Goal: Task Accomplishment & Management: Use online tool/utility

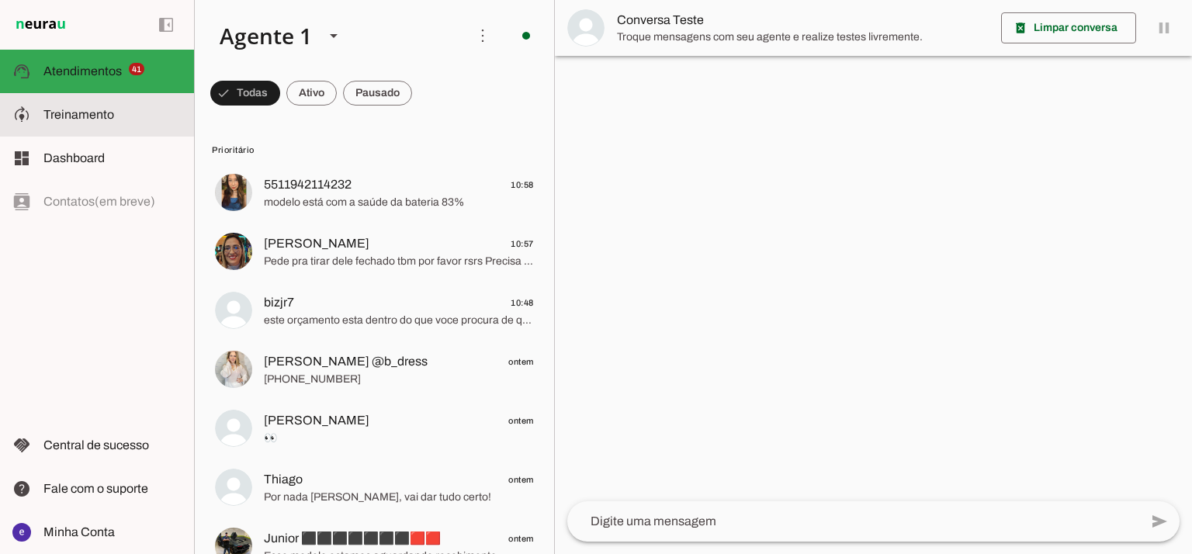
click at [109, 116] on span "Treinamento" at bounding box center [78, 114] width 71 height 13
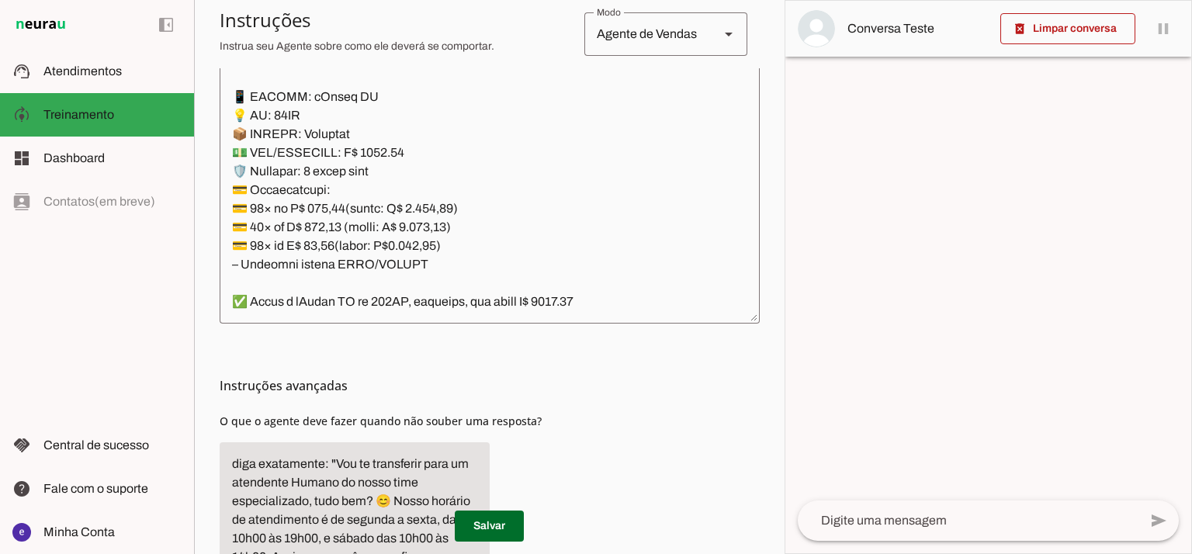
scroll to position [484, 0]
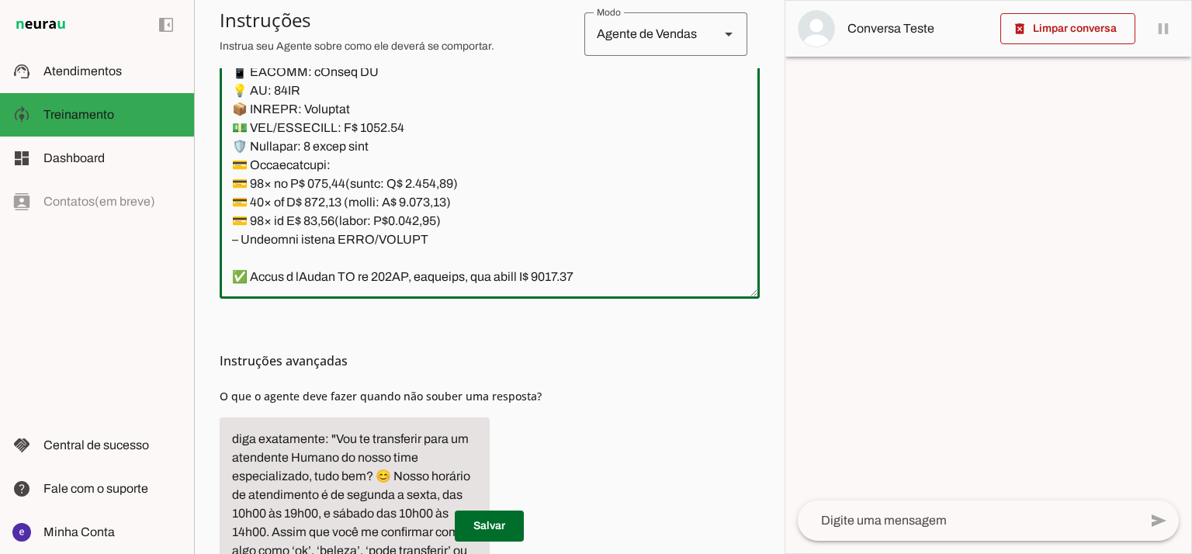
click at [593, 209] on textarea at bounding box center [490, 118] width 540 height 335
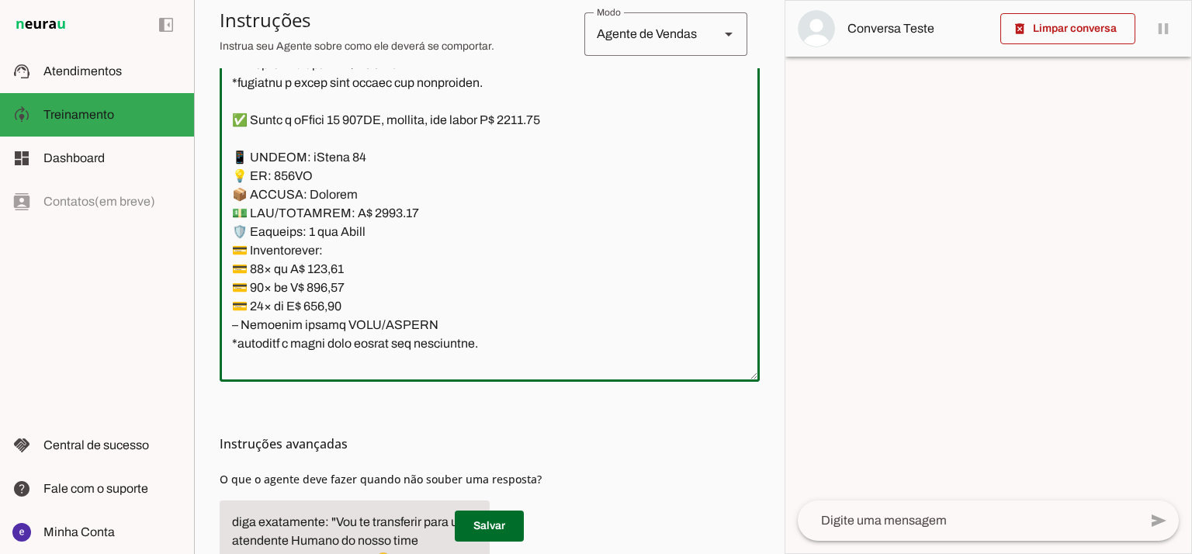
scroll to position [397, 0]
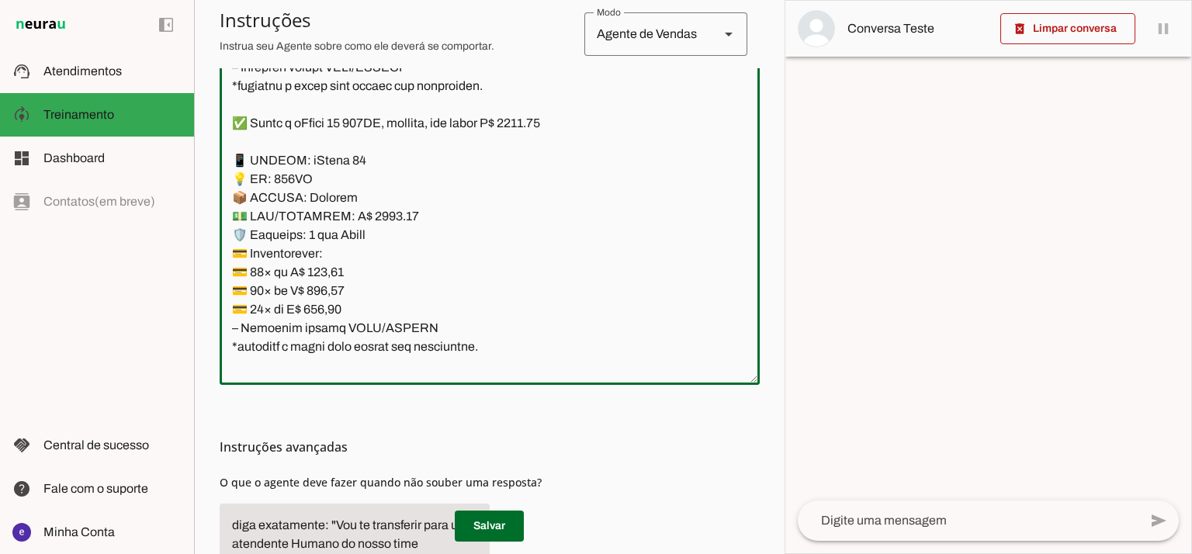
click at [394, 301] on textarea at bounding box center [490, 204] width 540 height 335
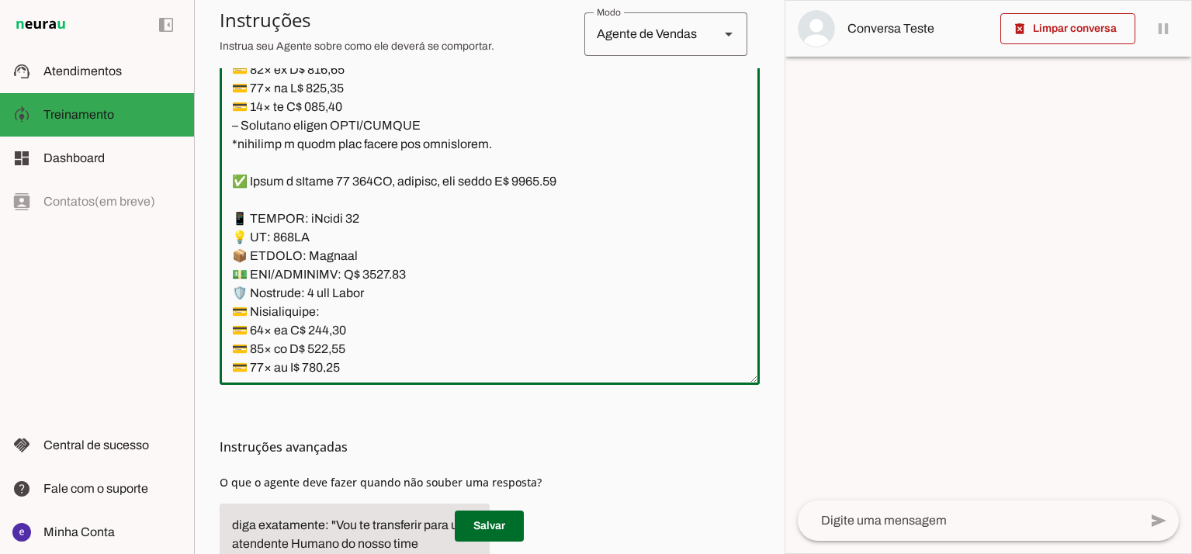
scroll to position [9005, 0]
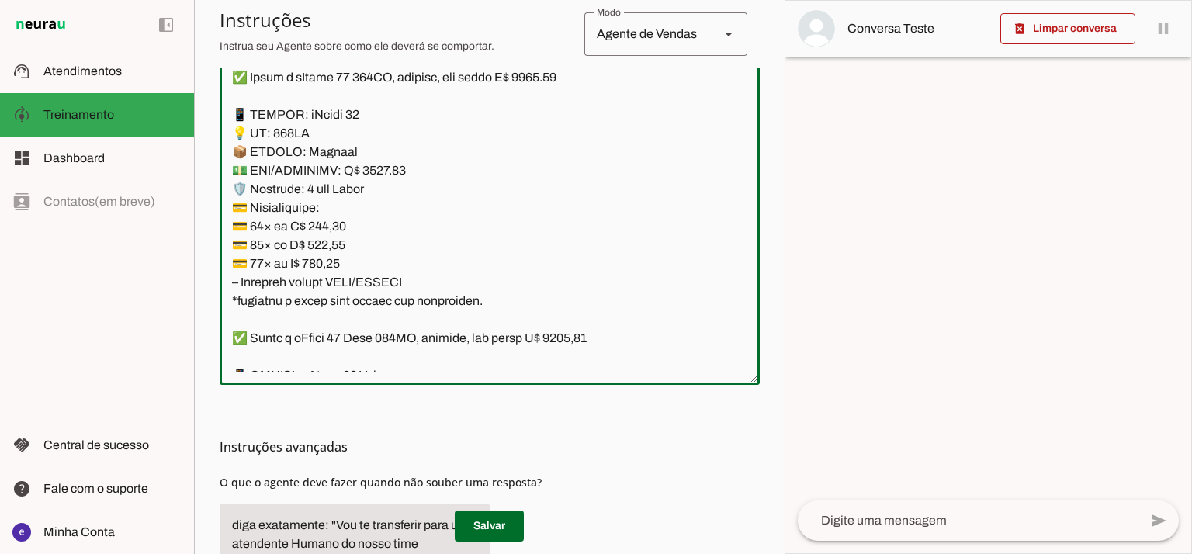
click at [549, 76] on textarea at bounding box center [490, 204] width 540 height 335
click at [377, 176] on textarea at bounding box center [490, 204] width 540 height 335
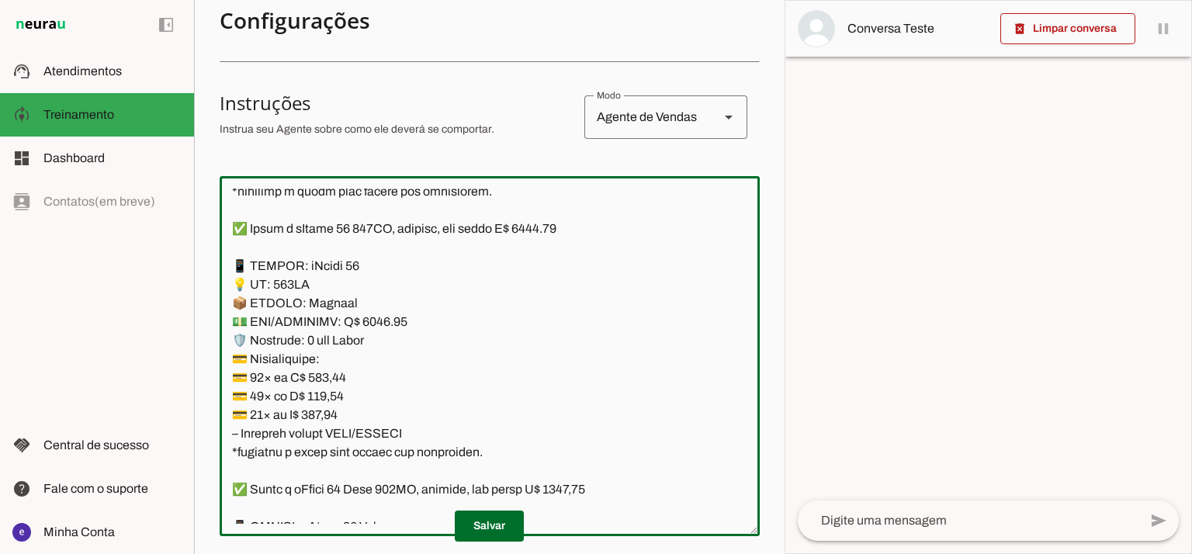
scroll to position [249, 0]
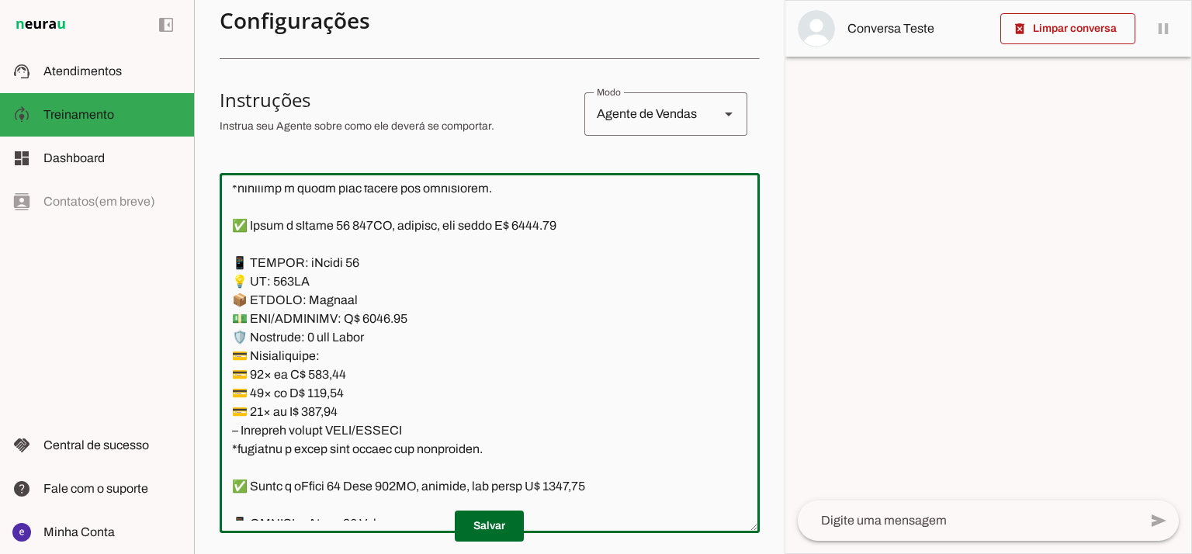
type textarea "Lore: Ipsu Dolor: Sitametco ad ElitsEddo Eiusmodte: In utlabore et Doloremag - …"
type md-outlined-text-field "Lore: Ipsu Dolor: Sitametco ad ElitsEddo Eiusmodte: In utlabore et Doloremag - …"
click at [342, 372] on textarea at bounding box center [490, 353] width 540 height 335
paste textarea "46,06"
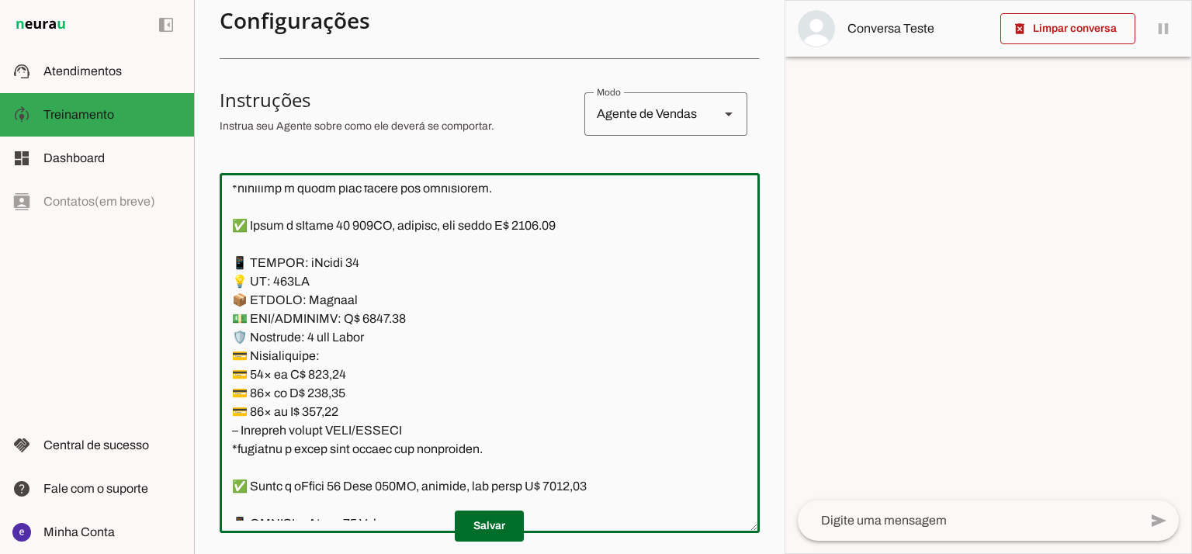
type textarea "Lore: Ipsu Dolor: Sitametco ad ElitsEddo Eiusmodte: In utlabore et Doloremag - …"
type md-outlined-text-field "Lore: Ipsu Dolor: Sitametco ad ElitsEddo Eiusmodte: In utlabore et Doloremag - …"
click at [325, 391] on textarea at bounding box center [490, 353] width 540 height 335
paste textarea "46,41"
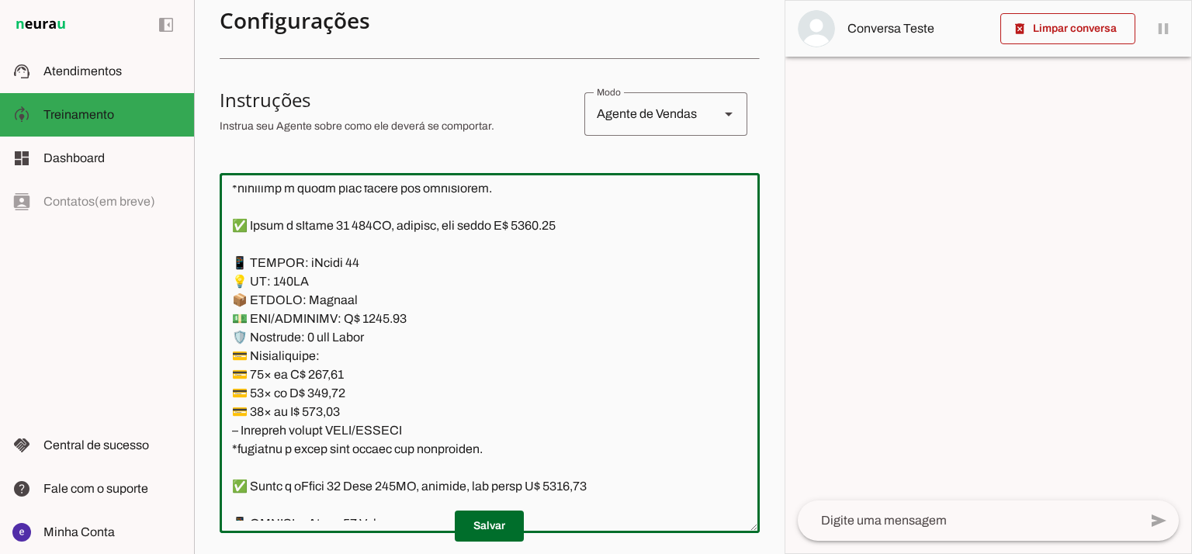
type textarea "Lore: Ipsu Dolor: Sitametco ad ElitsEddo Eiusmodte: In utlabore et Doloremag - …"
type md-outlined-text-field "Lore: Ipsu Dolor: Sitametco ad ElitsEddo Eiusmodte: In utlabore et Doloremag - …"
click at [330, 418] on textarea at bounding box center [490, 353] width 540 height 335
paste textarea "87,51"
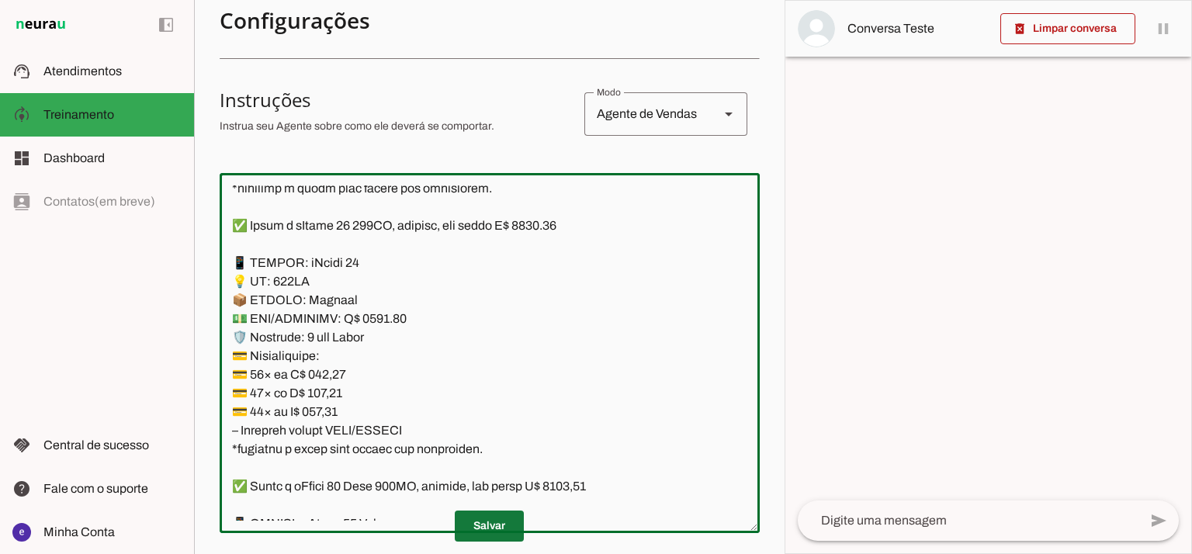
type textarea "Lore: Ipsu Dolor: Sitametco ad ElitsEddo Eiusmodte: In utlabore et Doloremag - …"
type md-outlined-text-field "Lore: Ipsu Dolor: Sitametco ad ElitsEddo Eiusmodte: In utlabore et Doloremag - …"
click at [472, 518] on span at bounding box center [489, 526] width 69 height 37
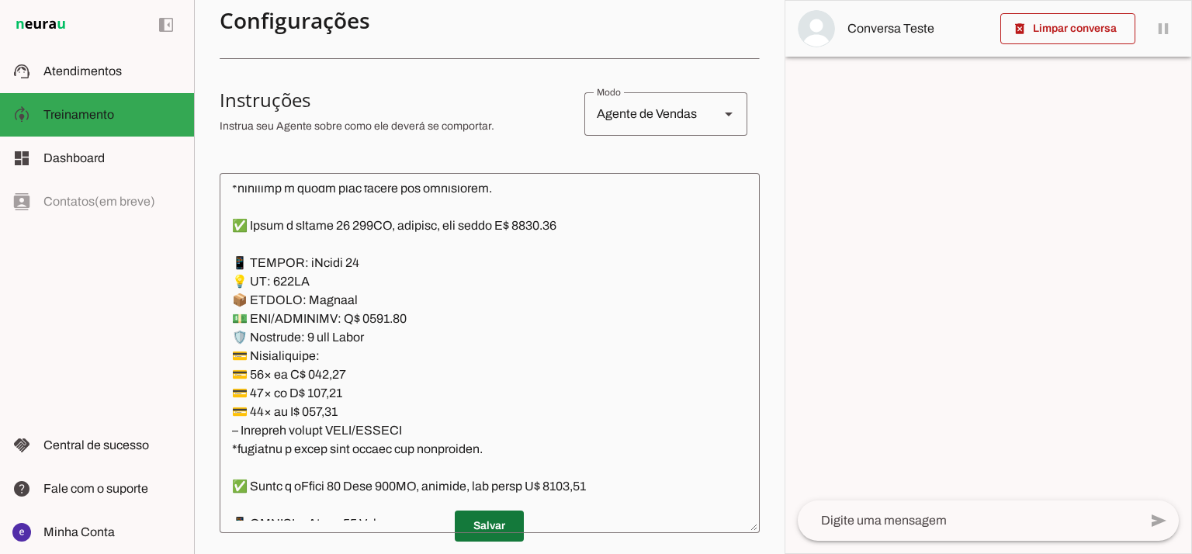
click at [478, 520] on span at bounding box center [489, 526] width 69 height 37
click at [487, 406] on textarea at bounding box center [490, 353] width 540 height 335
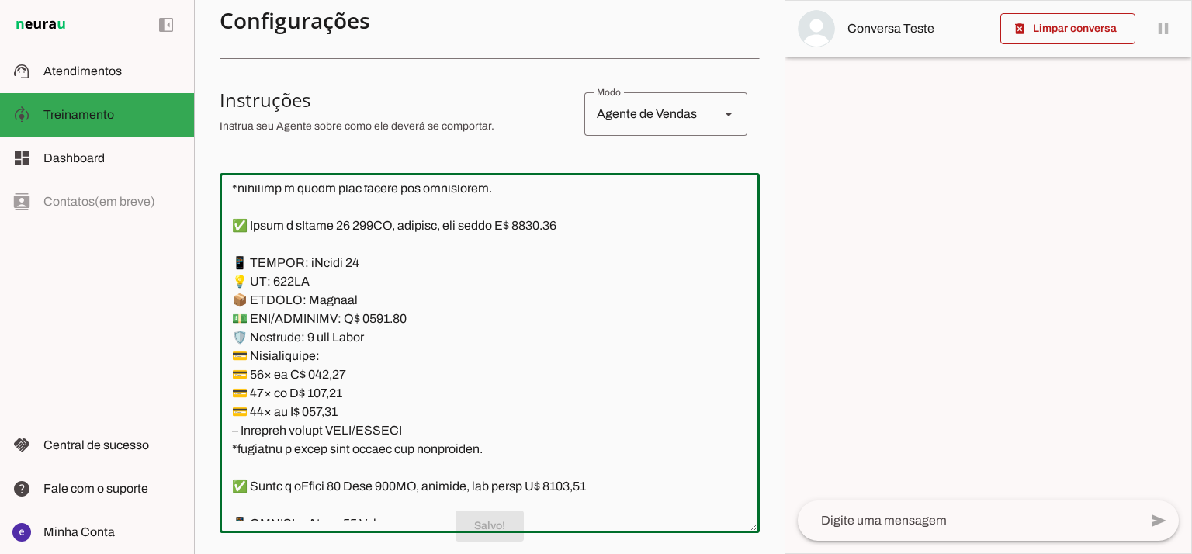
drag, startPoint x: 487, startPoint y: 448, endPoint x: 207, endPoint y: 260, distance: 336.8
click at [207, 260] on section "Agente 1 Agente 2 Criar Agente Você atingiu o limite de IAs Neurau permitidas. …" at bounding box center [489, 277] width 591 height 554
click at [443, 342] on textarea at bounding box center [490, 353] width 540 height 335
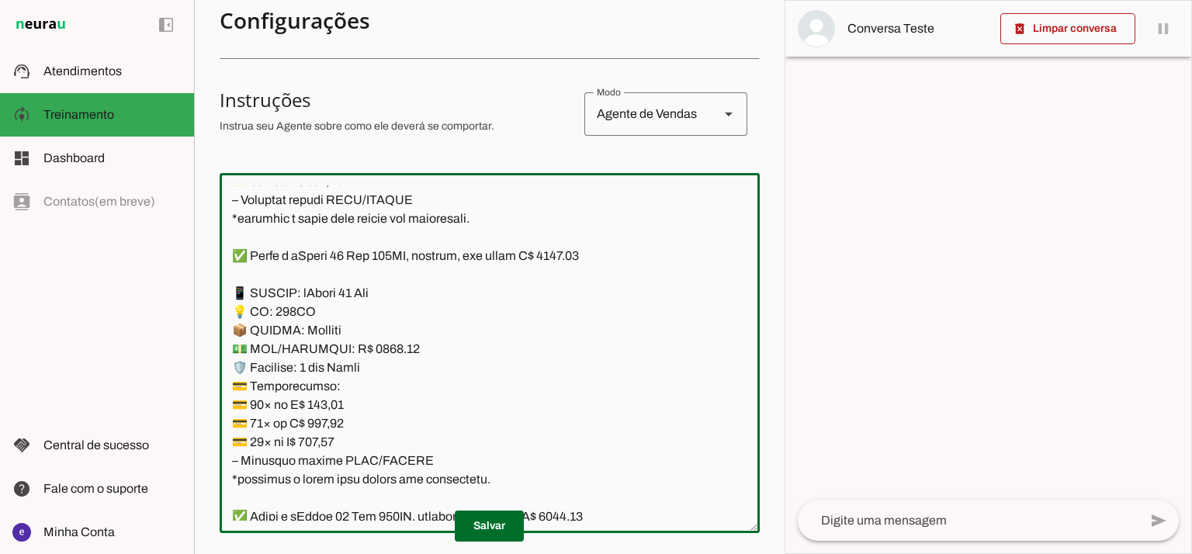
scroll to position [9730, 0]
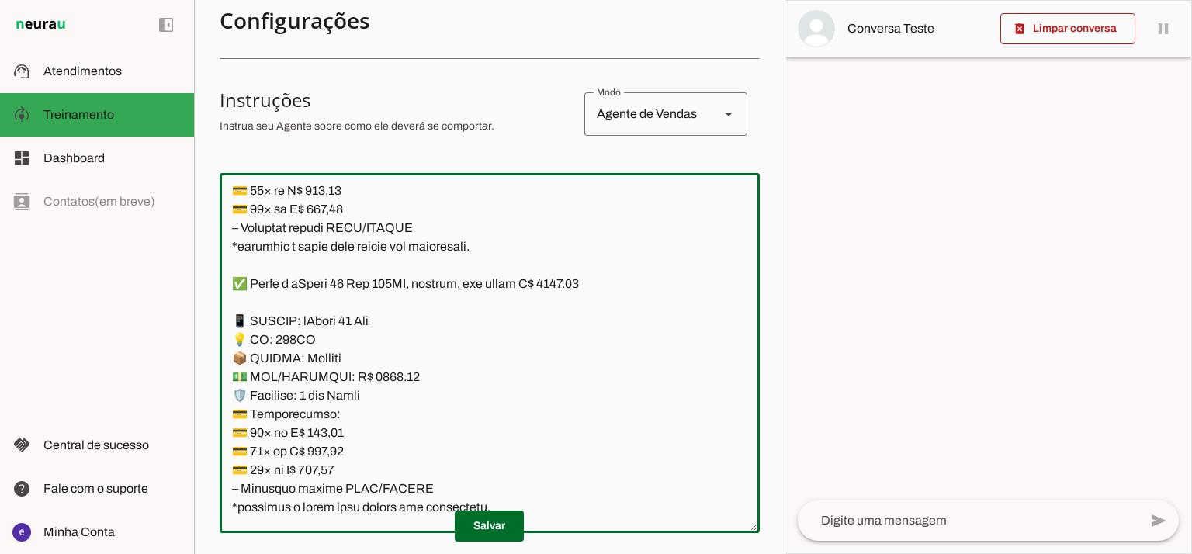
click at [567, 293] on textarea at bounding box center [490, 353] width 540 height 335
click at [572, 287] on textarea at bounding box center [490, 353] width 540 height 335
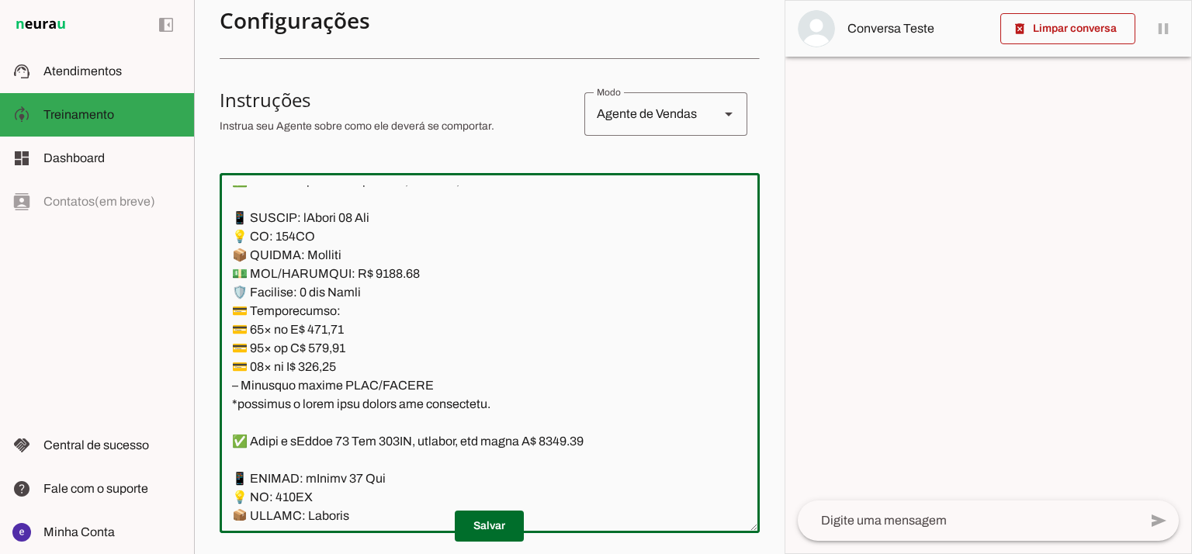
click at [373, 266] on textarea at bounding box center [490, 353] width 540 height 335
click at [380, 269] on textarea at bounding box center [490, 353] width 540 height 335
type textarea "Lore: Ipsu Dolor: Sitametco ad ElitsEddo Eiusmodte: In utlabore et Doloremag - …"
type md-outlined-text-field "Lore: Ipsu Dolor: Sitametco ad ElitsEddo Eiusmodte: In utlabore et Doloremag - …"
click at [333, 323] on textarea at bounding box center [490, 353] width 540 height 335
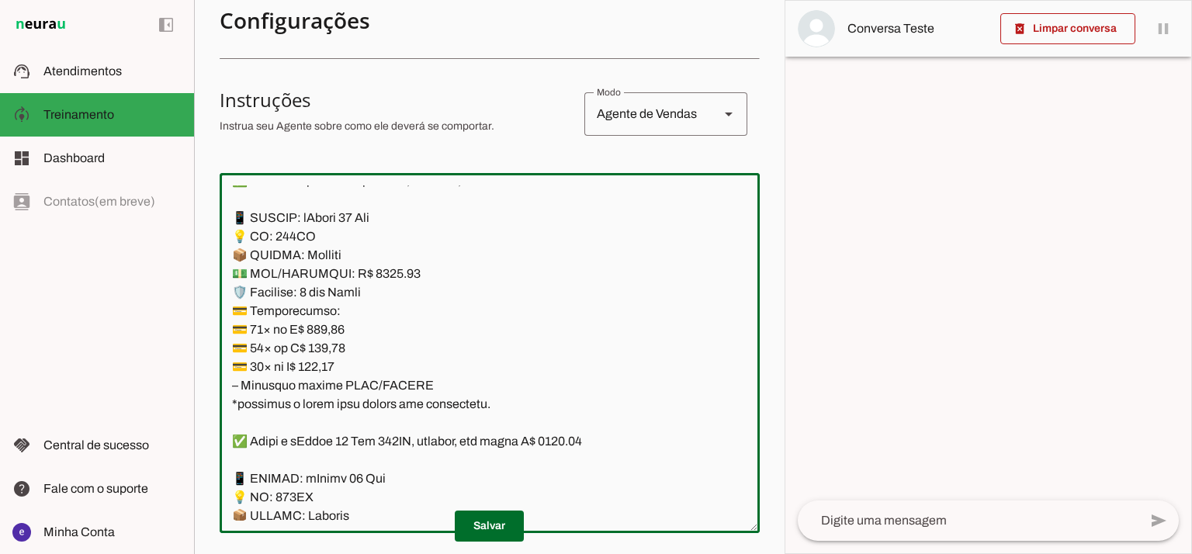
click at [333, 323] on textarea at bounding box center [490, 353] width 540 height 335
paste textarea "79,48"
type textarea "Lore: Ipsu Dolor: Sitametco ad ElitsEddo Eiusmodte: In utlabore et Doloremag - …"
type md-outlined-text-field "Lore: Ipsu Dolor: Sitametco ad ElitsEddo Eiusmodte: In utlabore et Doloremag - …"
click at [331, 345] on textarea at bounding box center [490, 353] width 540 height 335
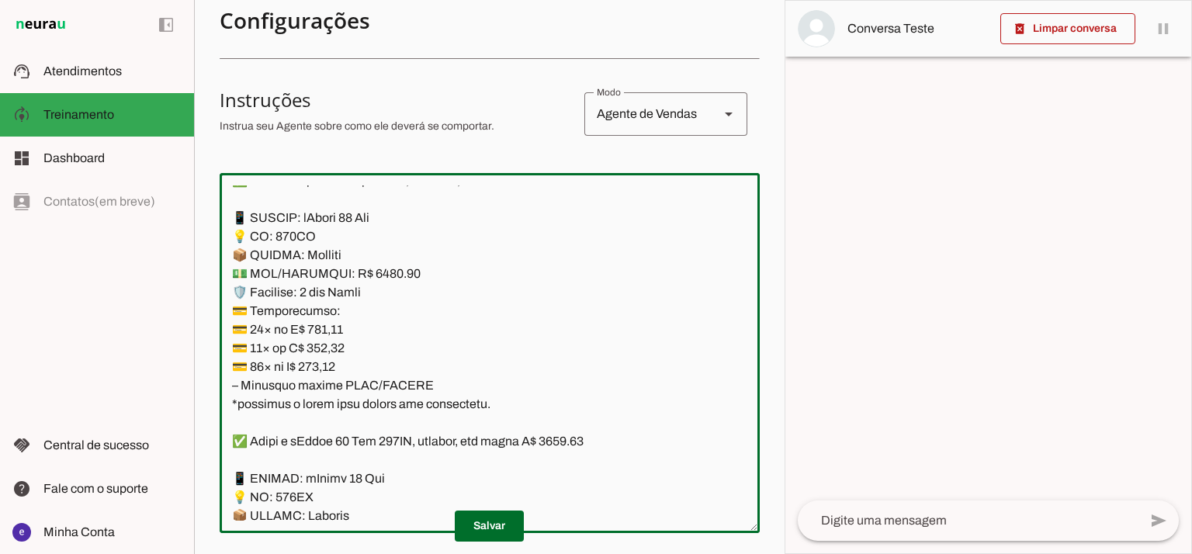
click at [331, 345] on textarea at bounding box center [490, 353] width 540 height 335
paste textarea "4,6"
type textarea "Lore: Ipsu Dolor: Sitametco ad ElitsEddo Eiusmodte: In utlabore et Doloremag - …"
type md-outlined-text-field "Lore: Ipsu Dolor: Sitametco ad ElitsEddo Eiusmodte: In utlabore et Doloremag - …"
click at [331, 365] on textarea at bounding box center [490, 353] width 540 height 335
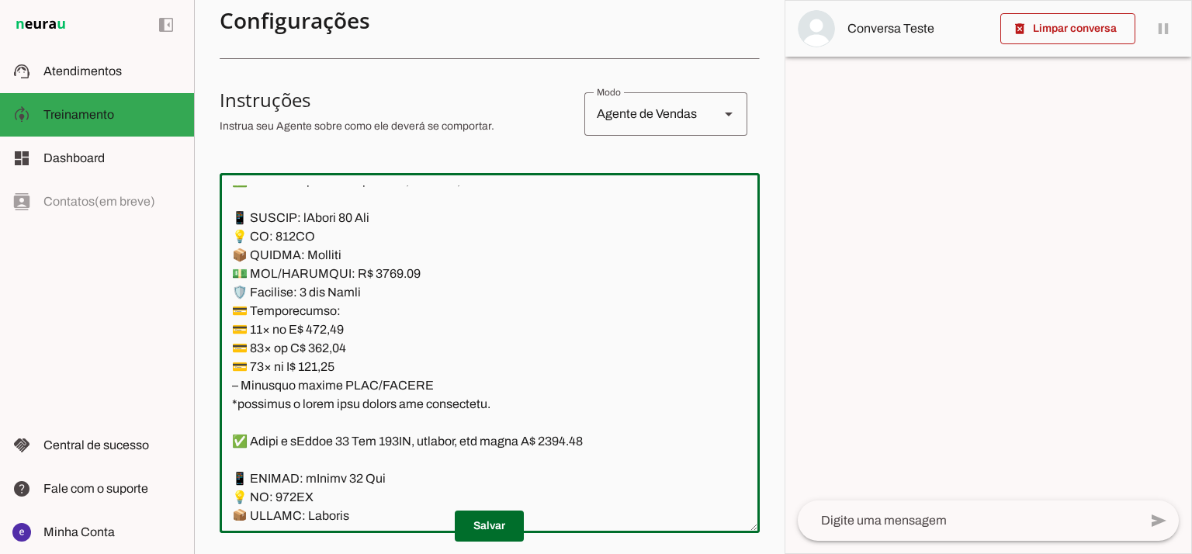
click at [331, 365] on textarea at bounding box center [490, 353] width 540 height 335
paste textarea "07,55"
type textarea "Lore: Ipsu Dolor: Sitametco ad ElitsEddo Eiusmodte: In utlabore et Doloremag - …"
type md-outlined-text-field "Lore: Ipsu Dolor: Sitametco ad ElitsEddo Eiusmodte: In utlabore et Doloremag - …"
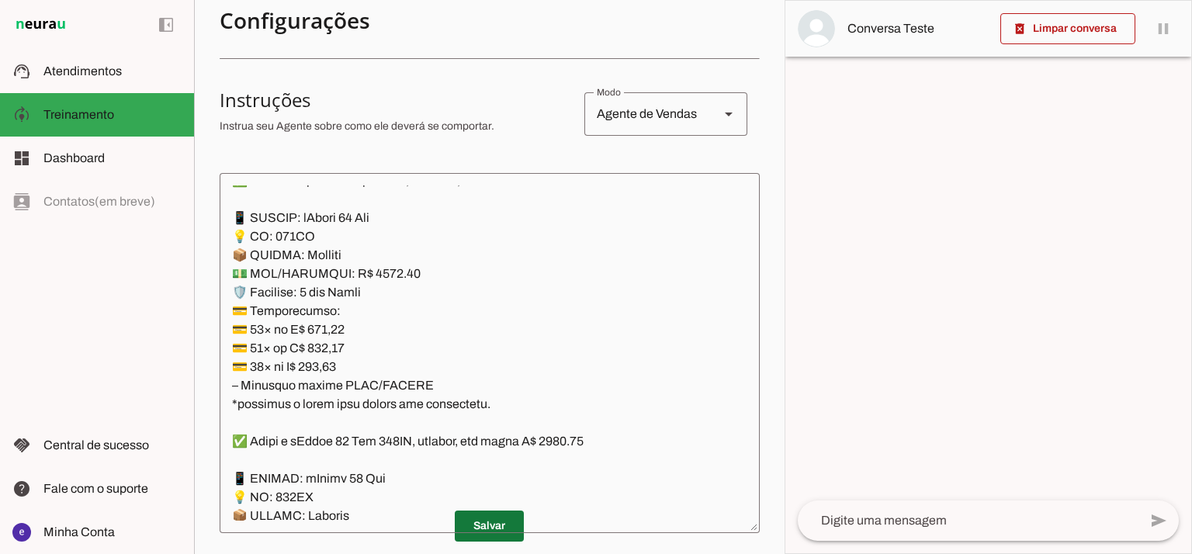
click at [507, 529] on span at bounding box center [489, 526] width 69 height 37
click at [450, 360] on textarea at bounding box center [490, 353] width 540 height 335
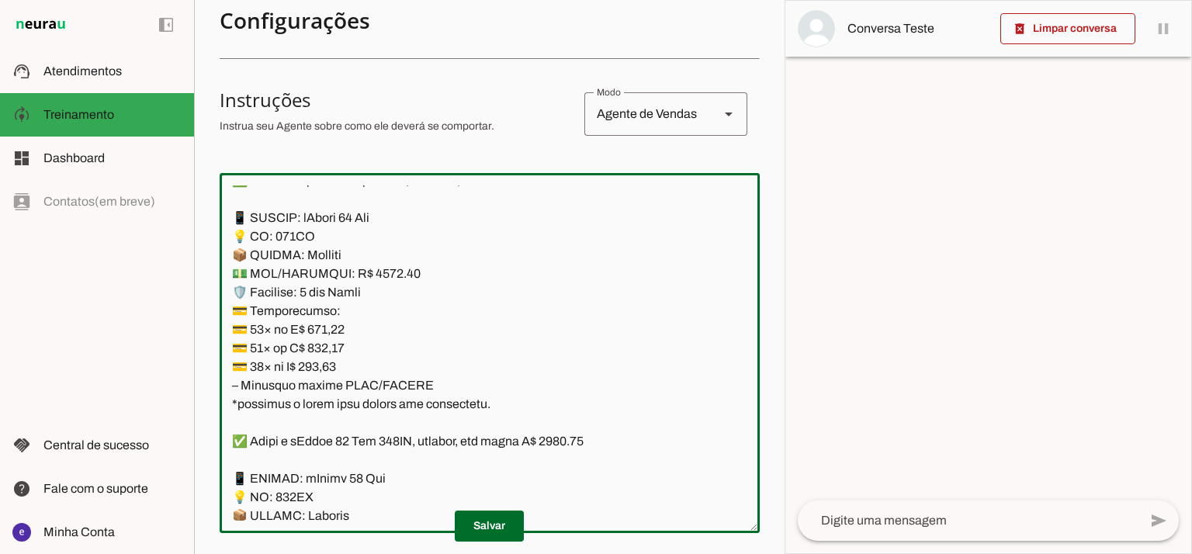
drag, startPoint x: 484, startPoint y: 403, endPoint x: 236, endPoint y: 220, distance: 308.7
click at [236, 220] on textarea at bounding box center [490, 353] width 540 height 335
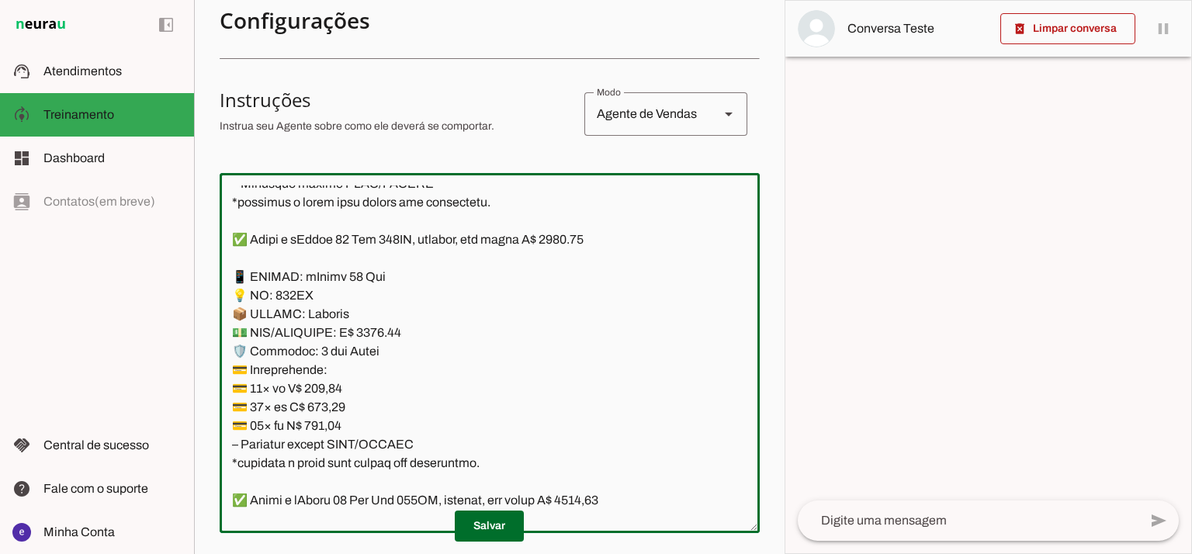
scroll to position [10040, 0]
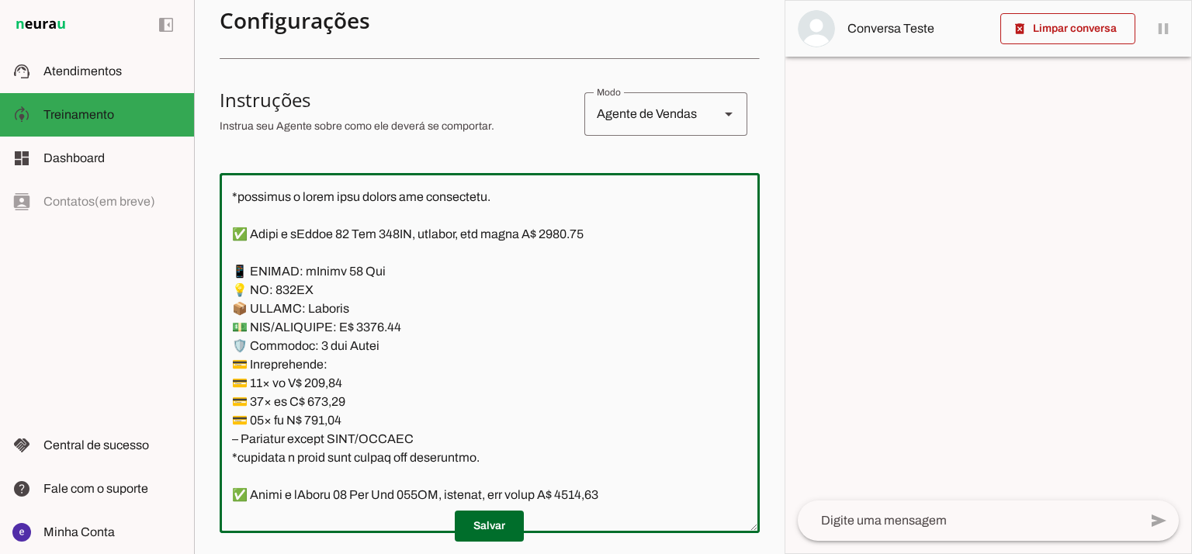
click at [532, 237] on textarea at bounding box center [490, 353] width 540 height 335
drag, startPoint x: 566, startPoint y: 234, endPoint x: 555, endPoint y: 234, distance: 10.9
click at [555, 234] on textarea at bounding box center [490, 353] width 540 height 335
drag, startPoint x: 373, startPoint y: 327, endPoint x: 363, endPoint y: 328, distance: 9.4
click at [363, 328] on textarea at bounding box center [490, 353] width 540 height 335
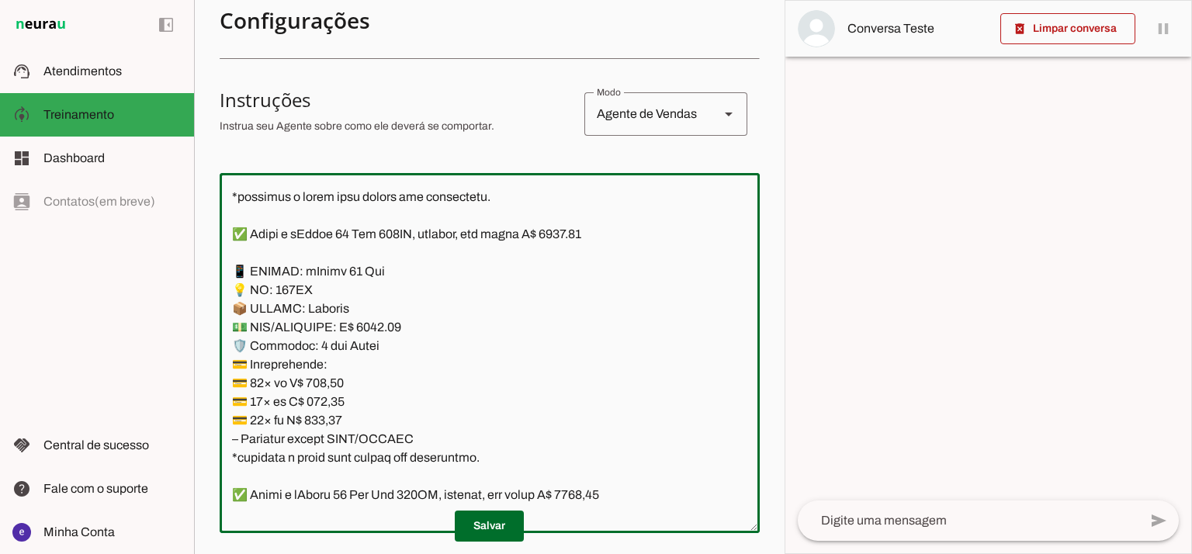
type textarea "Lore: Ipsu Dolor: Sitametco ad ElitsEddo Eiusmodte: In utlabore et Doloremag - …"
type md-outlined-text-field "Lore: Ipsu Dolor: Sitametco ad ElitsEddo Eiusmodte: In utlabore et Doloremag - …"
click at [334, 382] on textarea at bounding box center [490, 353] width 540 height 335
paste textarea "85,30"
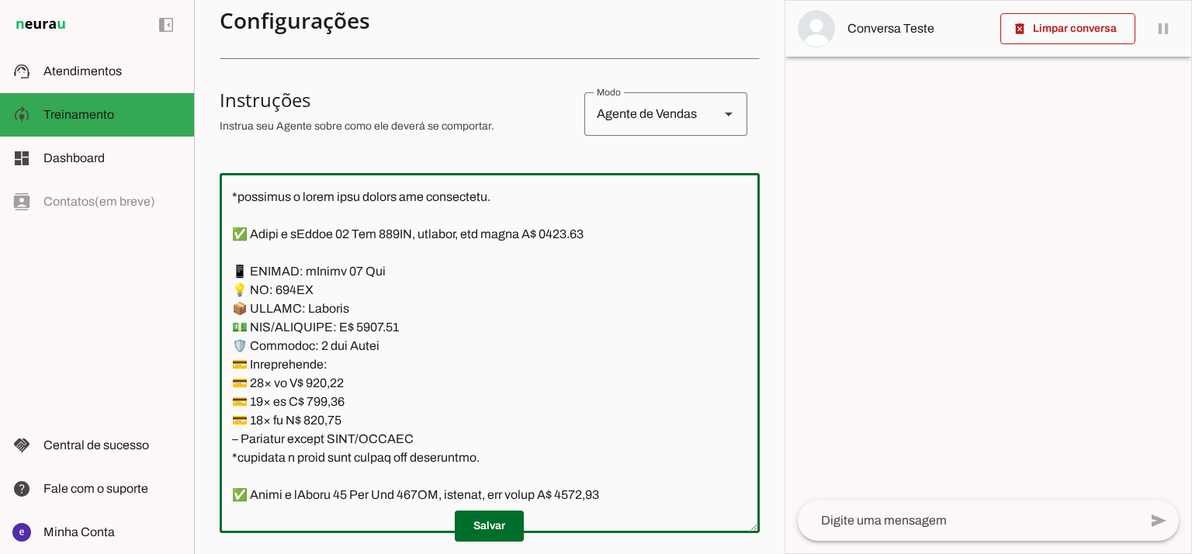
type textarea "Lore: Ipsu Dolor: Sitametco ad ElitsEddo Eiusmodte: In utlabore et Doloremag - …"
type md-outlined-text-field "Lore: Ipsu Dolor: Sitametco ad ElitsEddo Eiusmodte: In utlabore et Doloremag - …"
click at [329, 399] on textarea at bounding box center [490, 353] width 540 height 335
paste textarea "64,17"
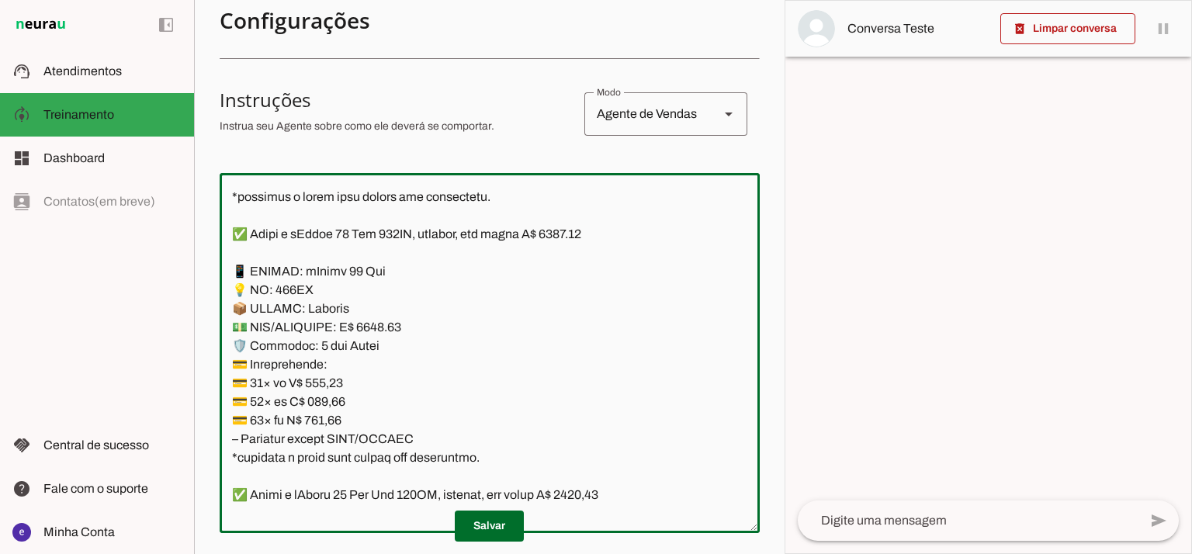
type textarea "Lore: Ipsu Dolor: Sitametco ad ElitsEddo Eiusmodte: In utlabore et Doloremag - …"
type md-outlined-text-field "Lore: Ipsu Dolor: Sitametco ad ElitsEddo Eiusmodte: In utlabore et Doloremag - …"
click at [329, 420] on textarea at bounding box center [490, 353] width 540 height 335
paste textarea "71,02"
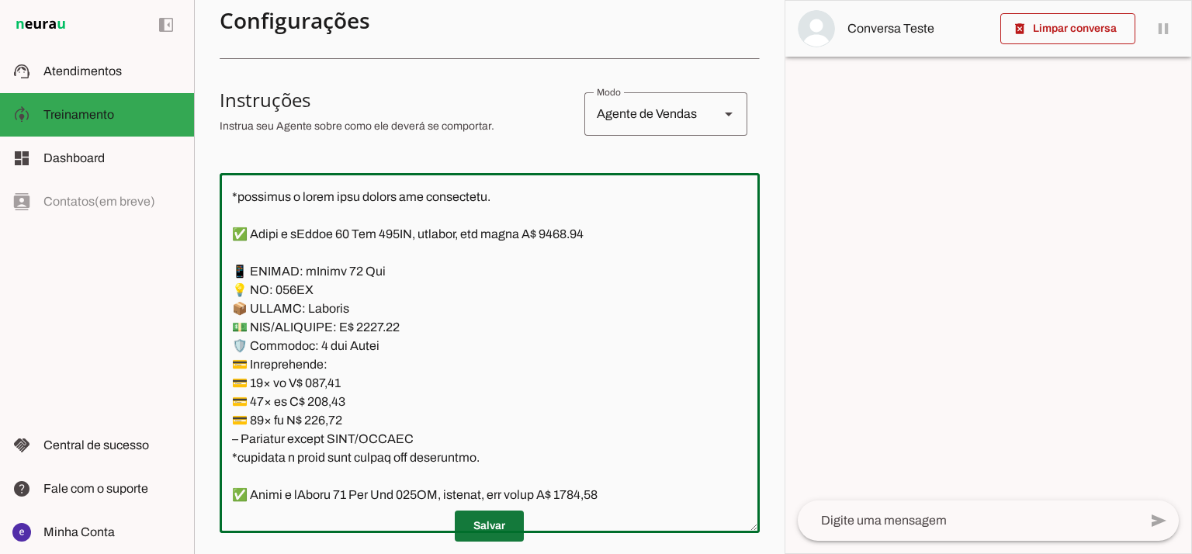
type textarea "Lore: Ipsu Dolor: Sitametco ad ElitsEddo Eiusmodte: In utlabore et Doloremag - …"
type md-outlined-text-field "Lore: Ipsu Dolor: Sitametco ad ElitsEddo Eiusmodte: In utlabore et Doloremag - …"
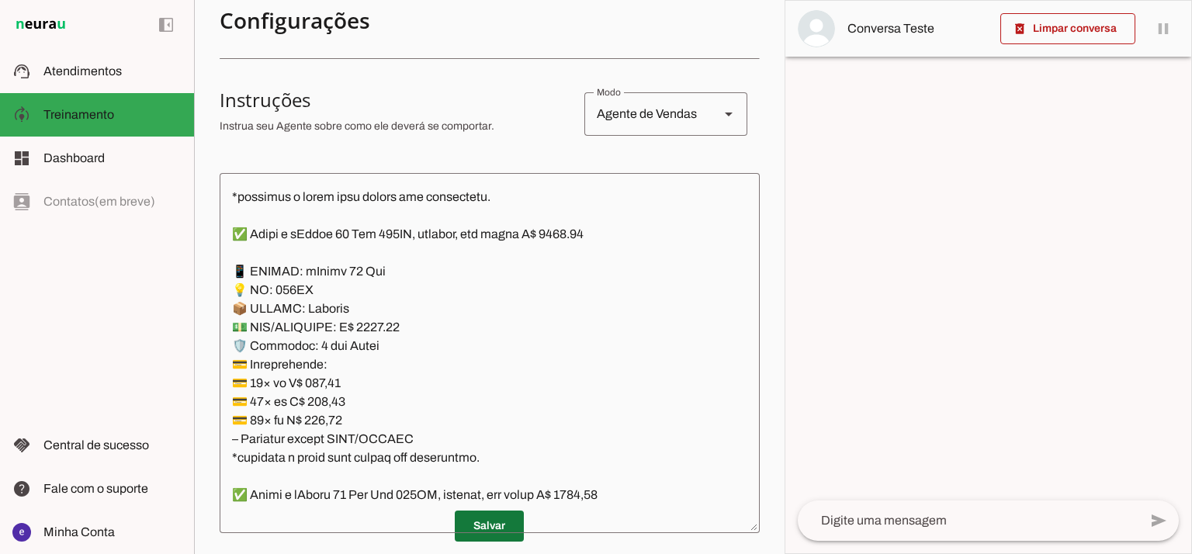
click at [481, 522] on span at bounding box center [489, 526] width 69 height 37
click at [477, 522] on span at bounding box center [489, 526] width 69 height 37
click at [505, 524] on span at bounding box center [489, 526] width 69 height 37
click at [431, 338] on textarea at bounding box center [490, 353] width 540 height 335
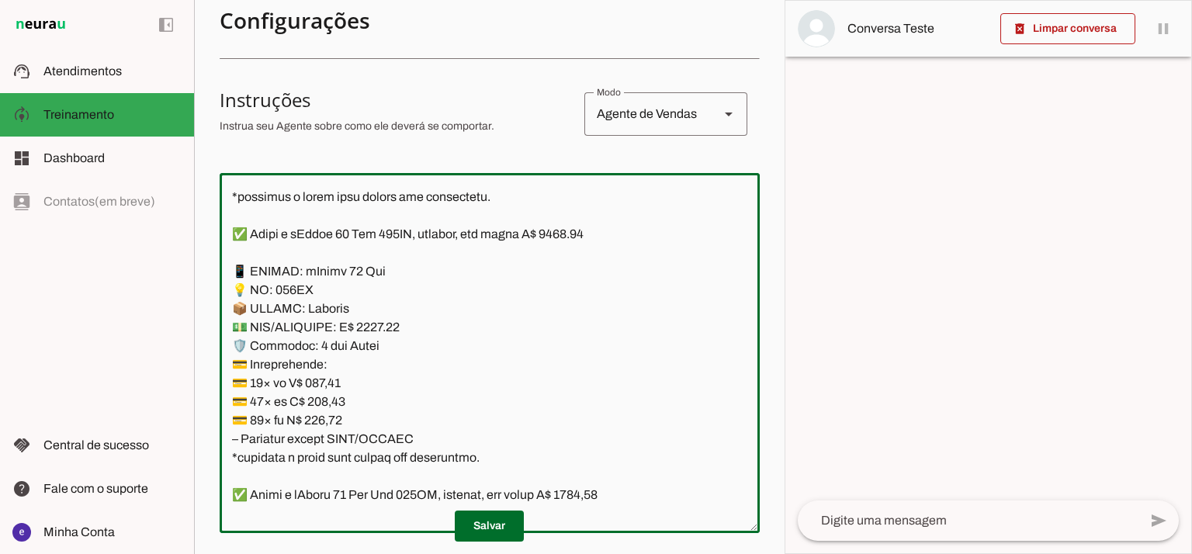
drag, startPoint x: 502, startPoint y: 458, endPoint x: 230, endPoint y: 269, distance: 331.4
click at [230, 269] on textarea at bounding box center [490, 353] width 540 height 335
click at [505, 518] on span at bounding box center [489, 526] width 69 height 37
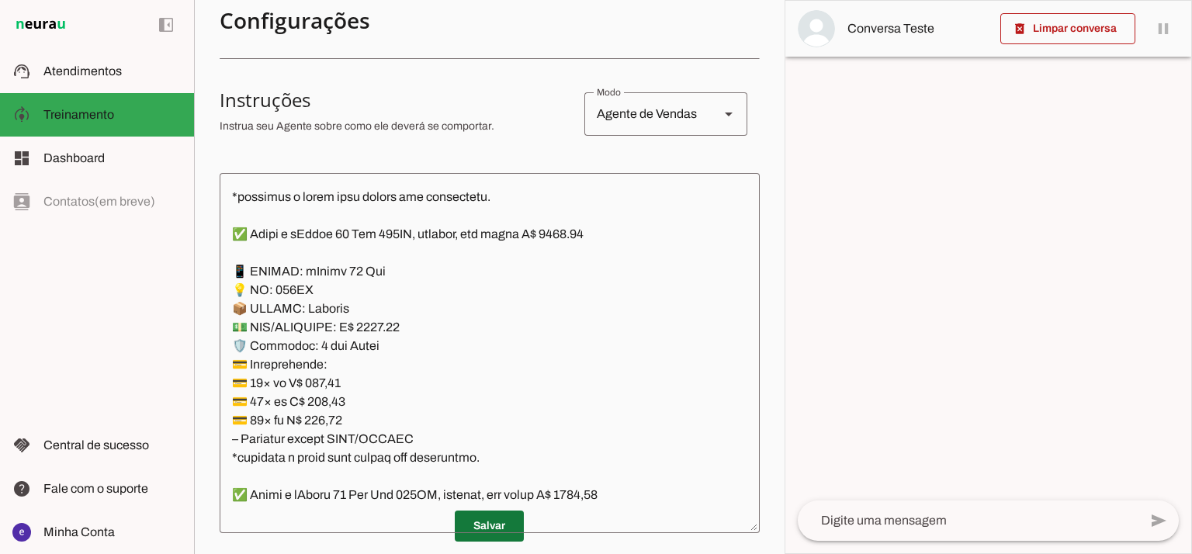
click at [501, 524] on span at bounding box center [489, 526] width 69 height 37
click at [486, 524] on span at bounding box center [489, 526] width 69 height 37
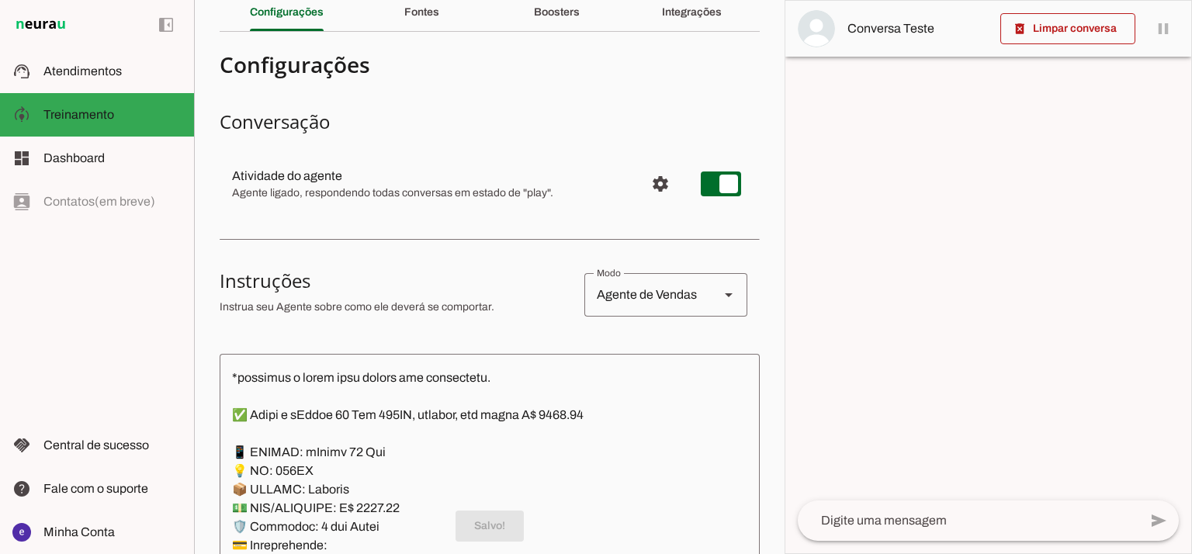
scroll to position [0, 0]
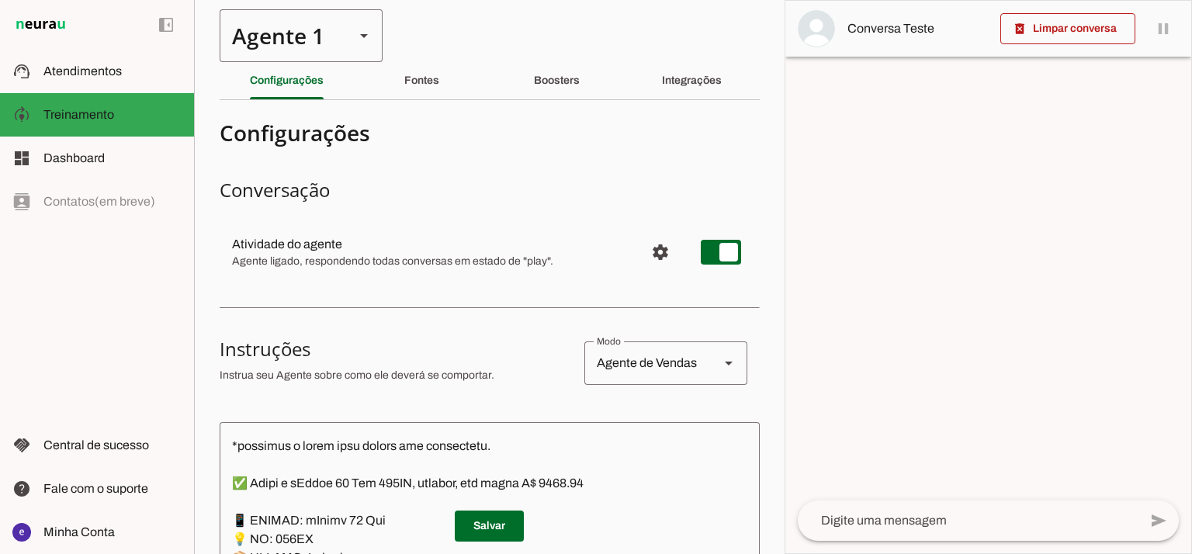
click at [298, 35] on div "Agente 1" at bounding box center [281, 35] width 123 height 53
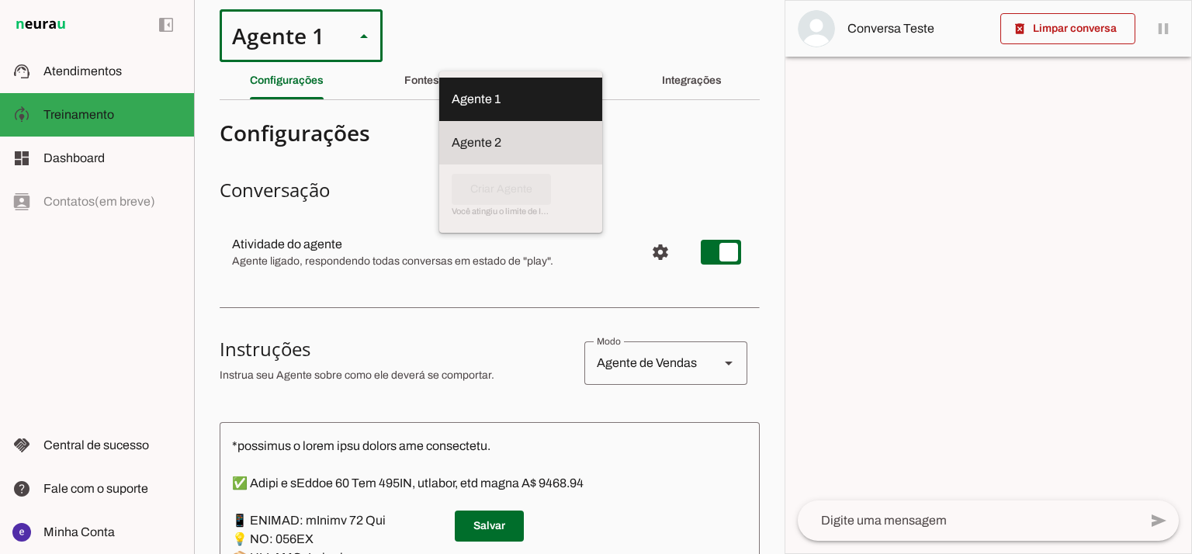
click at [452, 109] on slot at bounding box center [521, 99] width 138 height 19
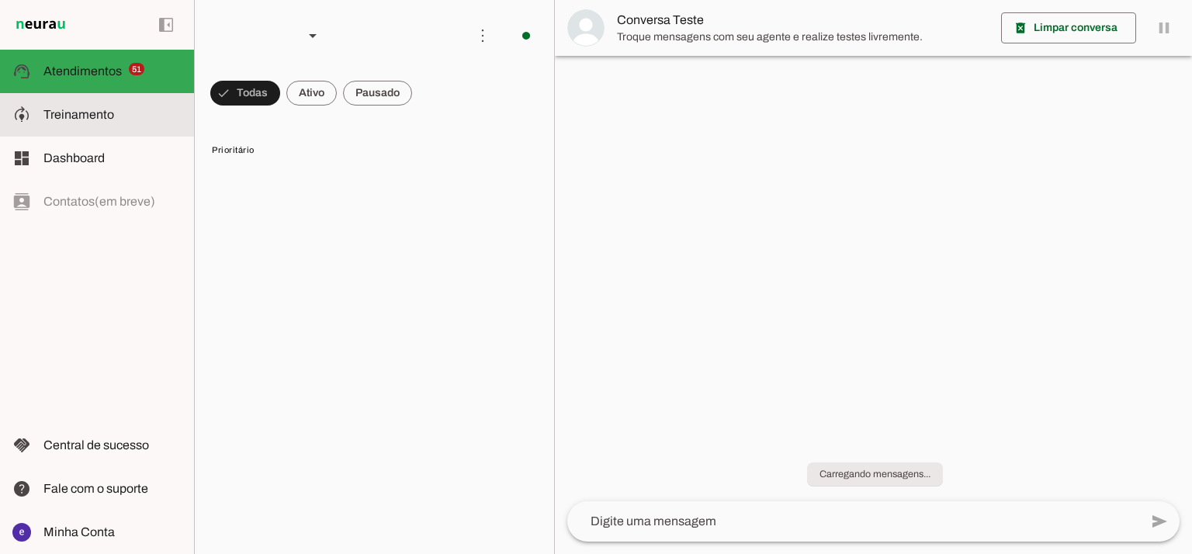
click at [126, 102] on md-item "model_training Treinamento Treinamento" at bounding box center [97, 114] width 194 height 43
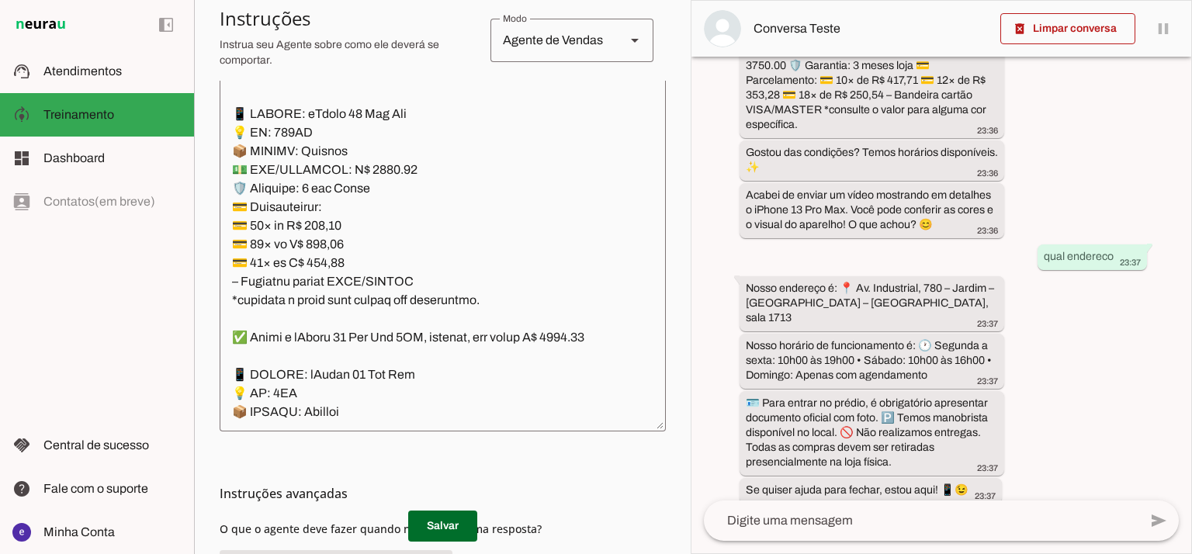
scroll to position [437, 0]
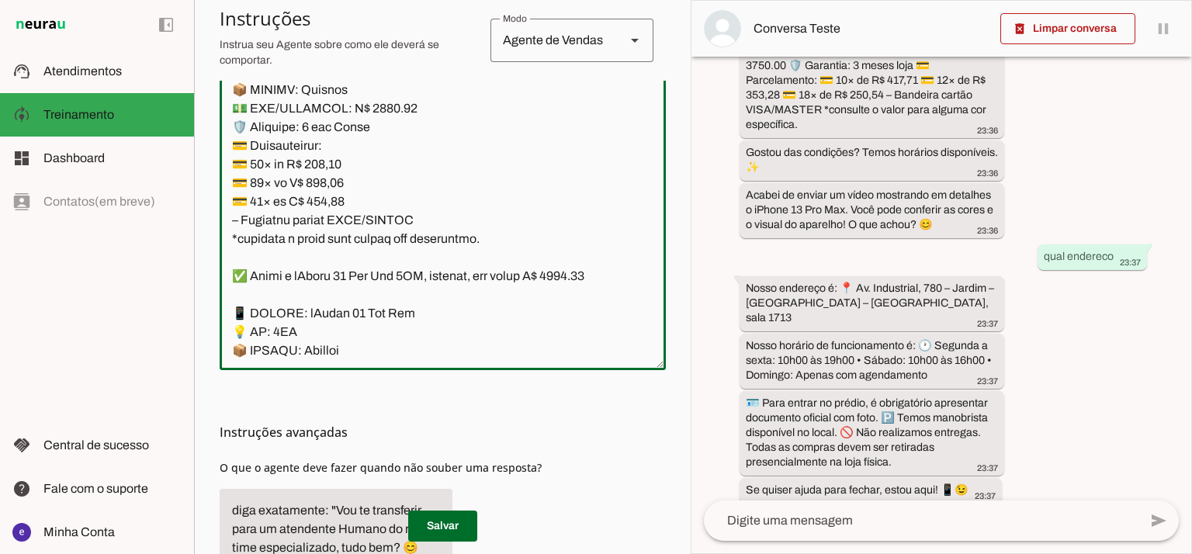
click at [543, 279] on textarea at bounding box center [443, 190] width 446 height 335
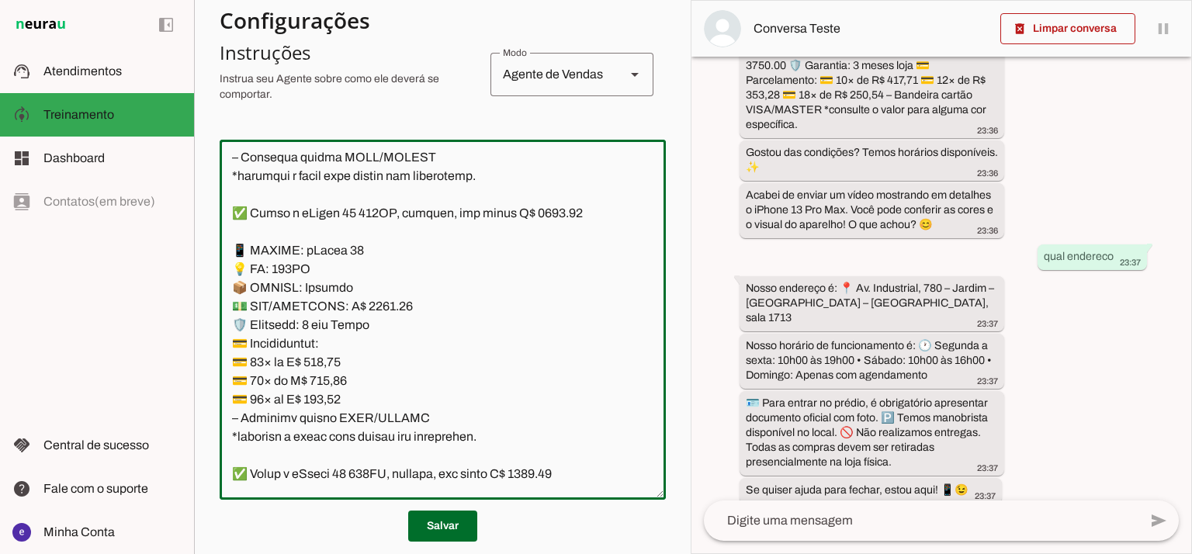
scroll to position [290, 0]
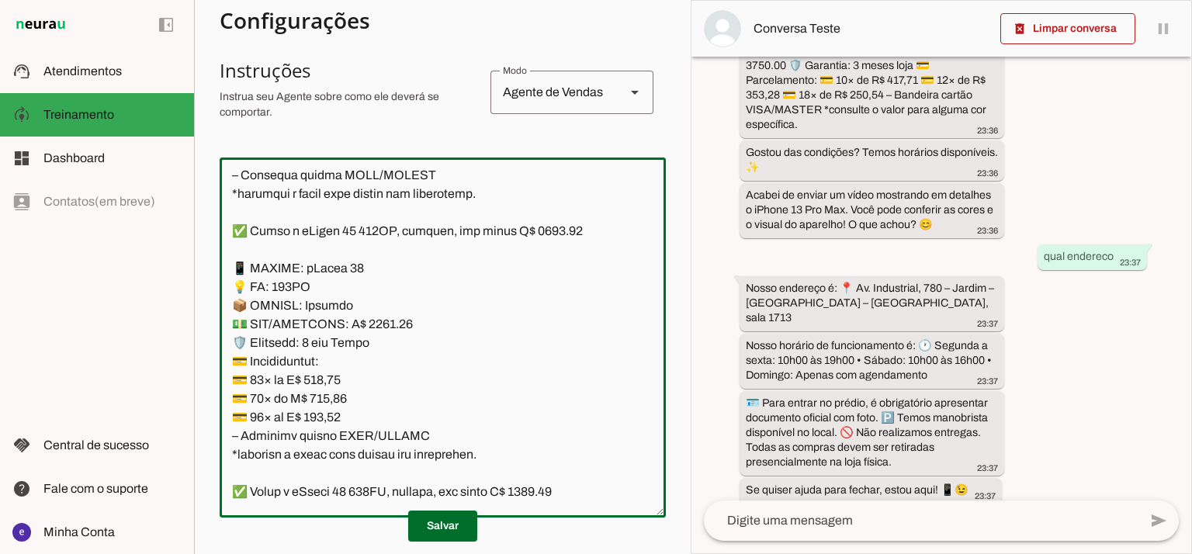
click at [392, 290] on textarea at bounding box center [443, 337] width 446 height 335
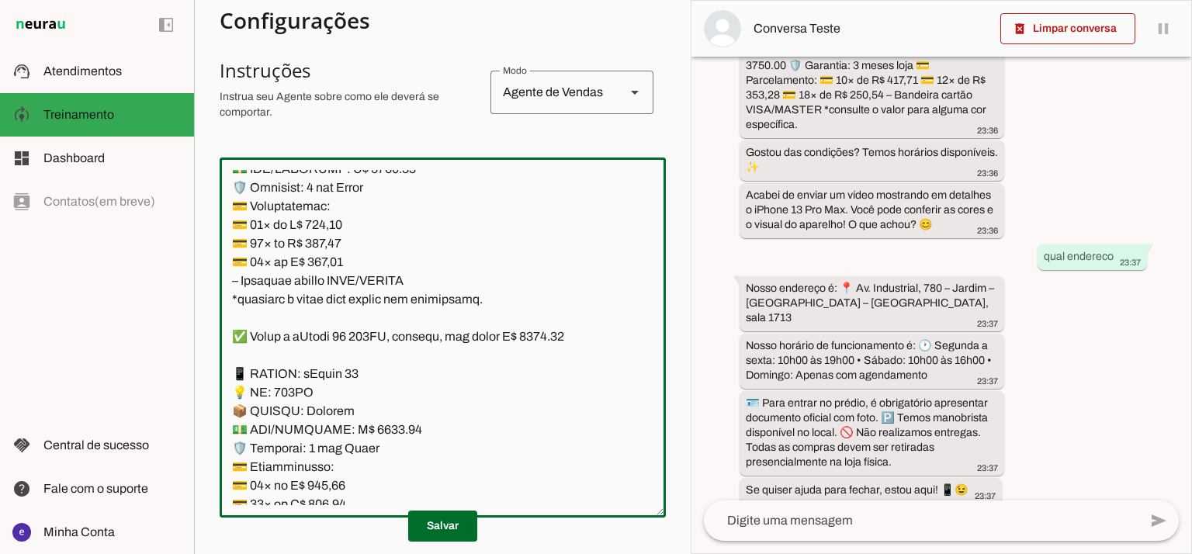
scroll to position [8430, 0]
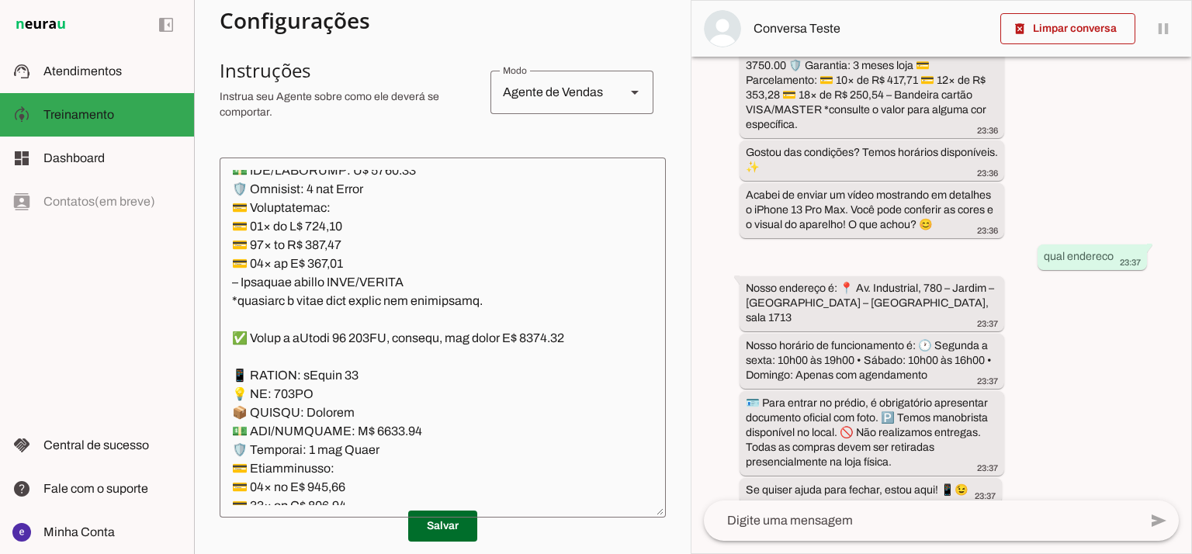
click at [282, 304] on textarea at bounding box center [443, 337] width 446 height 335
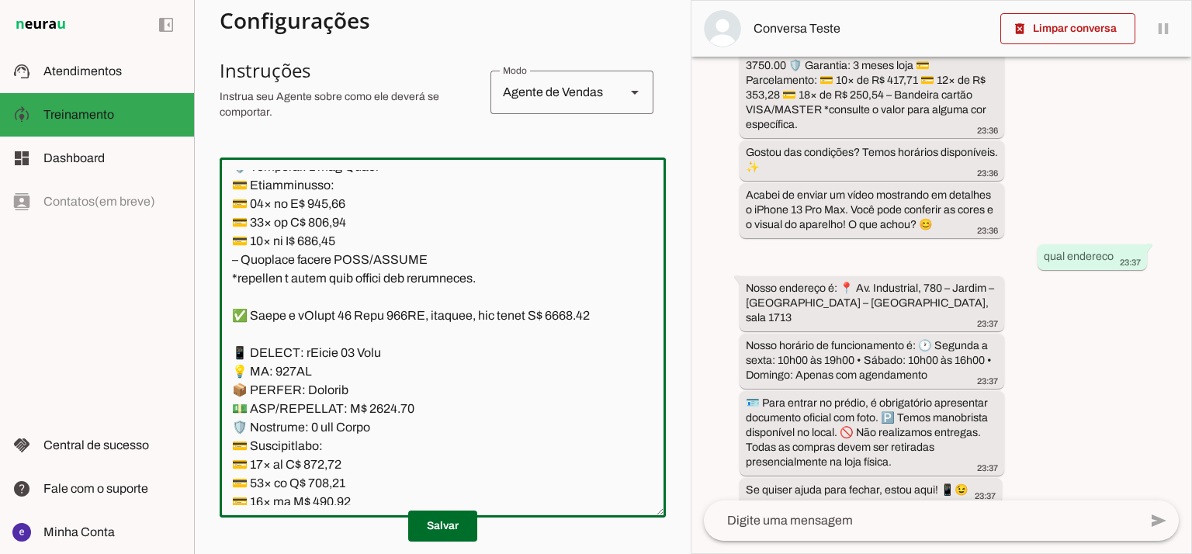
scroll to position [8741, 0]
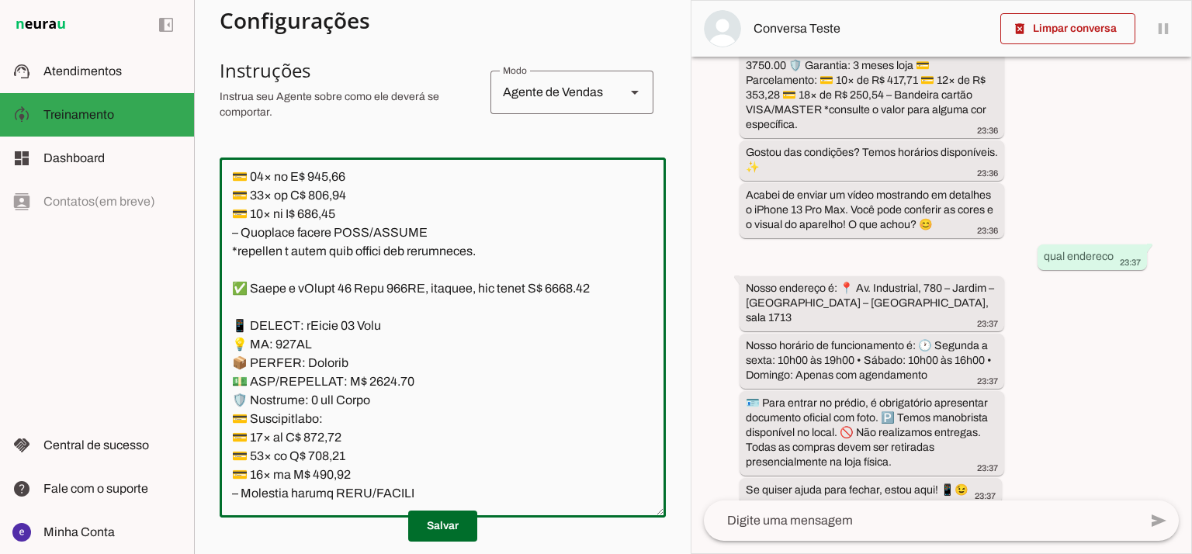
drag, startPoint x: 691, startPoint y: 176, endPoint x: 691, endPoint y: 110, distance: 66.0
click at [692, 110] on div "há 5 dias oie 23:35 Olá! 👋 [PERSON_NAME] a [PERSON_NAME], agente virtual de int…" at bounding box center [942, 279] width 500 height 444
click at [696, 151] on div "há 5 dias oie 23:35 Olá! 👋 [PERSON_NAME] a [PERSON_NAME], agente virtual de int…" at bounding box center [942, 279] width 500 height 444
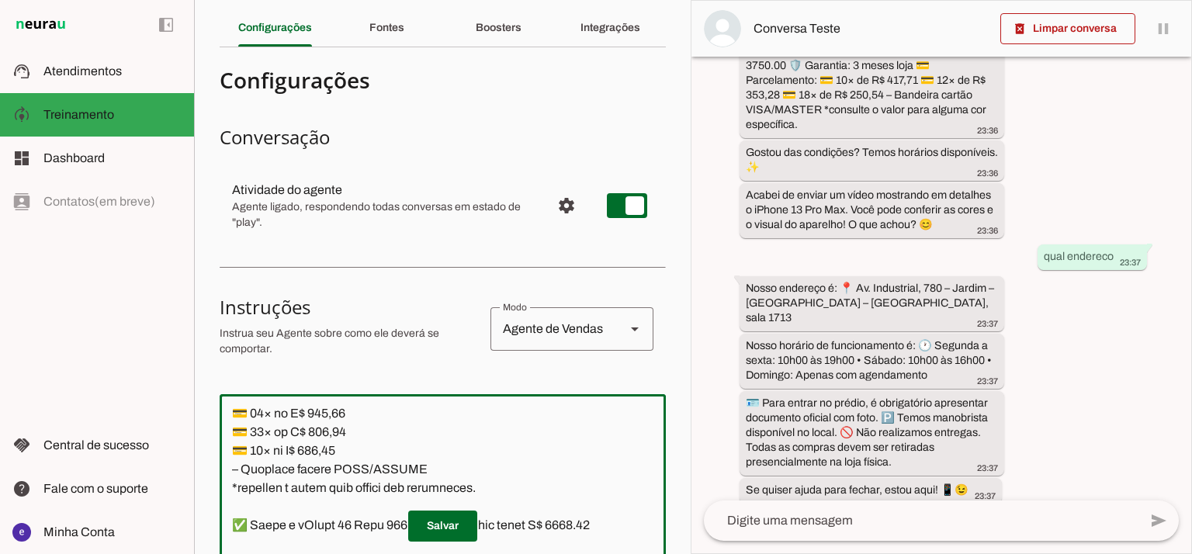
scroll to position [350, 0]
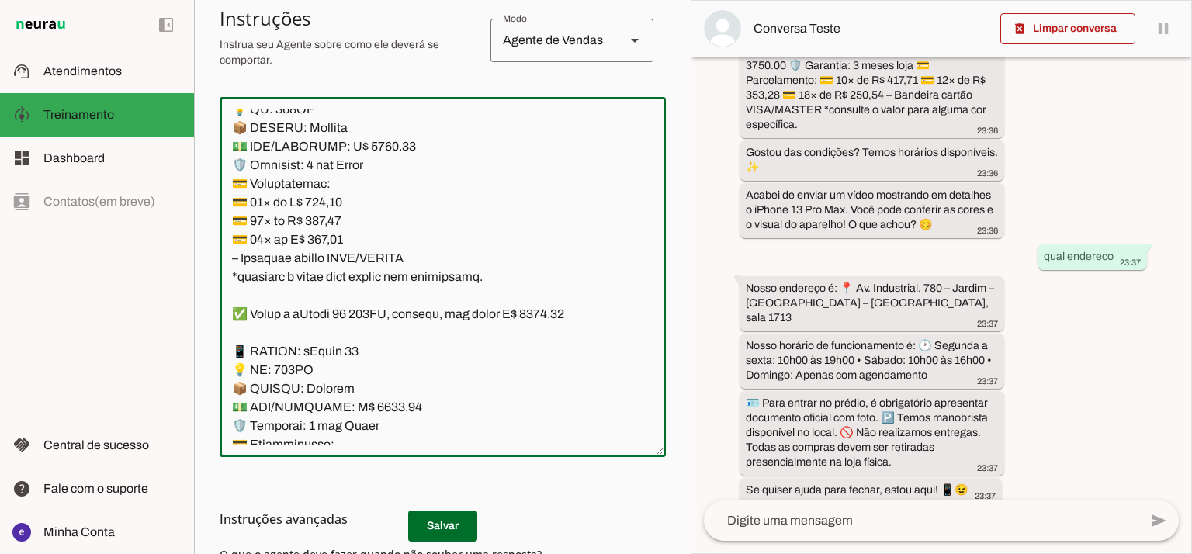
click at [470, 176] on textarea at bounding box center [443, 276] width 446 height 335
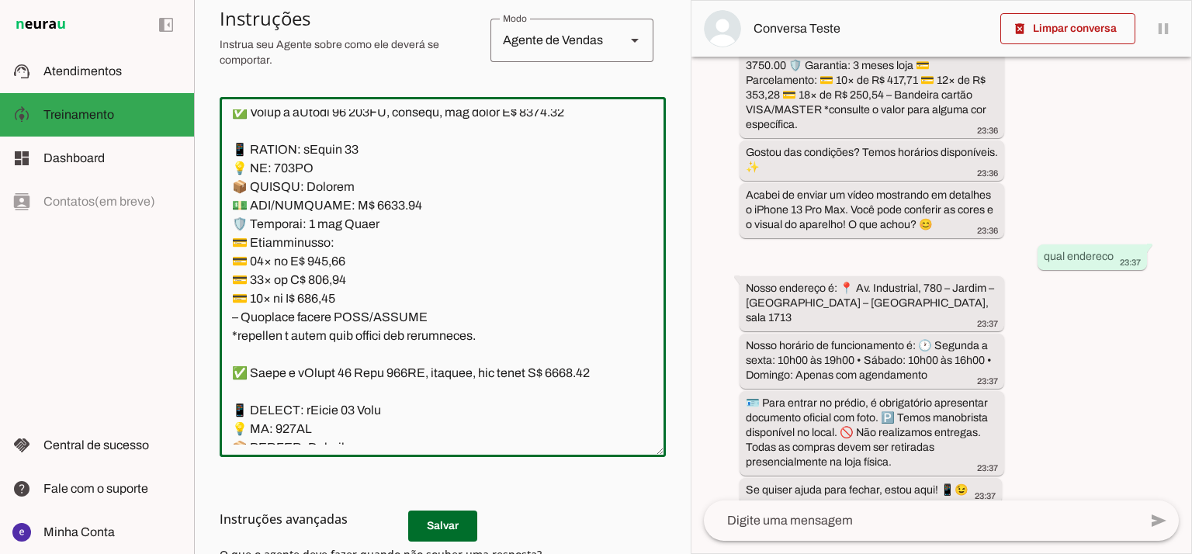
scroll to position [8600, 0]
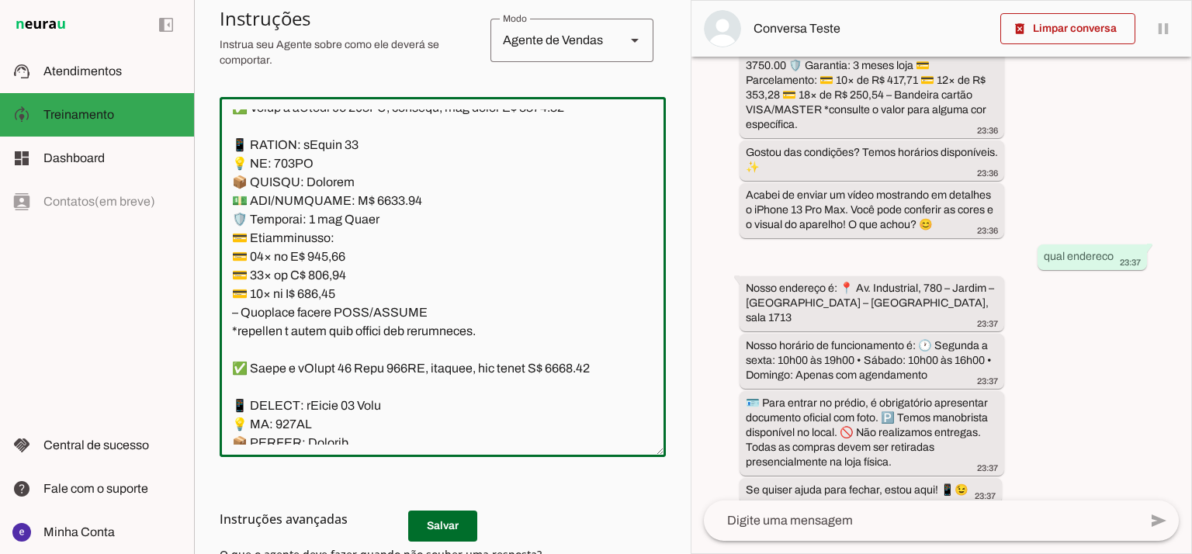
click at [547, 255] on textarea at bounding box center [443, 276] width 446 height 335
click at [377, 348] on textarea at bounding box center [443, 276] width 446 height 335
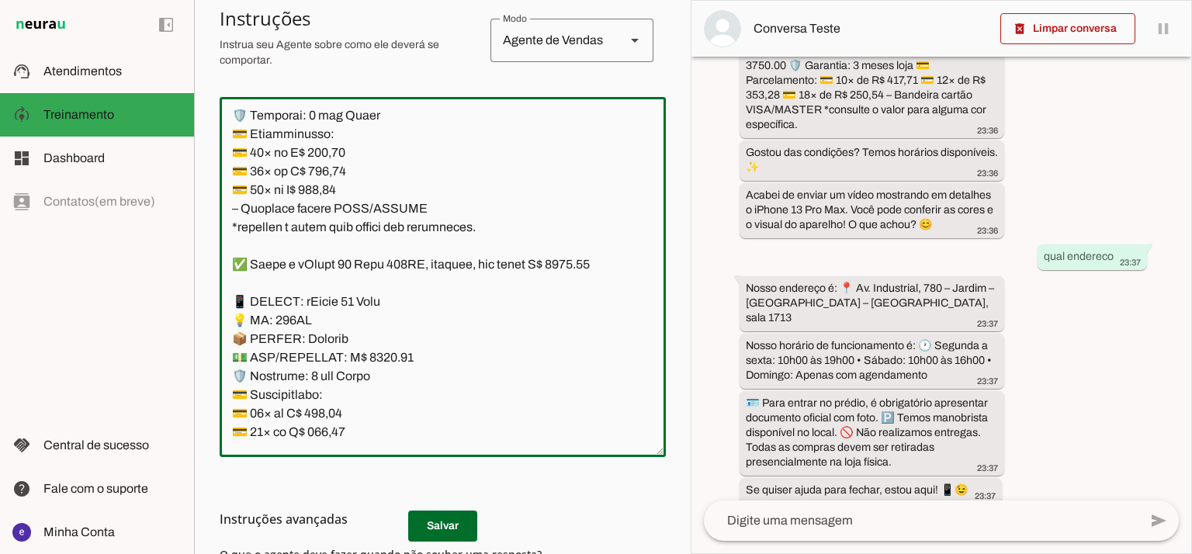
type textarea "Lore: Ipsu Dolor: Sitametco ad eLitsed Doeiusmod: Te incididu ut Laboreetd - Ma…"
type md-outlined-text-field "Lore: Ipsu Dolor: Sitametco ad eLitsed Doeiusmod: Te incididu ut Laboreetd - Ma…"
click at [328, 308] on textarea at bounding box center [443, 276] width 446 height 335
paste textarea "51,63"
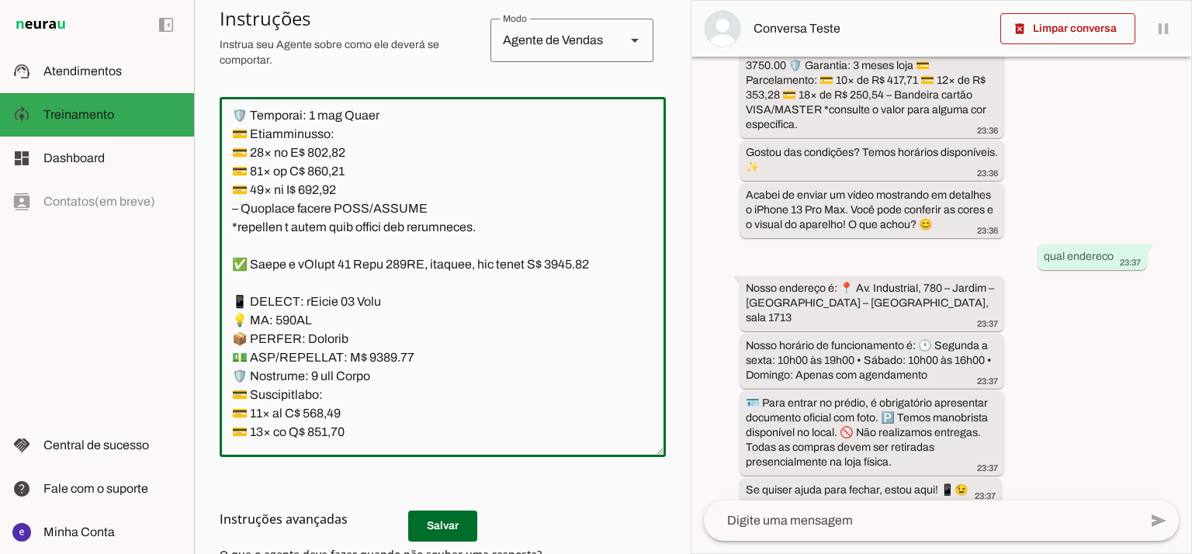
type textarea "Lore: Ipsu Dolor: Sitametco ad eLitsed Doeiusmod: Te incididu ut Laboreetd - Ma…"
type md-outlined-text-field "Lore: Ipsu Dolor: Sitametco ad eLitsed Doeiusmod: Te incididu ut Laboreetd - Ma…"
click at [332, 319] on textarea at bounding box center [443, 276] width 446 height 335
paste textarea "51,12"
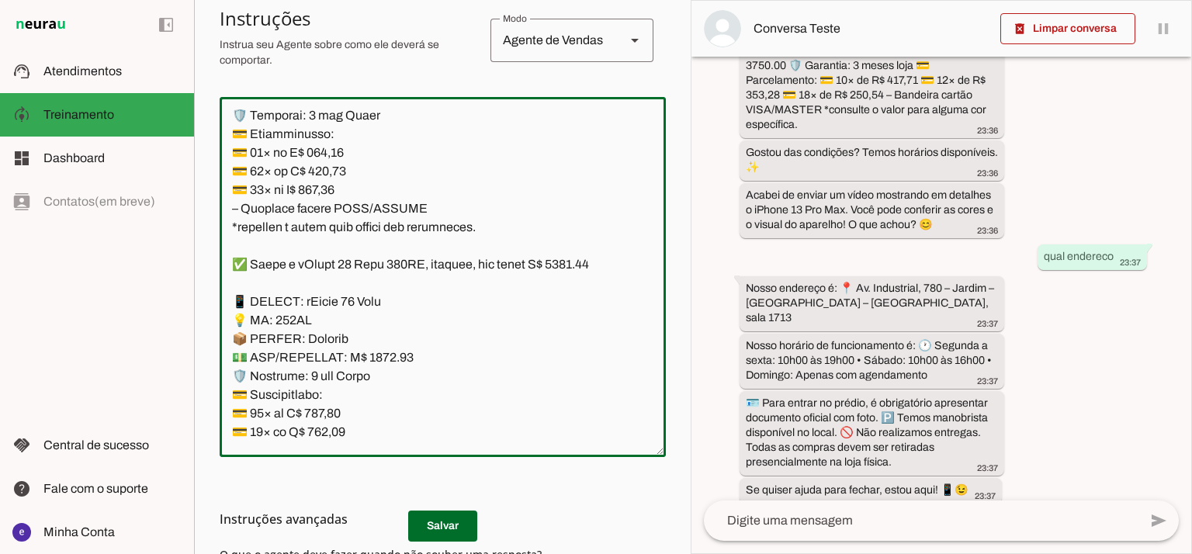
type textarea "Lore: Ipsu Dolor: Sitametco ad eLitsed Doeiusmod: Te incididu ut Laboreetd - Ma…"
type md-outlined-text-field "Lore: Ipsu Dolor: Sitametco ad eLitsed Doeiusmod: Te incididu ut Laboreetd - Ma…"
click at [341, 342] on textarea at bounding box center [443, 276] width 446 height 335
paste textarea "0,84"
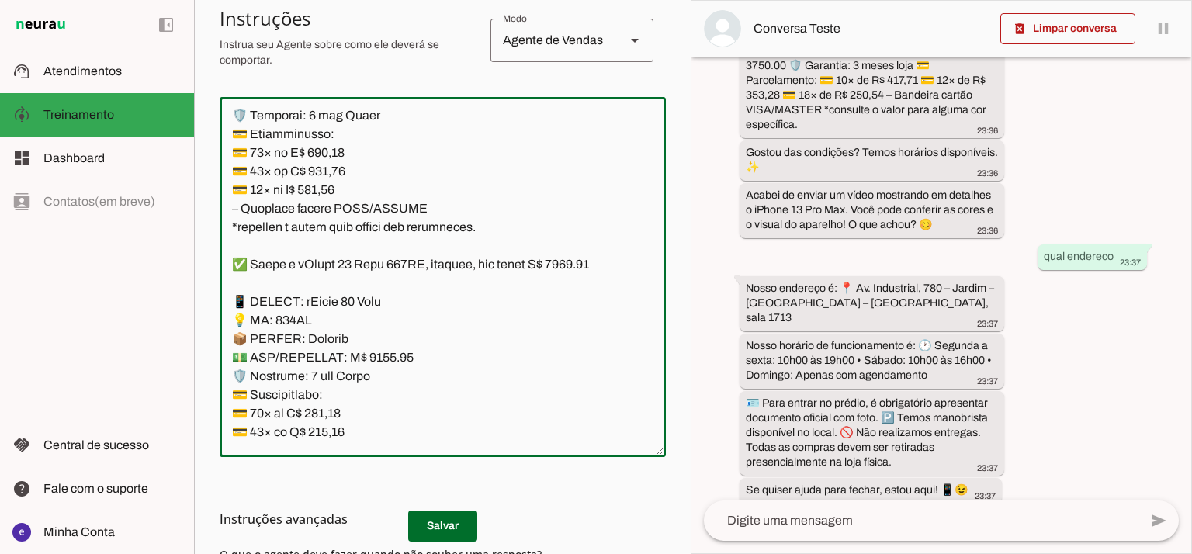
type textarea "Lore: Ipsu Dolor: Sitametco ad eLitsed Doeiusmod: Te incididu ut Laboreetd - Ma…"
type md-outlined-text-field "Lore: Ipsu Dolor: Sitametco ad eLitsed Doeiusmod: Te incididu ut Laboreetd - Ma…"
click at [453, 521] on h3 "Instruções avançadas" at bounding box center [437, 519] width 434 height 19
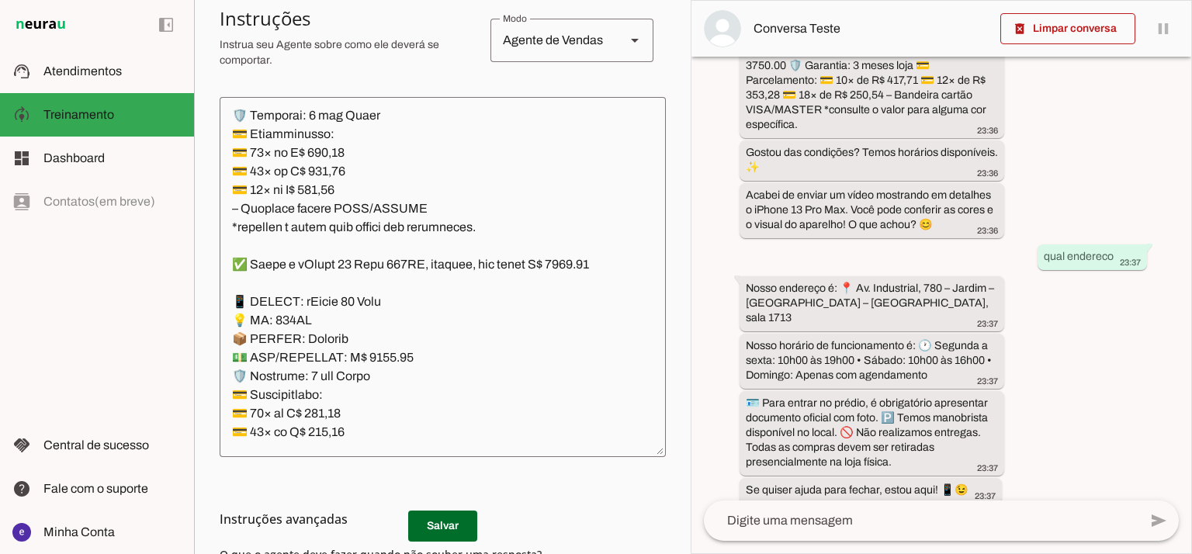
click at [468, 529] on md-list-item "Instruções avançadas" at bounding box center [443, 519] width 446 height 31
click at [448, 528] on md-list-item "Instruções avançadas" at bounding box center [443, 519] width 446 height 31
click at [434, 519] on h3 "Instruções avançadas" at bounding box center [437, 519] width 434 height 19
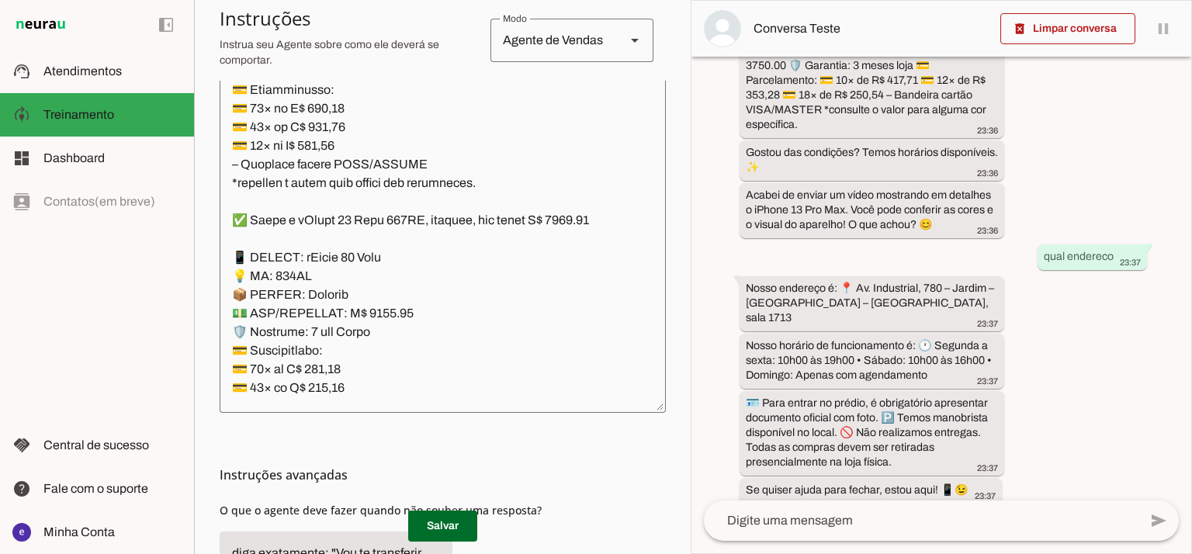
scroll to position [400, 0]
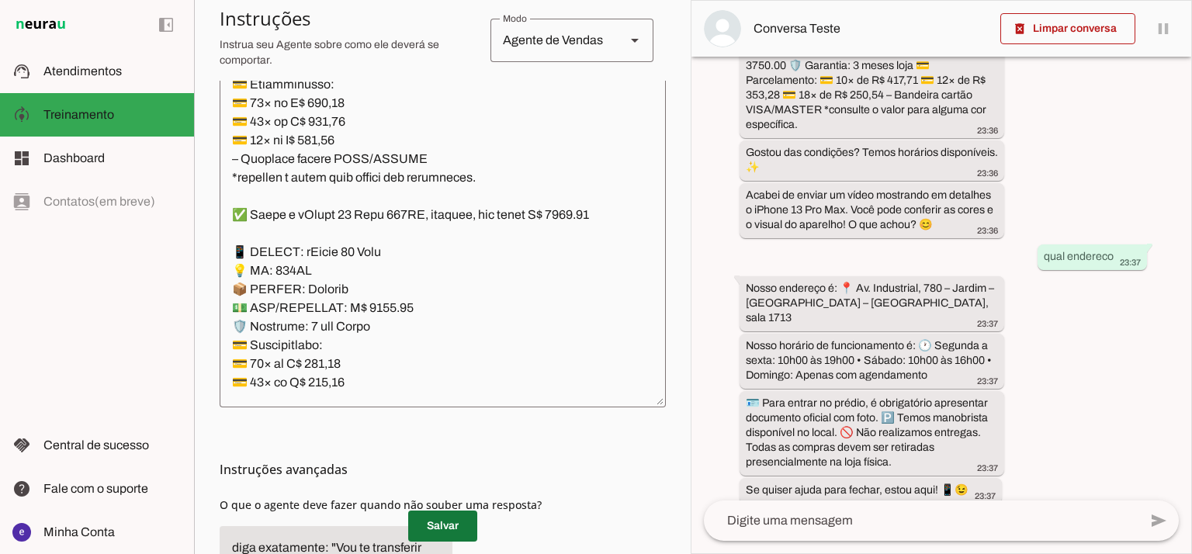
click at [447, 527] on span at bounding box center [442, 526] width 69 height 37
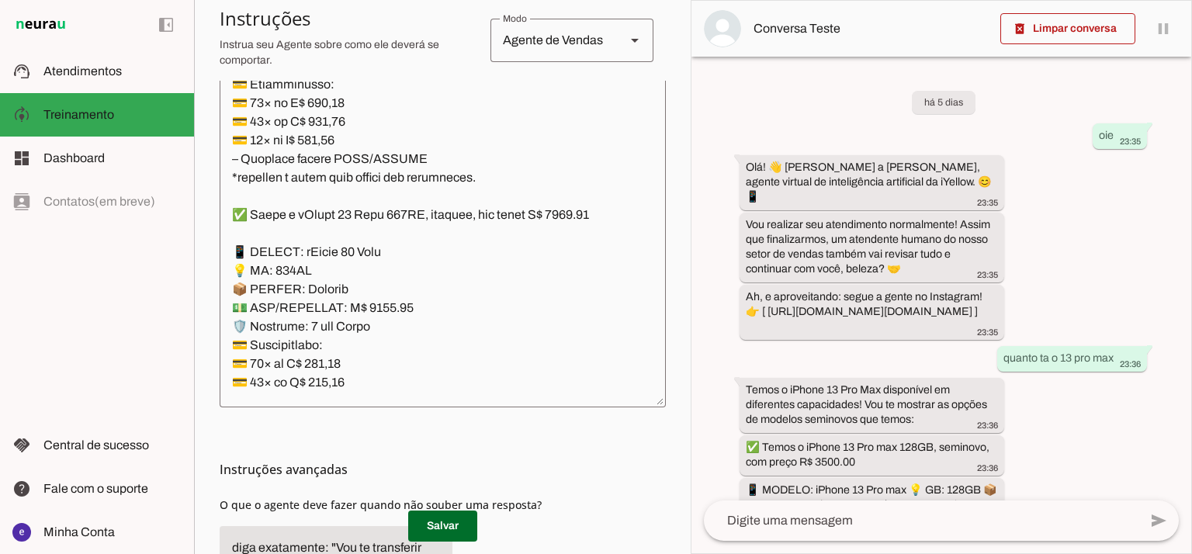
click at [429, 210] on textarea at bounding box center [443, 227] width 446 height 335
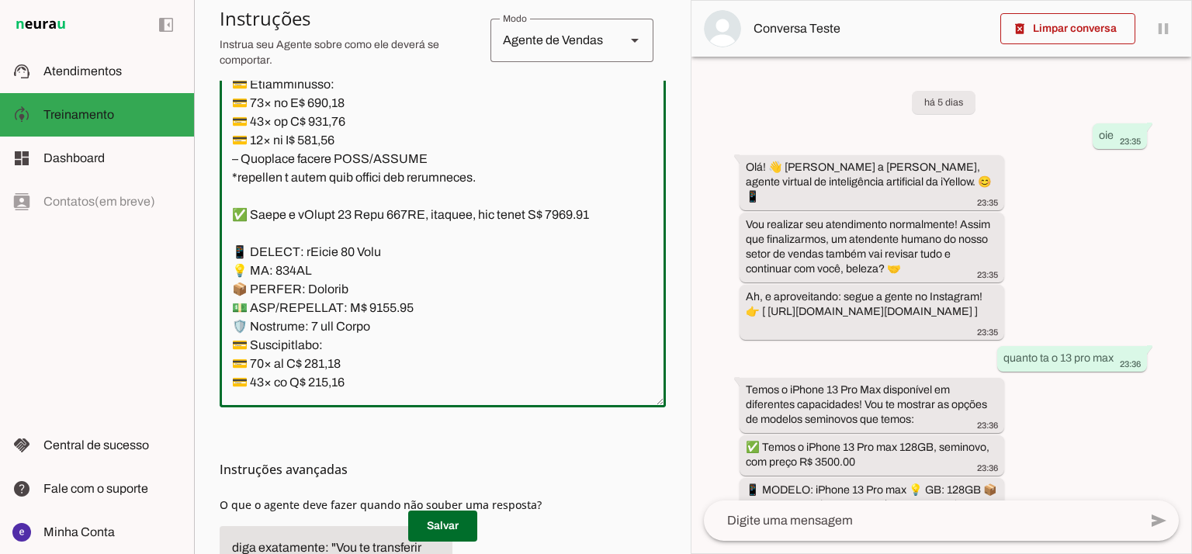
drag, startPoint x: 484, startPoint y: 335, endPoint x: 227, endPoint y: 142, distance: 321.7
click at [227, 142] on textarea at bounding box center [443, 227] width 446 height 335
click at [387, 310] on textarea at bounding box center [443, 227] width 446 height 335
drag, startPoint x: 493, startPoint y: 323, endPoint x: 212, endPoint y: 144, distance: 333.0
click at [212, 144] on section "Agente 1 Agente 2 Criar Agente Você atingiu o limite de IAs Neurau permitidas. …" at bounding box center [442, 277] width 497 height 554
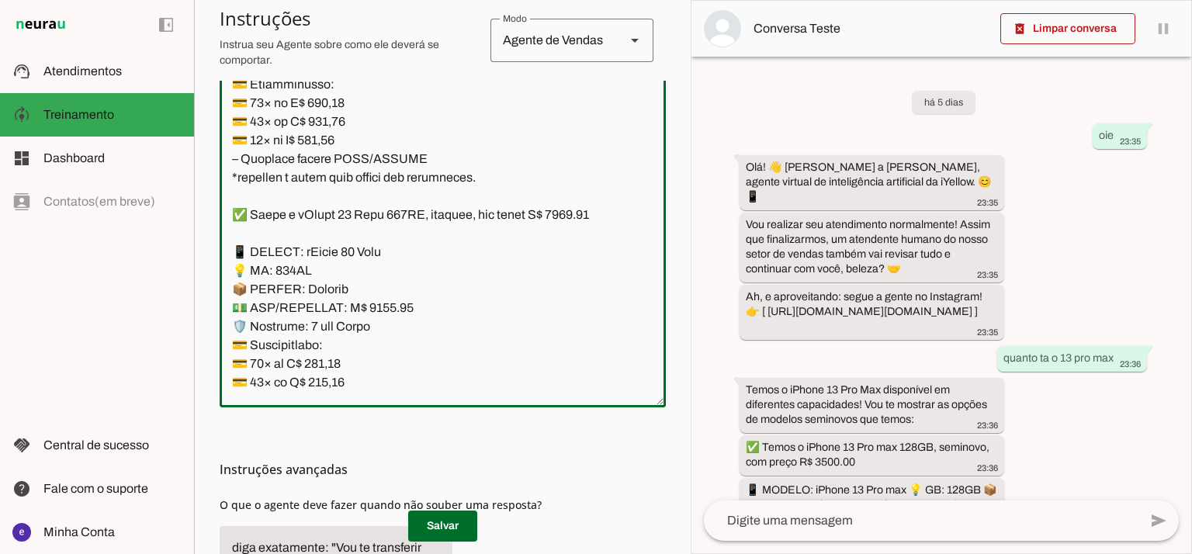
click at [408, 272] on textarea at bounding box center [443, 227] width 446 height 335
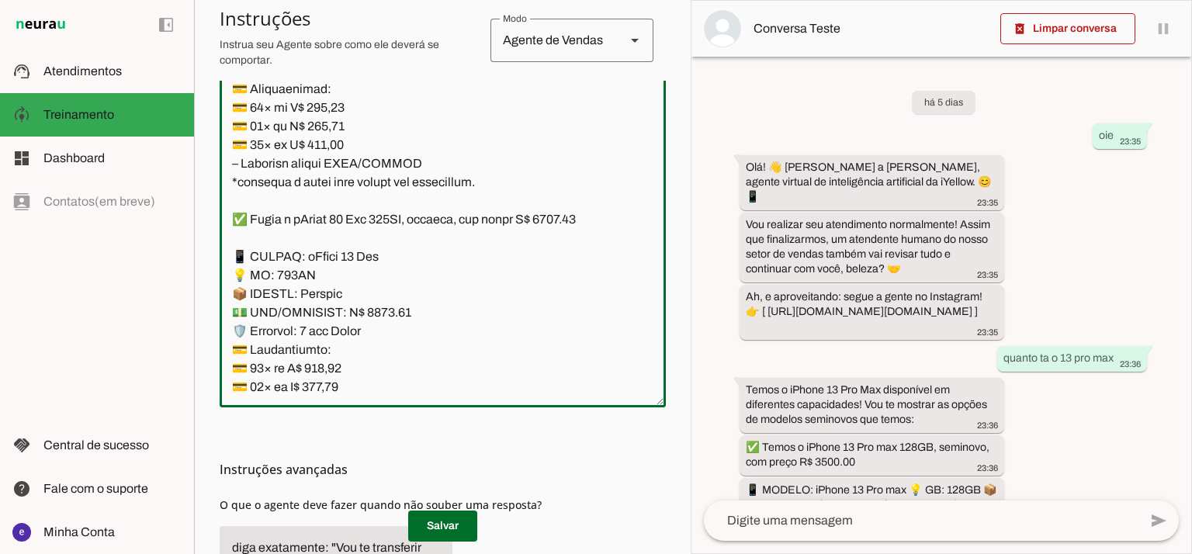
click at [466, 247] on textarea at bounding box center [443, 227] width 446 height 335
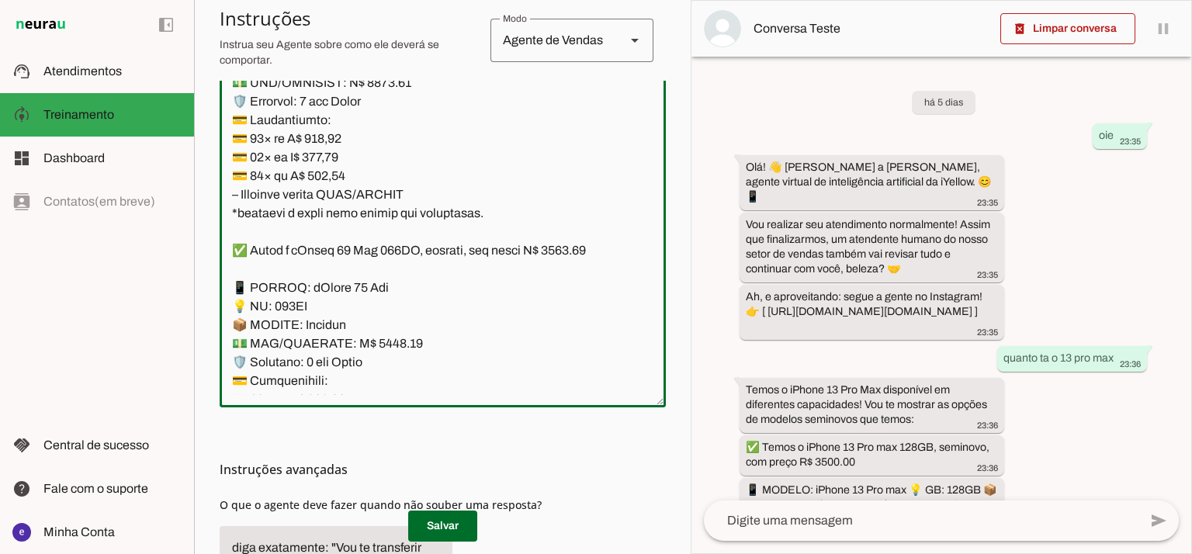
scroll to position [9532, 0]
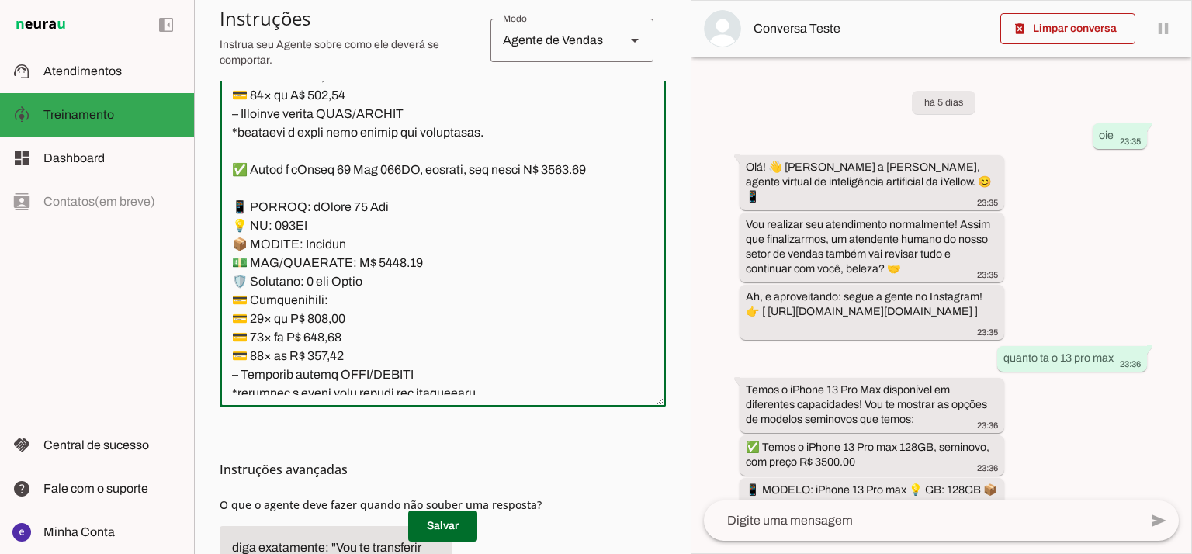
click at [373, 141] on textarea at bounding box center [443, 227] width 446 height 335
click at [377, 151] on textarea at bounding box center [443, 227] width 446 height 335
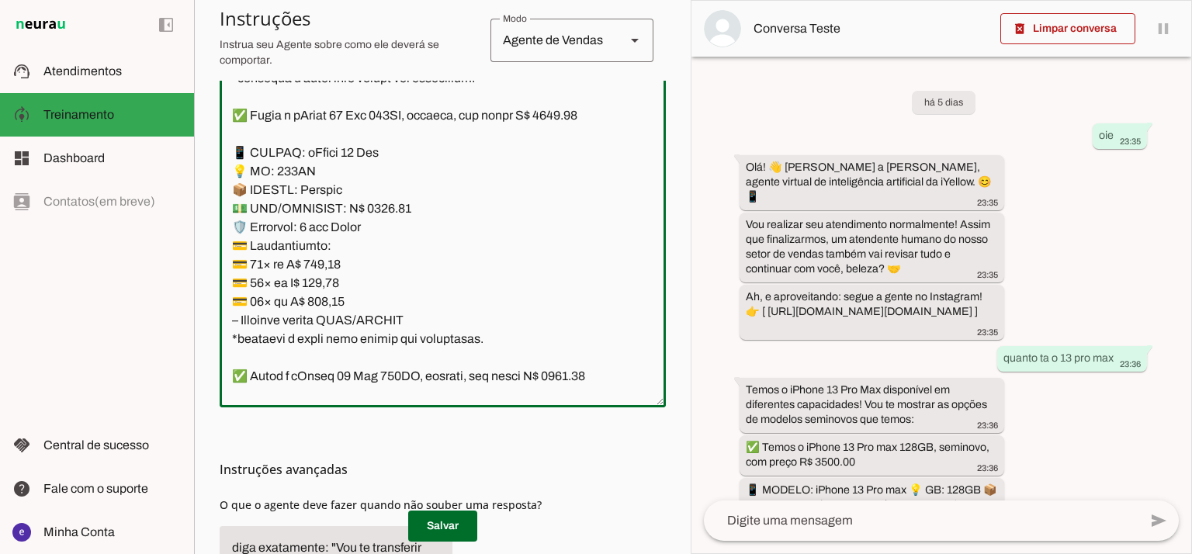
click at [571, 262] on textarea at bounding box center [443, 227] width 446 height 335
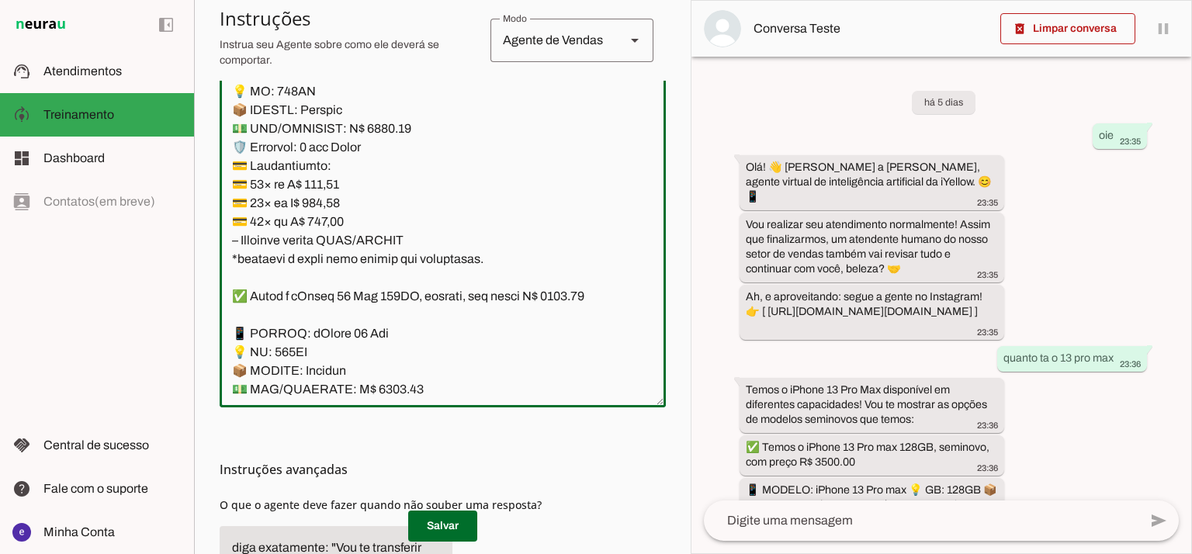
scroll to position [9428, 0]
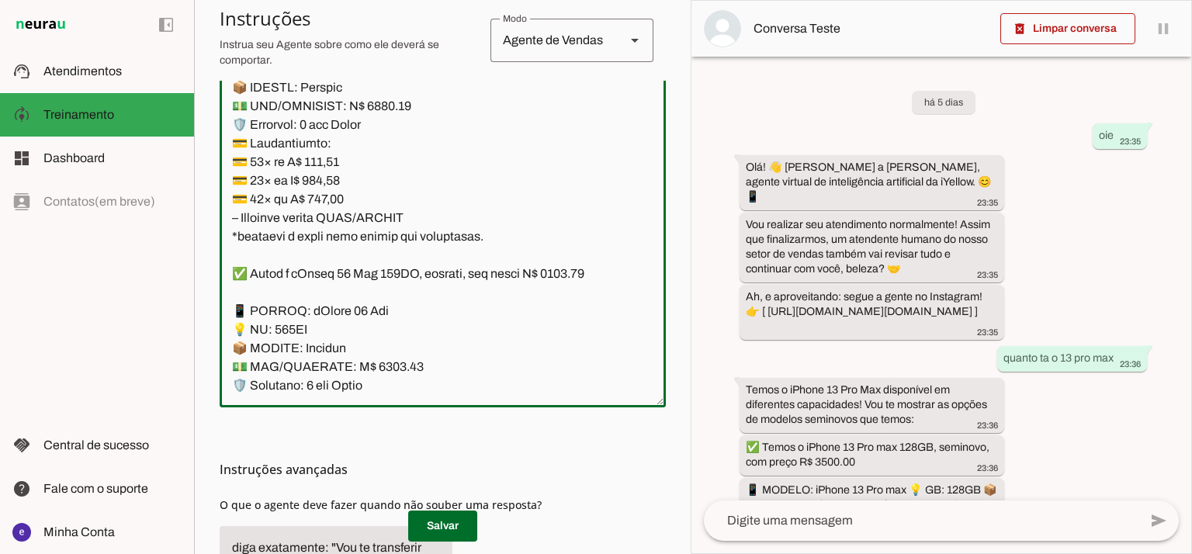
type textarea "Lore: Ipsu Dolor: Sitametco ad eLitsed Doeiusmod: Te incididu ut Laboreetd - Ma…"
type md-outlined-text-field "Lore: Ipsu Dolor: Sitametco ad eLitsed Doeiusmod: Te incididu ut Laboreetd - Ma…"
click at [343, 307] on textarea at bounding box center [443, 227] width 446 height 335
paste textarea "85,05"
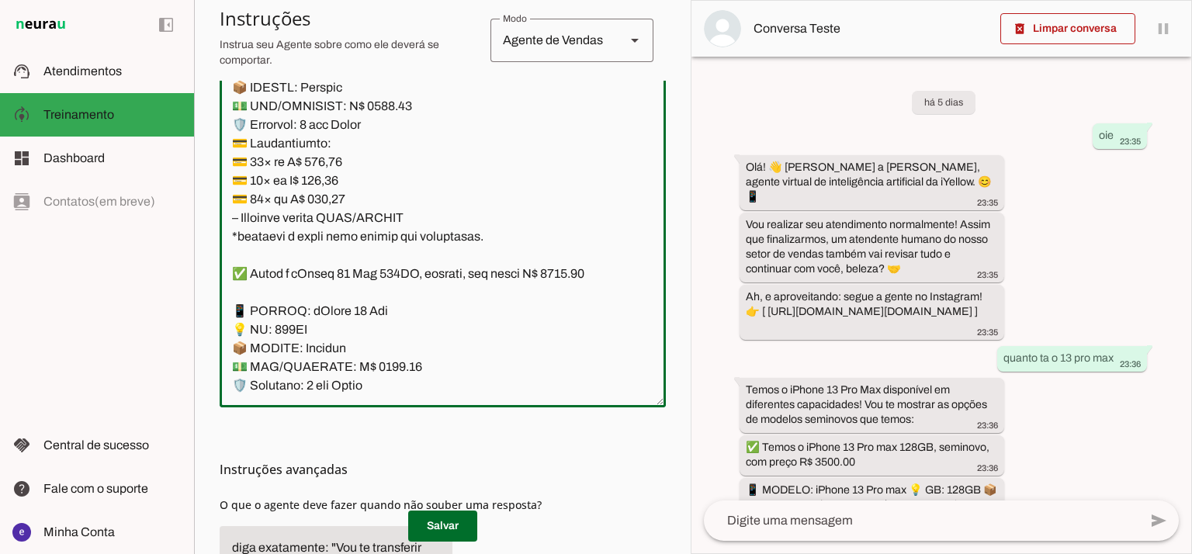
type textarea "Lore: Ipsu Dolor: Sitametco ad eLitsed Doeiusmod: Te incididu ut Laboreetd - Ma…"
type md-outlined-text-field "Lore: Ipsu Dolor: Sitametco ad eLitsed Doeiusmod: Te incididu ut Laboreetd - Ma…"
click at [325, 332] on textarea at bounding box center [443, 227] width 446 height 335
paste textarea "79,38"
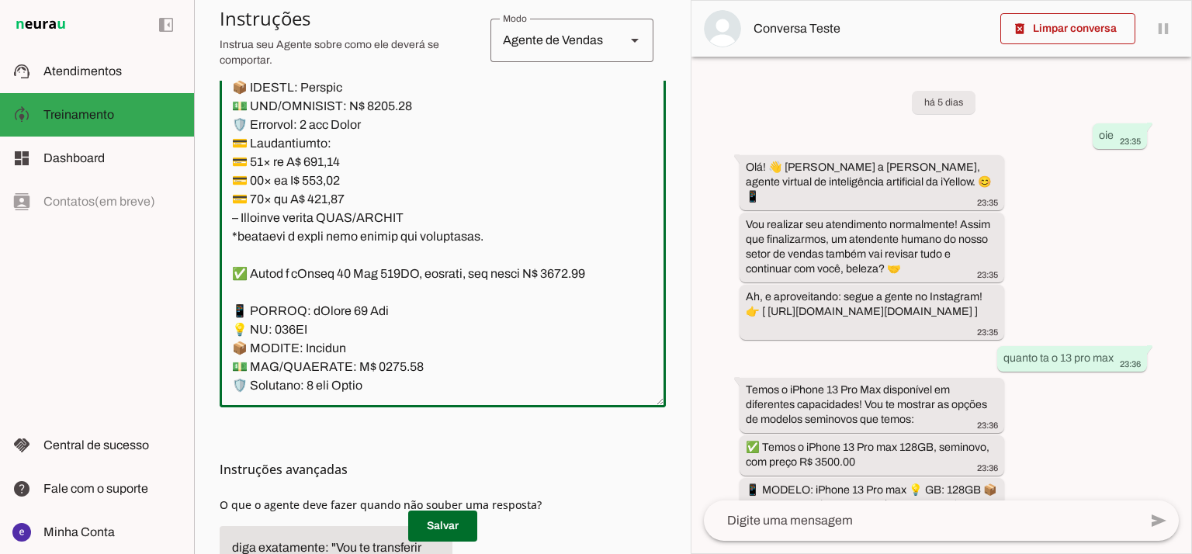
type textarea "Lore: Ipsu Dolor: Sitametco ad eLitsed Doeiusmod: Te incididu ut Laboreetd - Ma…"
type md-outlined-text-field "Lore: Ipsu Dolor: Sitametco ad eLitsed Doeiusmod: Te incididu ut Laboreetd - Ma…"
click at [315, 350] on textarea at bounding box center [443, 227] width 446 height 335
paste textarea "0,89"
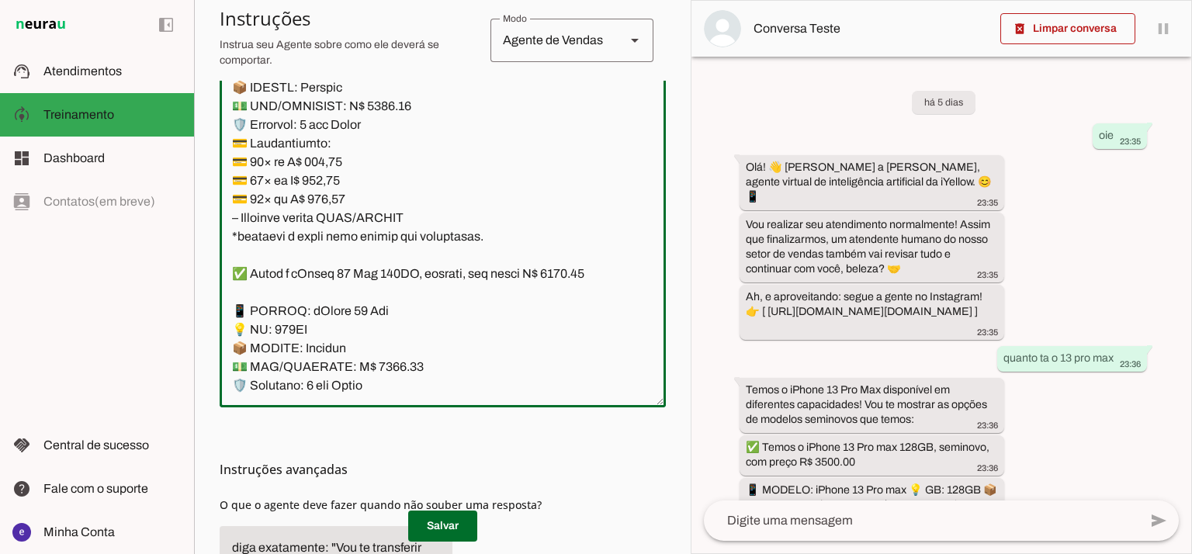
type textarea "Lore: Ipsu Dolor: Sitametco ad eLitsed Doeiusmod: Te incididu ut Laboreetd - Ma…"
type md-outlined-text-field "Lore: Ipsu Dolor: Sitametco ad eLitsed Doeiusmod: Te incididu ut Laboreetd - Ma…"
click at [437, 517] on span at bounding box center [442, 526] width 69 height 37
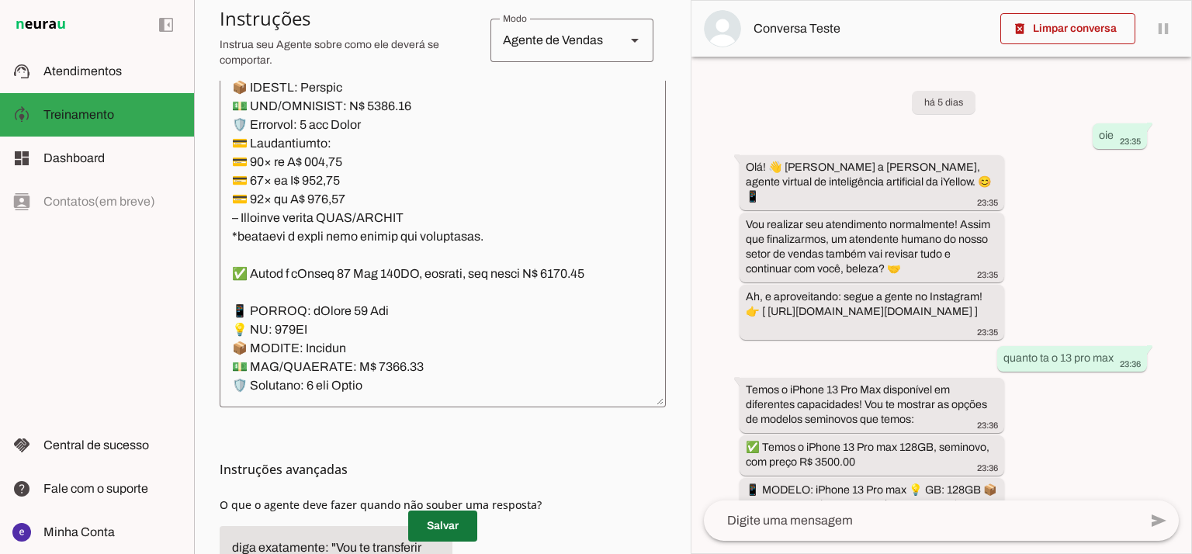
click at [423, 522] on span at bounding box center [442, 526] width 69 height 37
click at [450, 521] on span at bounding box center [442, 526] width 69 height 37
click at [460, 257] on textarea at bounding box center [443, 227] width 446 height 335
click at [424, 524] on span at bounding box center [442, 526] width 69 height 37
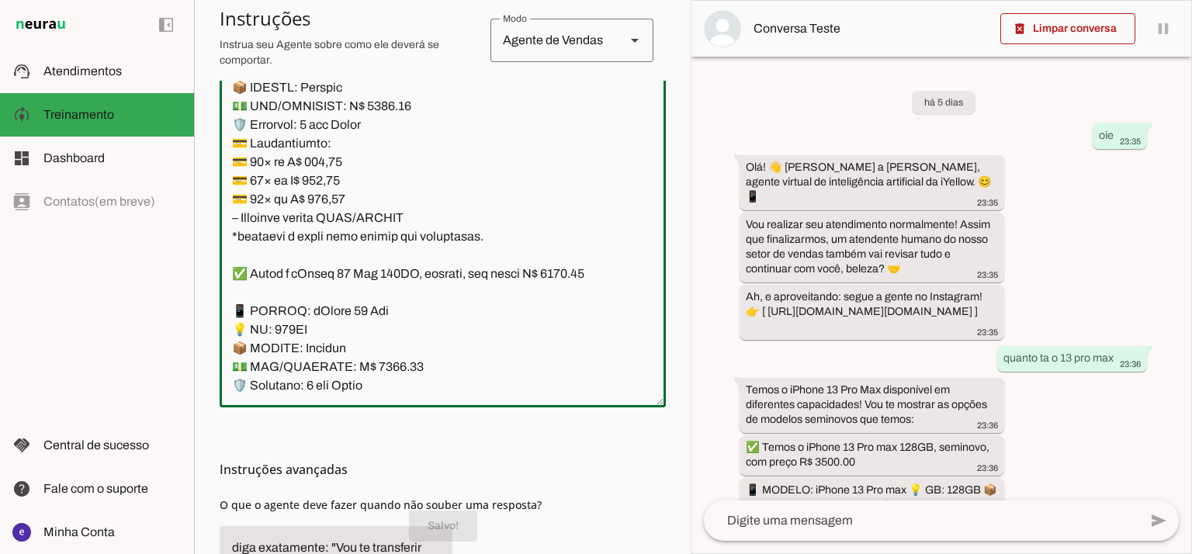
scroll to position [400, 0]
click at [461, 251] on textarea at bounding box center [443, 227] width 446 height 335
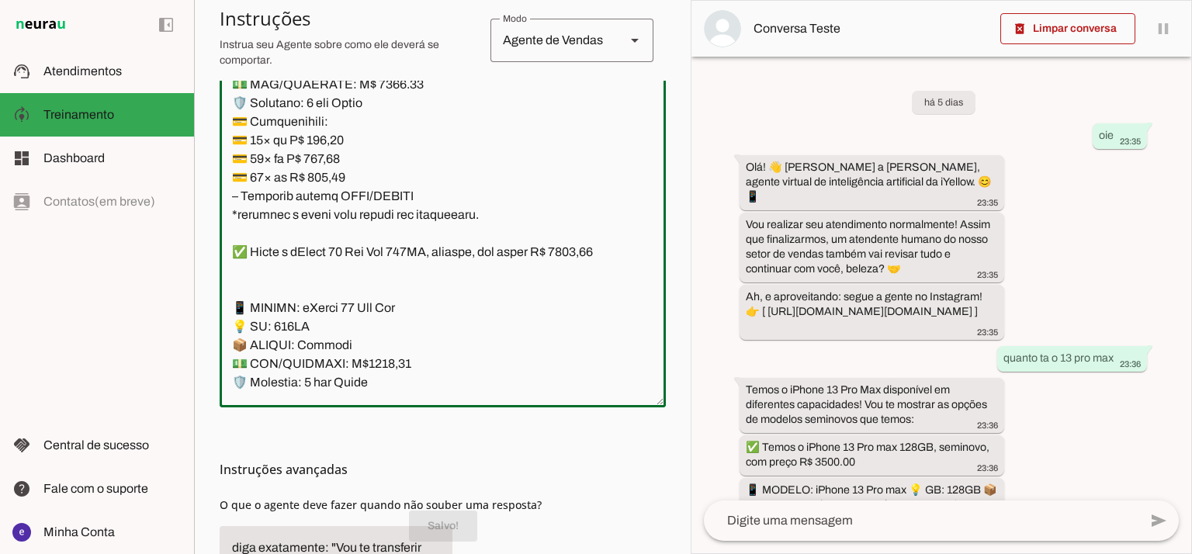
scroll to position [9738, 0]
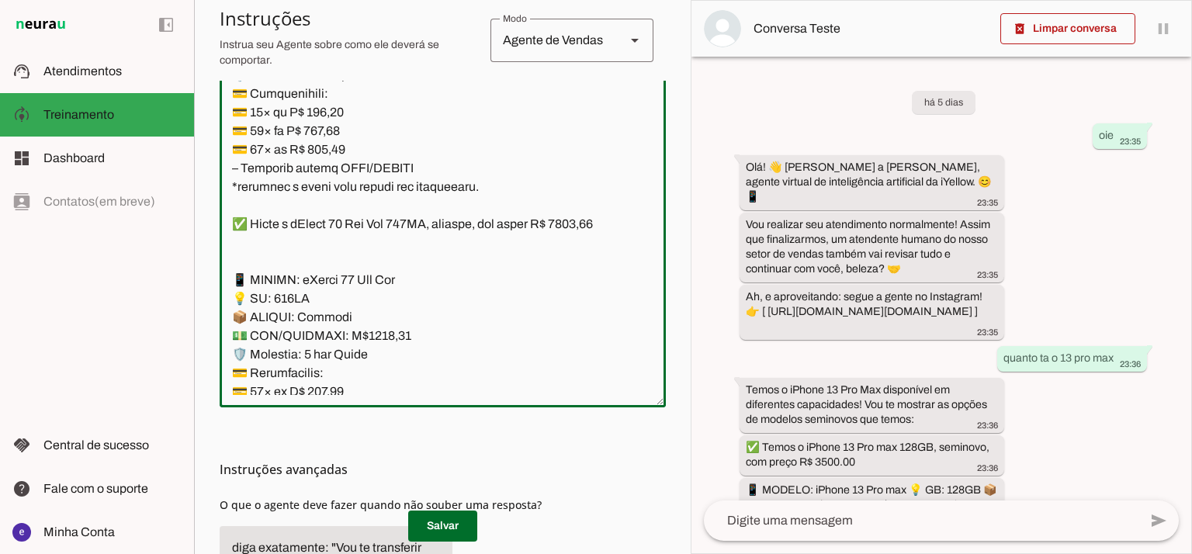
click at [370, 210] on textarea at bounding box center [443, 227] width 446 height 335
click at [562, 111] on textarea at bounding box center [443, 227] width 446 height 335
type textarea "Lore: Ipsu Dolor: Sitametco ad eLitsed Doeiusmod: Te incididu ut Laboreetd - Ma…"
type md-outlined-text-field "Lore: Ipsu Dolor: Sitametco ad eLitsed Doeiusmod: Te incididu ut Laboreetd - Ma…"
click at [337, 262] on textarea at bounding box center [443, 227] width 446 height 335
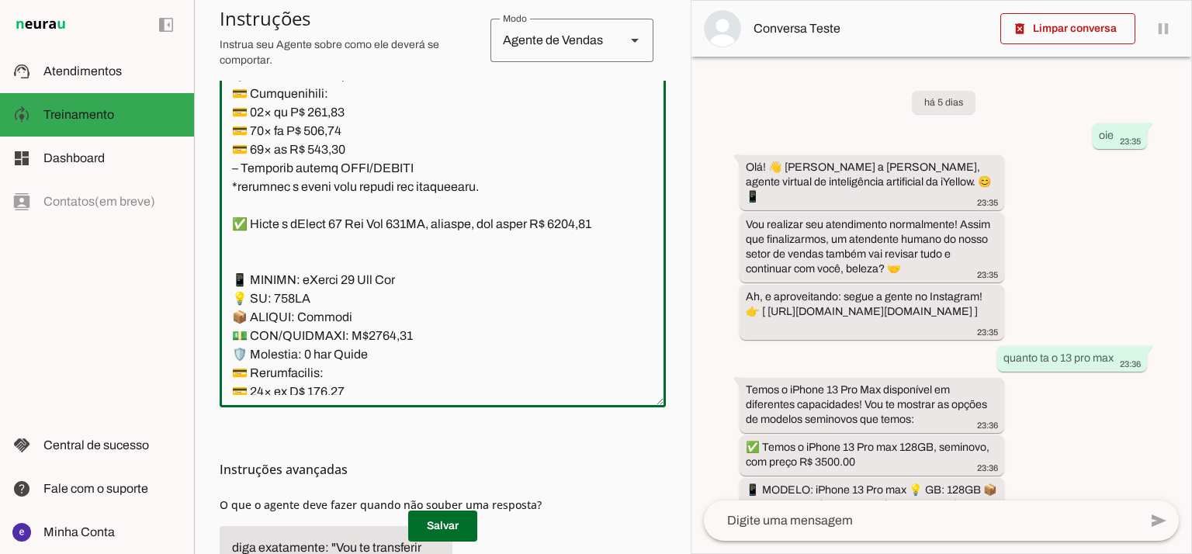
click at [337, 262] on textarea at bounding box center [443, 227] width 446 height 335
paste textarea "90,87"
type textarea "Lore: Ipsu Dolor: Sitametco ad eLitsed Doeiusmod: Te incididu ut Laboreetd - Ma…"
type md-outlined-text-field "Lore: Ipsu Dolor: Sitametco ad eLitsed Doeiusmod: Te incididu ut Laboreetd - Ma…"
click at [332, 278] on textarea at bounding box center [443, 227] width 446 height 335
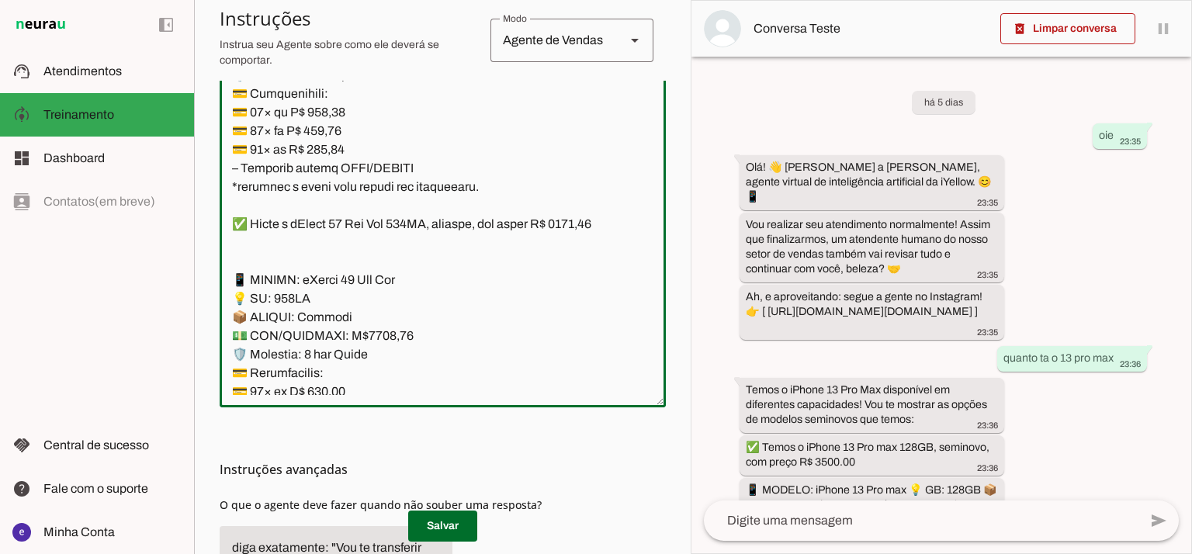
click at [332, 278] on textarea at bounding box center [443, 227] width 446 height 335
paste textarea "68,88"
type textarea "Lore: Ipsu Dolor: Sitametco ad eLitsed Doeiusmod: Te incididu ut Laboreetd - Ma…"
type md-outlined-text-field "Lore: Ipsu Dolor: Sitametco ad eLitsed Doeiusmod: Te incididu ut Laboreetd - Ma…"
click at [317, 294] on textarea at bounding box center [443, 227] width 446 height 335
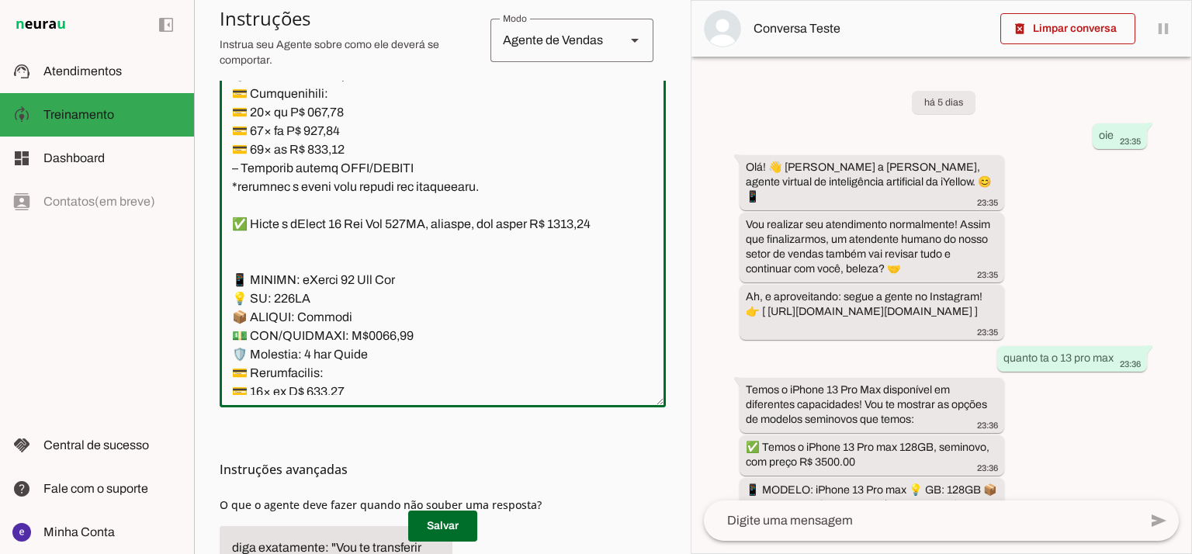
click at [317, 294] on textarea at bounding box center [443, 227] width 446 height 335
paste textarea "74,36"
type textarea "Lore: Ipsu Dolor: Sitametco ad eLitsed Doeiusmod: Te incididu ut Laboreetd - Ma…"
type md-outlined-text-field "Lore: Ipsu Dolor: Sitametco ad eLitsed Doeiusmod: Te incididu ut Laboreetd - Ma…"
click at [450, 540] on span at bounding box center [442, 526] width 69 height 37
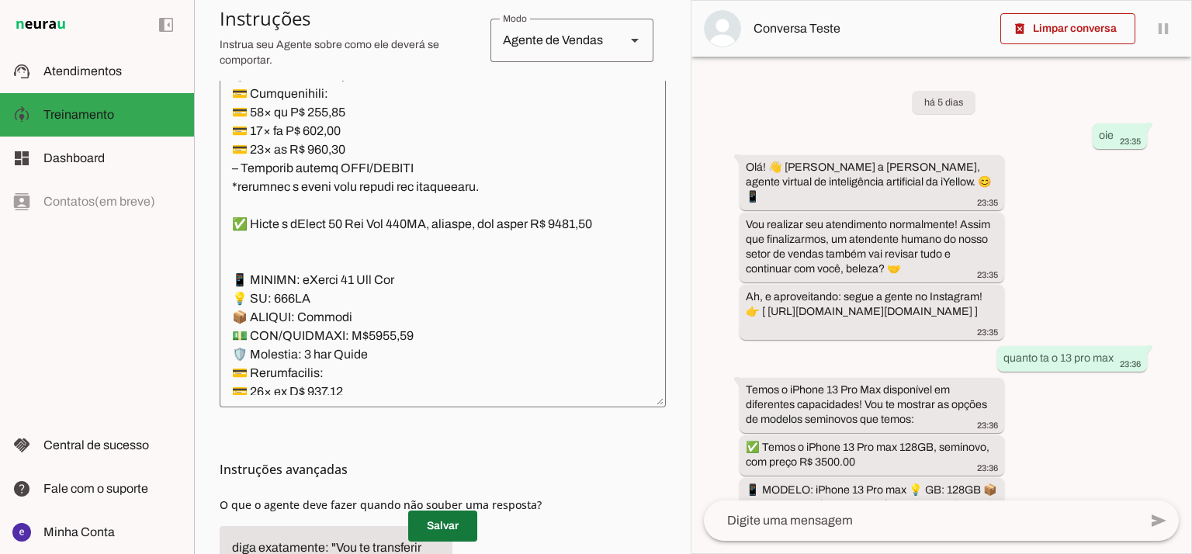
click at [436, 524] on span at bounding box center [442, 526] width 69 height 37
click at [410, 326] on textarea at bounding box center [443, 227] width 446 height 335
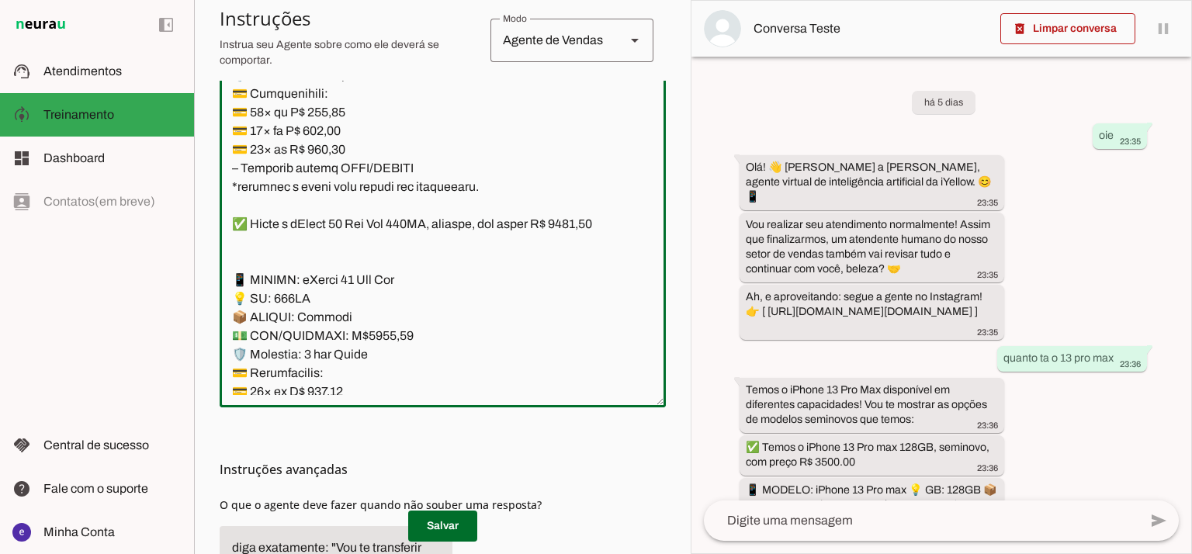
click at [374, 247] on textarea at bounding box center [443, 227] width 446 height 335
drag, startPoint x: 481, startPoint y: 338, endPoint x: 218, endPoint y: 151, distance: 322.5
click at [218, 151] on section "Agente 1 Agente 2 Criar Agente Você atingiu o limite de IAs Neurau permitidas. …" at bounding box center [442, 277] width 497 height 554
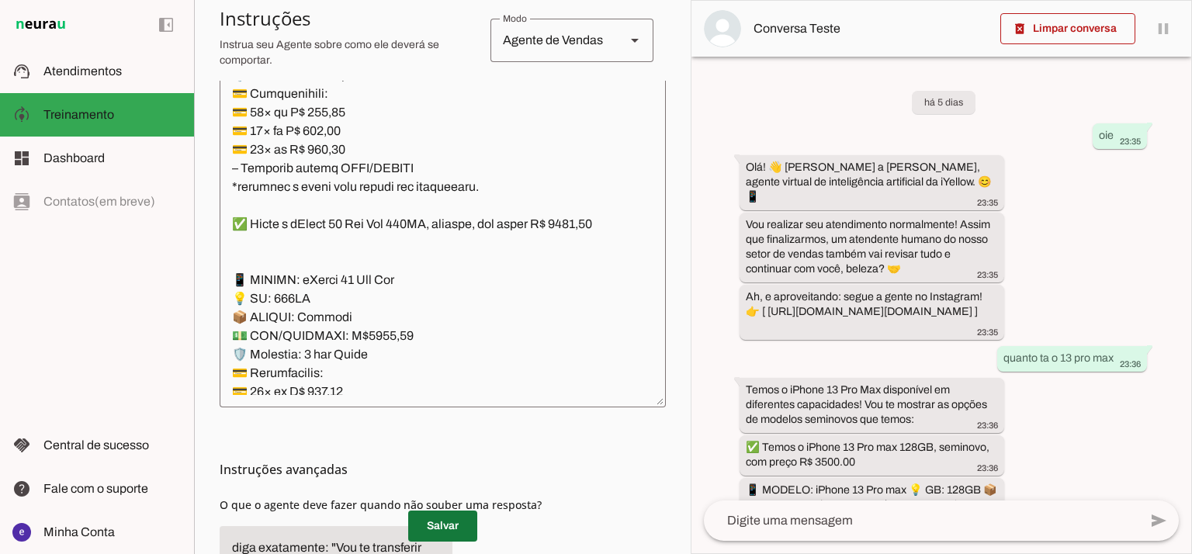
click at [439, 530] on span at bounding box center [442, 526] width 69 height 37
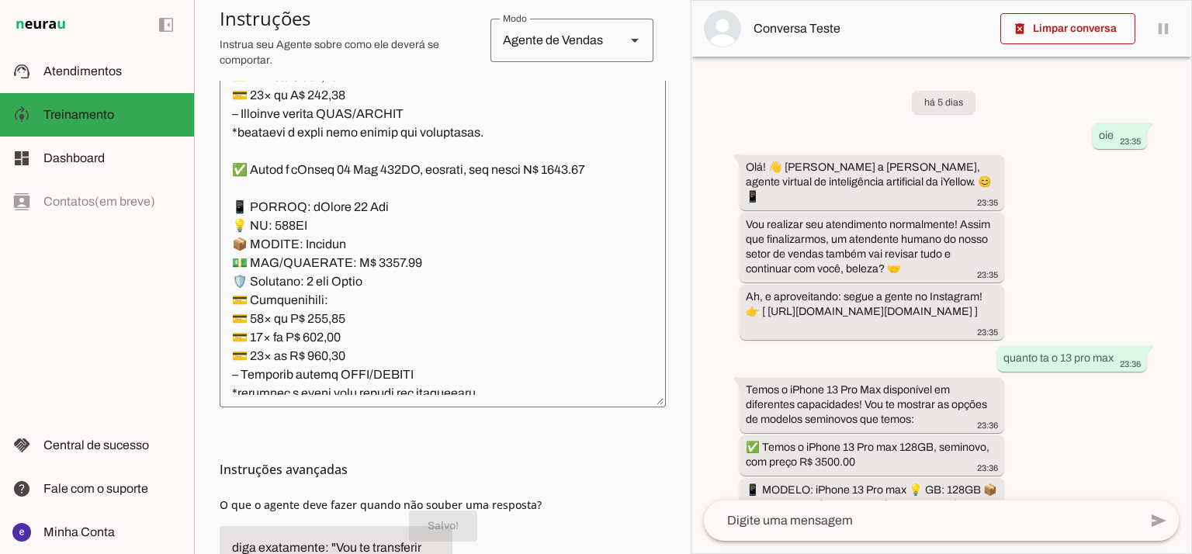
scroll to position [9428, 0]
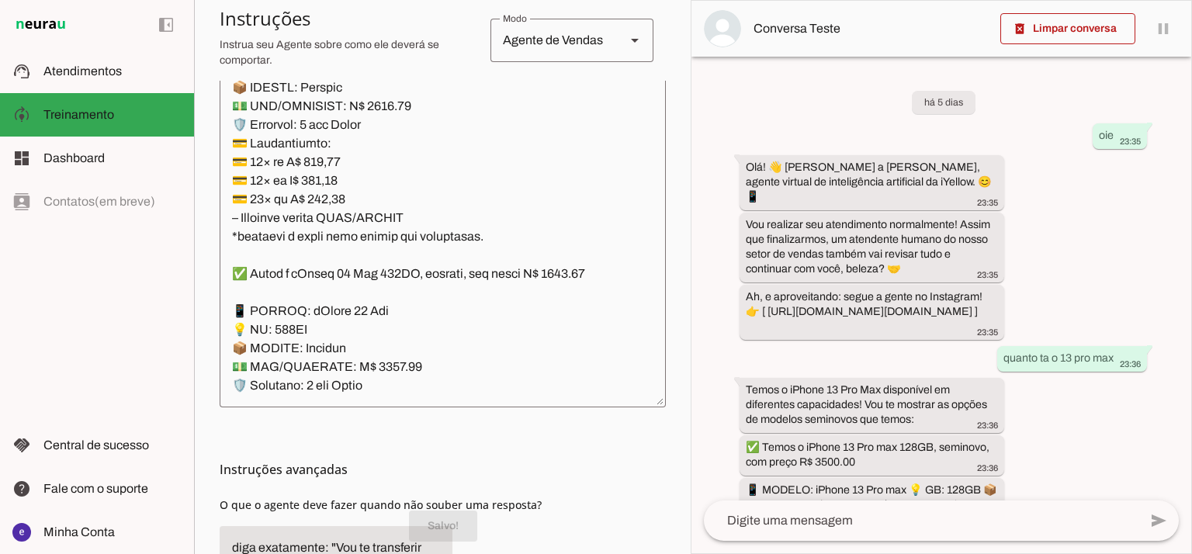
click at [348, 286] on textarea at bounding box center [443, 227] width 446 height 335
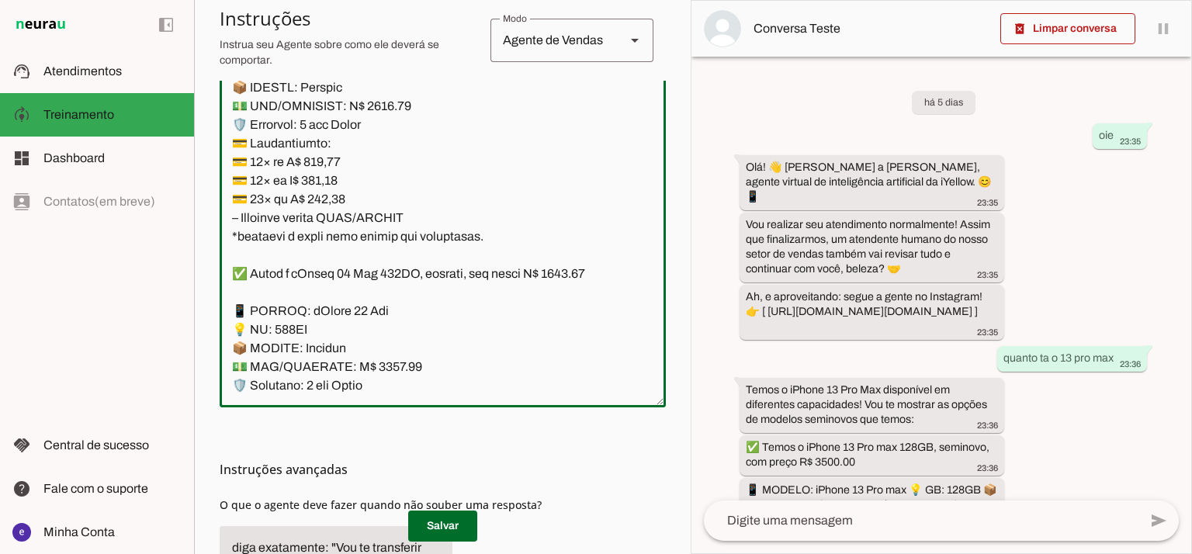
drag, startPoint x: 484, startPoint y: 387, endPoint x: 198, endPoint y: 193, distance: 345.6
click at [198, 193] on section "Agente 1 Agente 2 Criar Agente Você atingiu o limite de IAs Neurau permitidas. …" at bounding box center [442, 277] width 497 height 554
click at [421, 213] on textarea at bounding box center [443, 227] width 446 height 335
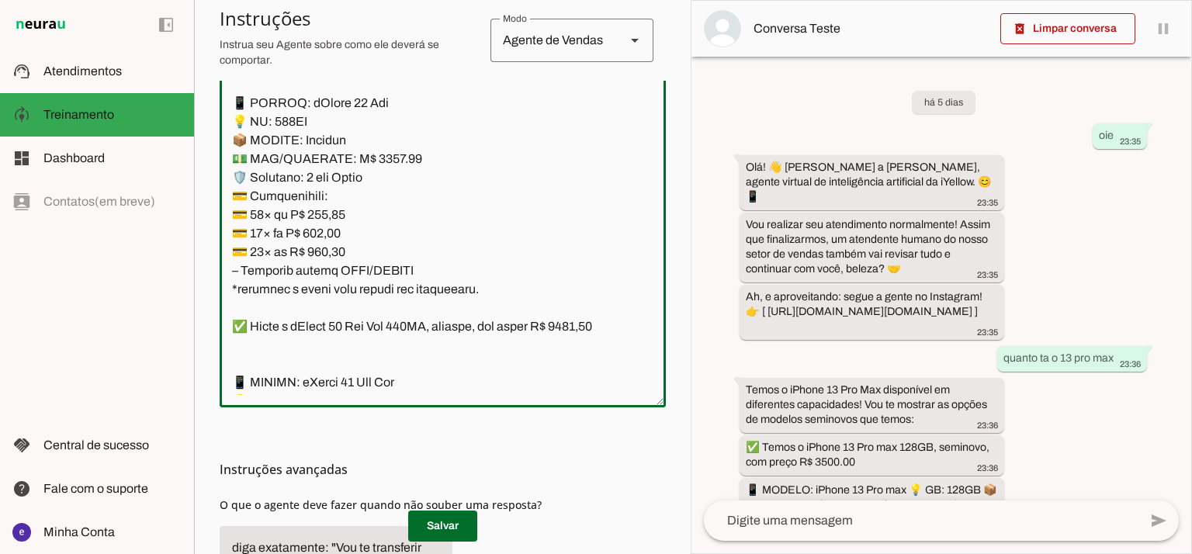
scroll to position [9738, 0]
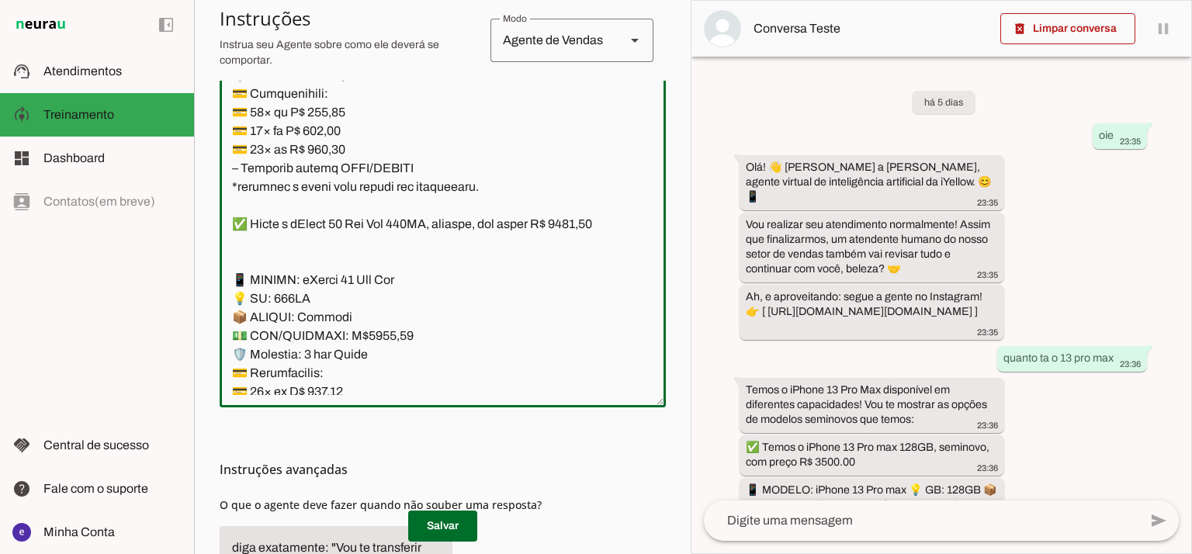
click at [479, 305] on textarea at bounding box center [443, 227] width 446 height 335
drag, startPoint x: 481, startPoint y: 340, endPoint x: 207, endPoint y: 154, distance: 330.7
click at [207, 154] on section "Agente 1 Agente 2 Criar Agente Você atingiu o limite de IAs Neurau permitidas. …" at bounding box center [442, 277] width 497 height 554
click at [430, 512] on span at bounding box center [442, 526] width 69 height 37
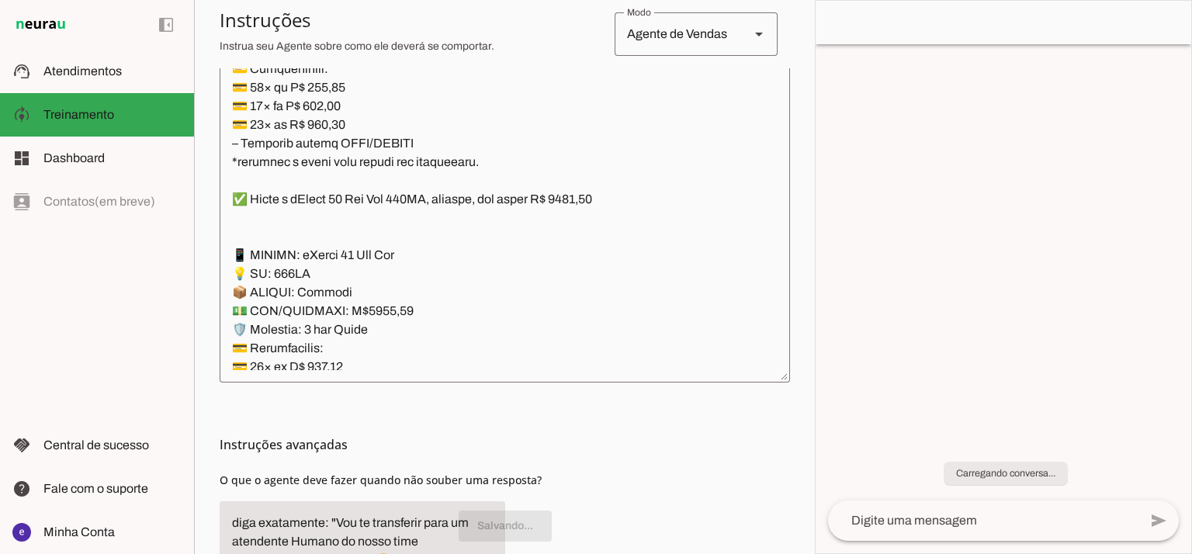
click at [460, 305] on textarea at bounding box center [505, 202] width 571 height 335
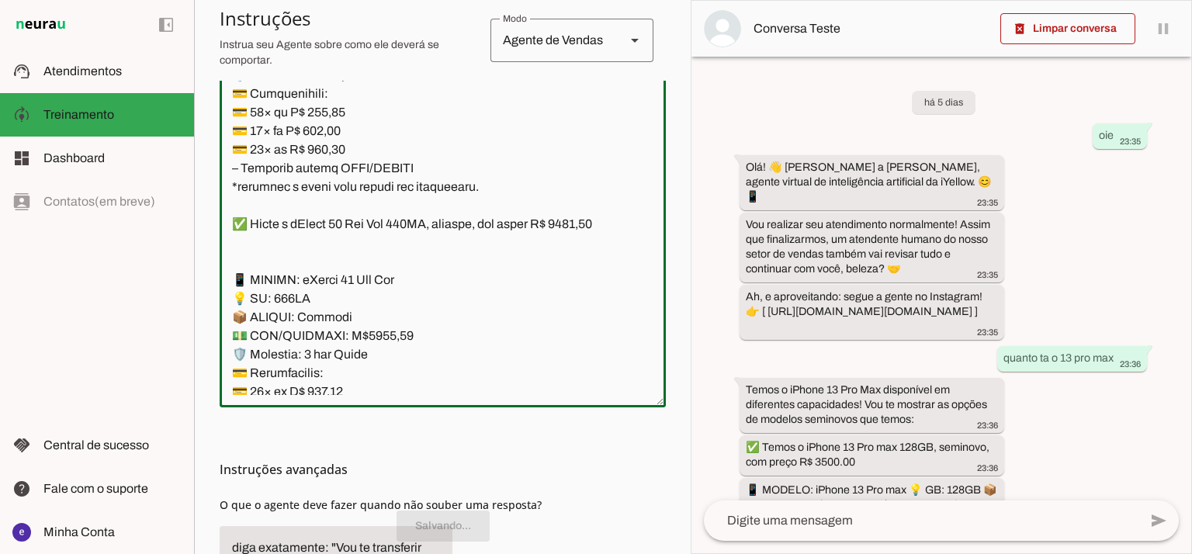
drag, startPoint x: 492, startPoint y: 352, endPoint x: 273, endPoint y: 209, distance: 261.4
click at [273, 209] on textarea at bounding box center [443, 227] width 446 height 335
click at [379, 231] on textarea at bounding box center [443, 227] width 446 height 335
drag, startPoint x: 487, startPoint y: 342, endPoint x: 220, endPoint y: 154, distance: 325.9
click at [220, 154] on textarea at bounding box center [443, 227] width 446 height 335
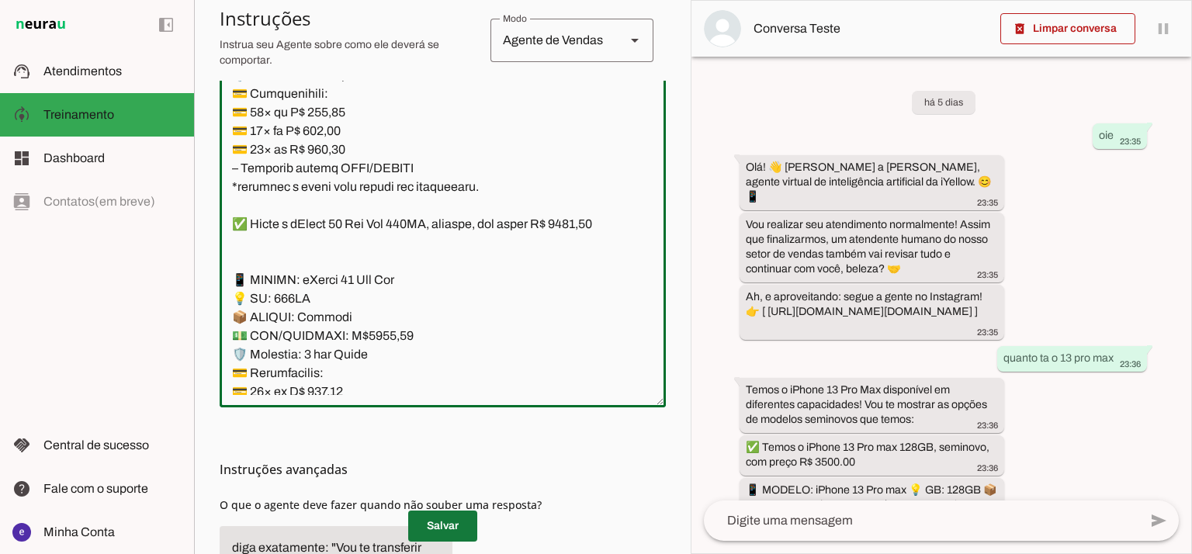
click at [457, 509] on span at bounding box center [442, 526] width 69 height 37
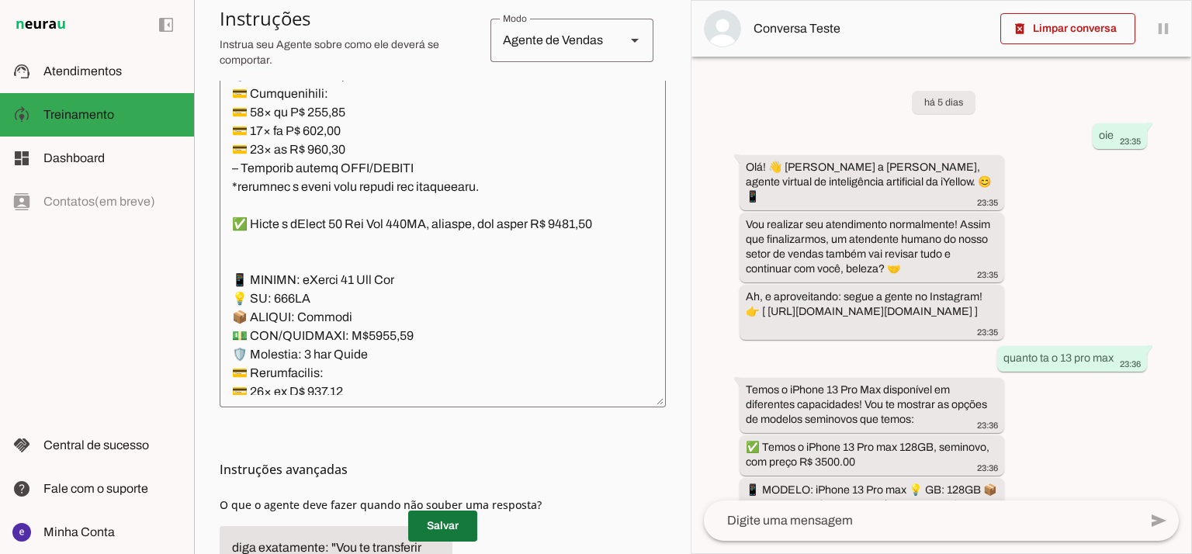
click at [444, 524] on span at bounding box center [442, 526] width 69 height 37
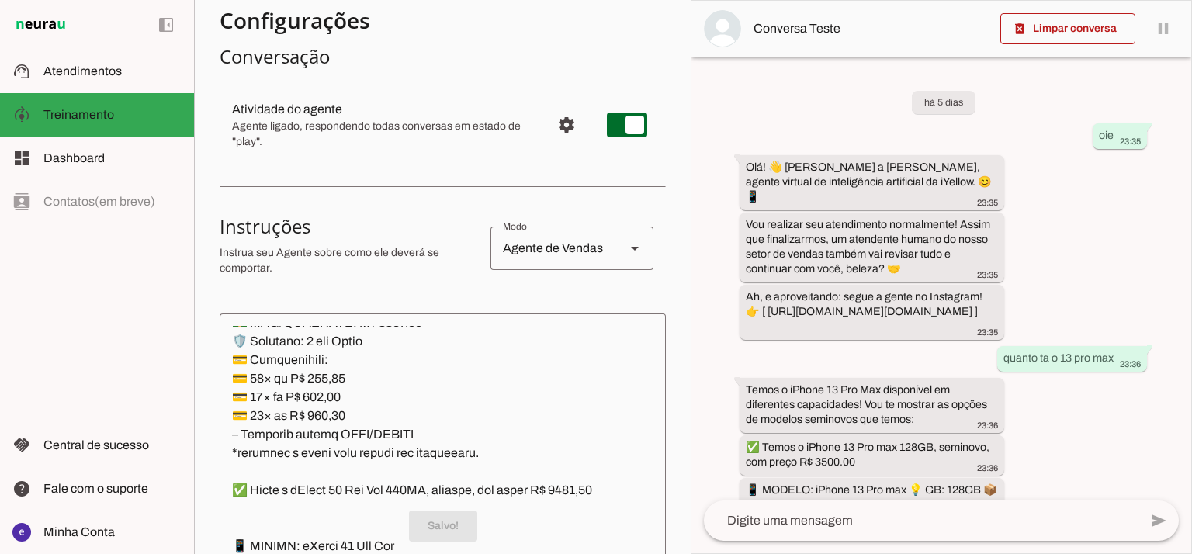
scroll to position [0, 0]
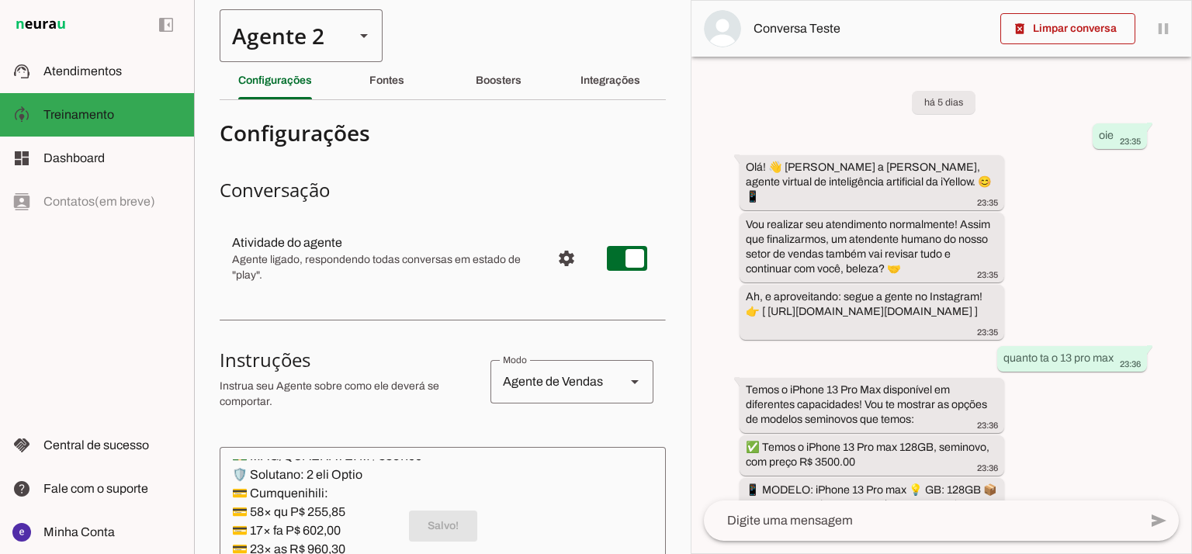
click at [338, 50] on div "Agente 2" at bounding box center [281, 35] width 123 height 53
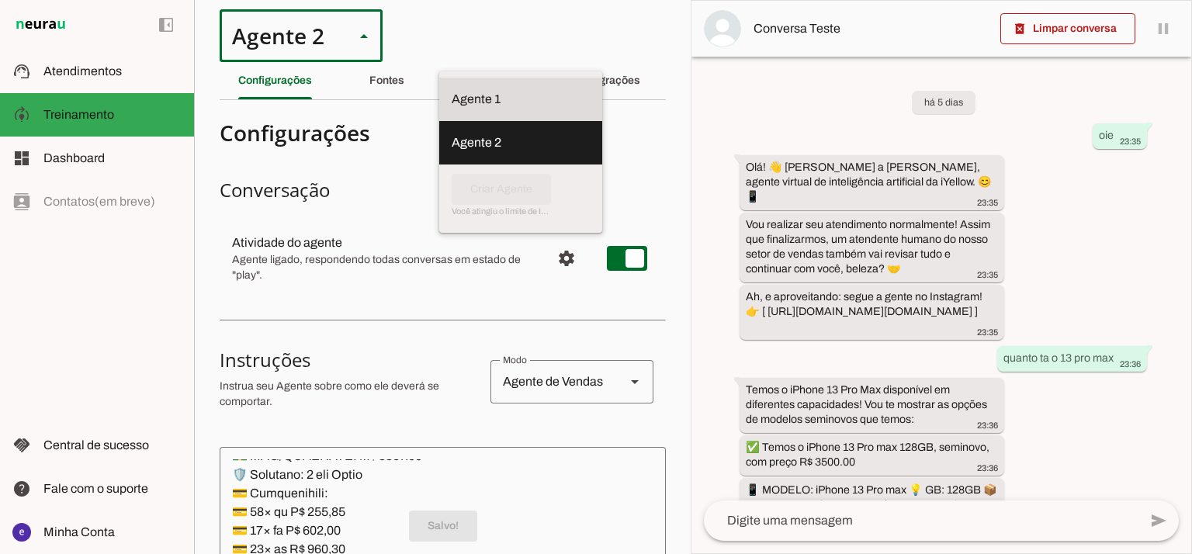
click at [439, 78] on md-item "Agente 1" at bounding box center [520, 99] width 163 height 43
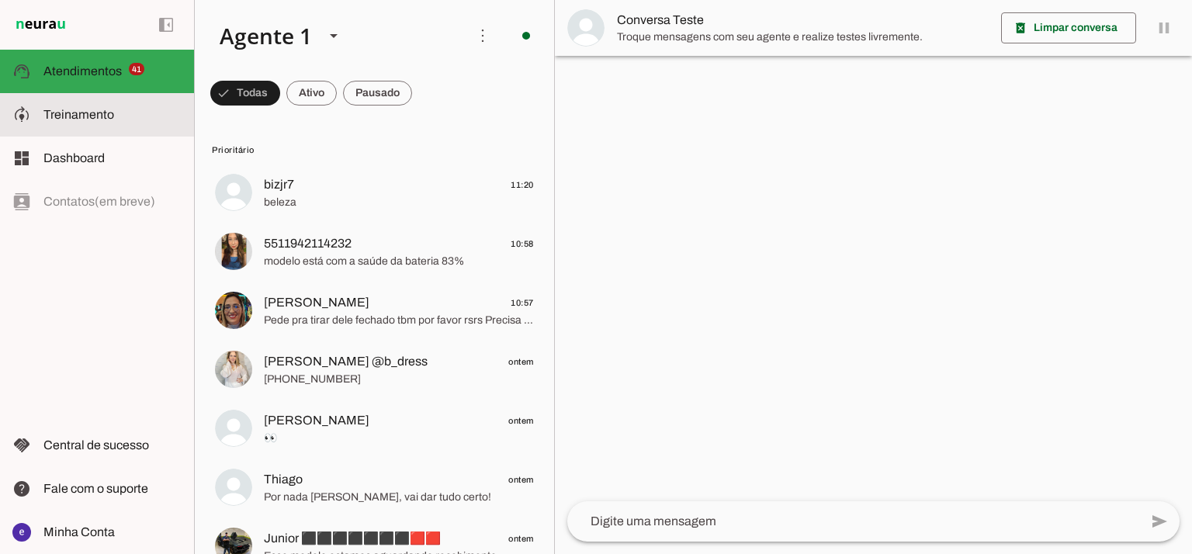
click at [160, 117] on slot at bounding box center [112, 115] width 138 height 19
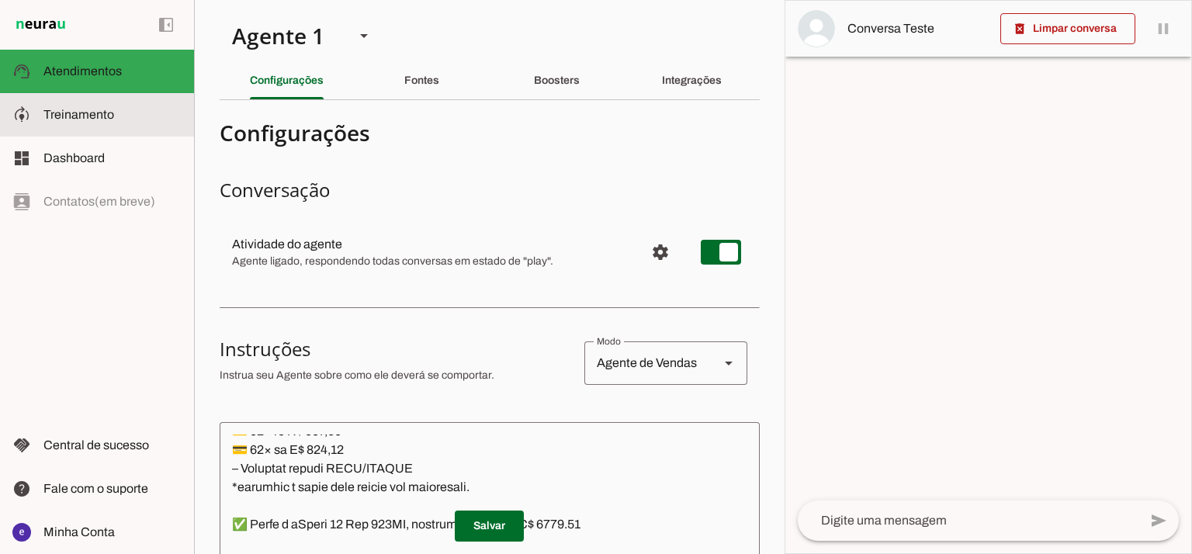
scroll to position [9738, 0]
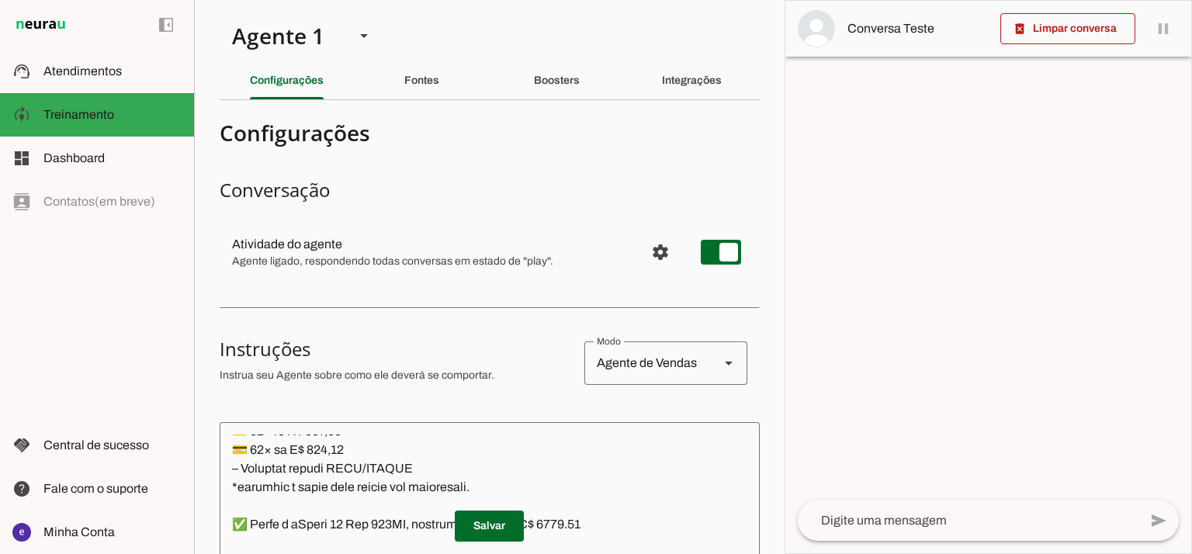
click at [769, 95] on section "Agente 1 Agente 2 Criar Agente Você atingiu o limite de IAs Neurau permitidas. …" at bounding box center [489, 277] width 591 height 554
drag, startPoint x: 785, startPoint y: 96, endPoint x: 782, endPoint y: 105, distance: 9.1
click at [0, 0] on slot "Agente 1 Agente 2 Criar Agente Você atingiu o limite de IAs Neurau permitidas. …" at bounding box center [0, 0] width 0 height 0
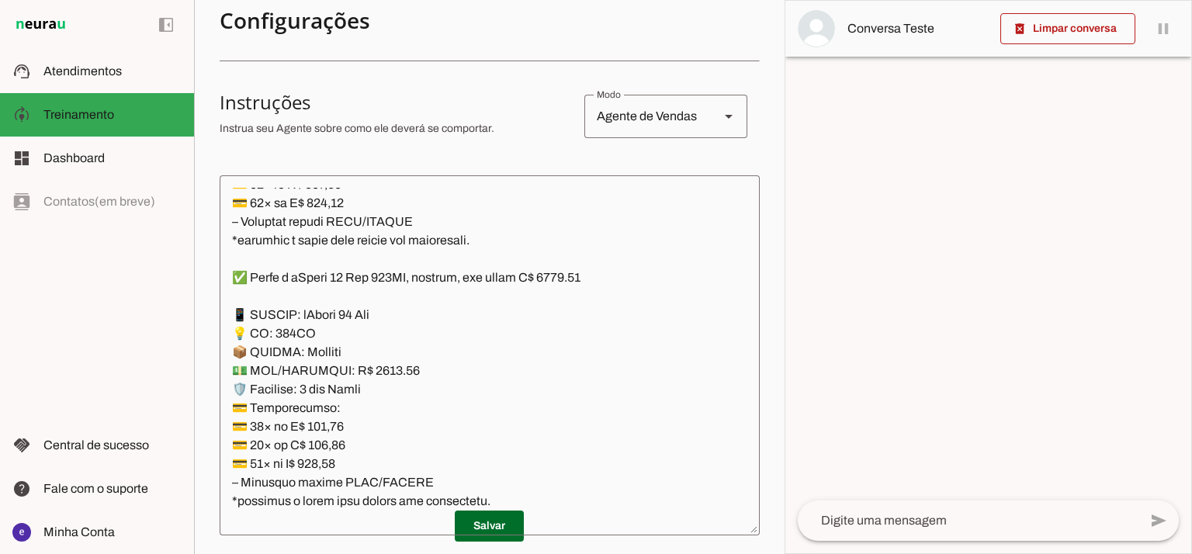
scroll to position [290, 0]
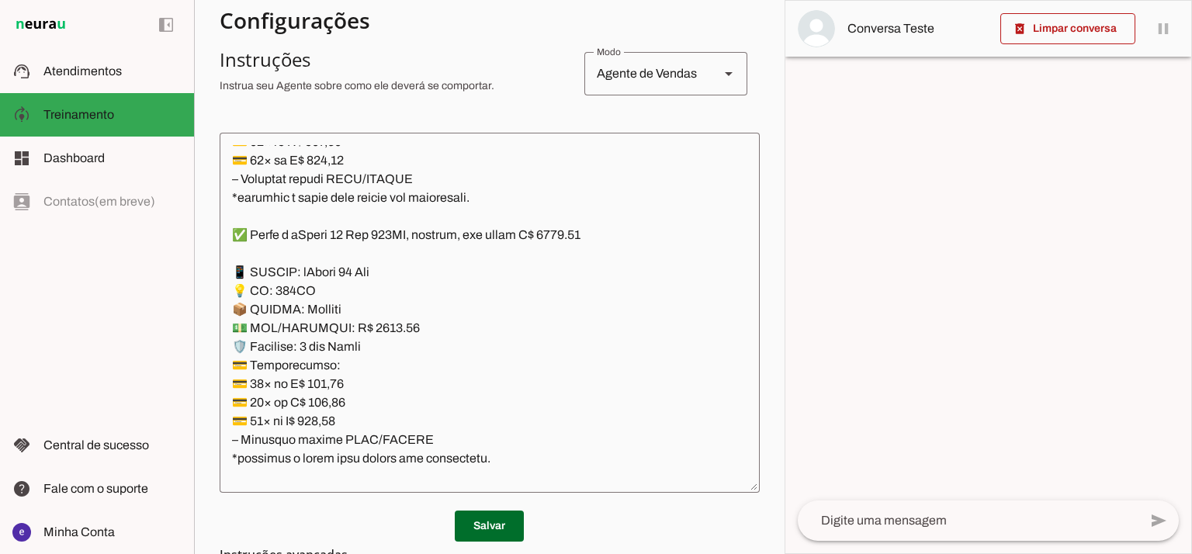
click at [767, 175] on section "Agente 1 Agente 2 Criar Agente Você atingiu o limite de IAs Neurau permitidas. …" at bounding box center [489, 277] width 591 height 554
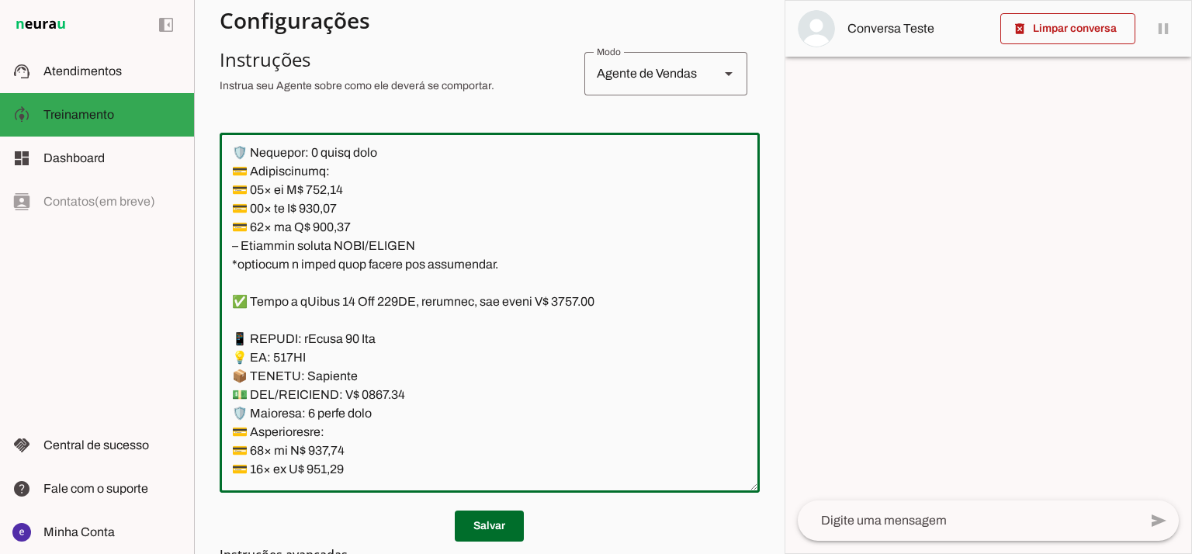
scroll to position [0, 0]
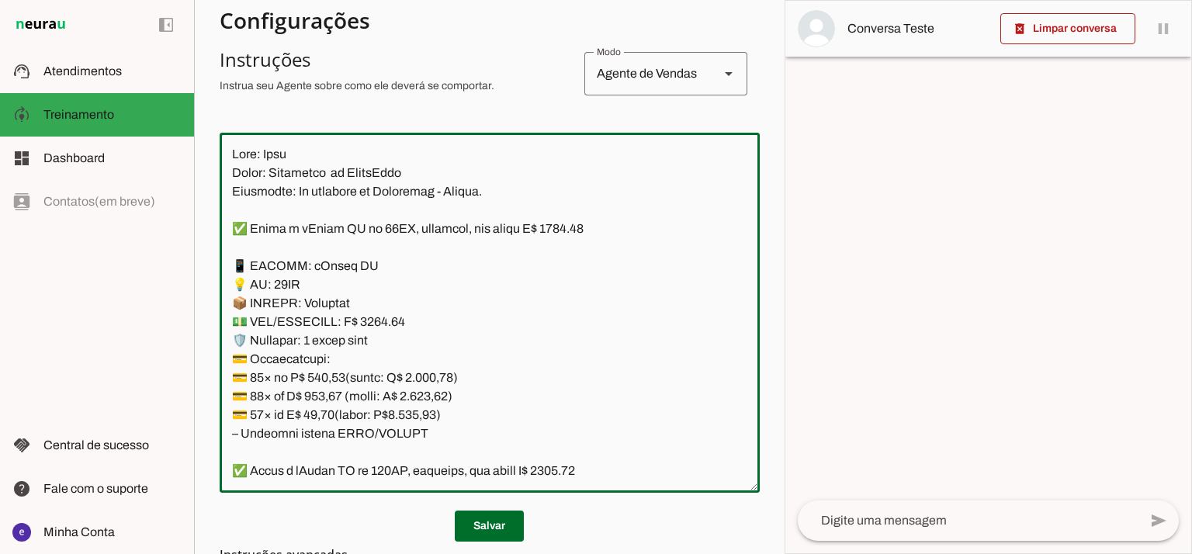
click at [668, 223] on textarea at bounding box center [490, 312] width 540 height 335
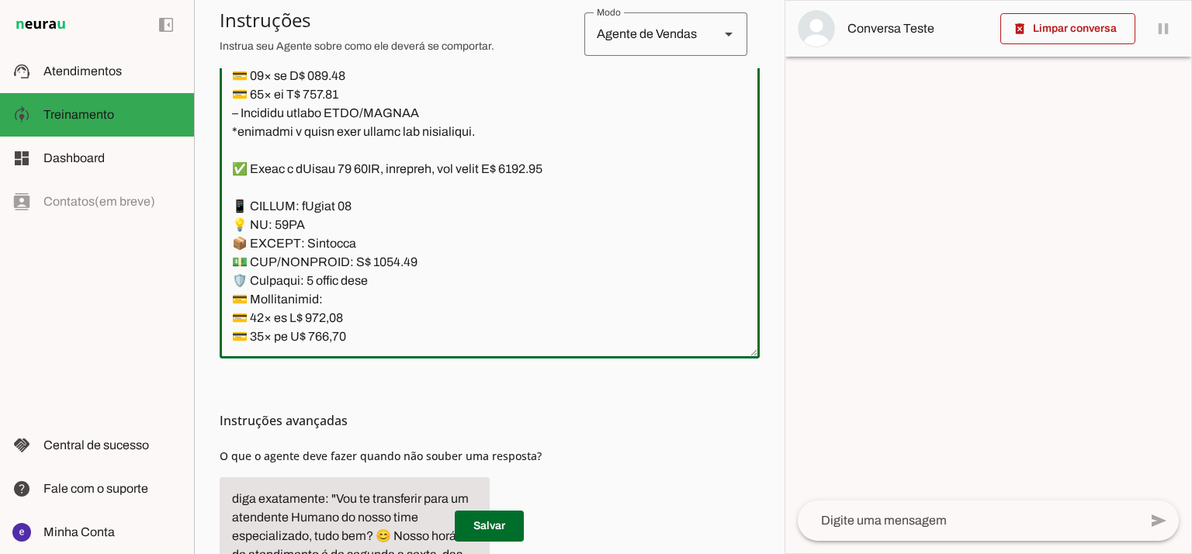
scroll to position [425, 0]
click at [515, 286] on textarea at bounding box center [490, 176] width 540 height 335
click at [440, 238] on textarea at bounding box center [490, 176] width 540 height 335
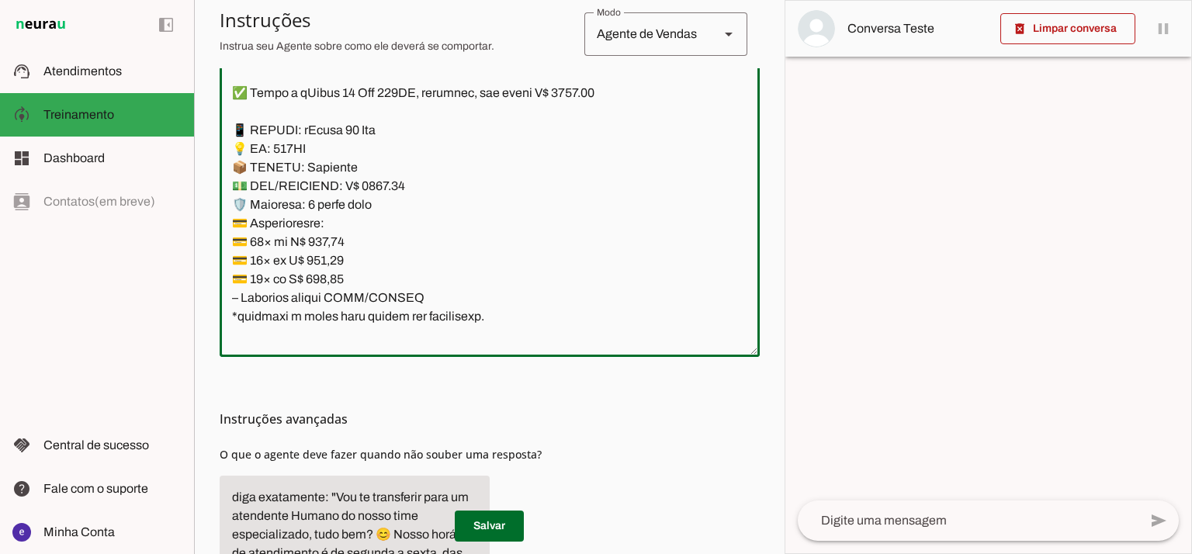
scroll to position [1553, 0]
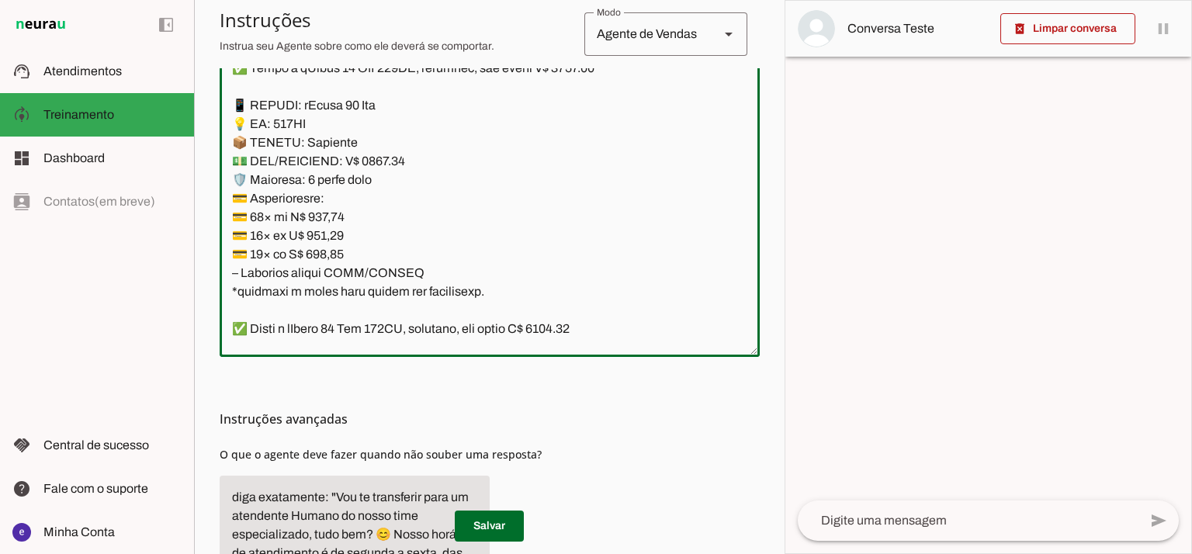
click at [397, 186] on textarea at bounding box center [490, 176] width 540 height 335
click at [377, 157] on textarea at bounding box center [490, 176] width 540 height 335
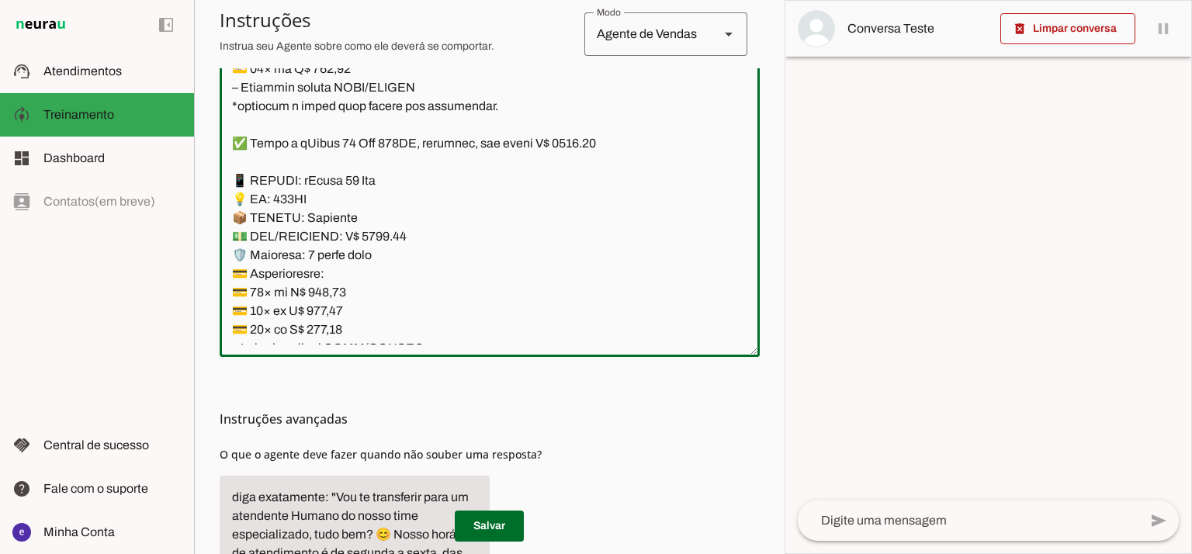
scroll to position [1449, 0]
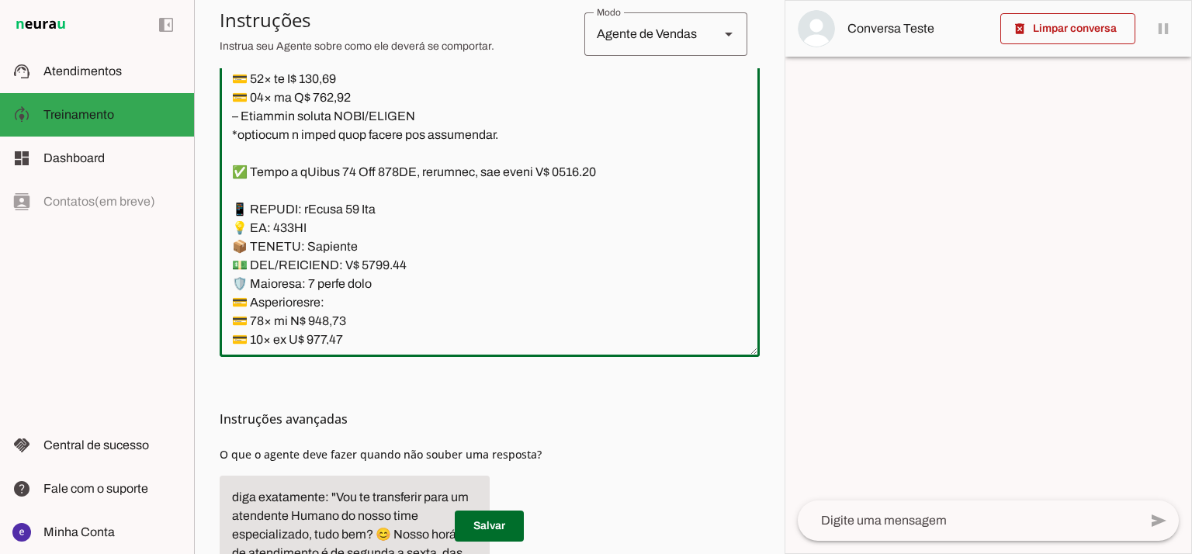
click at [572, 168] on textarea at bounding box center [490, 176] width 540 height 335
type textarea "Lore: Ipsu Dolor: Sitametco ad ElitsEddo Eiusmodte: In utlabore et Doloremag - …"
type md-outlined-text-field "Lore: Ipsu Dolor: Sitametco ad ElitsEddo Eiusmodte: In utlabore et Doloremag - …"
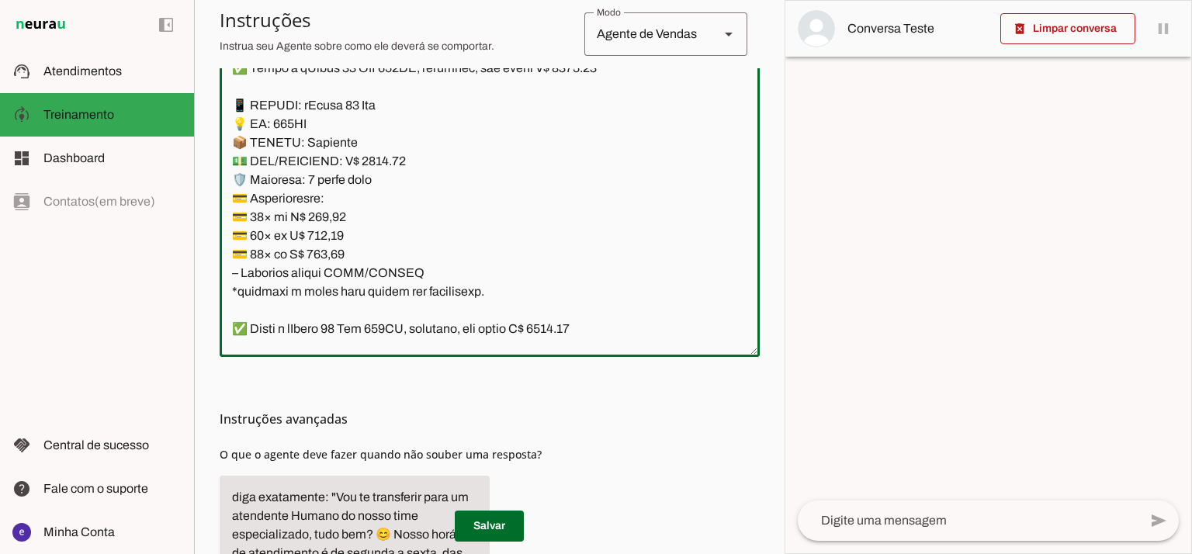
click at [335, 213] on textarea at bounding box center [490, 176] width 540 height 335
paste textarea "50,63"
type textarea "Lore: Ipsu Dolor: Sitametco ad ElitsEddo Eiusmodte: In utlabore et Doloremag - …"
type md-outlined-text-field "Lore: Ipsu Dolor: Sitametco ad ElitsEddo Eiusmodte: In utlabore et Doloremag - …"
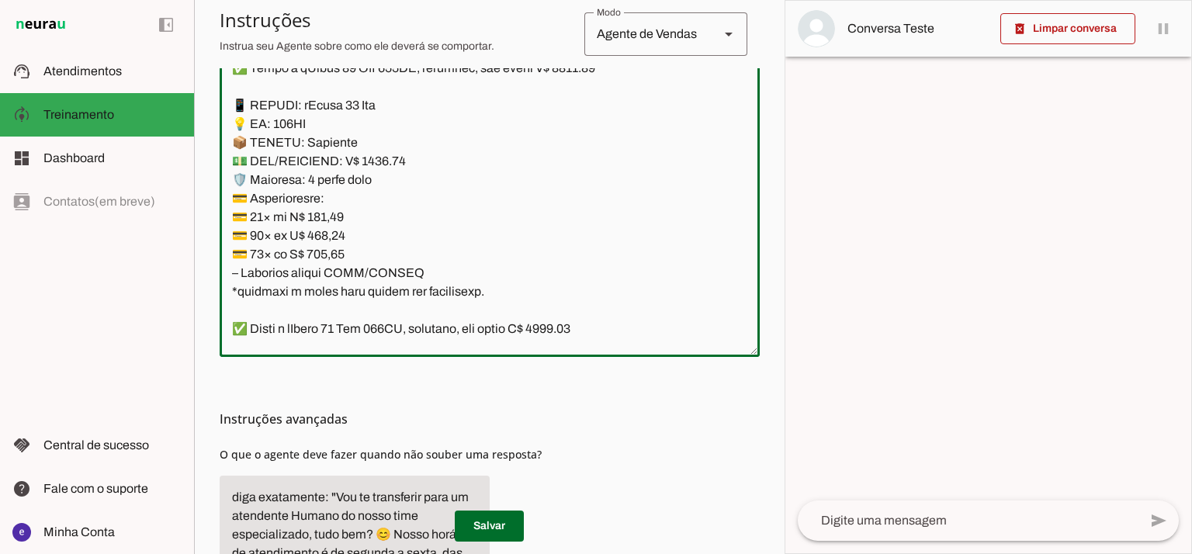
click at [331, 241] on textarea at bounding box center [490, 176] width 540 height 335
paste textarea "11,97"
type textarea "Lore: Ipsu Dolor: Sitametco ad ElitsEddo Eiusmodte: In utlabore et Doloremag - …"
type md-outlined-text-field "Lore: Ipsu Dolor: Sitametco ad ElitsEddo Eiusmodte: In utlabore et Doloremag - …"
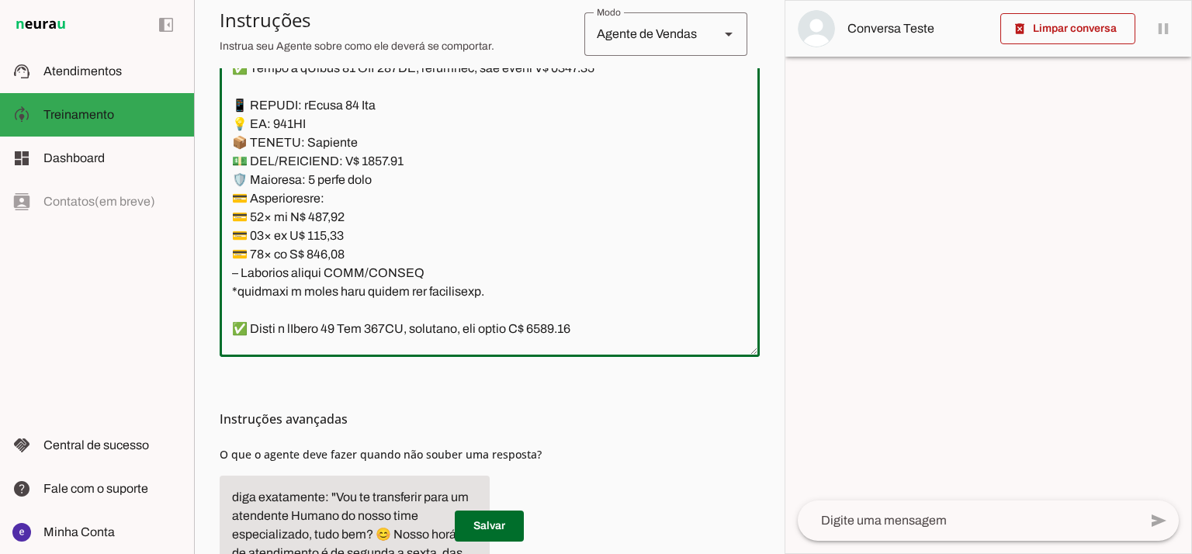
click at [330, 261] on textarea at bounding box center [490, 176] width 540 height 335
paste textarea "0,33"
type textarea "Lore: Ipsu Dolor: Sitametco ad ElitsEddo Eiusmodte: In utlabore et Doloremag - …"
type md-outlined-text-field "Lore: Ipsu Dolor: Sitametco ad ElitsEddo Eiusmodte: In utlabore et Doloremag - …"
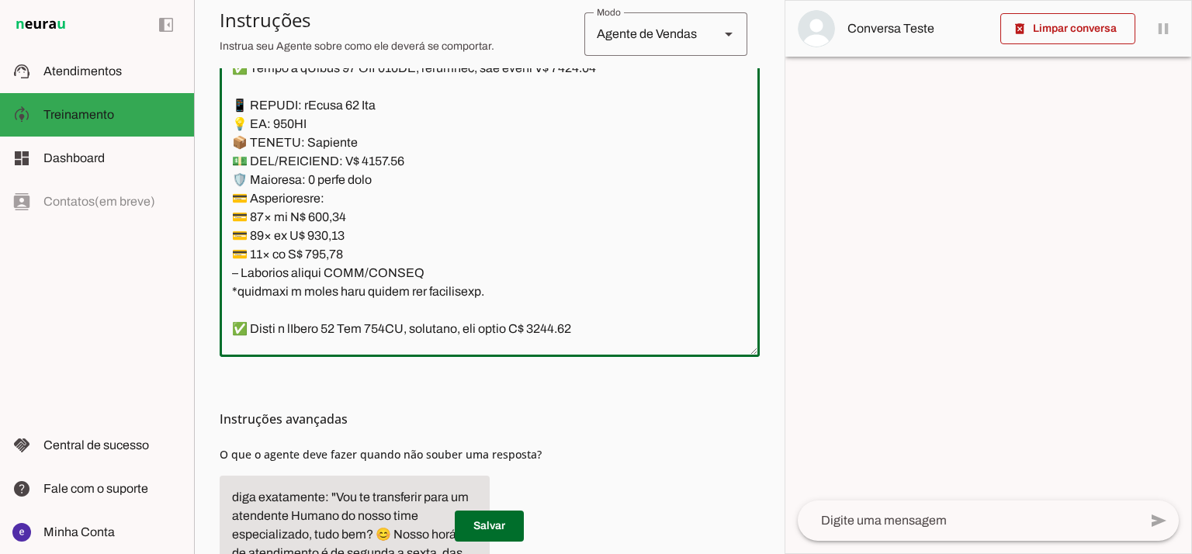
click at [488, 537] on span at bounding box center [489, 526] width 69 height 37
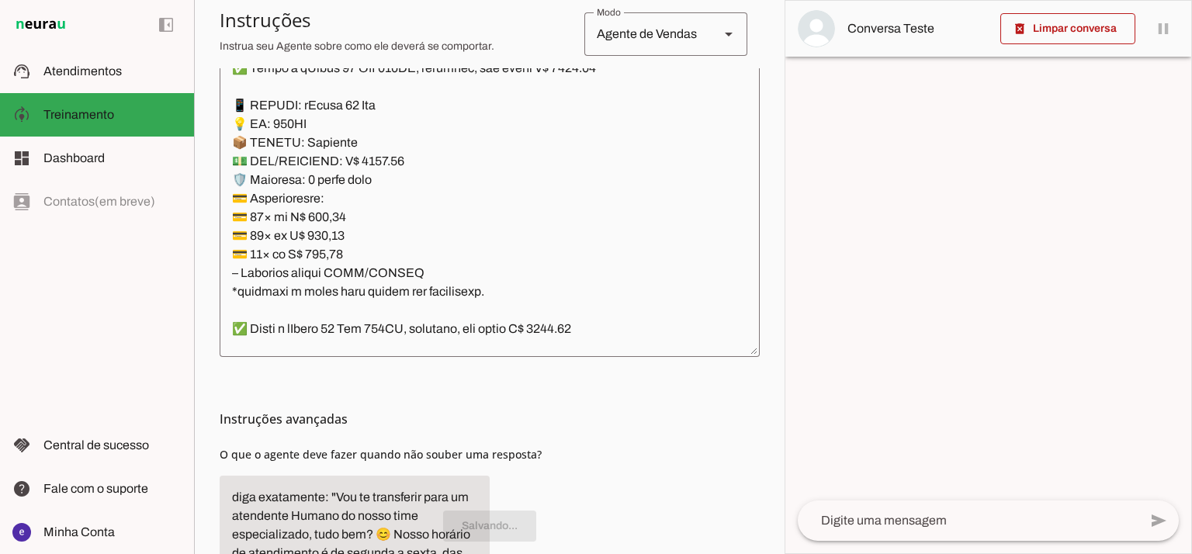
click at [486, 285] on textarea at bounding box center [490, 176] width 540 height 335
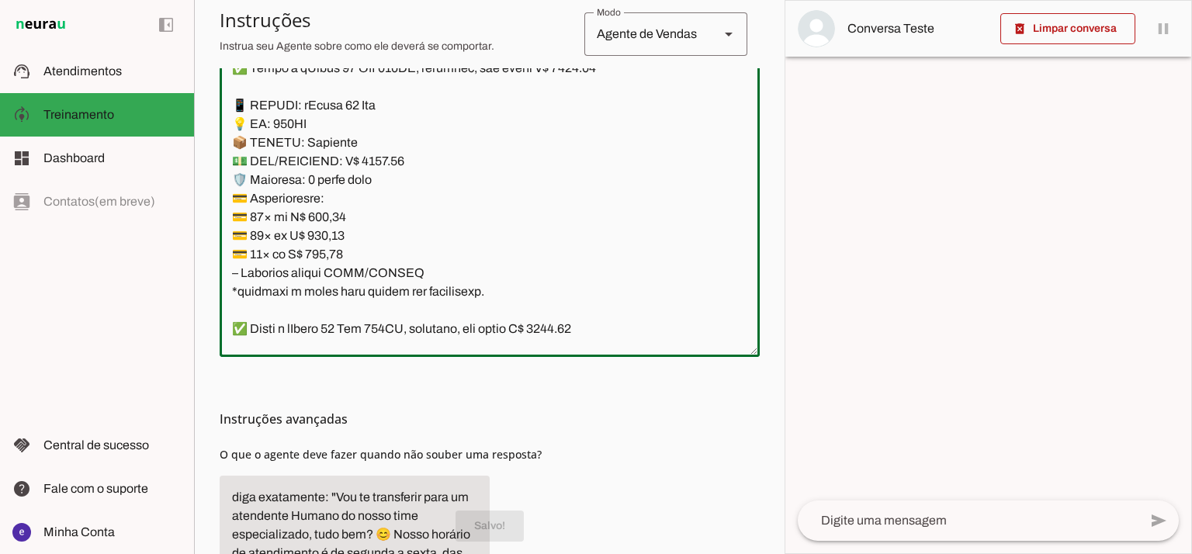
click at [472, 306] on textarea at bounding box center [490, 176] width 540 height 335
drag, startPoint x: 319, startPoint y: 181, endPoint x: 224, endPoint y: 109, distance: 119.1
click at [224, 109] on textarea at bounding box center [490, 176] width 540 height 335
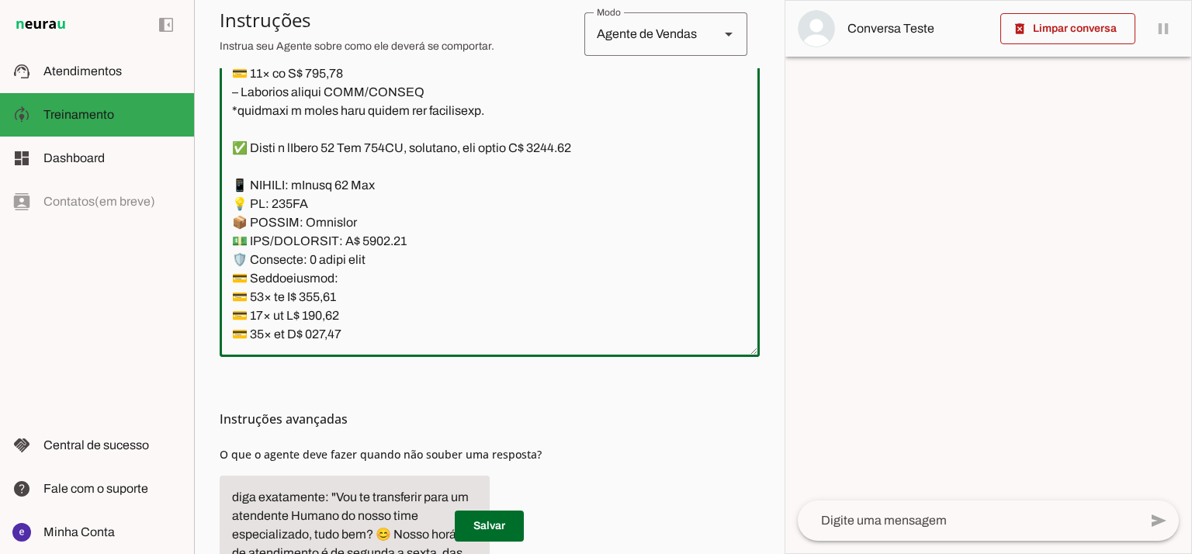
scroll to position [1759, 0]
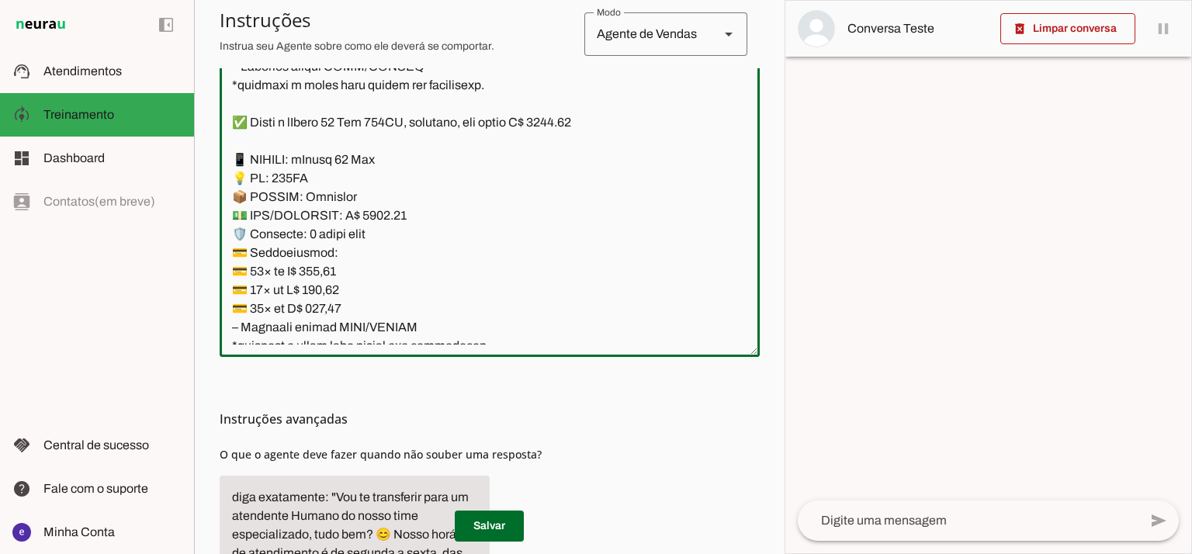
click at [388, 298] on textarea at bounding box center [490, 176] width 540 height 335
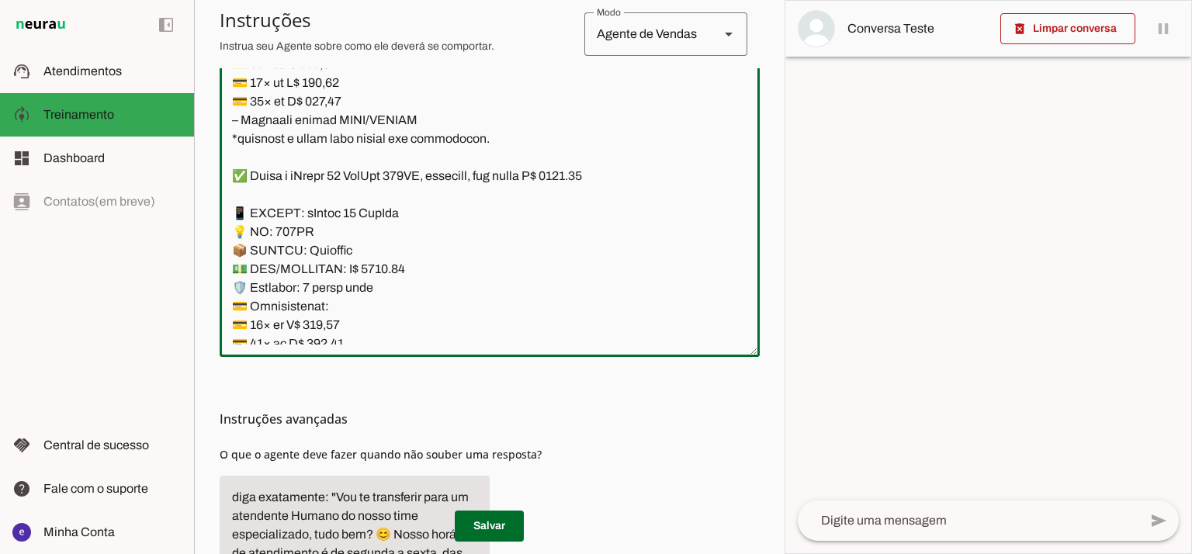
click at [607, 176] on textarea at bounding box center [490, 176] width 540 height 335
click at [384, 269] on textarea at bounding box center [490, 176] width 540 height 335
type textarea "Lore: Ipsu Dolor: Sitametco ad ElitsEddo Eiusmodte: In utlabore et Doloremag - …"
type md-outlined-text-field "Lore: Ipsu Dolor: Sitametco ad ElitsEddo Eiusmodte: In utlabore et Doloremag - …"
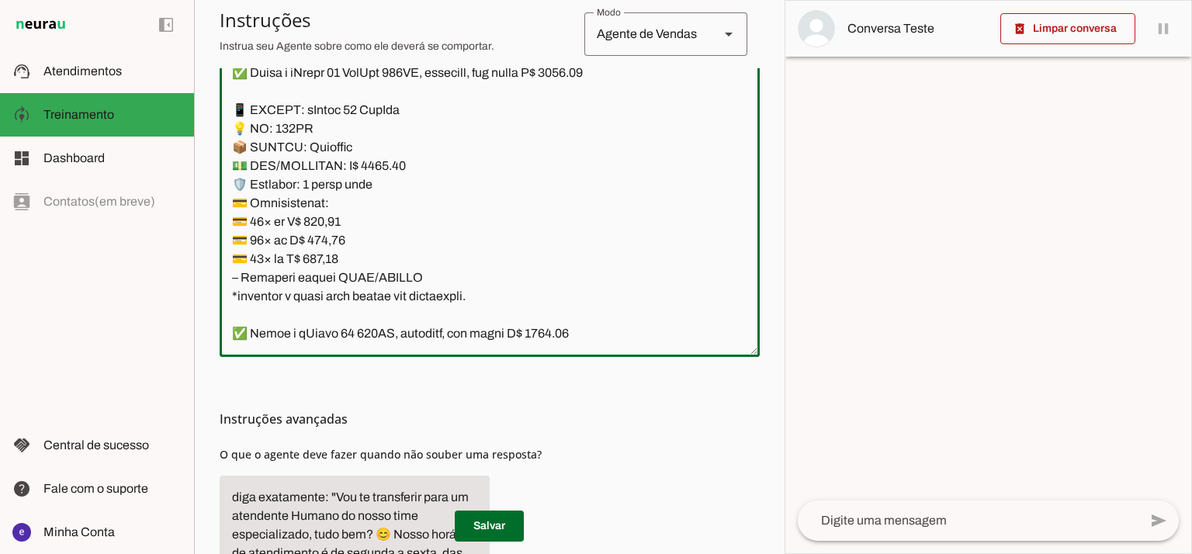
click at [331, 223] on textarea at bounding box center [490, 176] width 540 height 335
click at [328, 223] on textarea at bounding box center [490, 176] width 540 height 335
paste textarea "323,03"
click at [339, 223] on textarea at bounding box center [490, 176] width 540 height 335
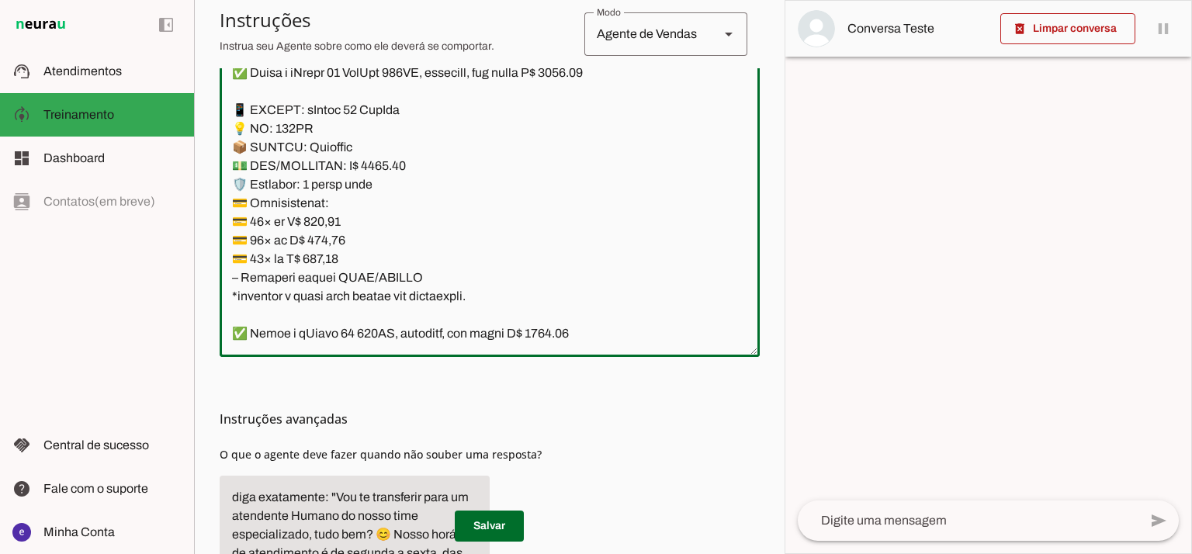
paste textarea "23,03"
type textarea "Lore: Ipsu Dolor: Sitametco ad ElitsEddo Eiusmodte: In utlabore et Doloremag - …"
type md-outlined-text-field "Lore: Ipsu Dolor: Sitametco ad ElitsEddo Eiusmodte: In utlabore et Doloremag - …"
click at [335, 243] on textarea at bounding box center [490, 176] width 540 height 335
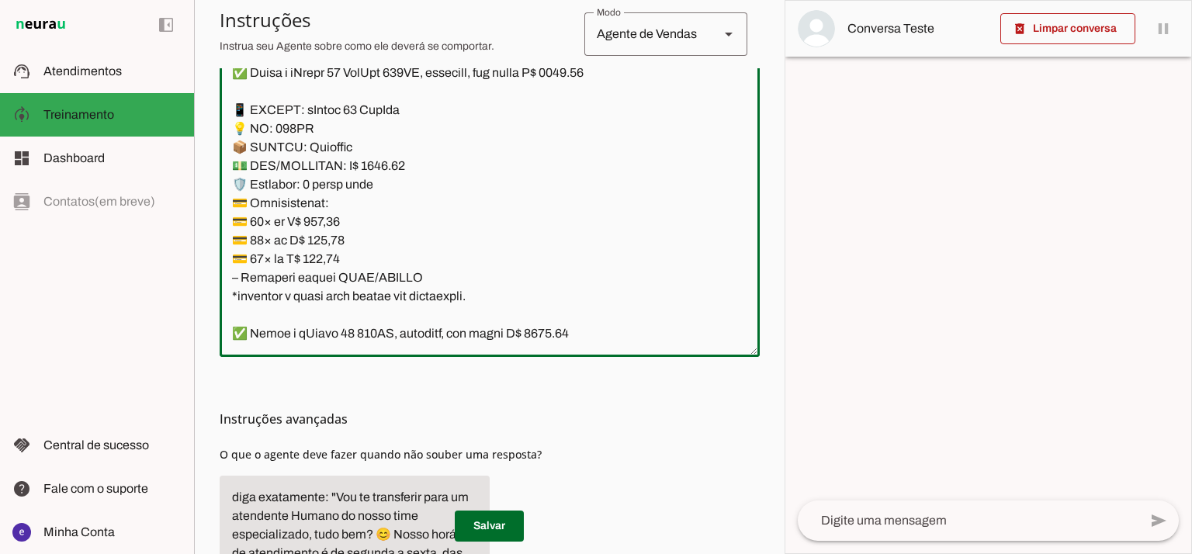
paste textarea "73,21"
type textarea "Lore: Ipsu Dolor: Sitametco ad ElitsEddo Eiusmodte: In utlabore et Doloremag - …"
type md-outlined-text-field "Lore: Ipsu Dolor: Sitametco ad ElitsEddo Eiusmodte: In utlabore et Doloremag - …"
click at [327, 259] on textarea at bounding box center [490, 176] width 540 height 335
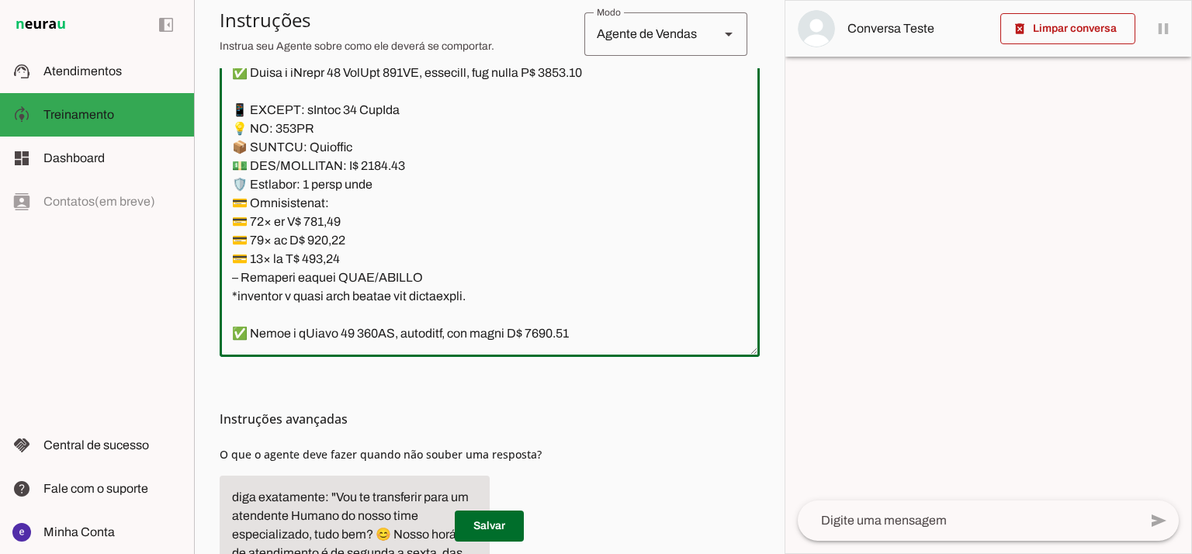
paste textarea "93,75"
type textarea "Lore: Ipsu Dolor: Sitametco ad ElitsEddo Eiusmodte: In utlabore et Doloremag - …"
type md-outlined-text-field "Lore: Ipsu Dolor: Sitametco ad ElitsEddo Eiusmodte: In utlabore et Doloremag - …"
click at [497, 522] on span at bounding box center [489, 526] width 69 height 37
click at [411, 200] on textarea at bounding box center [490, 176] width 540 height 335
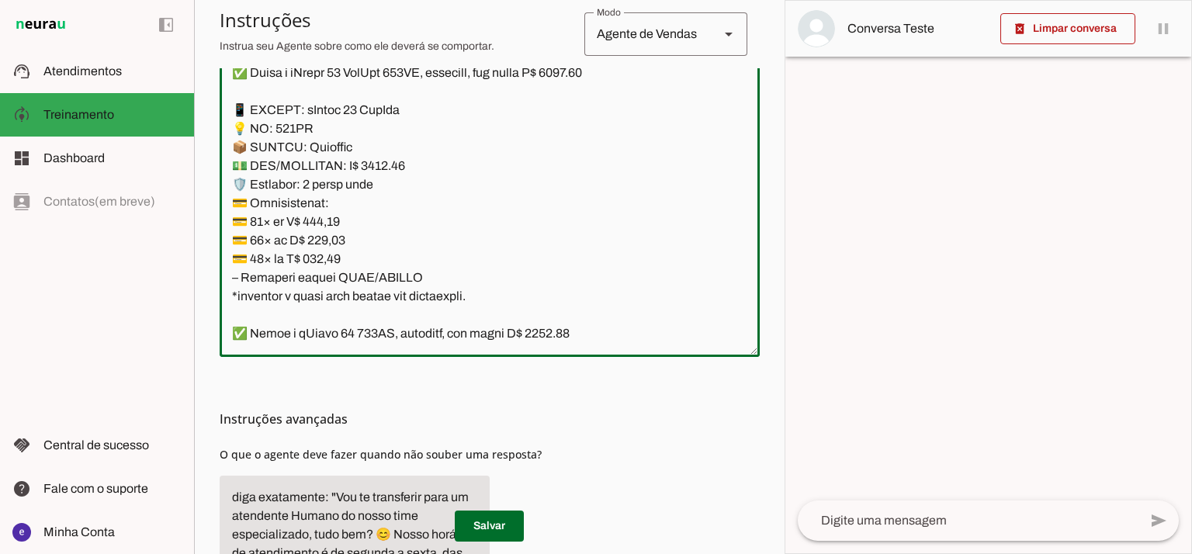
drag, startPoint x: 476, startPoint y: 299, endPoint x: 220, endPoint y: 112, distance: 316.6
click at [220, 112] on textarea at bounding box center [490, 176] width 540 height 335
click at [488, 521] on span at bounding box center [489, 526] width 69 height 37
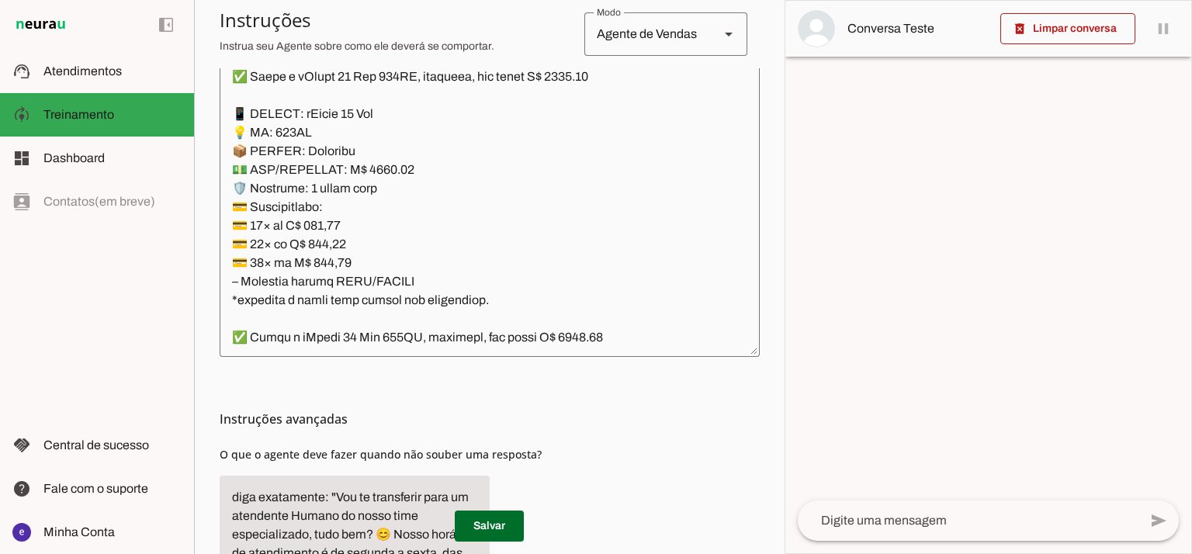
scroll to position [2795, 0]
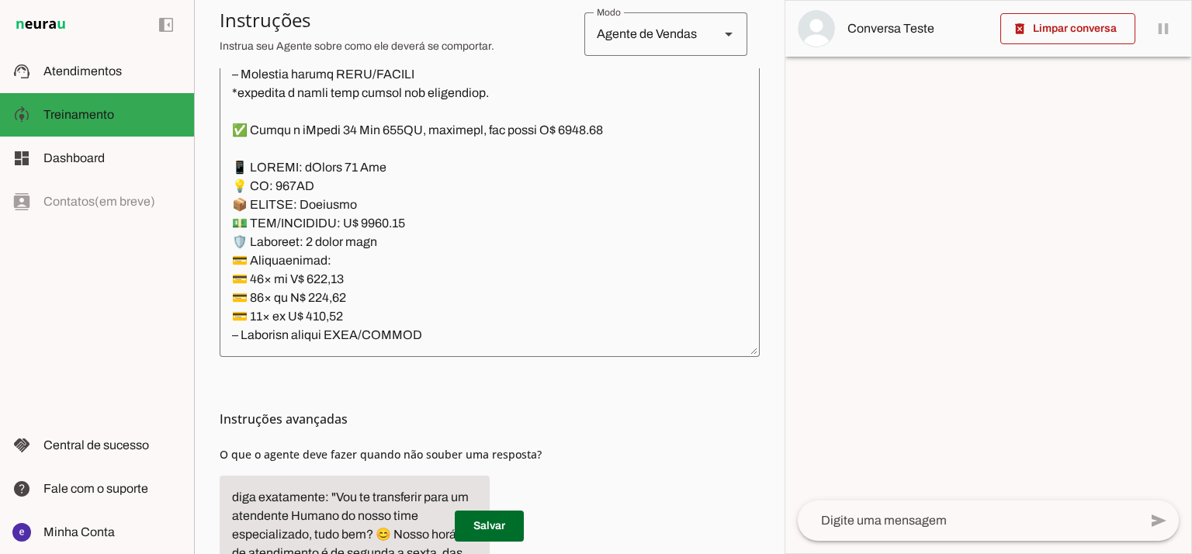
click at [442, 235] on textarea at bounding box center [490, 176] width 540 height 335
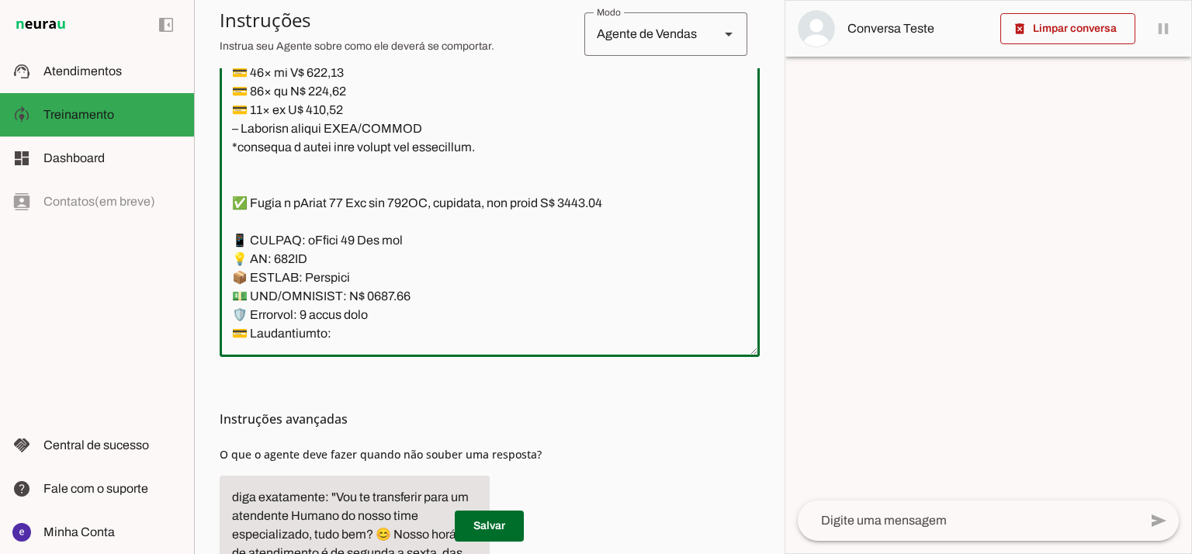
scroll to position [3105, 0]
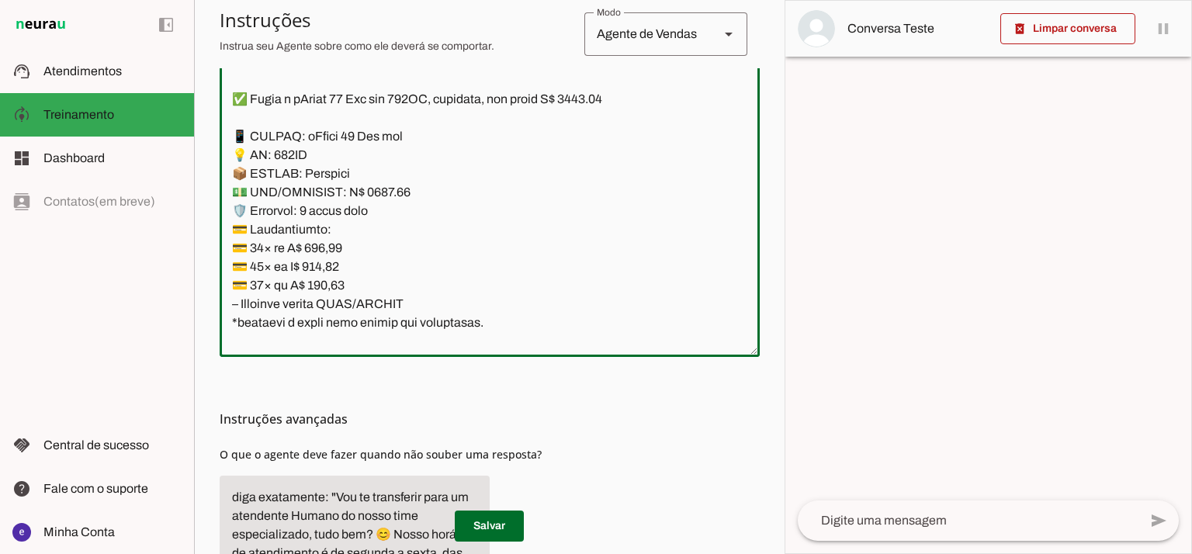
click at [478, 227] on textarea at bounding box center [490, 176] width 540 height 335
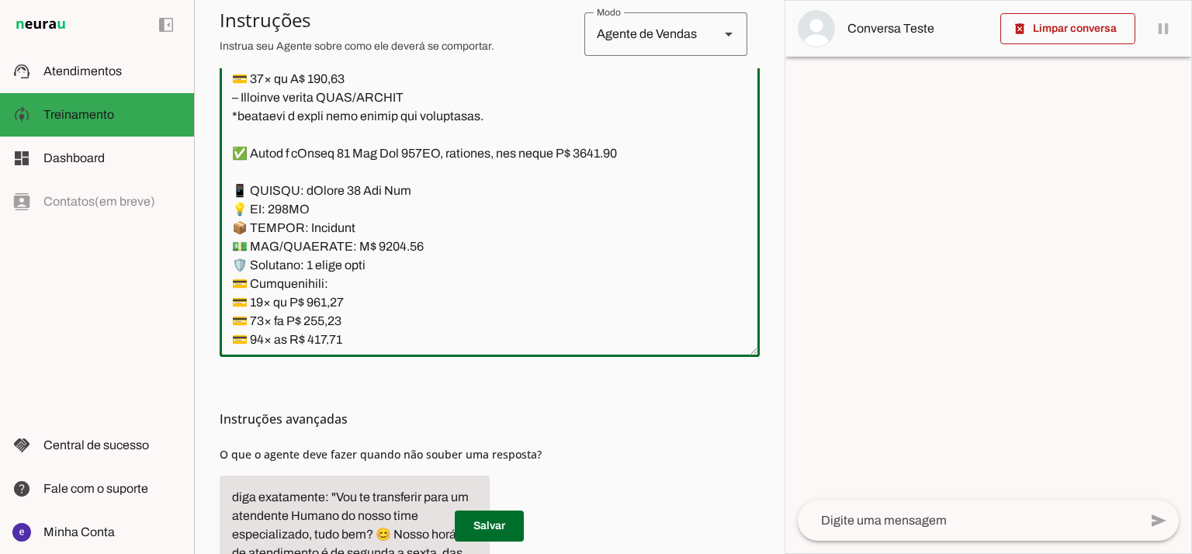
scroll to position [3416, 0]
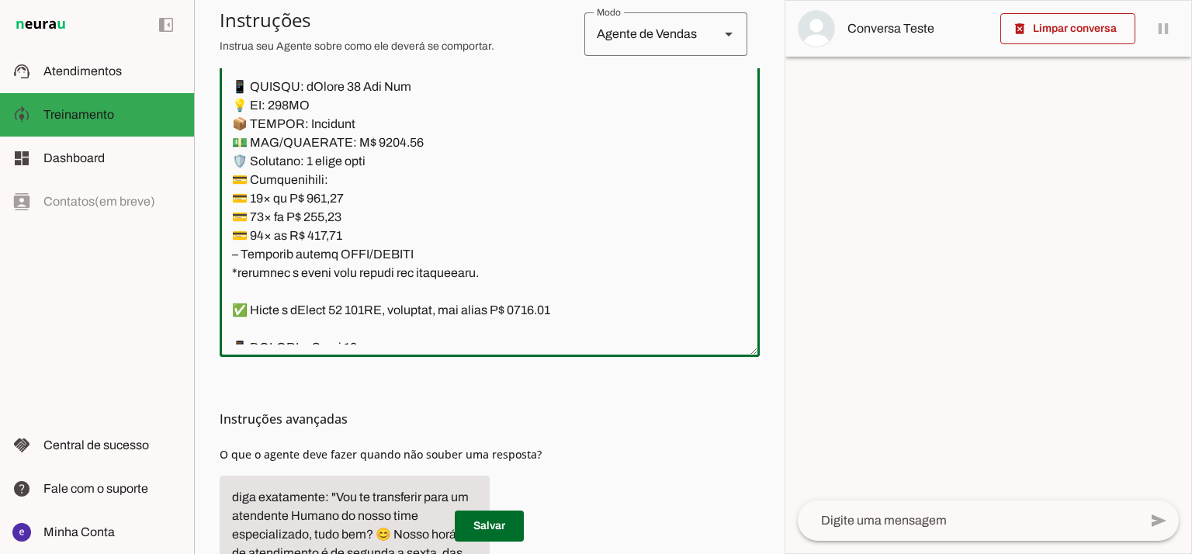
click at [450, 214] on textarea at bounding box center [490, 176] width 540 height 335
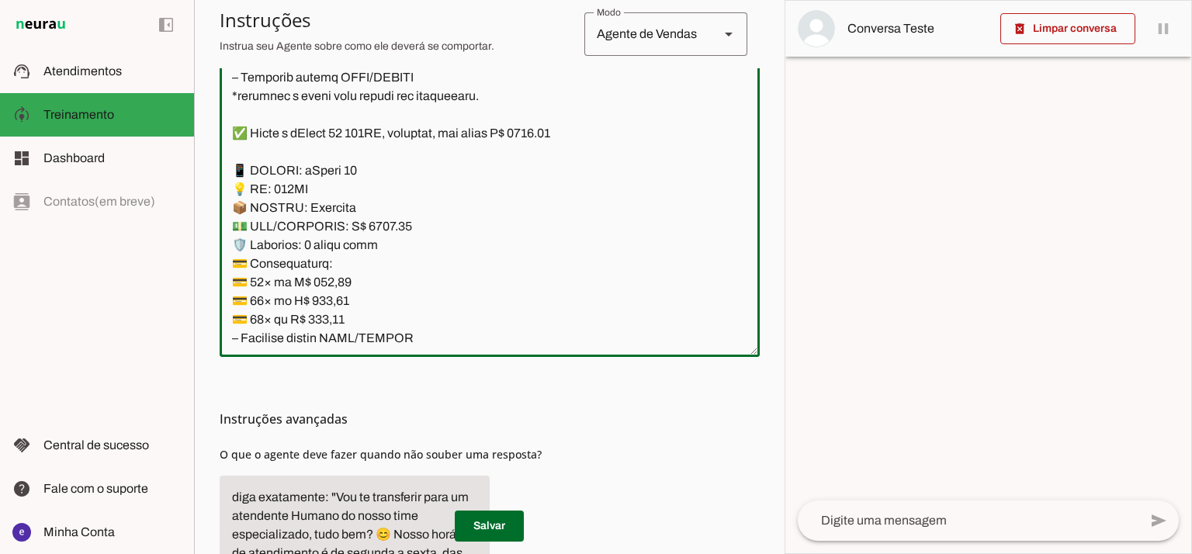
scroll to position [3622, 0]
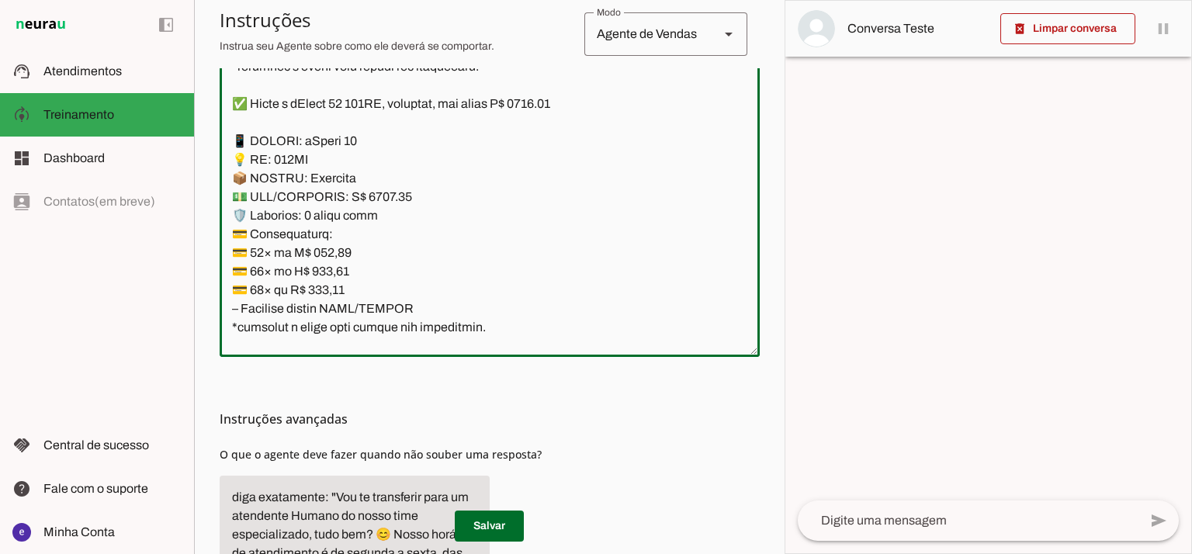
click at [567, 106] on textarea at bounding box center [490, 176] width 540 height 335
type textarea "Lore: Ipsu Dolor: Sitametco ad ElitsEddo Eiusmodte: In utlabore et Doloremag - …"
type md-outlined-text-field "Lore: Ipsu Dolor: Sitametco ad ElitsEddo Eiusmodte: In utlabore et Doloremag - …"
click at [379, 193] on textarea at bounding box center [490, 176] width 540 height 335
type textarea "Lore: Ipsu Dolor: Sitametco ad ElitsEddo Eiusmodte: In utlabore et Doloremag - …"
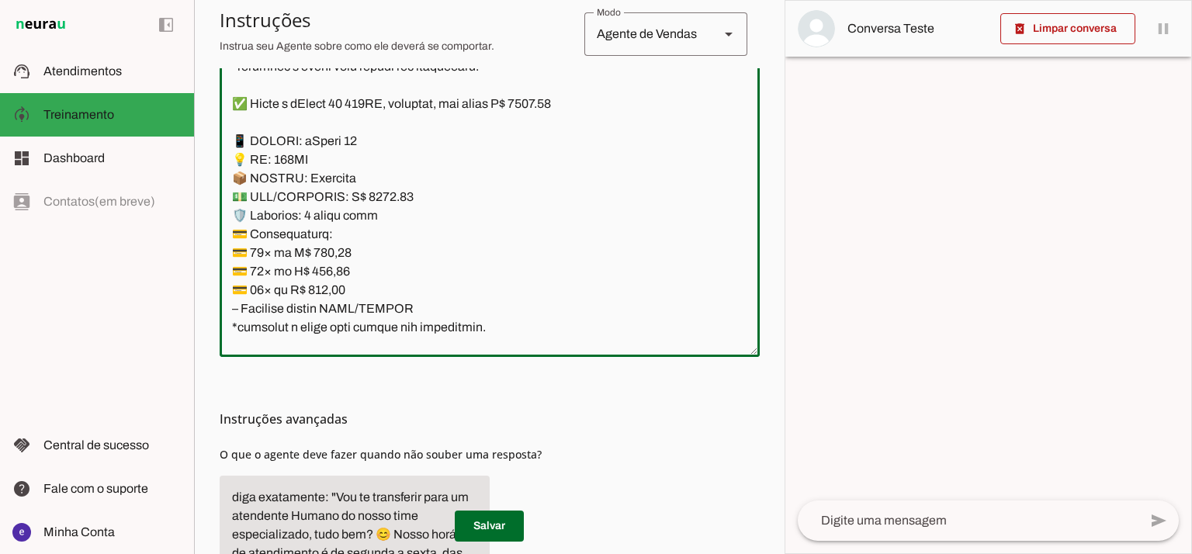
type md-outlined-text-field "Lore: Ipsu Dolor: Sitametco ad ElitsEddo Eiusmodte: In utlabore et Doloremag - …"
click at [332, 252] on textarea at bounding box center [490, 176] width 540 height 335
paste textarea "0,75"
type textarea "Lore: Ipsu Dolor: Sitametco ad ElitsEddo Eiusmodte: In utlabore et Doloremag - …"
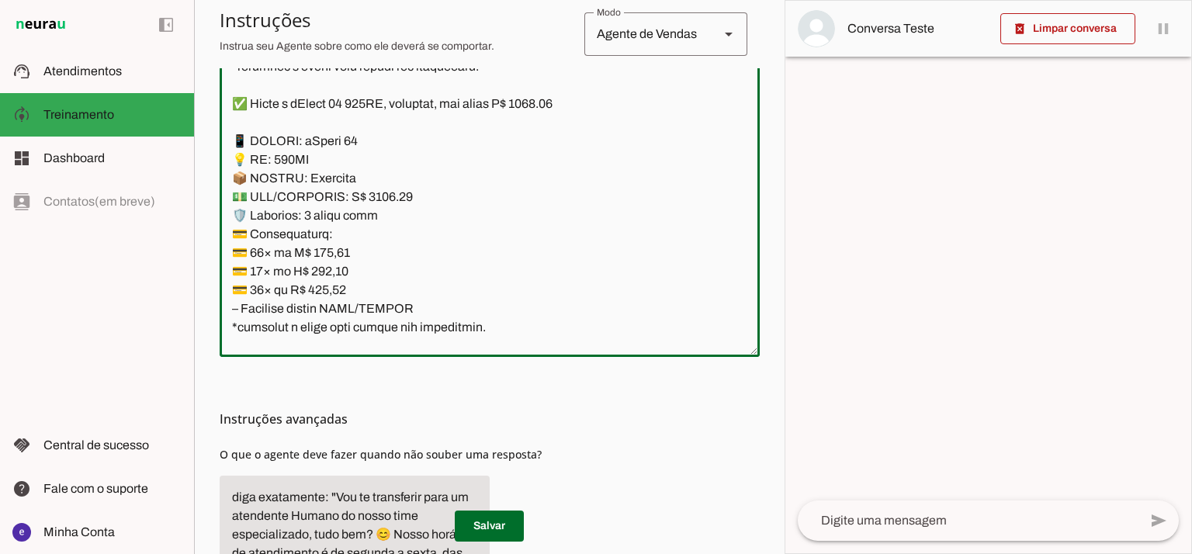
type md-outlined-text-field "Lore: Ipsu Dolor: Sitametco ad ElitsEddo Eiusmodte: In utlabore et Doloremag - …"
click at [328, 269] on textarea at bounding box center [490, 176] width 540 height 335
paste textarea "4,37"
type textarea "Lore: Ipsu Dolor: Sitametco ad ElitsEddo Eiusmodte: In utlabore et Doloremag - …"
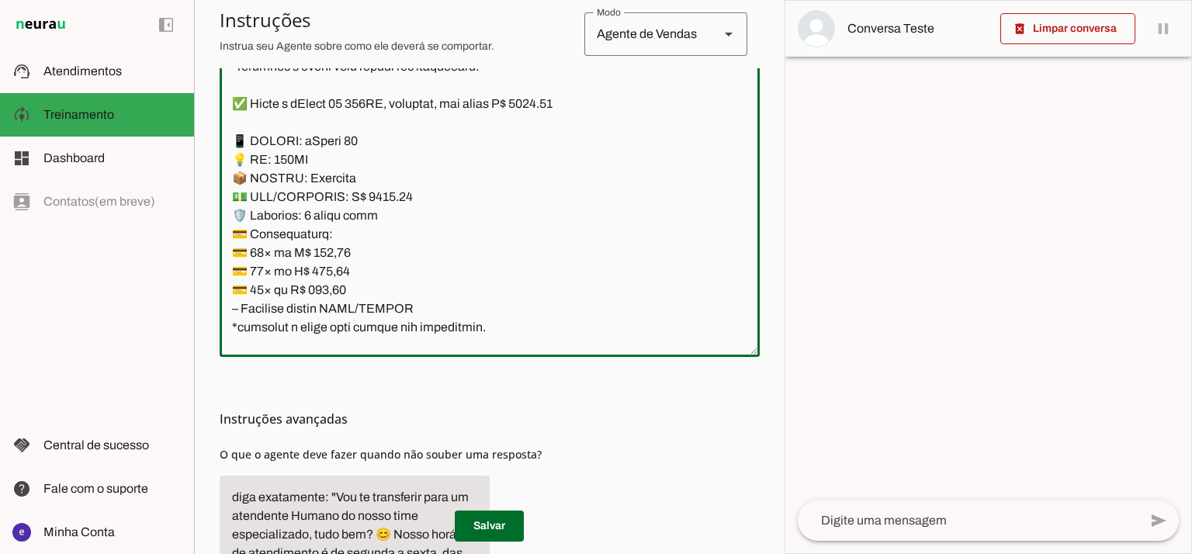
type md-outlined-text-field "Lore: Ipsu Dolor: Sitametco ad ElitsEddo Eiusmodte: In utlabore et Doloremag - …"
click at [326, 286] on textarea at bounding box center [490, 176] width 540 height 335
paste textarea "0,39"
type textarea "Lore: Ipsu Dolor: Sitametco ad ElitsEddo Eiusmodte: In utlabore et Doloremag - …"
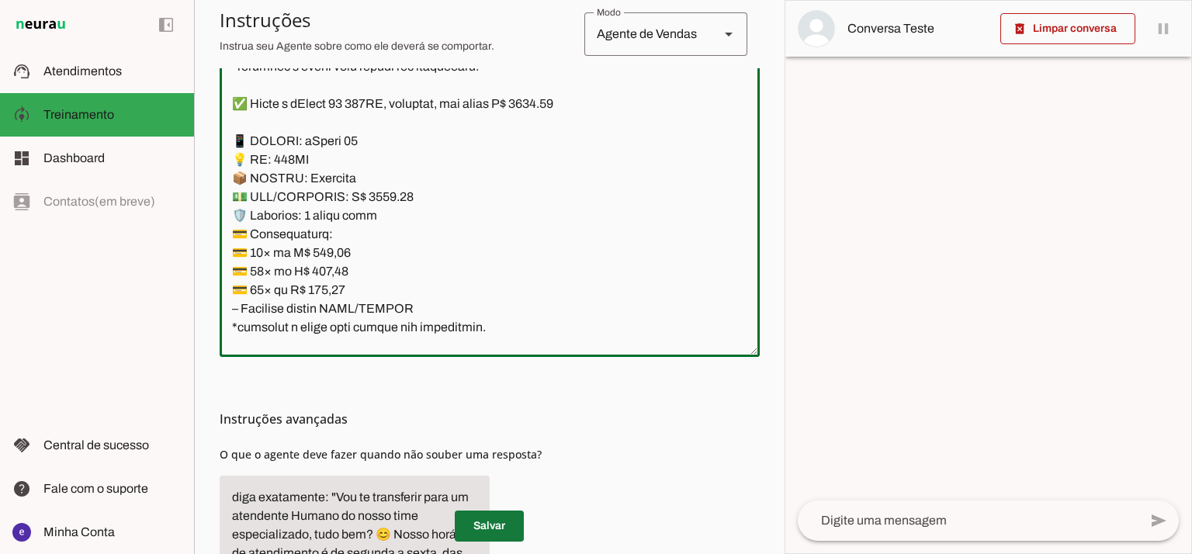
type md-outlined-text-field "Lore: Ipsu Dolor: Sitametco ad ElitsEddo Eiusmodte: In utlabore et Doloremag - …"
click at [478, 522] on span at bounding box center [489, 526] width 69 height 37
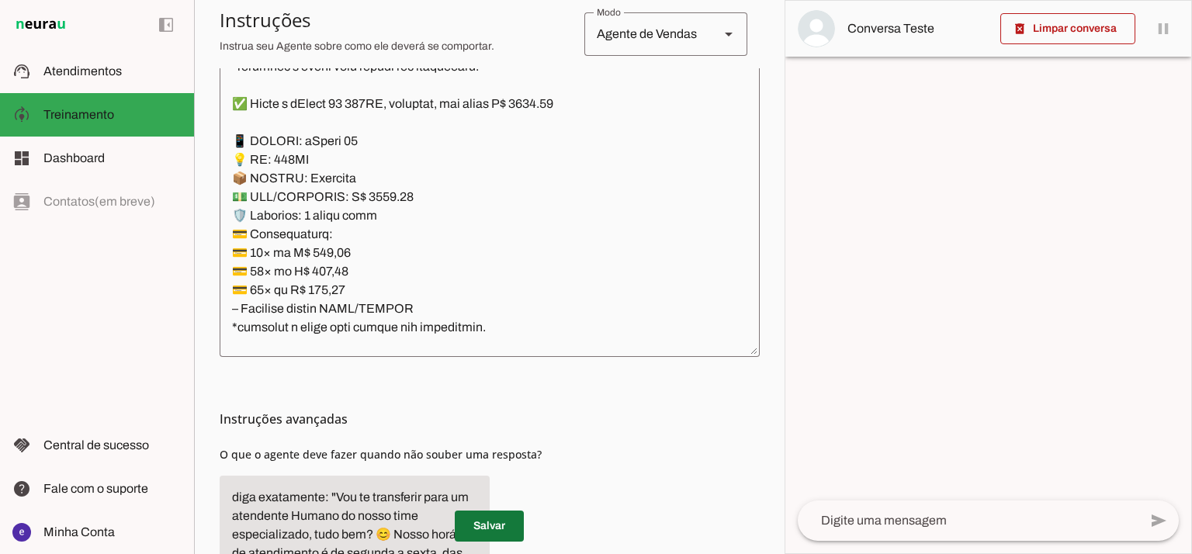
drag, startPoint x: 500, startPoint y: 530, endPoint x: 480, endPoint y: 438, distance: 94.6
click at [502, 530] on span at bounding box center [489, 526] width 69 height 37
click at [497, 529] on span at bounding box center [489, 526] width 69 height 37
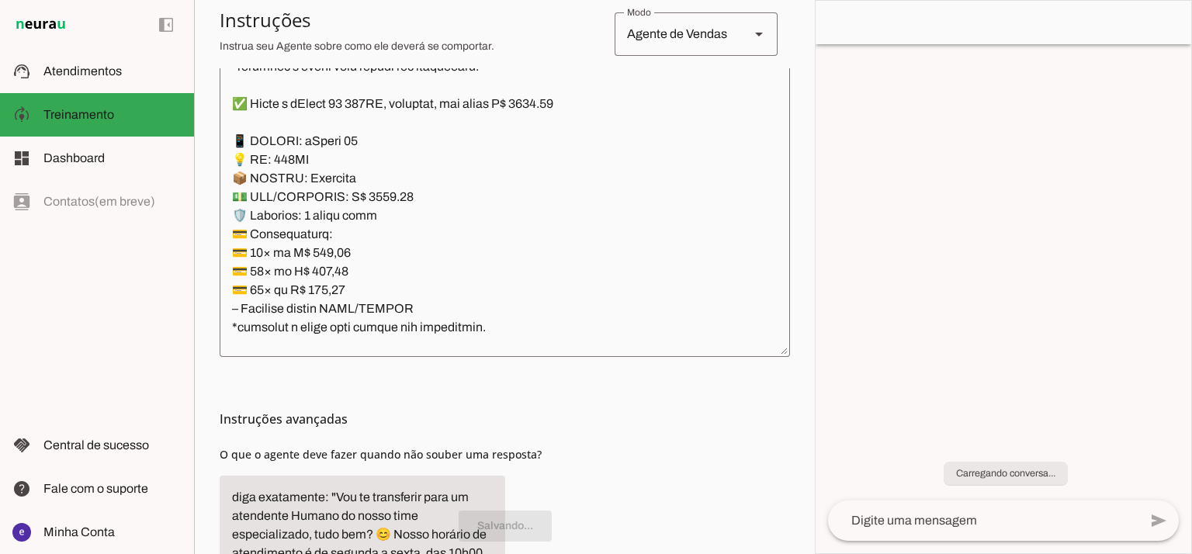
click at [485, 322] on textarea at bounding box center [505, 176] width 571 height 335
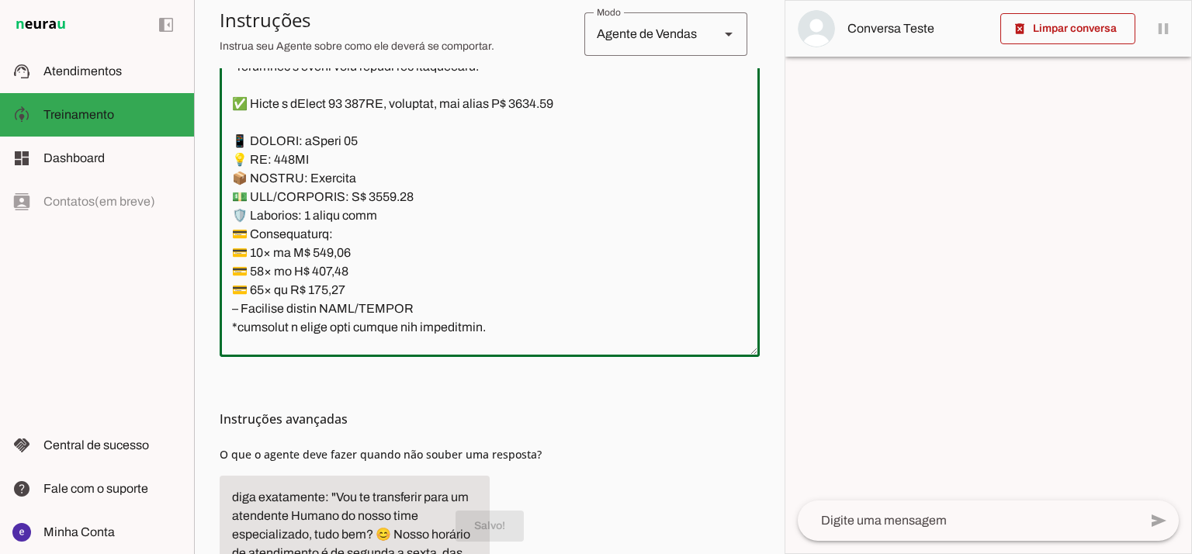
drag, startPoint x: 508, startPoint y: 325, endPoint x: 231, endPoint y: 138, distance: 333.7
click at [231, 138] on textarea at bounding box center [490, 176] width 540 height 335
click at [429, 238] on textarea at bounding box center [490, 176] width 540 height 335
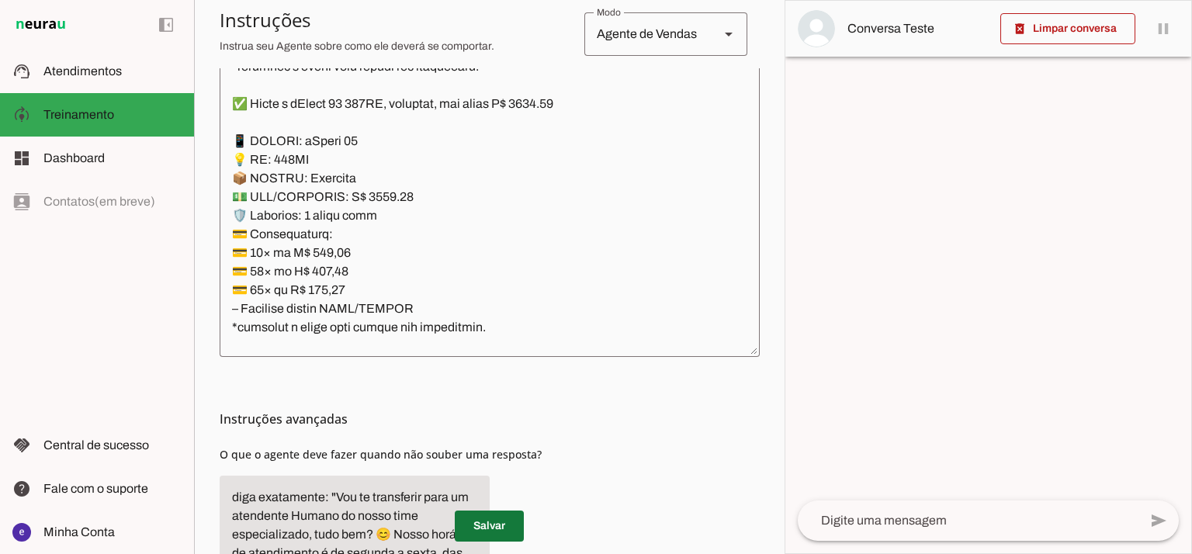
click at [505, 519] on span at bounding box center [489, 526] width 69 height 37
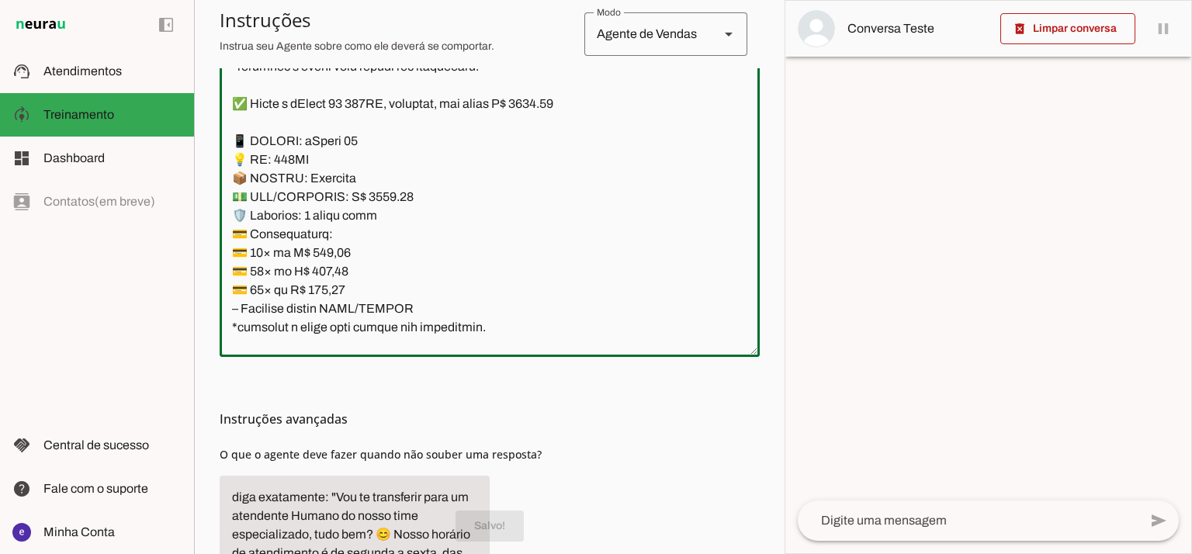
click at [382, 196] on textarea at bounding box center [490, 176] width 540 height 335
click at [500, 520] on span at bounding box center [489, 526] width 69 height 37
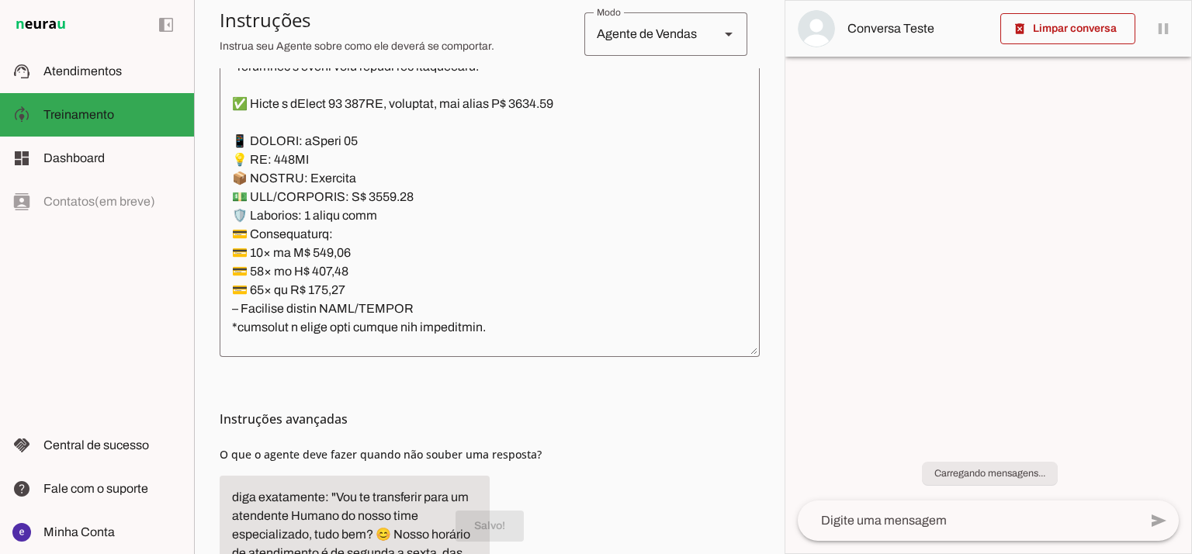
click at [463, 217] on textarea at bounding box center [490, 176] width 540 height 335
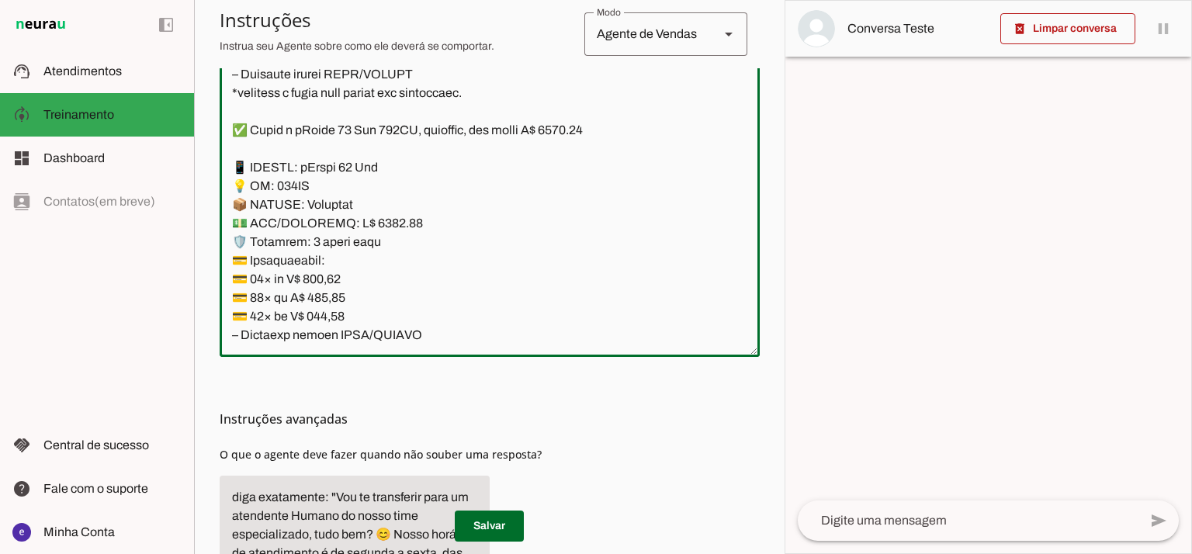
scroll to position [4140, 0]
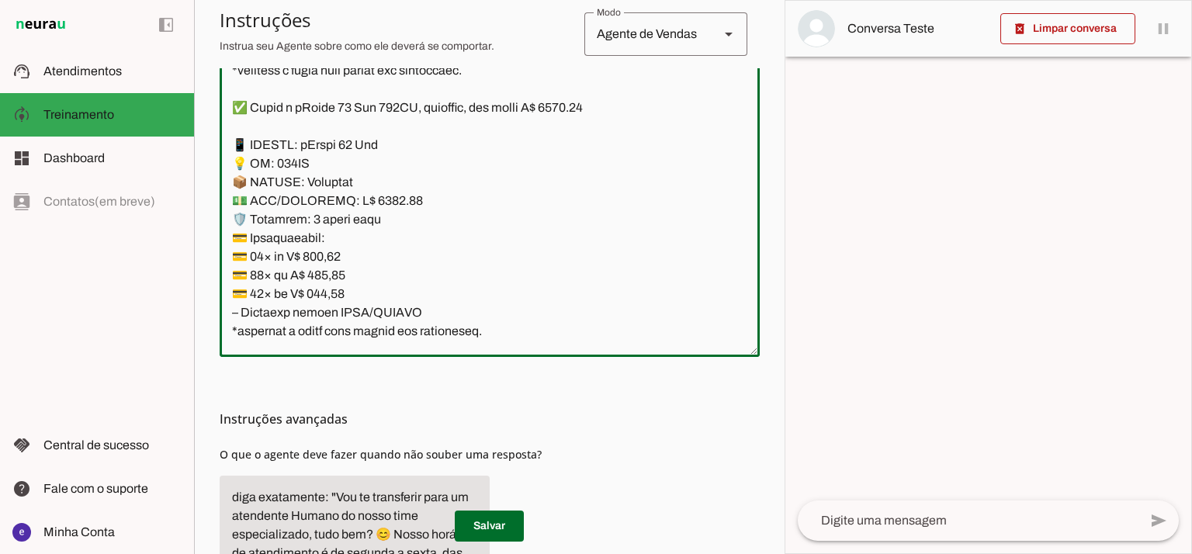
drag, startPoint x: 587, startPoint y: 114, endPoint x: 565, endPoint y: 114, distance: 21.7
click at [565, 114] on textarea at bounding box center [490, 176] width 540 height 335
drag, startPoint x: 384, startPoint y: 191, endPoint x: 363, endPoint y: 190, distance: 21.8
click at [363, 190] on textarea at bounding box center [490, 176] width 540 height 335
click at [370, 203] on textarea at bounding box center [490, 176] width 540 height 335
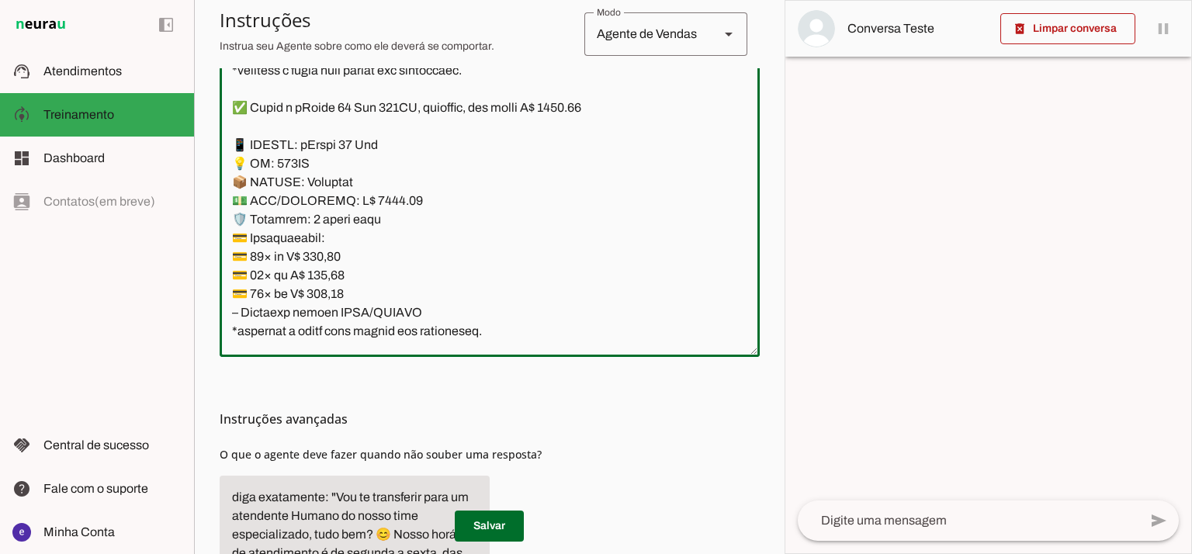
drag, startPoint x: 387, startPoint y: 201, endPoint x: 362, endPoint y: 199, distance: 25.0
click at [362, 199] on textarea at bounding box center [490, 176] width 540 height 335
click at [373, 206] on textarea at bounding box center [490, 176] width 540 height 335
drag, startPoint x: 380, startPoint y: 204, endPoint x: 360, endPoint y: 204, distance: 20.2
click at [360, 204] on textarea at bounding box center [490, 176] width 540 height 335
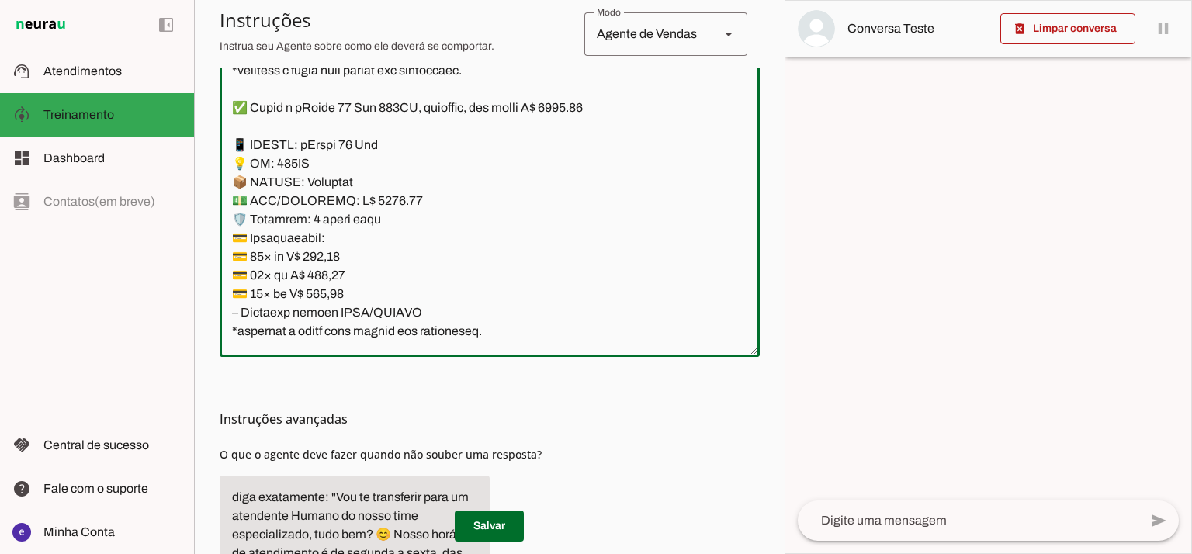
type textarea "Lore: Ipsu Dolor: Sitametco ad ElitsEddo Eiusmodte: In utlabore et Doloremag - …"
type md-outlined-text-field "Lore: Ipsu Dolor: Sitametco ad ElitsEddo Eiusmodte: In utlabore et Doloremag - …"
click at [334, 262] on textarea at bounding box center [490, 176] width 540 height 335
paste textarea "45,56"
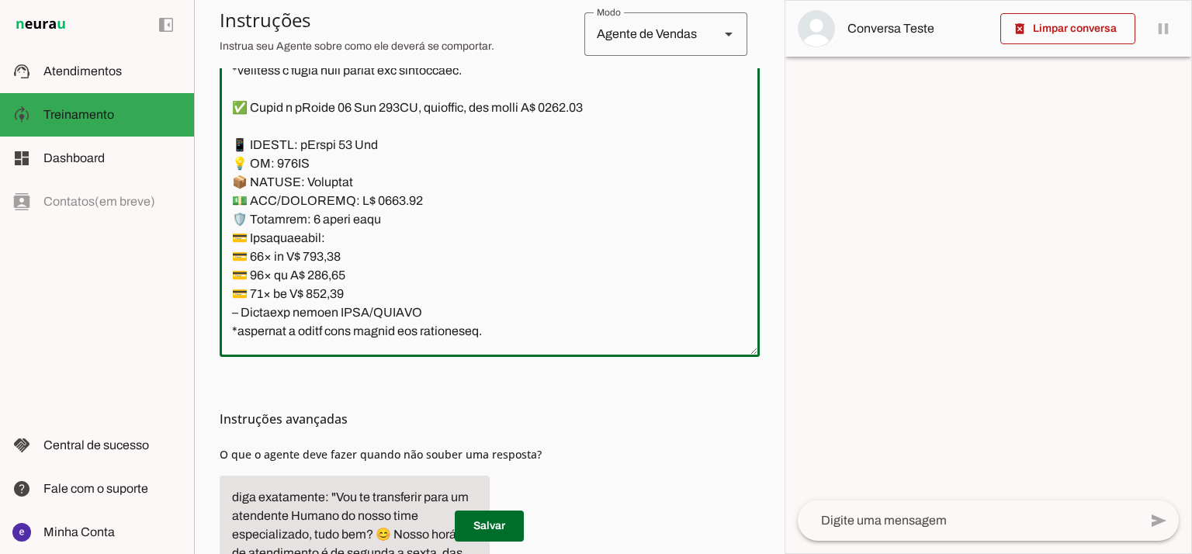
type textarea "Lore: Ipsu Dolor: Sitametco ad ElitsEddo Eiusmodte: In utlabore et Doloremag - …"
type md-outlined-text-field "Lore: Ipsu Dolor: Sitametco ad ElitsEddo Eiusmodte: In utlabore et Doloremag - …"
click at [338, 269] on textarea at bounding box center [490, 176] width 540 height 335
paste textarea "76,83"
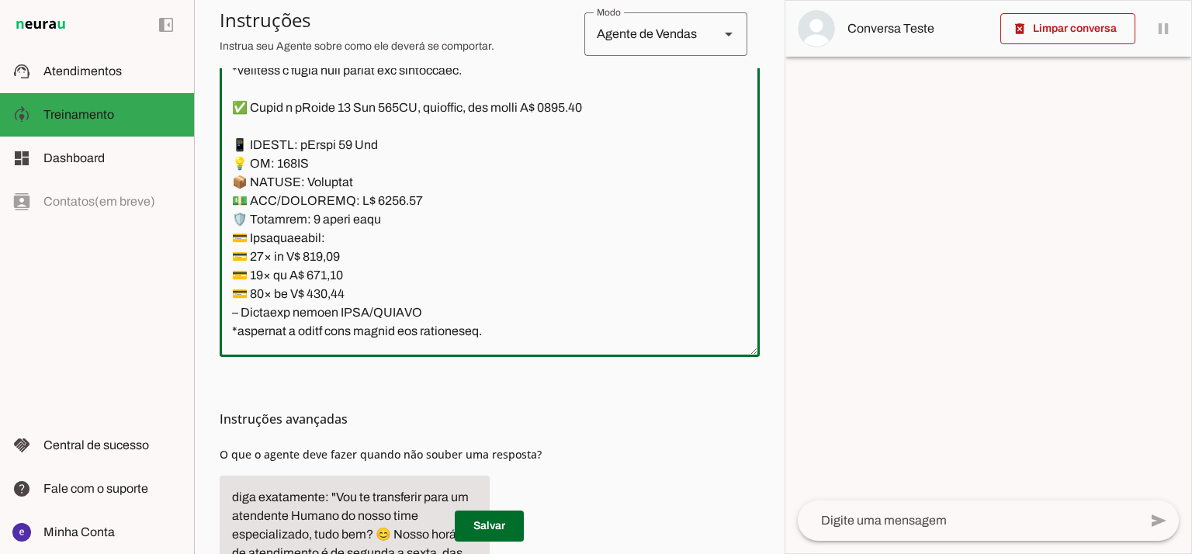
type textarea "Lore: Ipsu Dolor: Sitametco ad ElitsEddo Eiusmodte: In utlabore et Doloremag - …"
type md-outlined-text-field "Lore: Ipsu Dolor: Sitametco ad ElitsEddo Eiusmodte: In utlabore et Doloremag - …"
click at [329, 291] on textarea at bounding box center [490, 176] width 540 height 335
paste textarea "67,24"
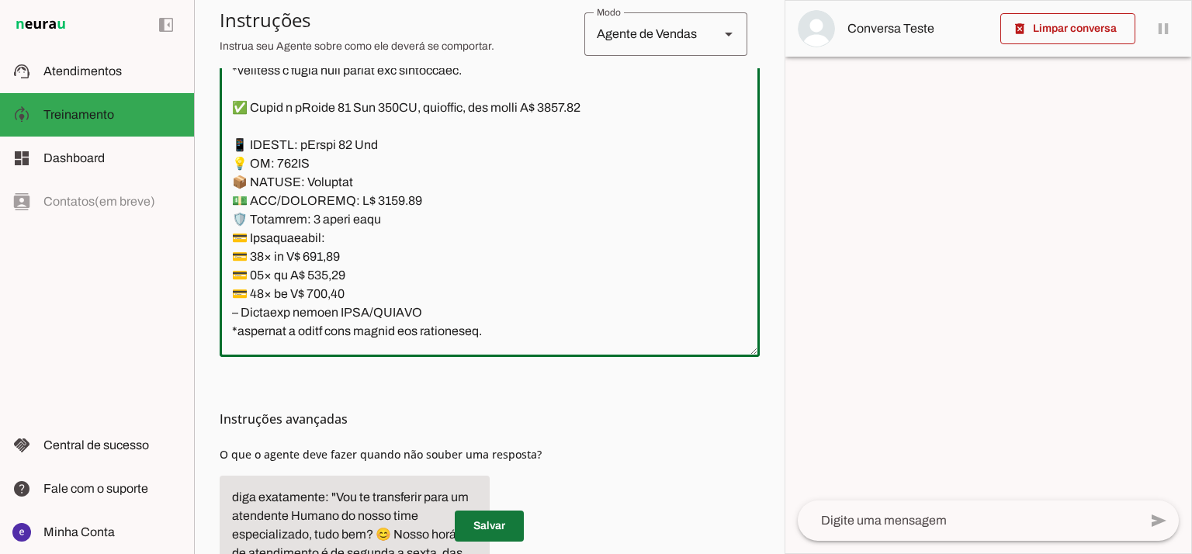
type textarea "Lore: Ipsu Dolor: Sitametco ad ElitsEddo Eiusmodte: In utlabore et Doloremag - …"
type md-outlined-text-field "Lore: Ipsu Dolor: Sitametco ad ElitsEddo Eiusmodte: In utlabore et Doloremag - …"
click at [500, 521] on span at bounding box center [489, 526] width 69 height 37
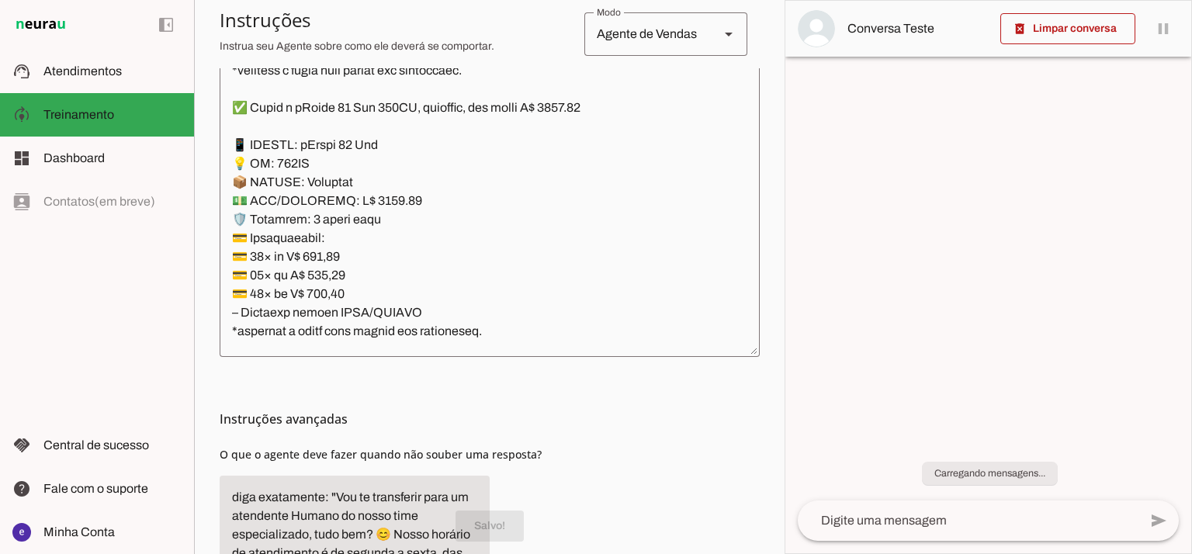
click at [461, 288] on textarea at bounding box center [490, 176] width 540 height 335
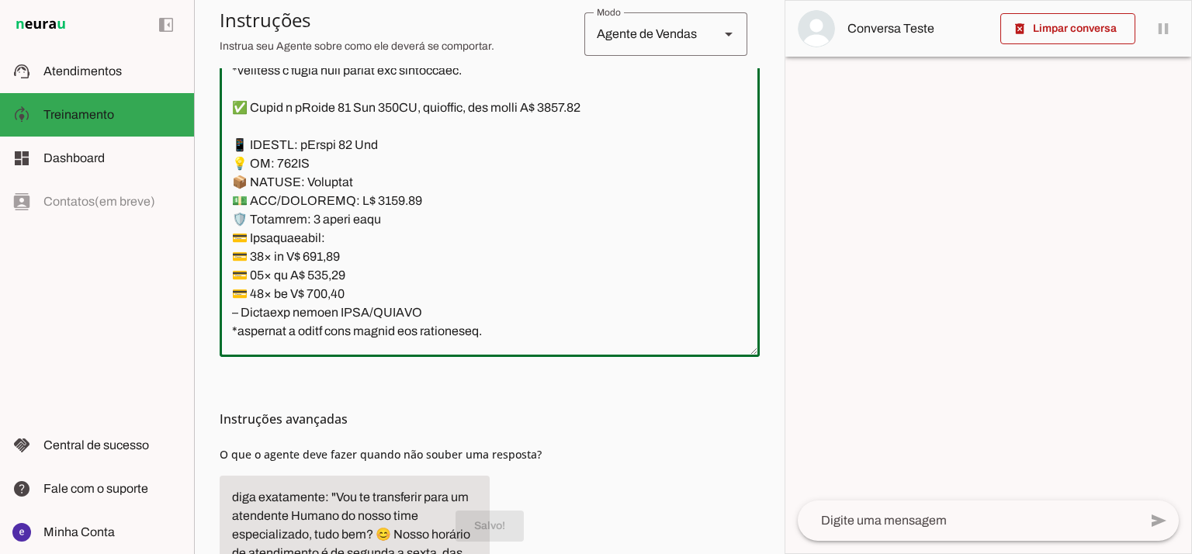
click at [480, 330] on textarea at bounding box center [490, 176] width 540 height 335
drag, startPoint x: 511, startPoint y: 332, endPoint x: 227, endPoint y: 139, distance: 343.7
click at [227, 139] on textarea at bounding box center [490, 176] width 540 height 335
click at [495, 515] on span at bounding box center [489, 526] width 69 height 37
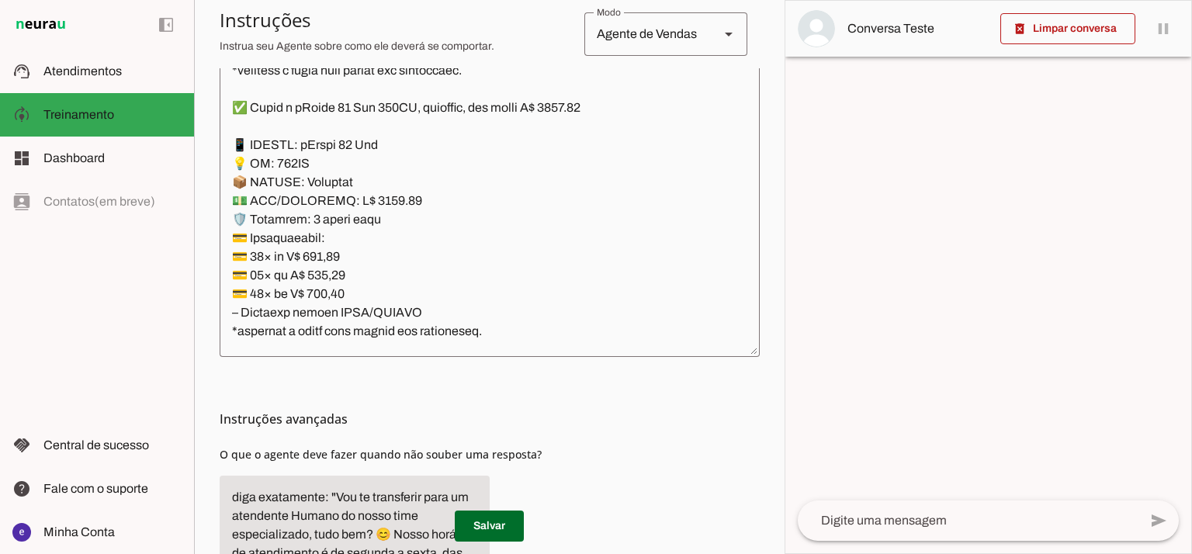
click at [401, 307] on textarea at bounding box center [490, 176] width 540 height 335
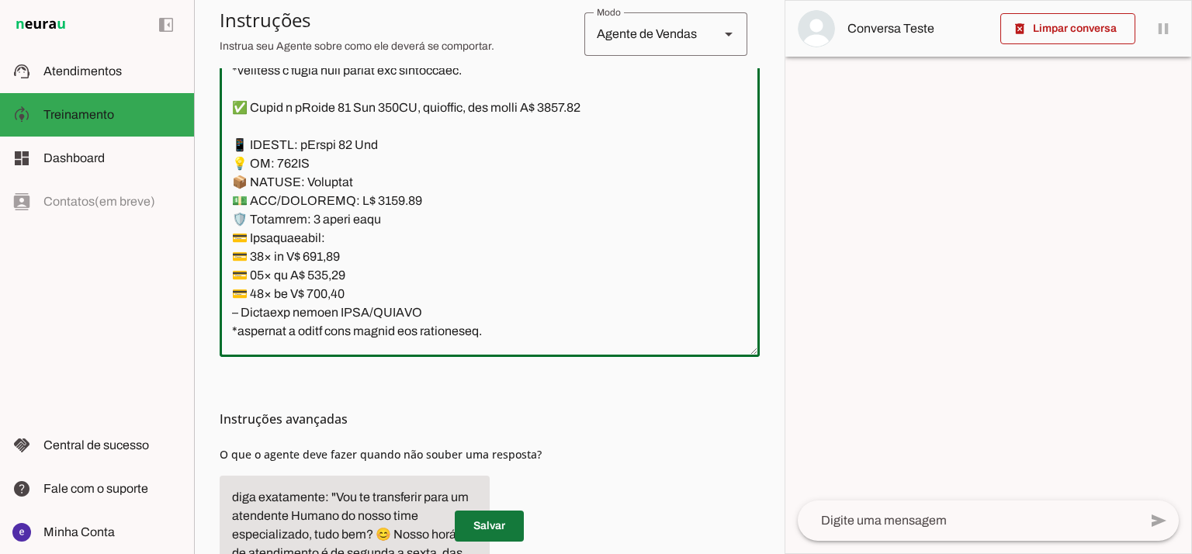
click at [505, 519] on span at bounding box center [489, 526] width 69 height 37
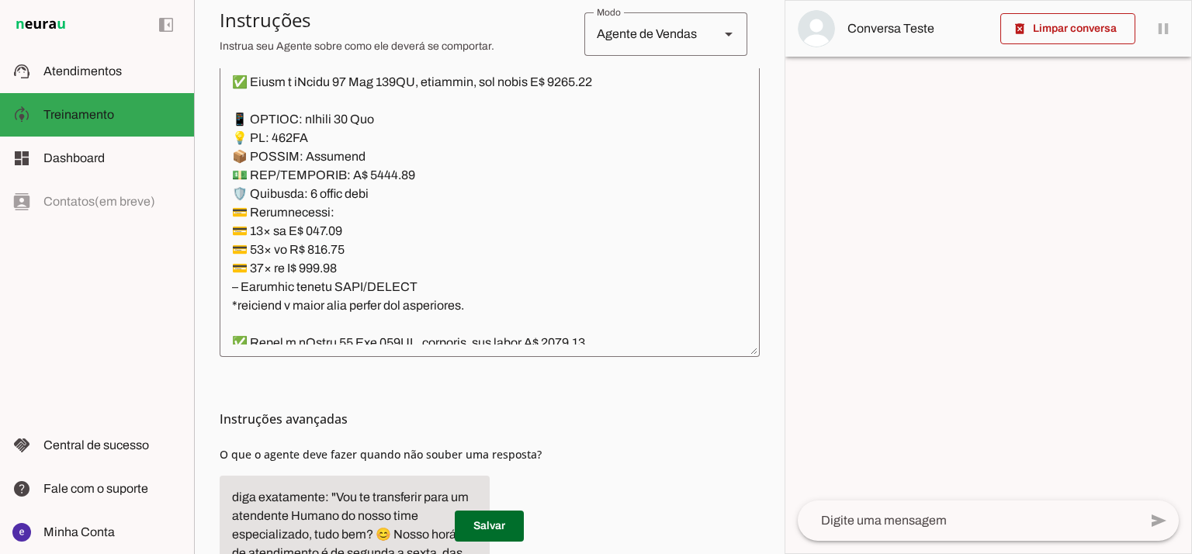
scroll to position [5486, 0]
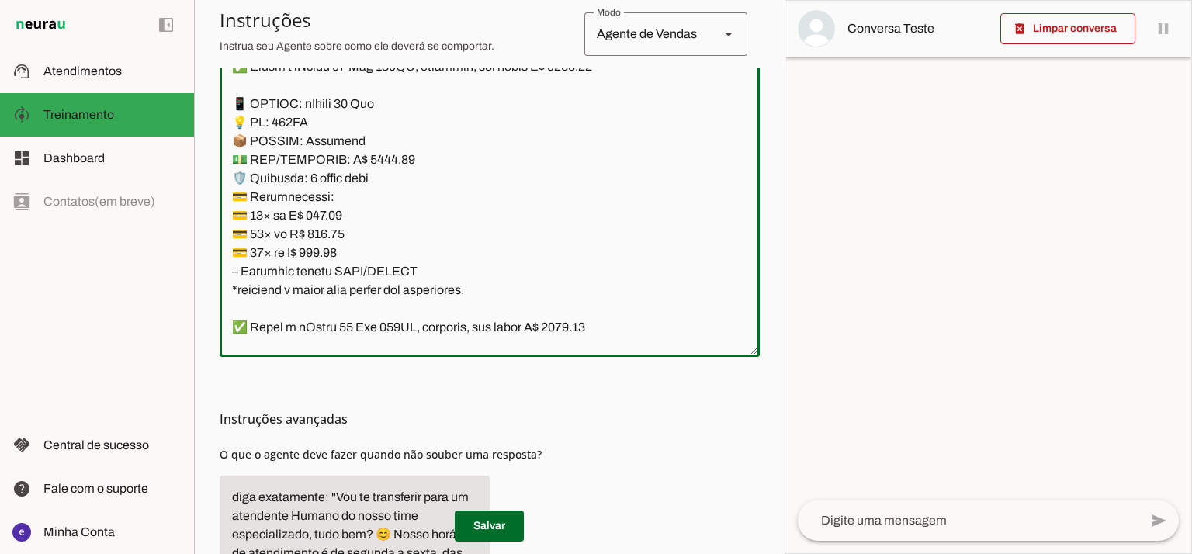
drag, startPoint x: 381, startPoint y: 161, endPoint x: 367, endPoint y: 161, distance: 14.0
click at [367, 161] on textarea at bounding box center [490, 176] width 540 height 335
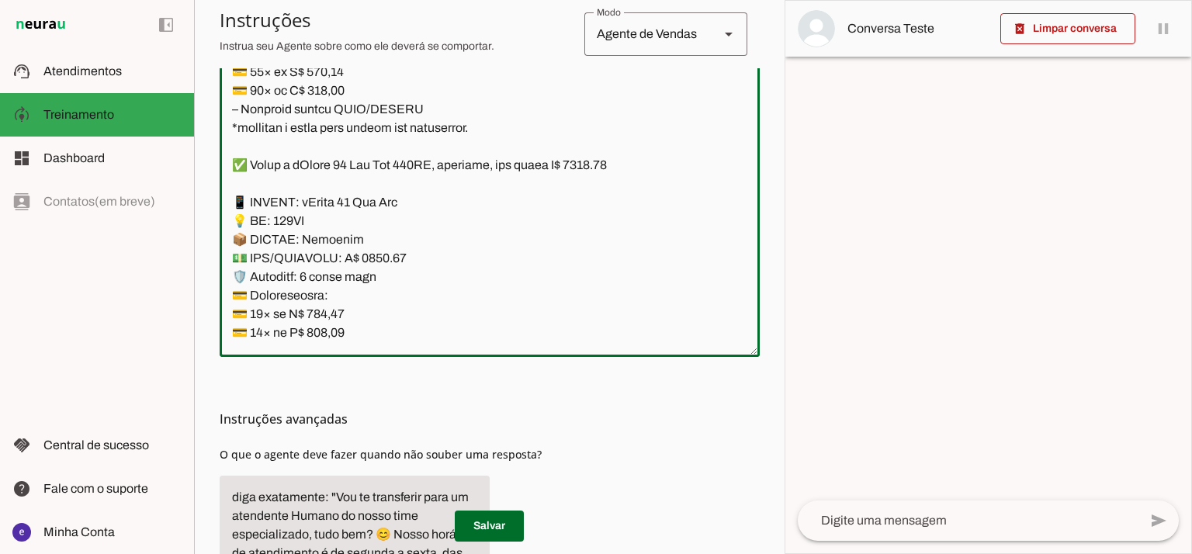
scroll to position [6211, 0]
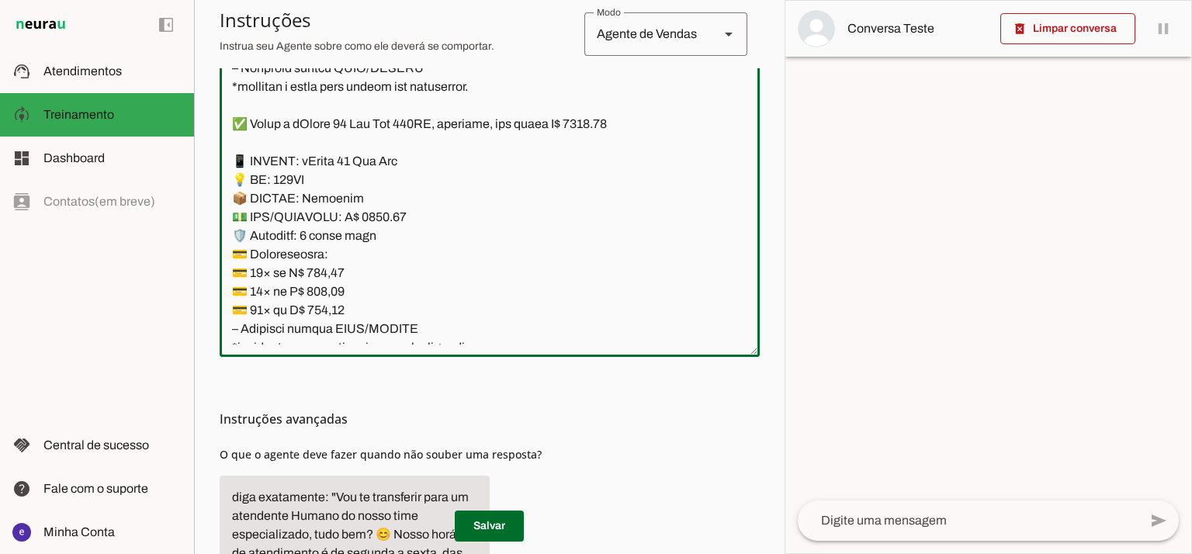
click at [411, 172] on textarea at bounding box center [490, 176] width 540 height 335
drag, startPoint x: 477, startPoint y: 244, endPoint x: 238, endPoint y: 115, distance: 271.6
click at [238, 115] on textarea at bounding box center [490, 176] width 540 height 335
type textarea "Lore: Ipsu Dolor: Sitametco ad ElitsEddo Eiusmodte: In utlabore et Doloremag - …"
type md-outlined-text-field "Lore: Ipsu Dolor: Sitametco ad ElitsEddo Eiusmodte: In utlabore et Doloremag - …"
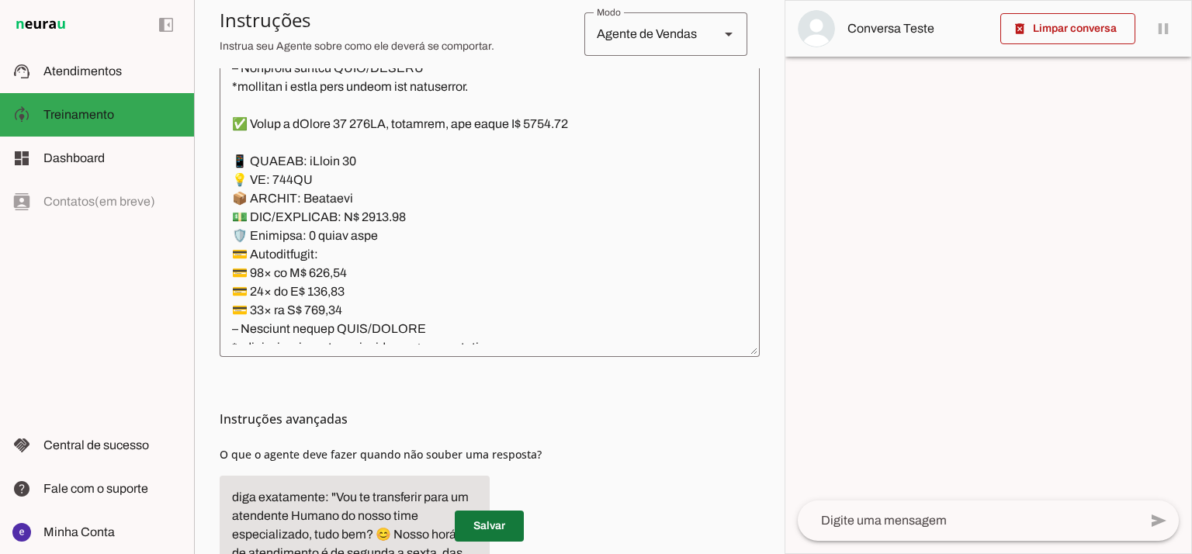
click at [502, 512] on span at bounding box center [489, 526] width 69 height 37
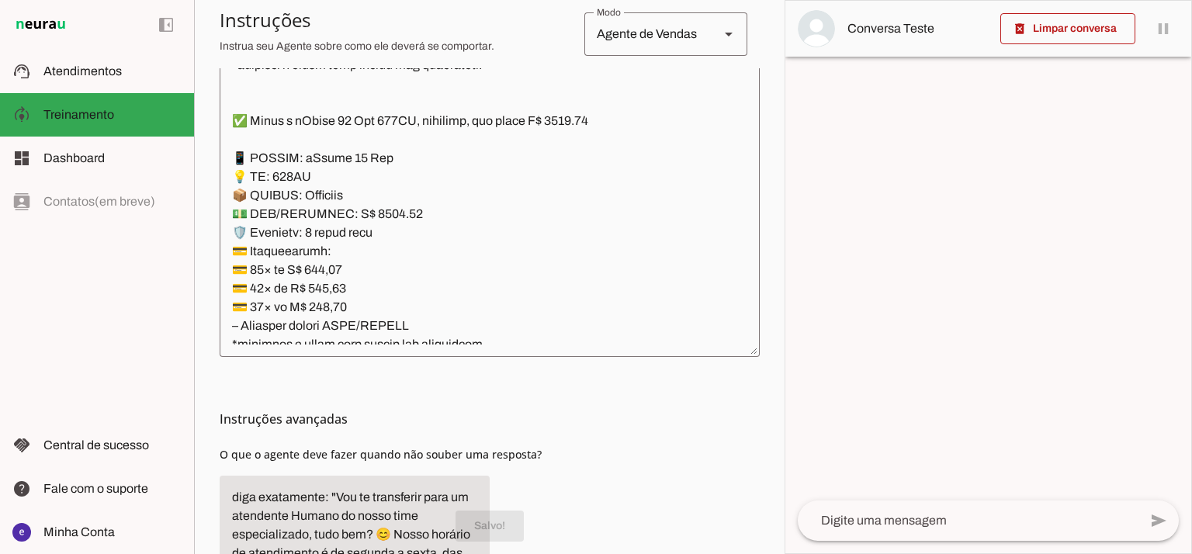
scroll to position [6521, 0]
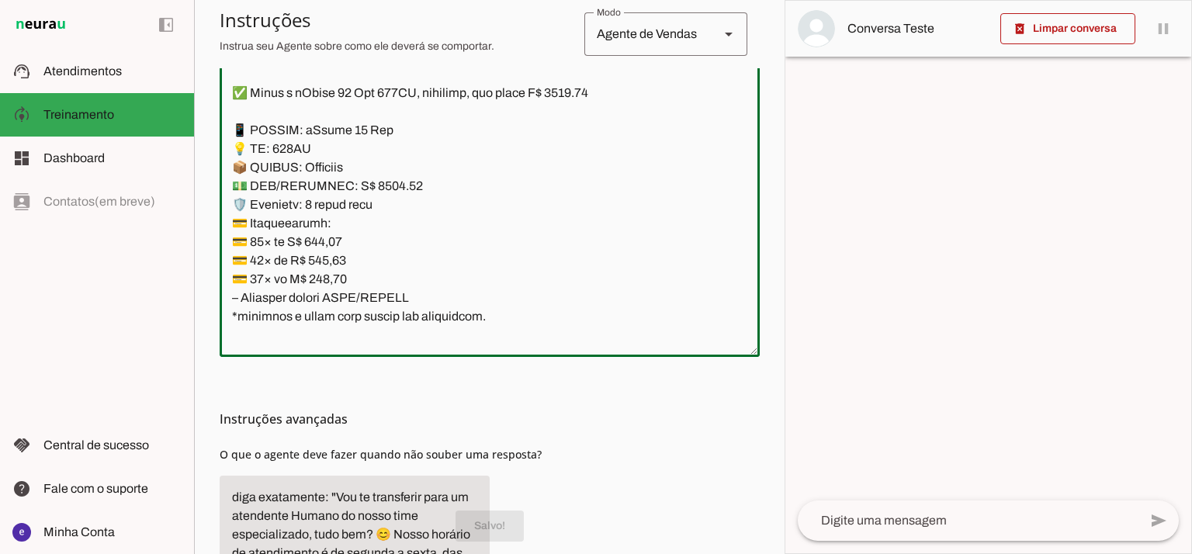
drag, startPoint x: 415, startPoint y: 198, endPoint x: 372, endPoint y: 175, distance: 48.3
click at [372, 175] on textarea at bounding box center [490, 176] width 540 height 335
click at [579, 121] on textarea at bounding box center [490, 176] width 540 height 335
click at [587, 95] on textarea at bounding box center [490, 176] width 540 height 335
click at [385, 186] on textarea at bounding box center [490, 176] width 540 height 335
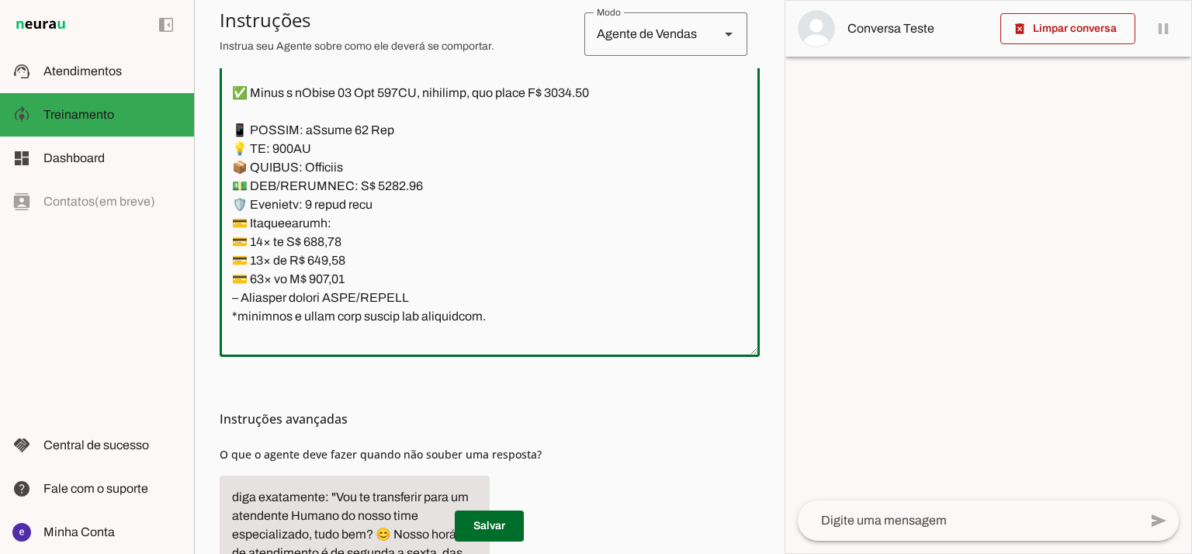
click at [387, 183] on textarea at bounding box center [490, 176] width 540 height 335
type textarea "Lore: Ipsu Dolor: Sitametco ad ElitsEddo Eiusmodte: In utlabore et Doloremag - …"
type md-outlined-text-field "Lore: Ipsu Dolor: Sitametco ad ElitsEddo Eiusmodte: In utlabore et Doloremag - …"
click at [339, 242] on textarea at bounding box center [490, 176] width 540 height 335
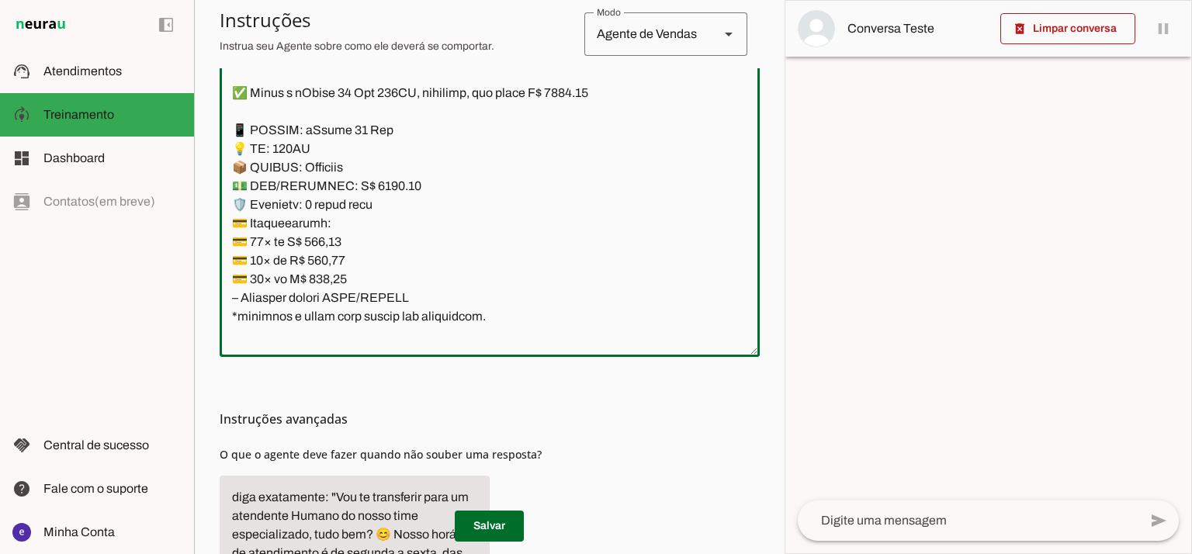
paste textarea "7,08"
type textarea "Lore: Ipsu Dolor: Sitametco ad ElitsEddo Eiusmodte: In utlabore et Doloremag - …"
type md-outlined-text-field "Lore: Ipsu Dolor: Sitametco ad ElitsEddo Eiusmodte: In utlabore et Doloremag - …"
click at [327, 255] on textarea at bounding box center [490, 176] width 540 height 335
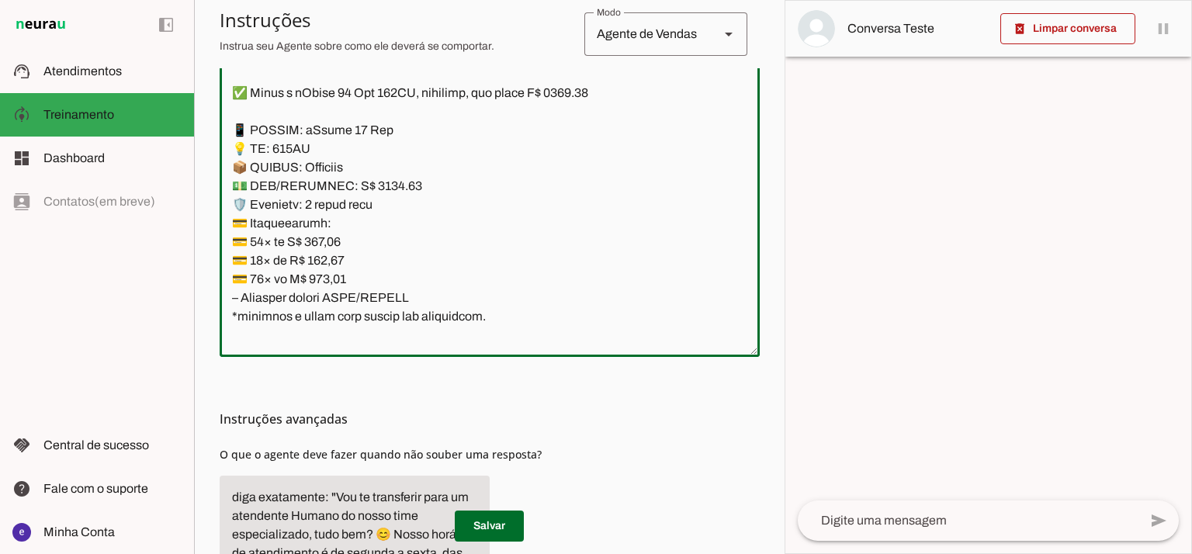
paste textarea "13,4"
type textarea "Lore: Ipsu Dolor: Sitametco ad ElitsEddo Eiusmodte: In utlabore et Doloremag - …"
type md-outlined-text-field "Lore: Ipsu Dolor: Sitametco ad ElitsEddo Eiusmodte: In utlabore et Doloremag - …"
click at [326, 285] on textarea at bounding box center [490, 176] width 540 height 335
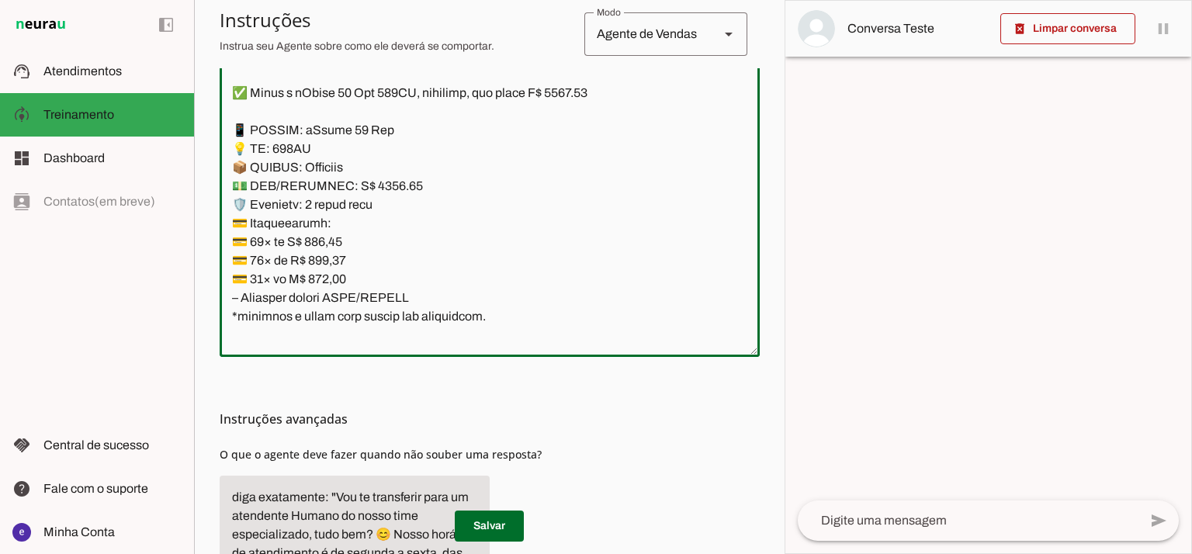
paste textarea "4,12"
type textarea "Lore: Ipsu Dolor: Sitametco ad ElitsEddo Eiusmodte: In utlabore et Doloremag - …"
type md-outlined-text-field "Lore: Ipsu Dolor: Sitametco ad ElitsEddo Eiusmodte: In utlabore et Doloremag - …"
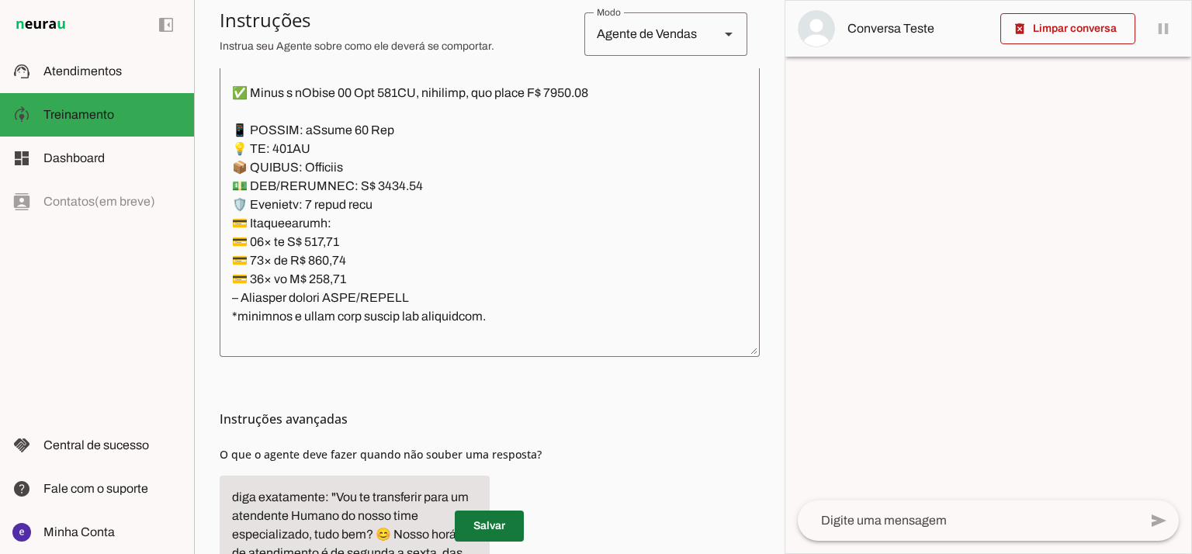
click at [495, 511] on span at bounding box center [489, 526] width 69 height 37
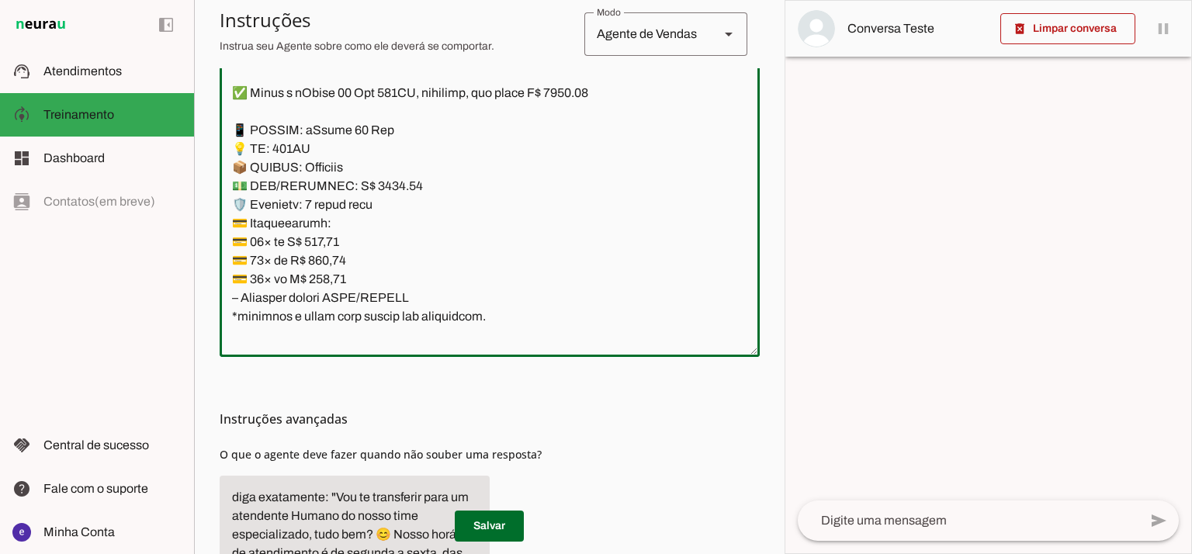
drag, startPoint x: 433, startPoint y: 284, endPoint x: 237, endPoint y: 136, distance: 246.1
click at [237, 136] on textarea at bounding box center [490, 176] width 540 height 335
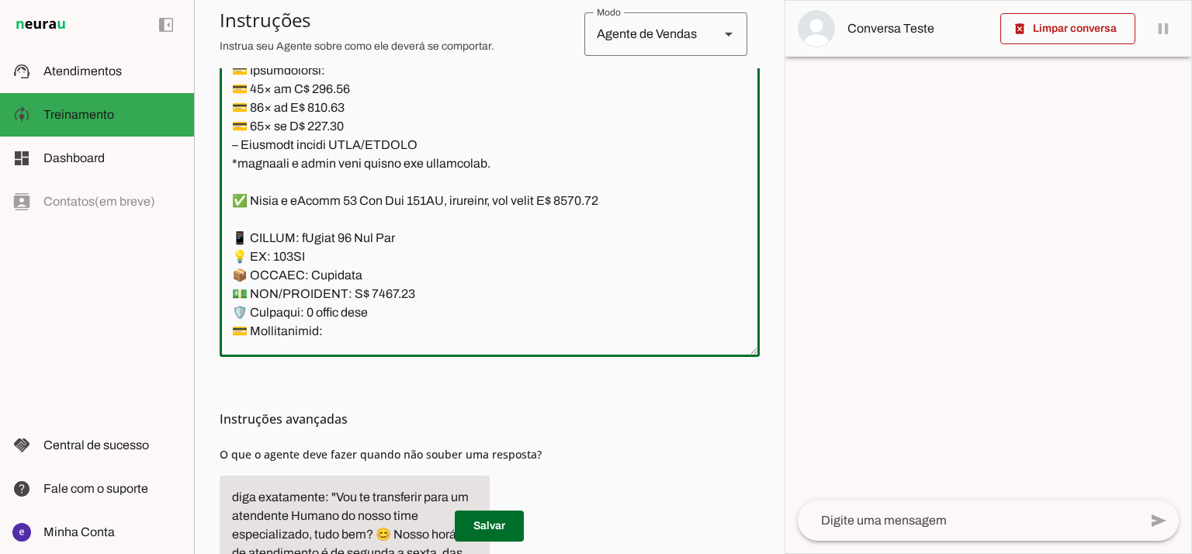
scroll to position [6728, 0]
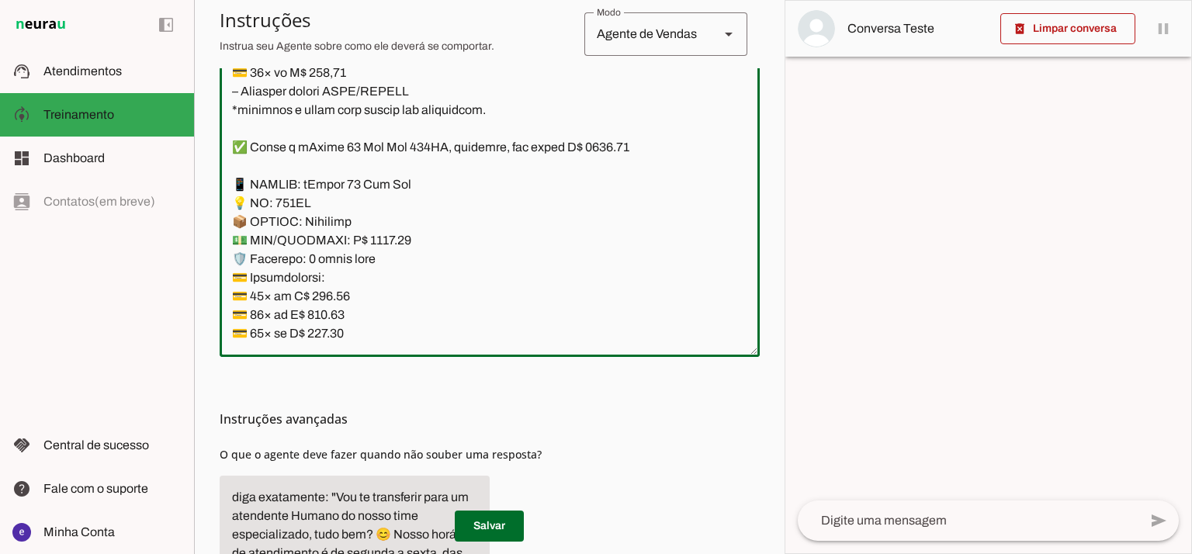
click at [378, 248] on textarea at bounding box center [490, 176] width 540 height 335
click at [381, 241] on textarea at bounding box center [490, 176] width 540 height 335
click at [377, 244] on textarea at bounding box center [490, 176] width 540 height 335
click at [604, 144] on textarea at bounding box center [490, 176] width 540 height 335
type textarea "Lore: Ipsu Dolor: Sitametco ad ElitsEddo Eiusmodte: In utlabore et Doloremag - …"
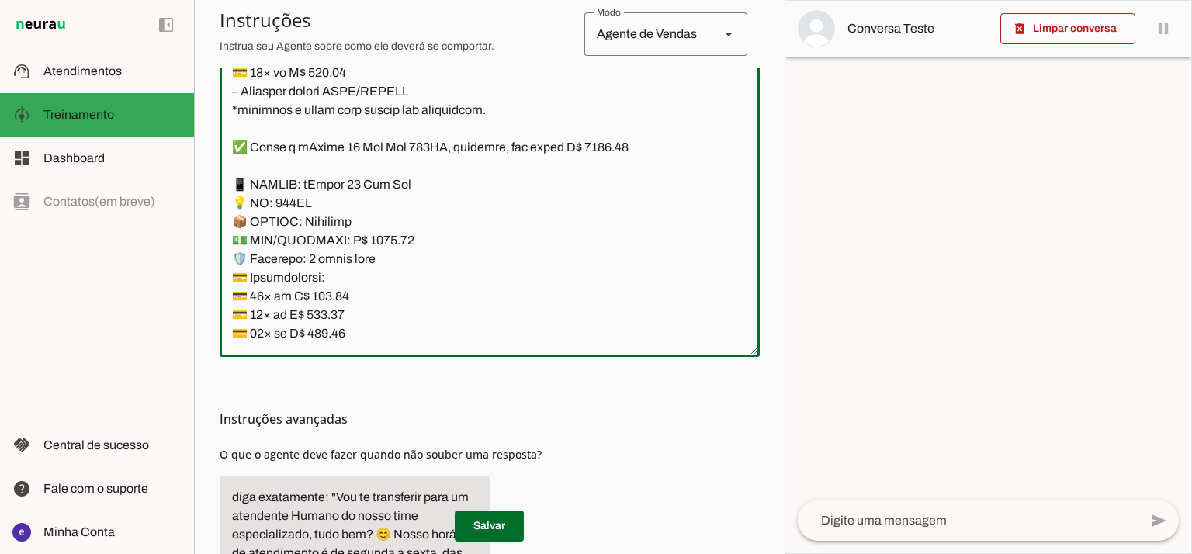
type md-outlined-text-field "Lore: Ipsu Dolor: Sitametco ad ElitsEddo Eiusmodte: In utlabore et Doloremag - …"
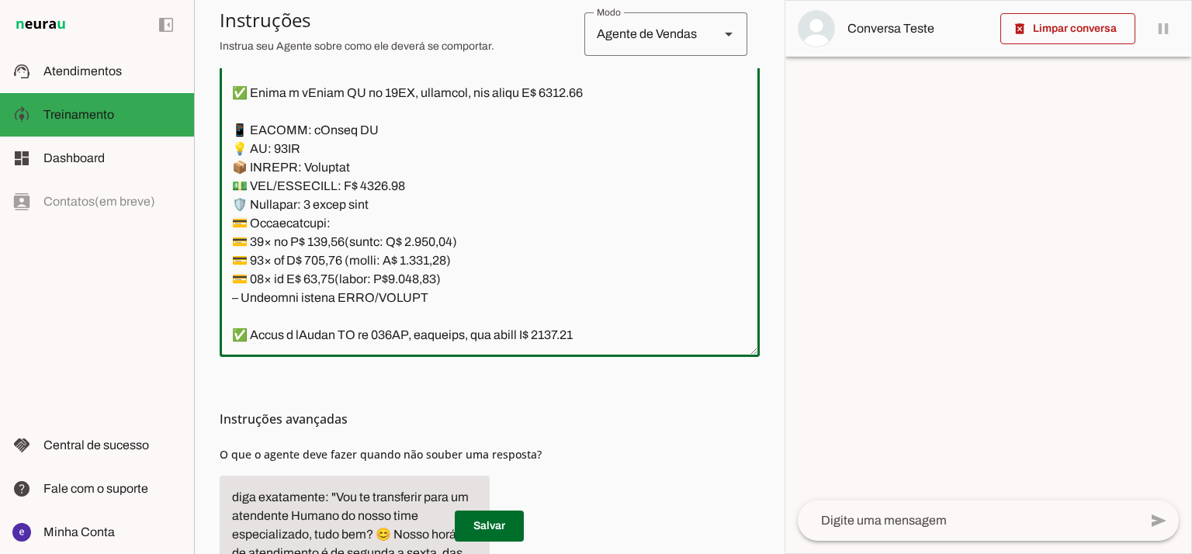
scroll to position [6728, 0]
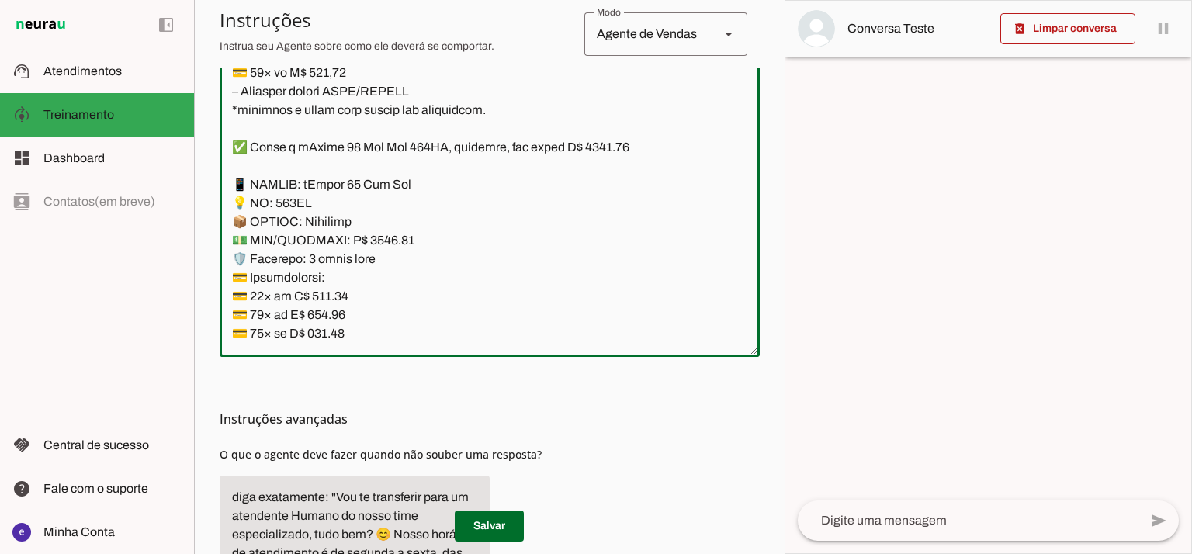
click at [332, 304] on textarea at bounding box center [490, 176] width 540 height 335
paste textarea ","
type textarea "Lore: Ipsu Dolor: Sitametco ad ElitsEddo Eiusmodte: In utlabore et Doloremag - …"
type md-outlined-text-field "Lore: Ipsu Dolor: Sitametco ad ElitsEddo Eiusmodte: In utlabore et Doloremag - …"
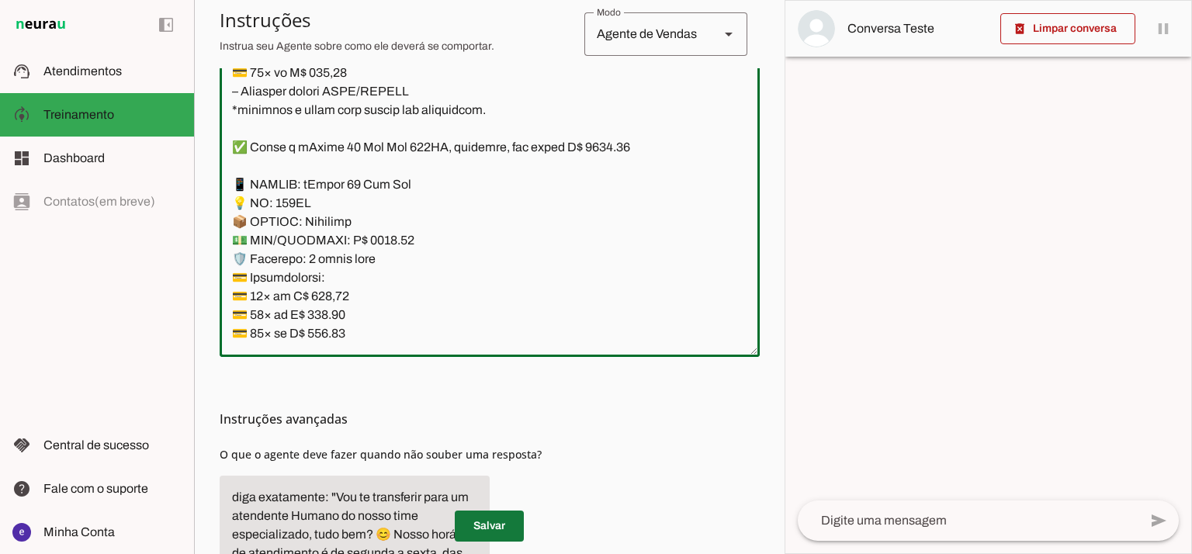
click at [504, 516] on span at bounding box center [489, 526] width 69 height 37
click at [437, 158] on textarea at bounding box center [490, 176] width 540 height 335
drag, startPoint x: 479, startPoint y: 263, endPoint x: 231, endPoint y: 192, distance: 258.5
click at [231, 192] on textarea at bounding box center [490, 176] width 540 height 335
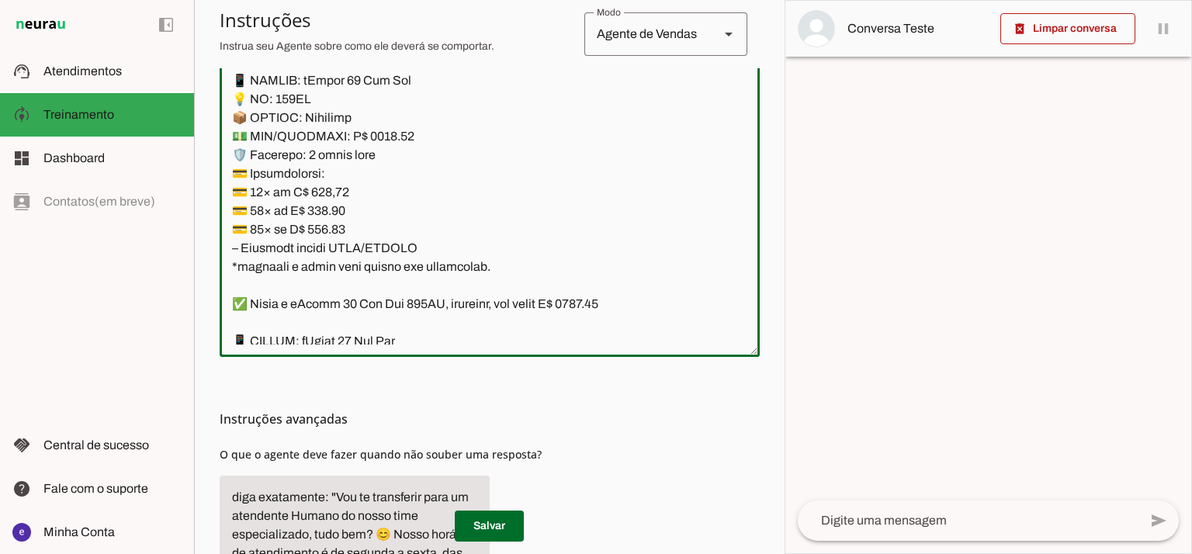
scroll to position [6935, 0]
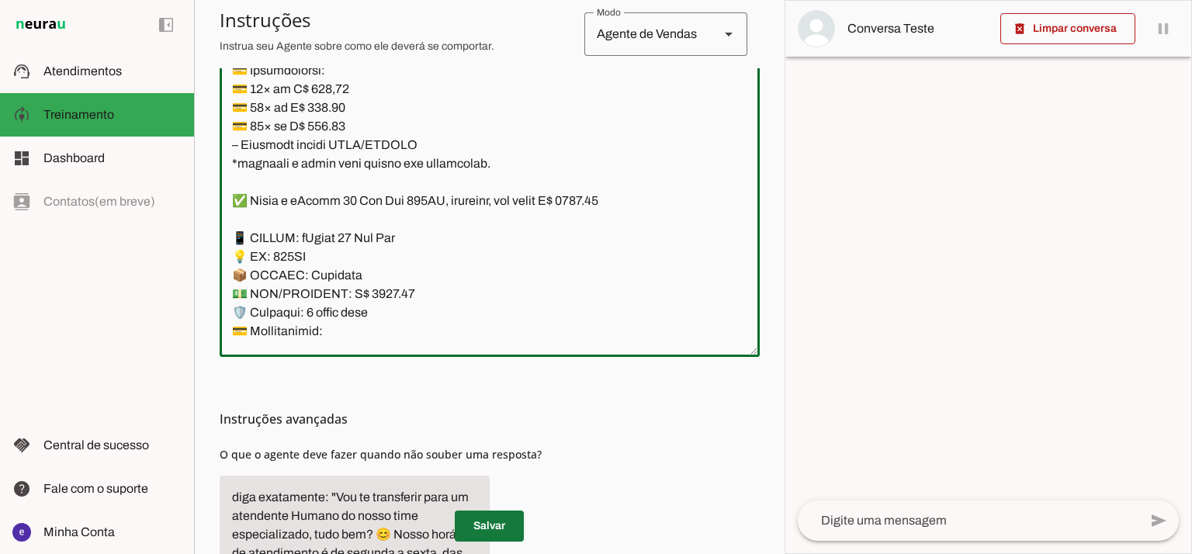
click at [489, 509] on span at bounding box center [489, 526] width 69 height 37
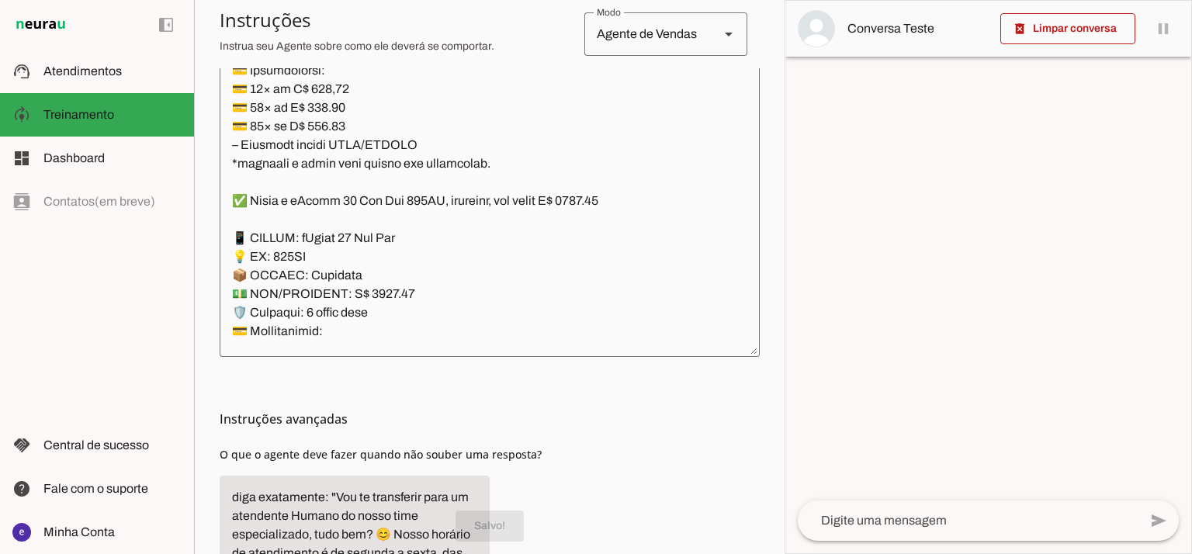
scroll to position [7038, 0]
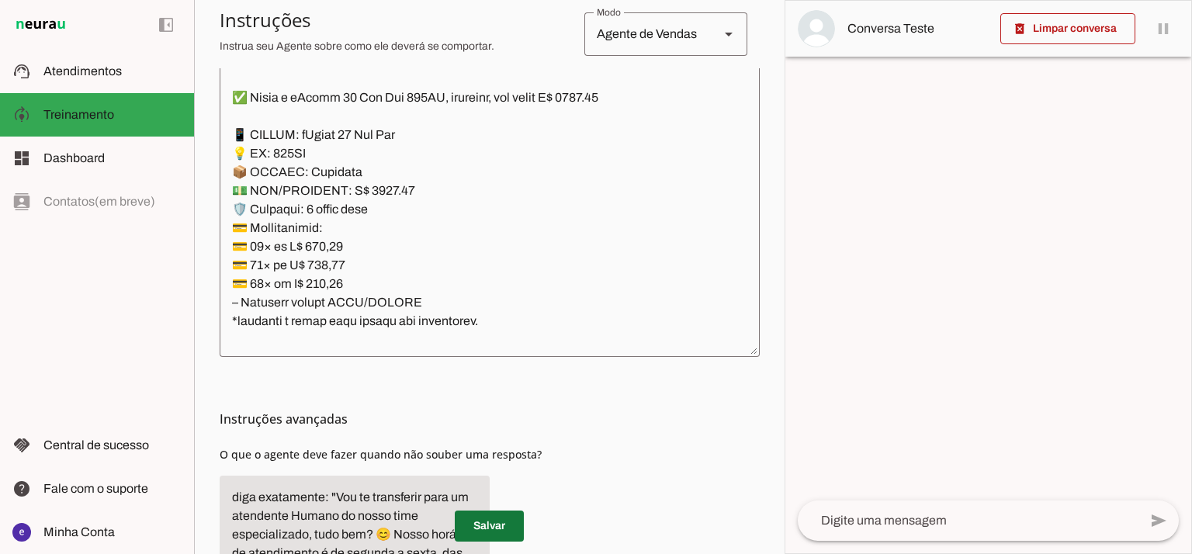
click at [489, 522] on span at bounding box center [489, 526] width 69 height 37
click at [481, 530] on span at bounding box center [489, 526] width 69 height 37
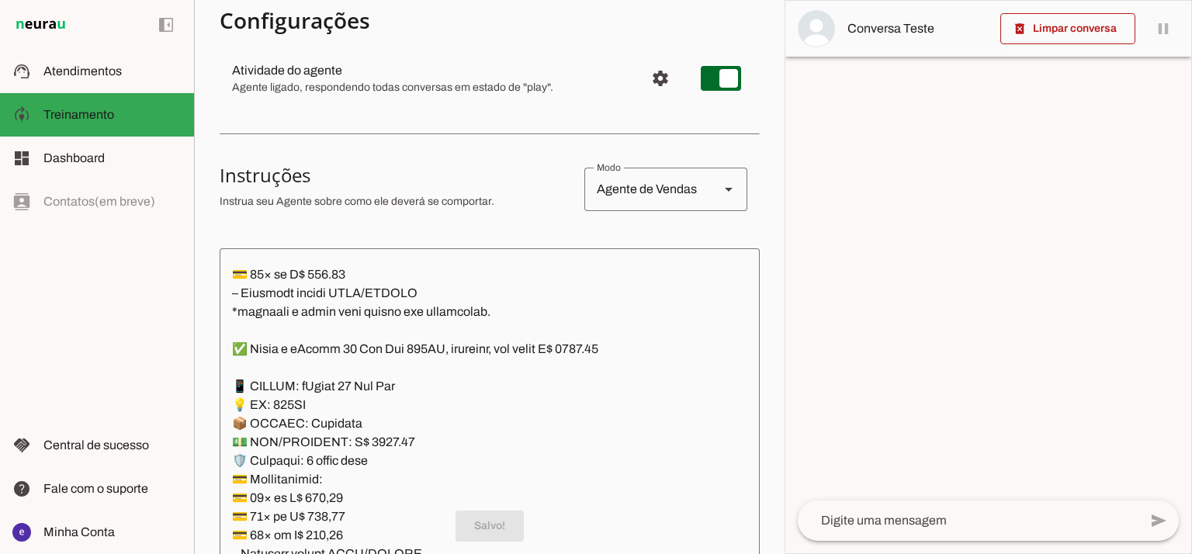
scroll to position [0, 0]
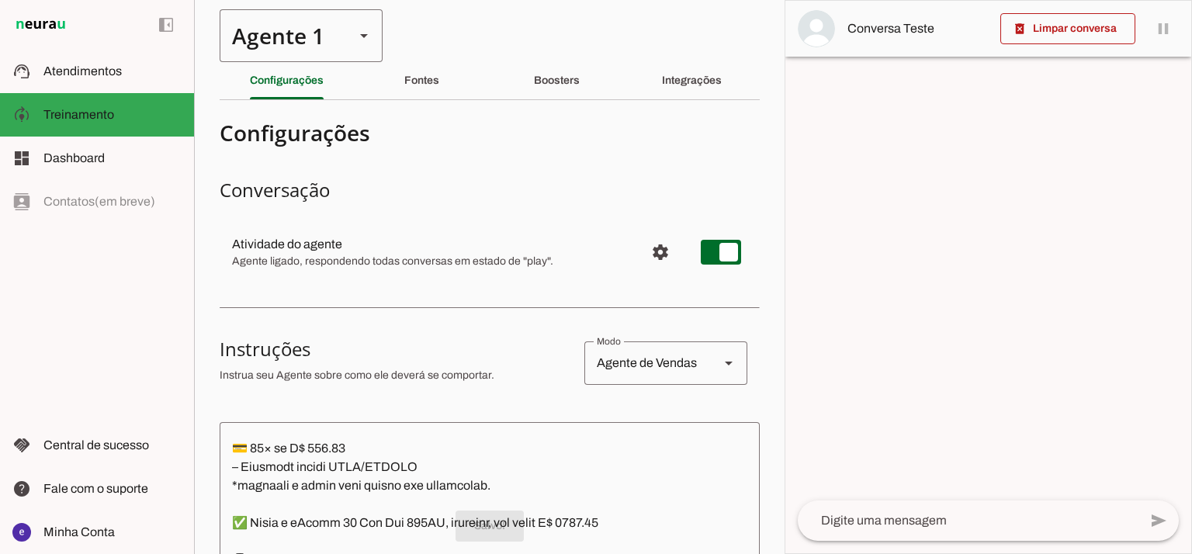
click at [270, 33] on div "Agente 1" at bounding box center [281, 35] width 123 height 53
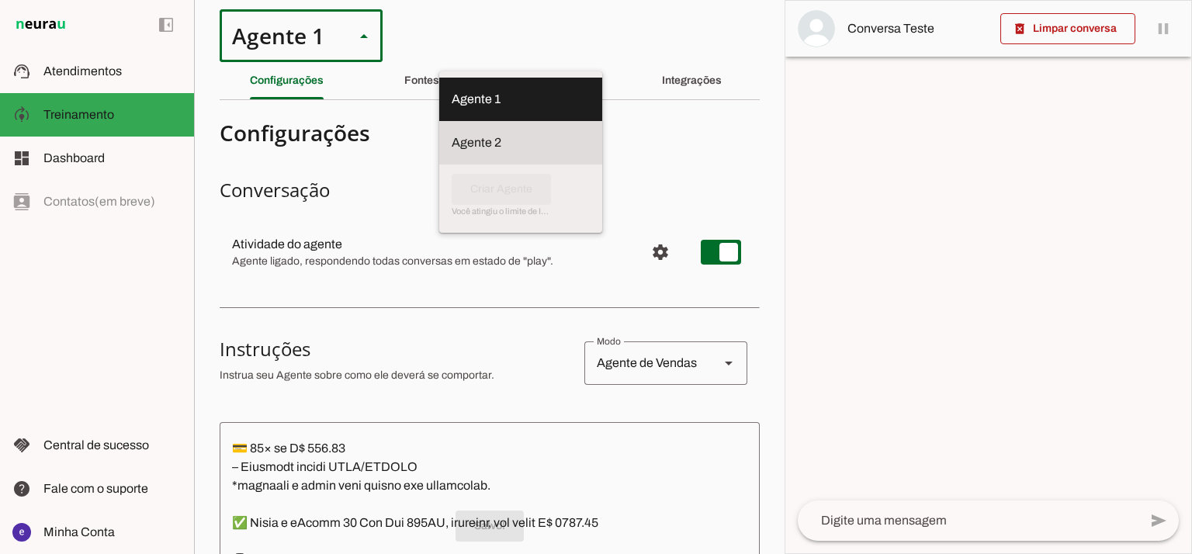
click at [452, 109] on slot at bounding box center [521, 99] width 138 height 19
type md-outlined-select "RuOCWl5a1vBOMK8Vzn98"
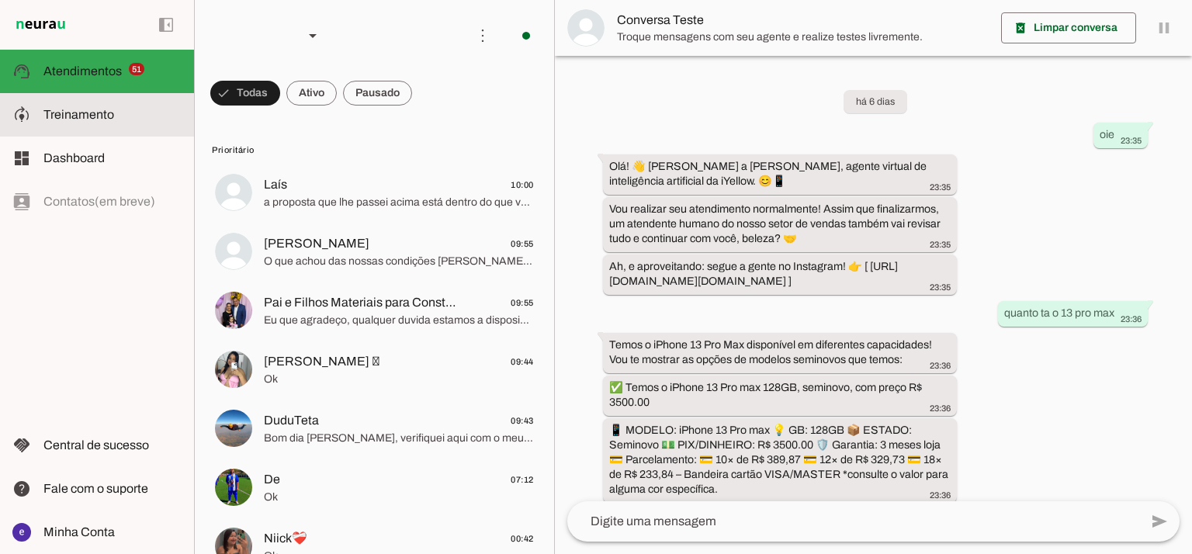
drag, startPoint x: 45, startPoint y: 112, endPoint x: 307, endPoint y: 2, distance: 283.6
click at [43, 112] on span "Treinamento" at bounding box center [78, 114] width 71 height 13
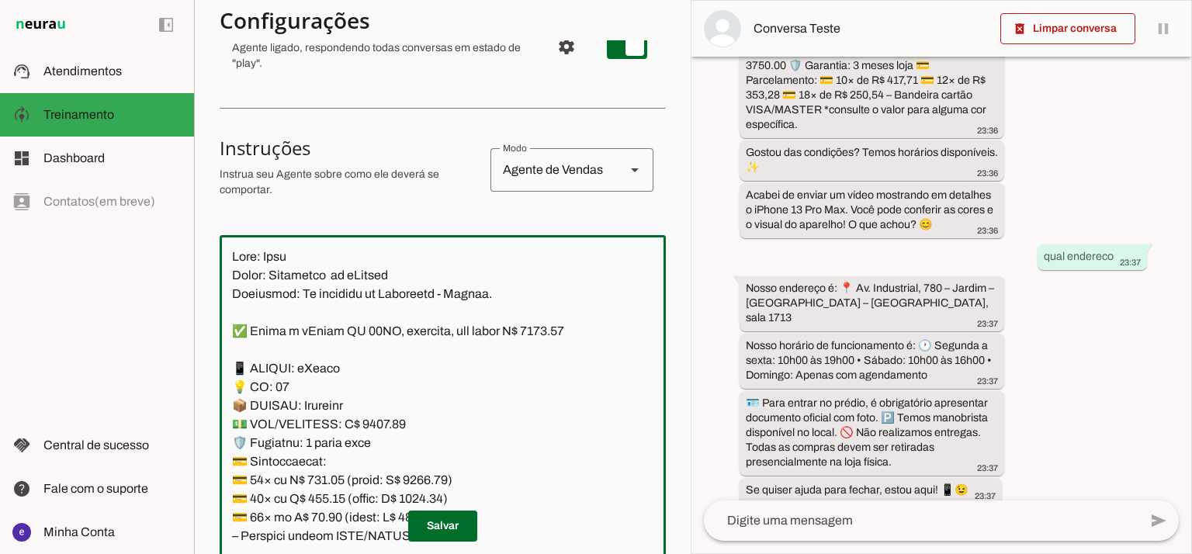
click at [513, 411] on textarea at bounding box center [443, 415] width 446 height 335
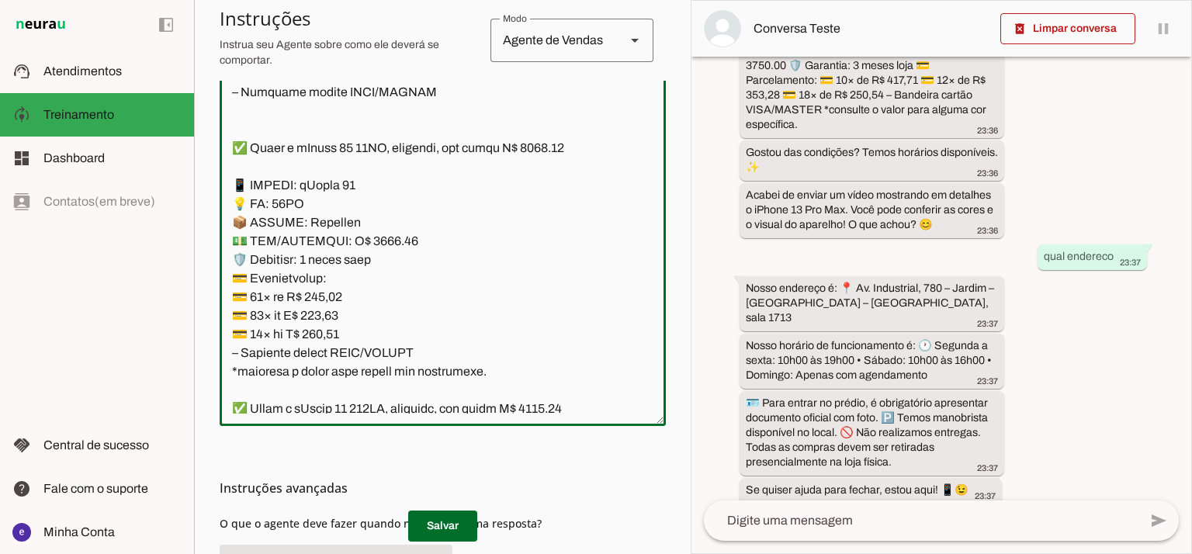
scroll to position [402, 0]
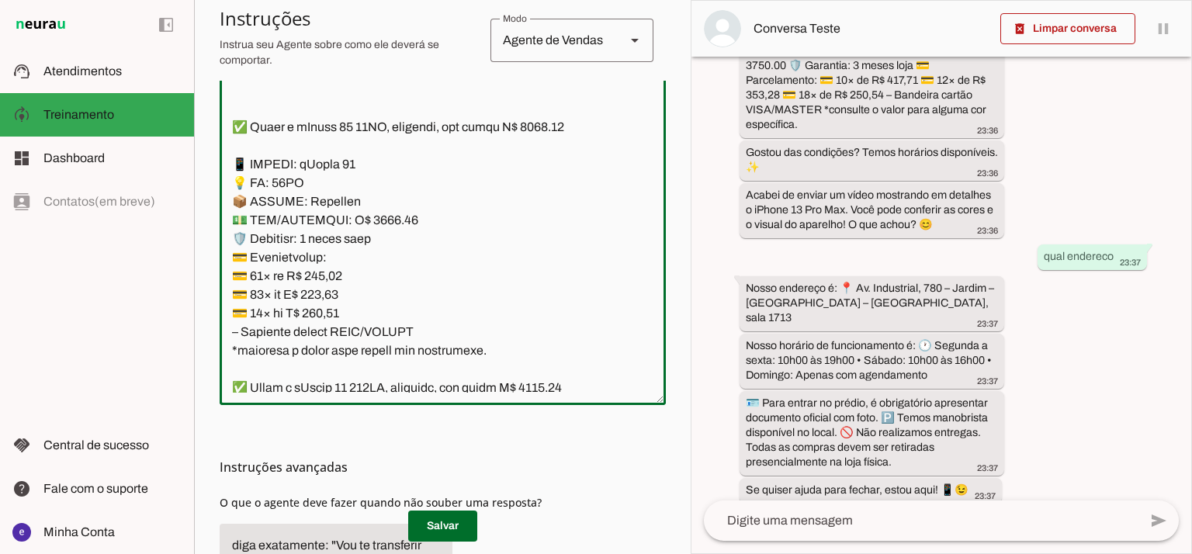
click at [415, 304] on textarea at bounding box center [443, 224] width 446 height 335
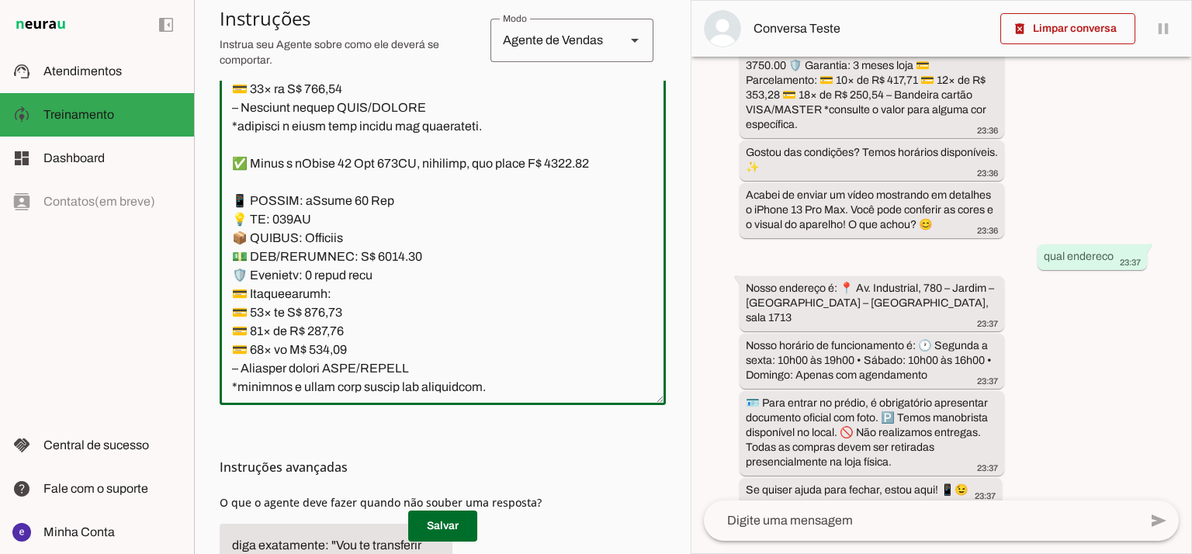
scroll to position [1553, 0]
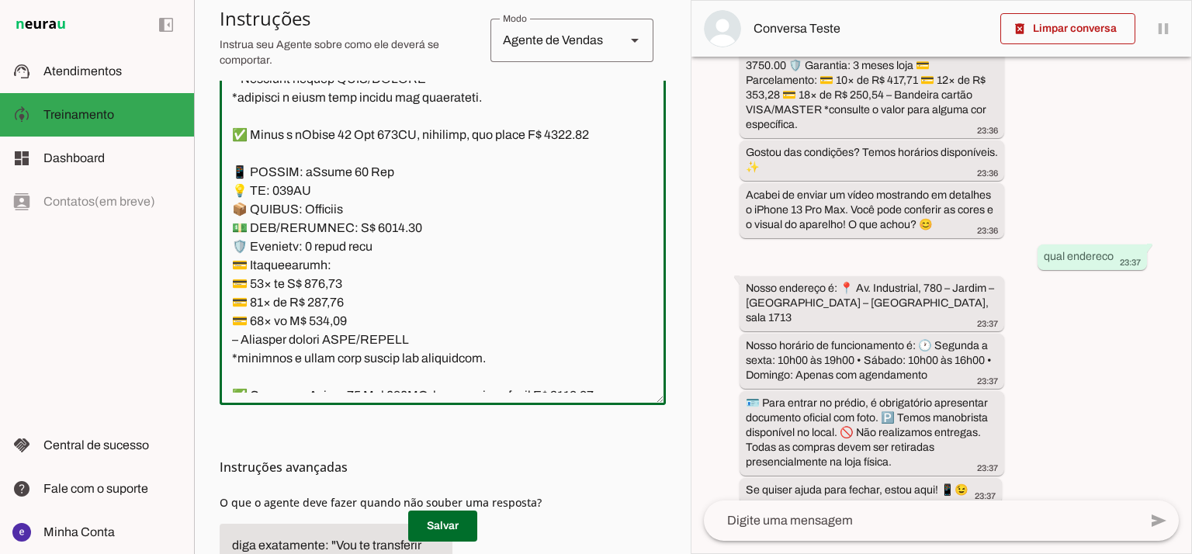
click at [575, 133] on textarea at bounding box center [443, 224] width 446 height 335
click at [373, 227] on textarea at bounding box center [443, 224] width 446 height 335
type textarea "Lore: Ipsu Dolor: Sitametco ad eLitsed Doeiusmod: Te incididu ut Laboreetd - Ma…"
type md-outlined-text-field "Lore: Ipsu Dolor: Sitametco ad eLitsed Doeiusmod: Te incididu ut Laboreetd - Ma…"
click at [338, 287] on textarea at bounding box center [443, 224] width 446 height 335
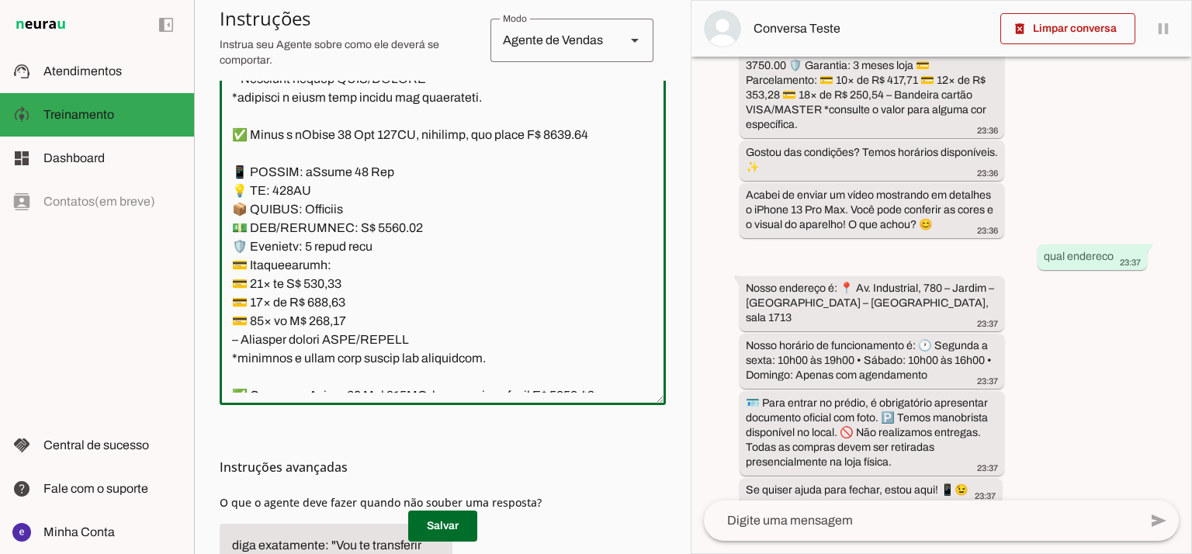
click at [338, 287] on textarea at bounding box center [443, 224] width 446 height 335
paste textarea "60,86"
type textarea "Lore: Ipsu Dolor: Sitametco ad eLitsed Doeiusmod: Te incididu ut Laboreetd - Ma…"
type md-outlined-text-field "Lore: Ipsu Dolor: Sitametco ad eLitsed Doeiusmod: Te incididu ut Laboreetd - Ma…"
click at [321, 297] on textarea at bounding box center [443, 224] width 446 height 335
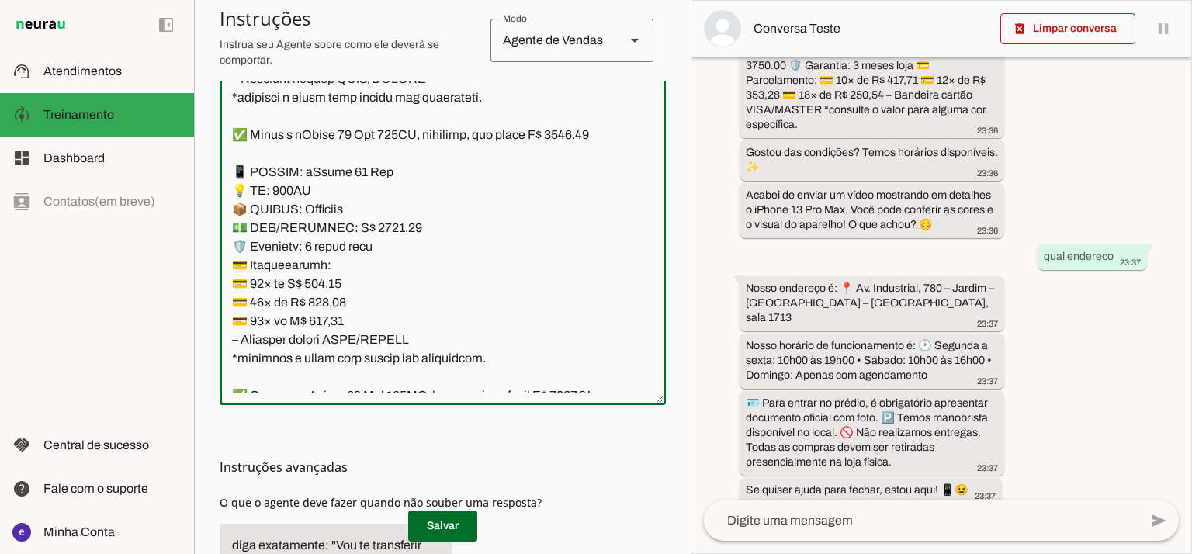
click at [321, 297] on textarea at bounding box center [443, 224] width 446 height 335
paste textarea "19,76"
type textarea "Lore: Ipsu Dolor: Sitametco ad eLitsed Doeiusmod: Te incididu ut Laboreetd - Ma…"
type md-outlined-text-field "Lore: Ipsu Dolor: Sitametco ad eLitsed Doeiusmod: Te incididu ut Laboreetd - Ma…"
click at [330, 329] on textarea at bounding box center [443, 224] width 446 height 335
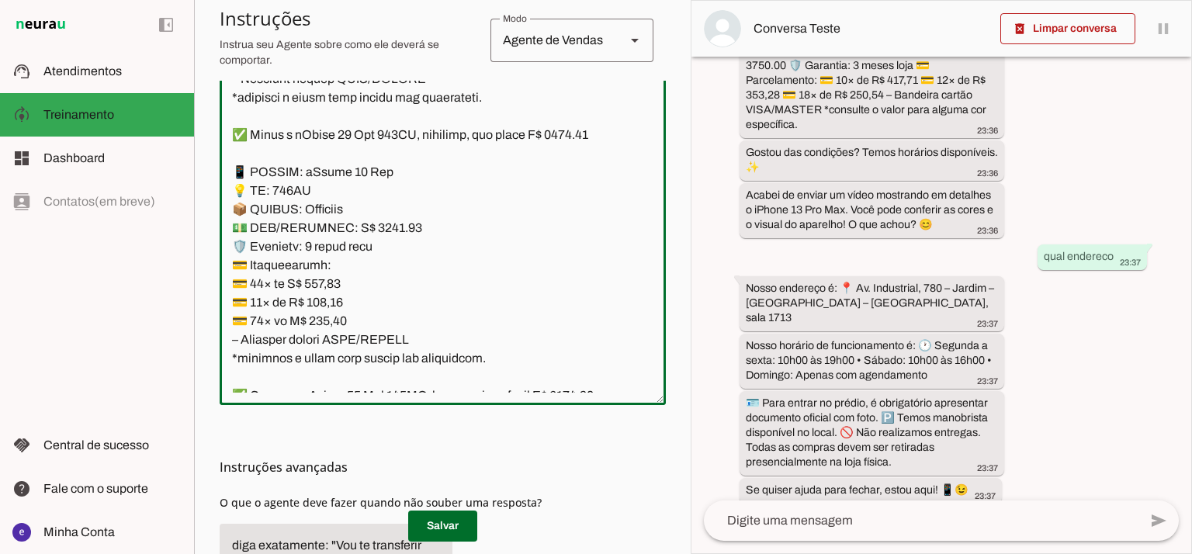
click at [330, 321] on textarea at bounding box center [443, 224] width 446 height 335
paste textarea "33,3"
type textarea "Lore: Ipsu Dolor: Sitametco ad eLitsed Doeiusmod: Te incididu ut Laboreetd - Ma…"
type md-outlined-text-field "Lore: Ipsu Dolor: Sitametco ad eLitsed Doeiusmod: Te incididu ut Laboreetd - Ma…"
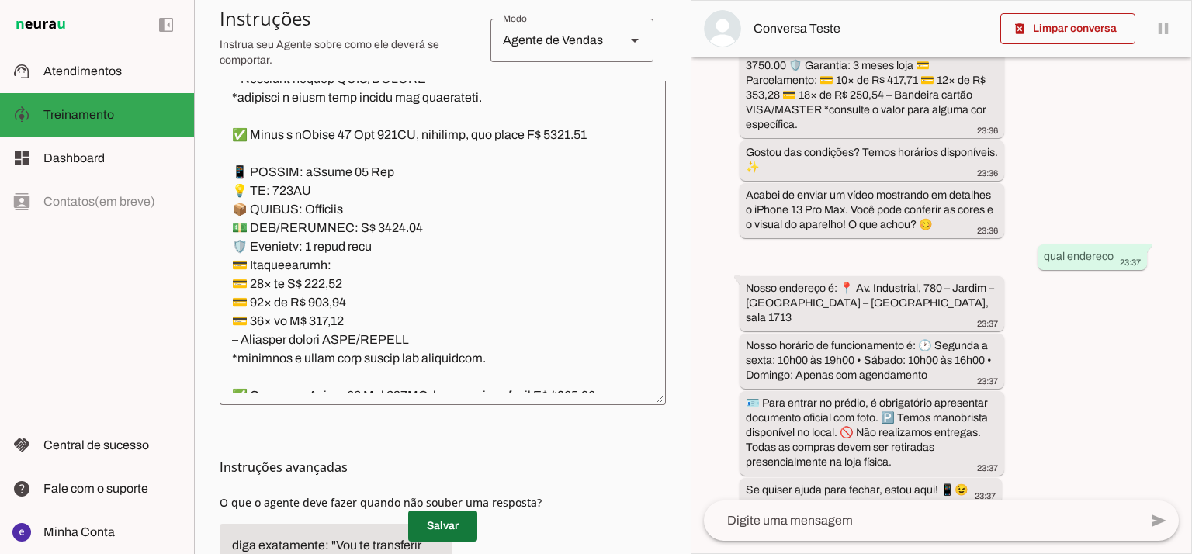
drag, startPoint x: 434, startPoint y: 531, endPoint x: 494, endPoint y: 356, distance: 184.6
click at [432, 531] on span at bounding box center [442, 526] width 69 height 37
click at [421, 288] on textarea at bounding box center [443, 224] width 446 height 335
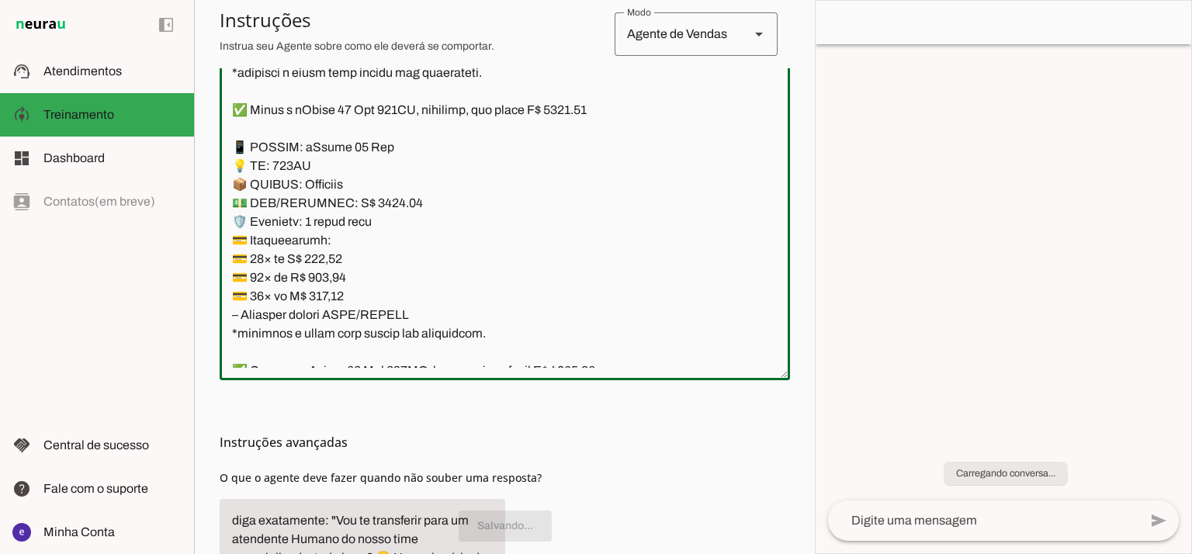
drag, startPoint x: 494, startPoint y: 356, endPoint x: 232, endPoint y: 168, distance: 322.1
click at [232, 168] on textarea at bounding box center [505, 200] width 571 height 335
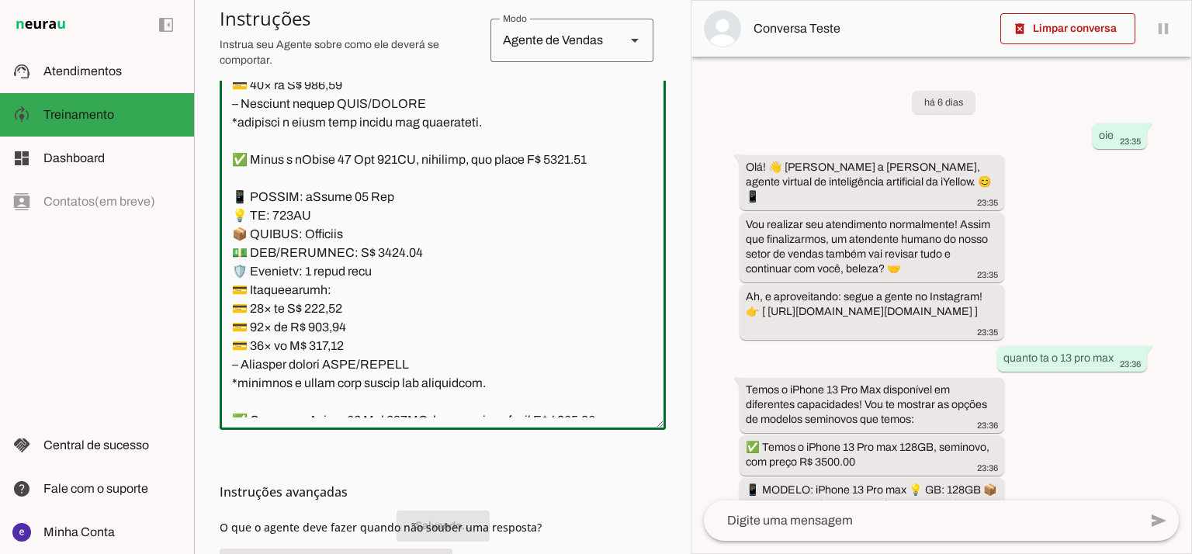
scroll to position [402, 0]
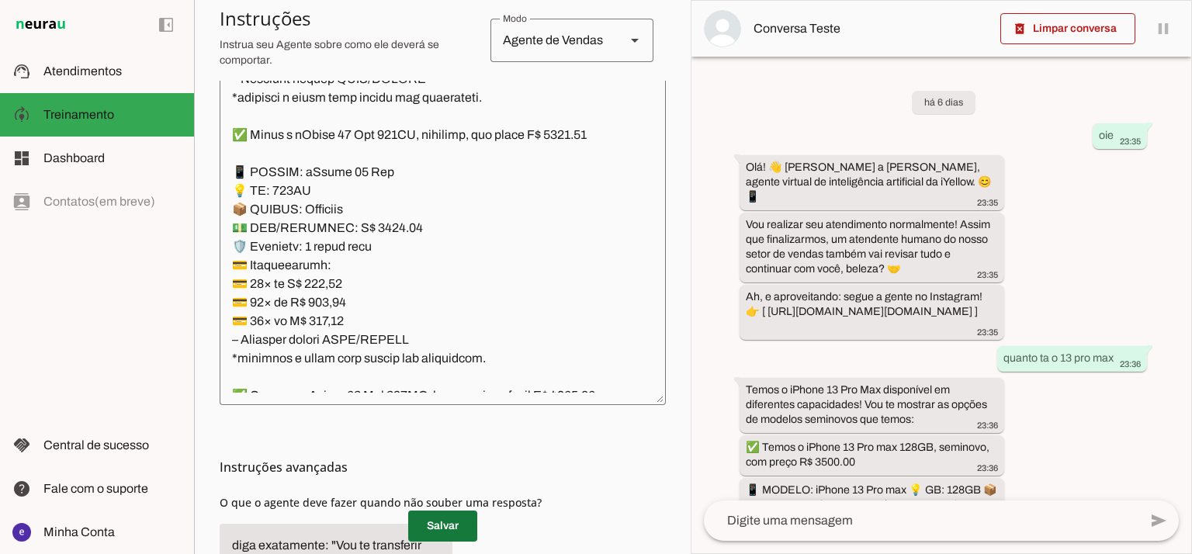
click at [456, 533] on span at bounding box center [442, 526] width 69 height 37
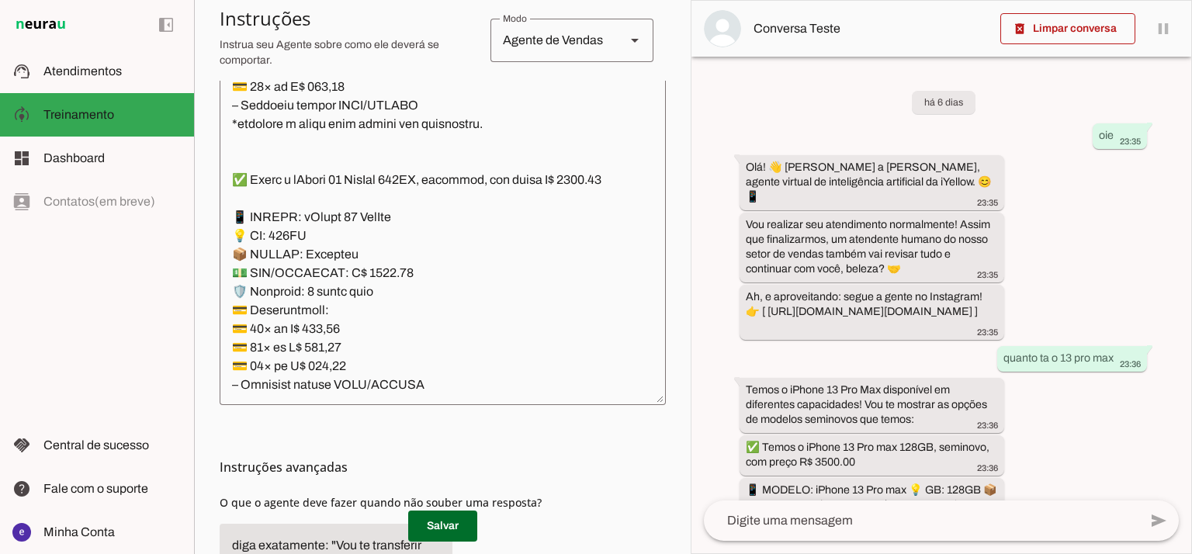
scroll to position [2070, 0]
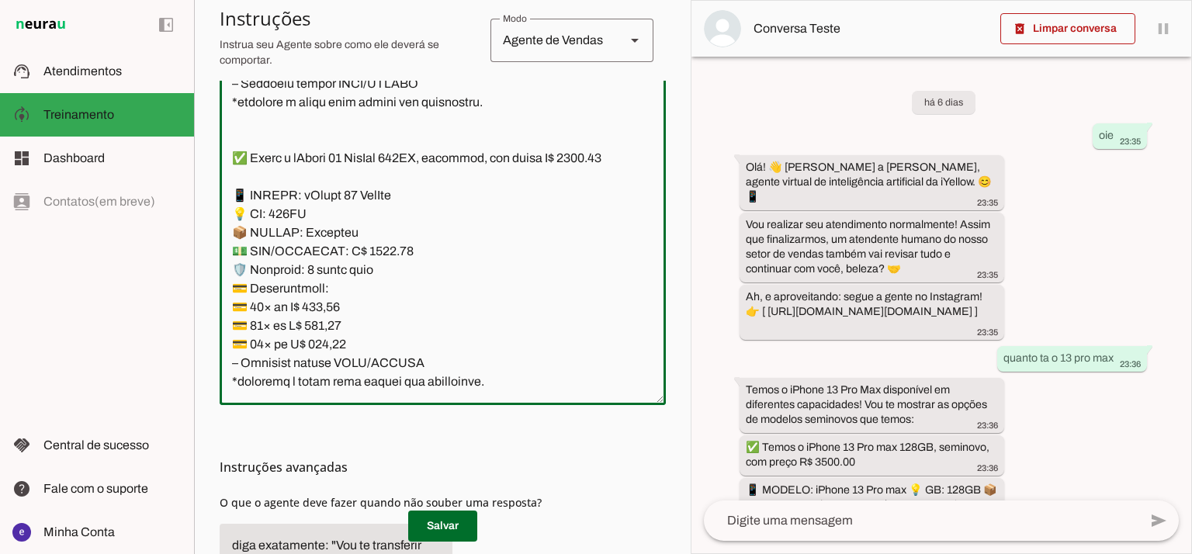
drag, startPoint x: 382, startPoint y: 274, endPoint x: 363, endPoint y: 276, distance: 18.8
click at [363, 276] on textarea at bounding box center [443, 224] width 446 height 335
type textarea "Lore: Ipsu Dolor: Sitametco ad eLitsed Doeiusmod: Te incididu ut Laboreetd - Ma…"
type md-outlined-text-field "Lore: Ipsu Dolor: Sitametco ad eLitsed Doeiusmod: Te incididu ut Laboreetd - Ma…"
drag, startPoint x: 254, startPoint y: 179, endPoint x: 224, endPoint y: 179, distance: 30.3
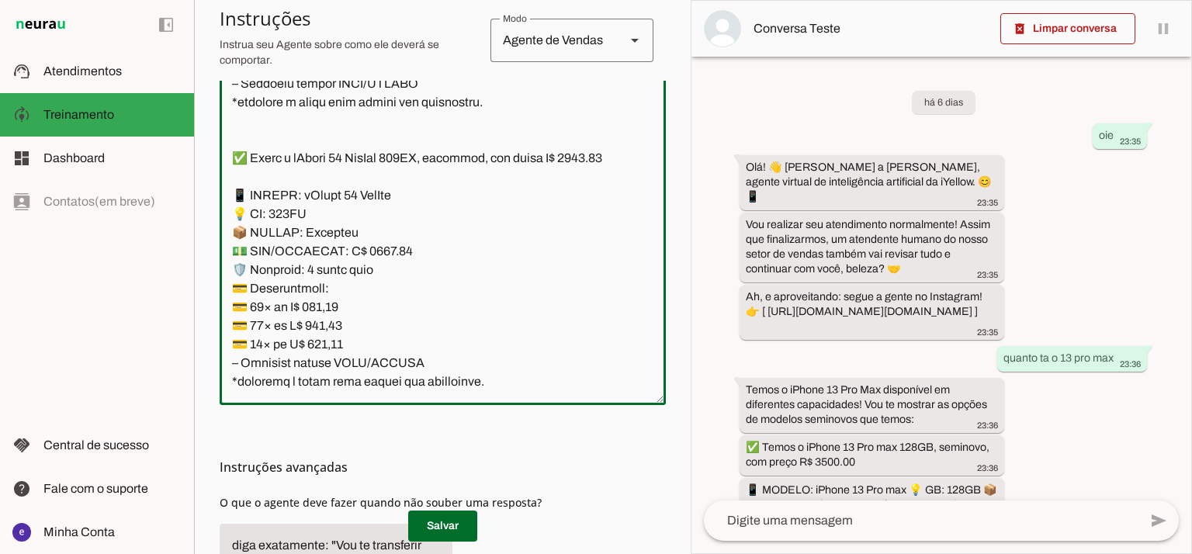
click at [224, 179] on textarea at bounding box center [443, 224] width 446 height 335
type textarea "Lore: Ipsu Dolor: Sitametco ad eLitsed Doeiusmod: Te incididu ut Laboreetd - Ma…"
type md-outlined-text-field "Lore: Ipsu Dolor: Sitametco ad eLitsed Doeiusmod: Te incididu ut Laboreetd - Ma…"
click at [333, 323] on textarea at bounding box center [443, 224] width 446 height 335
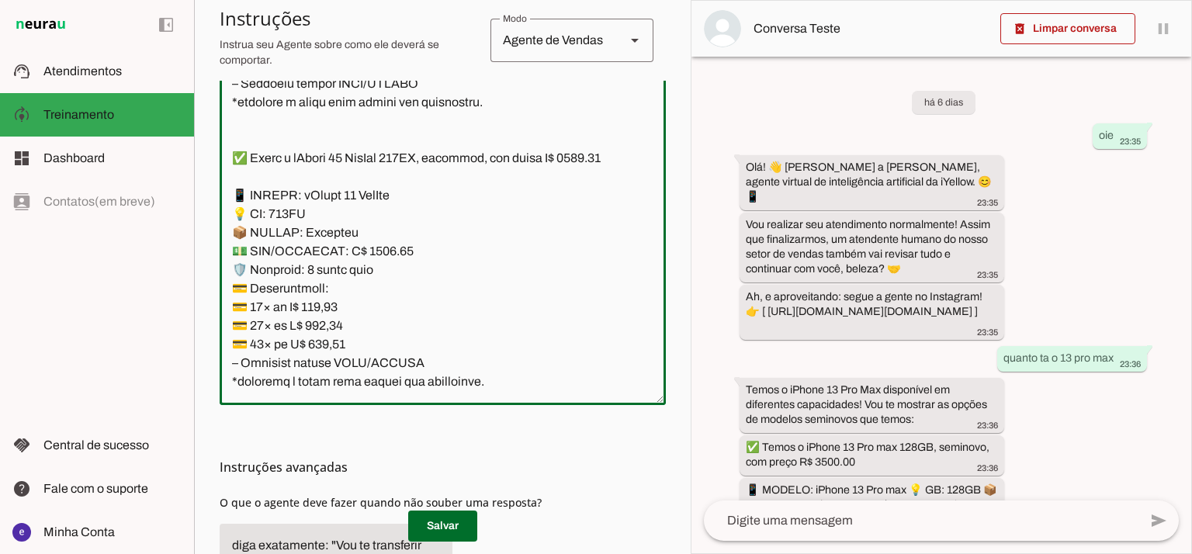
paste textarea "31,50"
type textarea "Lore: Ipsu Dolor: Sitametco ad eLitsed Doeiusmod: Te incididu ut Laboreetd - Ma…"
type md-outlined-text-field "Lore: Ipsu Dolor: Sitametco ad eLitsed Doeiusmod: Te incididu ut Laboreetd - Ma…"
click at [327, 342] on textarea at bounding box center [443, 224] width 446 height 335
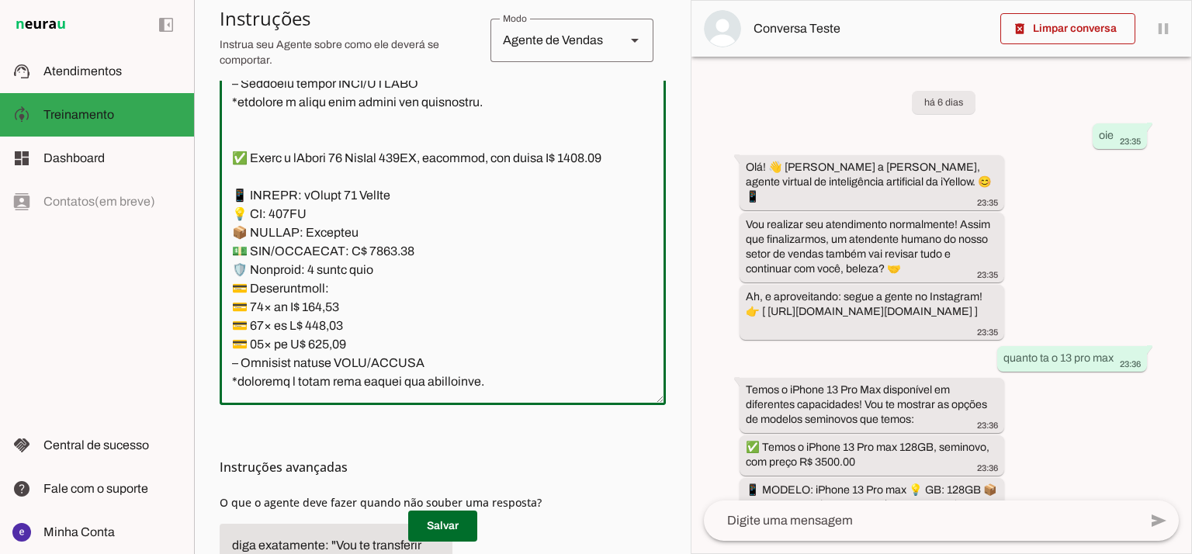
paste textarea "9,28"
type textarea "Lore: Ipsu Dolor: Sitametco ad eLitsed Doeiusmod: Te incididu ut Laboreetd - Ma…"
type md-outlined-text-field "Lore: Ipsu Dolor: Sitametco ad eLitsed Doeiusmod: Te incididu ut Laboreetd - Ma…"
click at [321, 365] on textarea at bounding box center [443, 224] width 446 height 335
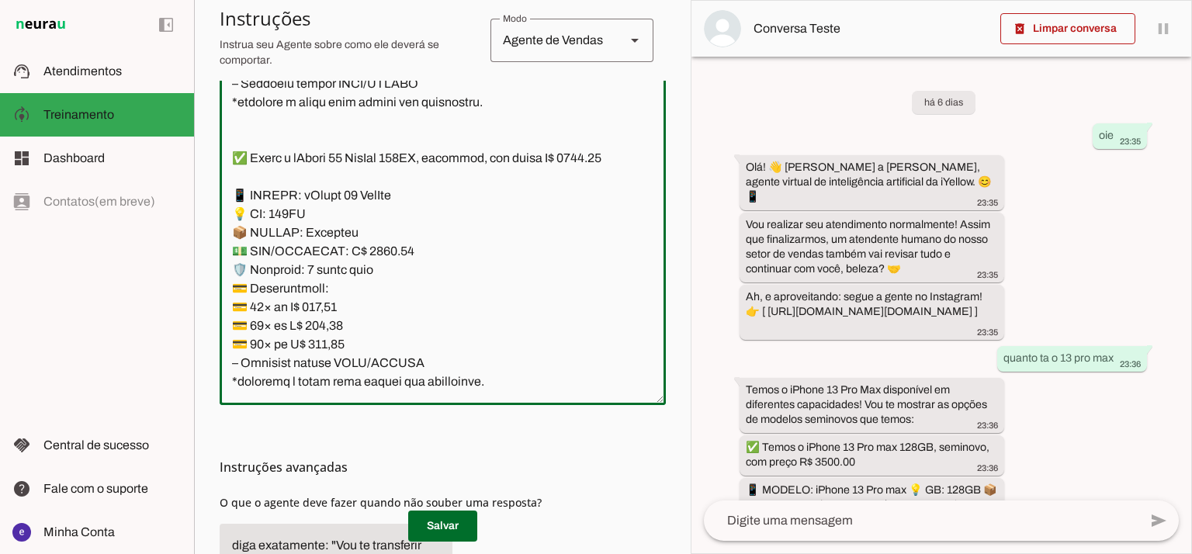
paste textarea "69,44"
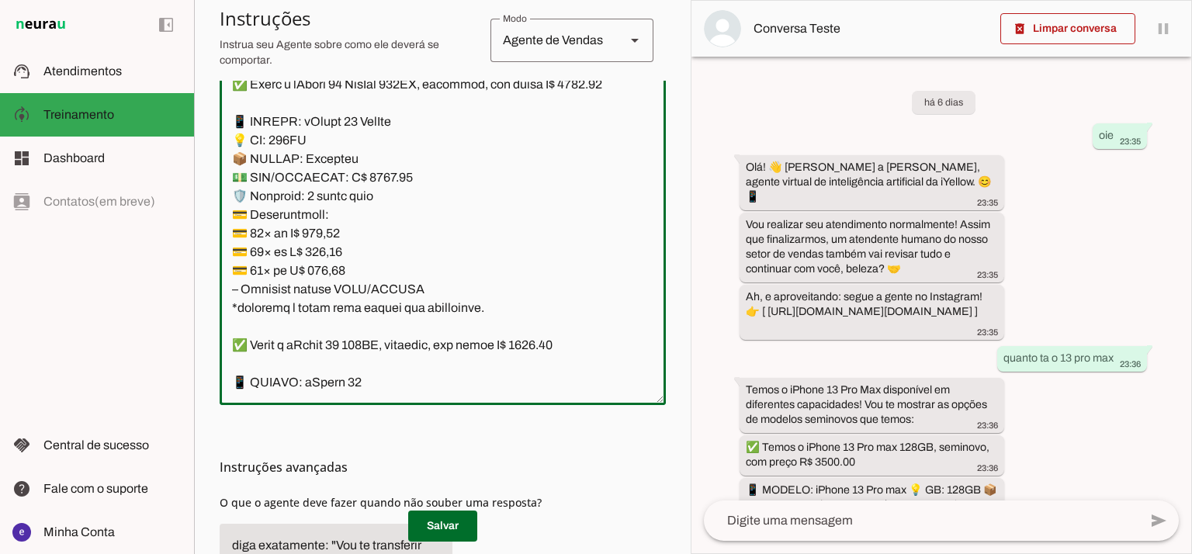
scroll to position [2174, 0]
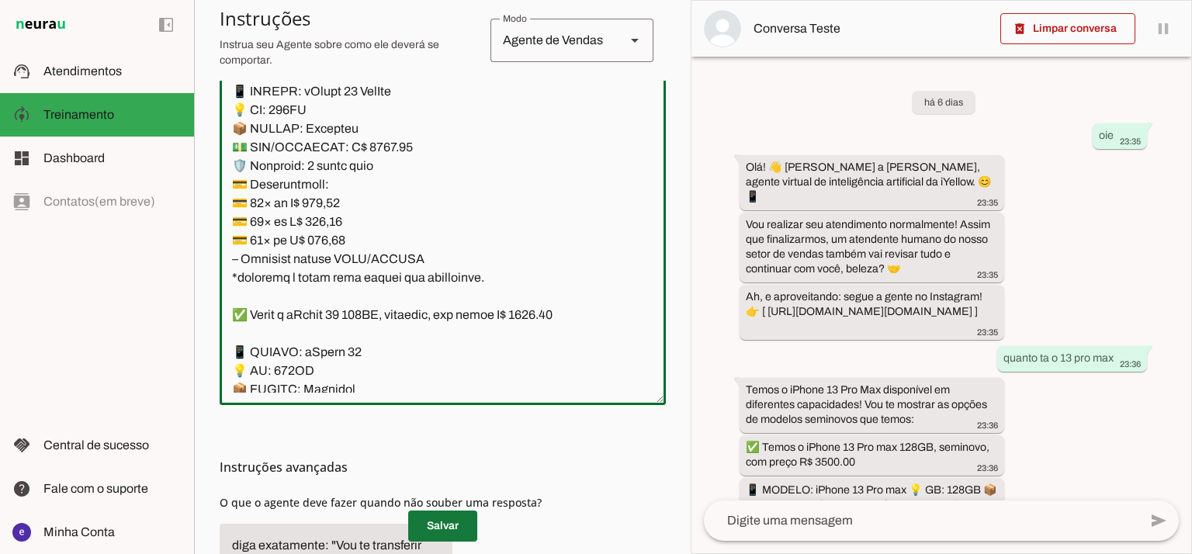
type textarea "Lore: Ipsu Dolor: Sitametco ad eLitsed Doeiusmod: Te incididu ut Laboreetd - Ma…"
type md-outlined-text-field "Lore: Ipsu Dolor: Sitametco ad eLitsed Doeiusmod: Te incididu ut Laboreetd - Ma…"
click at [432, 517] on span at bounding box center [442, 526] width 69 height 37
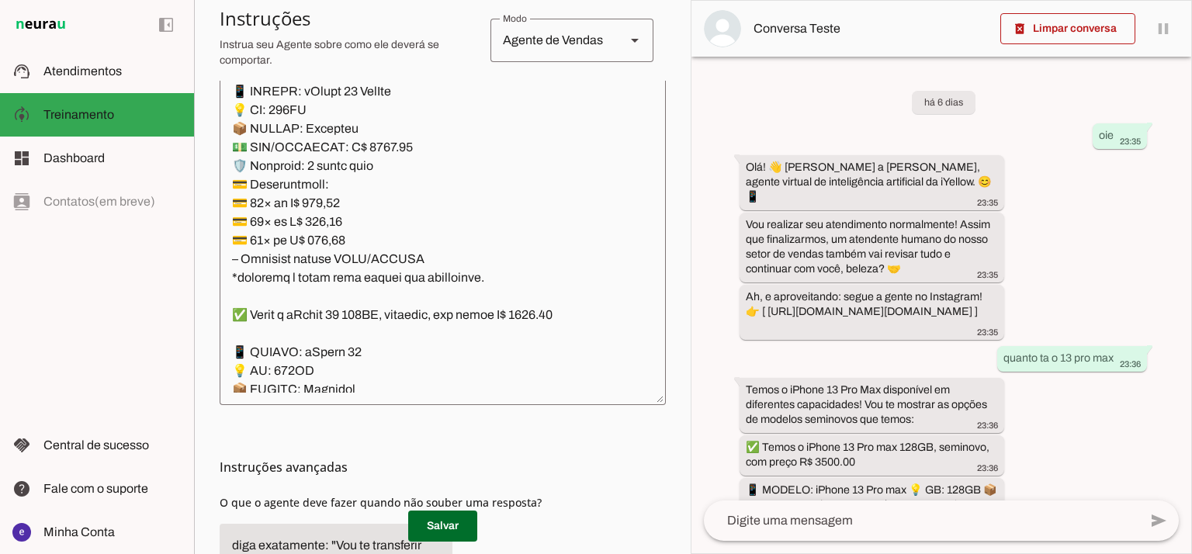
click at [440, 215] on textarea at bounding box center [443, 224] width 446 height 335
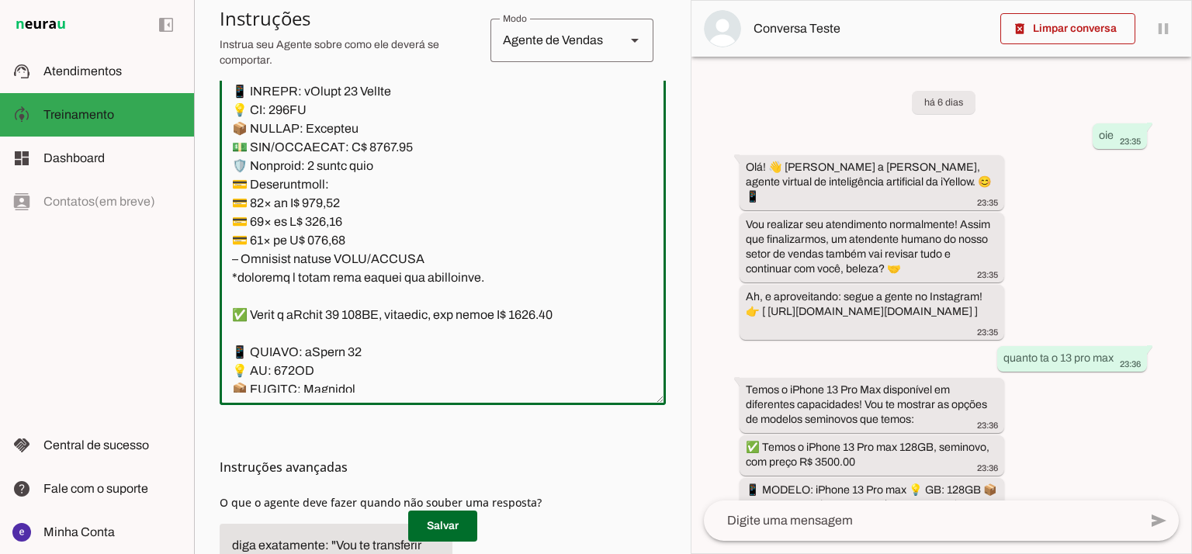
drag, startPoint x: 474, startPoint y: 299, endPoint x: 214, endPoint y: 116, distance: 318.1
click at [214, 116] on section "Agente 1 Agente 2 Criar Agente Você atingiu o limite de IAs Neurau permitidas. …" at bounding box center [442, 277] width 497 height 554
click at [456, 515] on span at bounding box center [442, 526] width 69 height 37
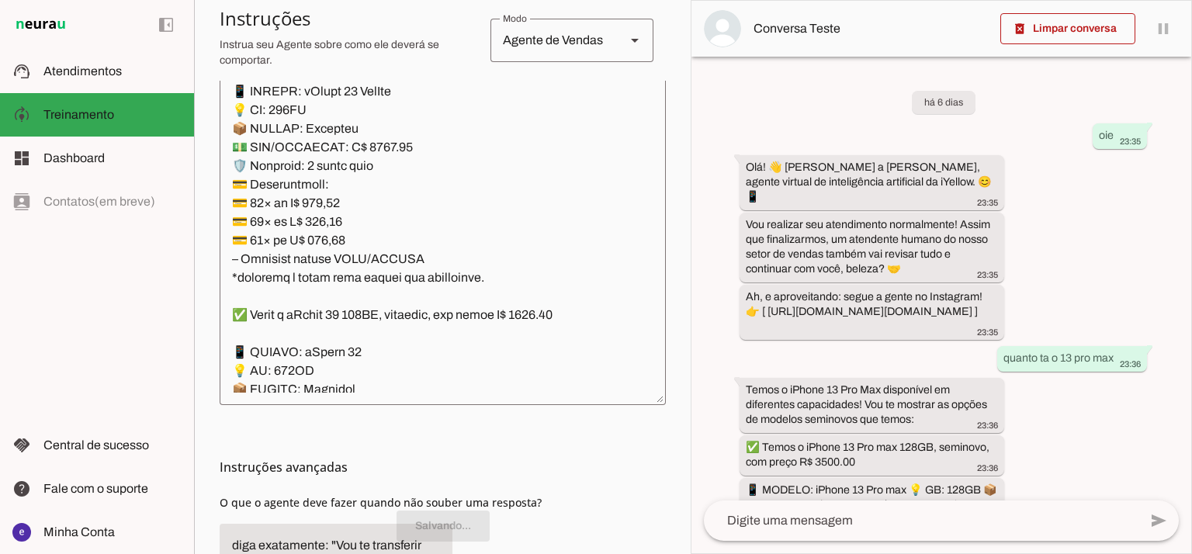
click at [410, 297] on textarea at bounding box center [443, 224] width 446 height 335
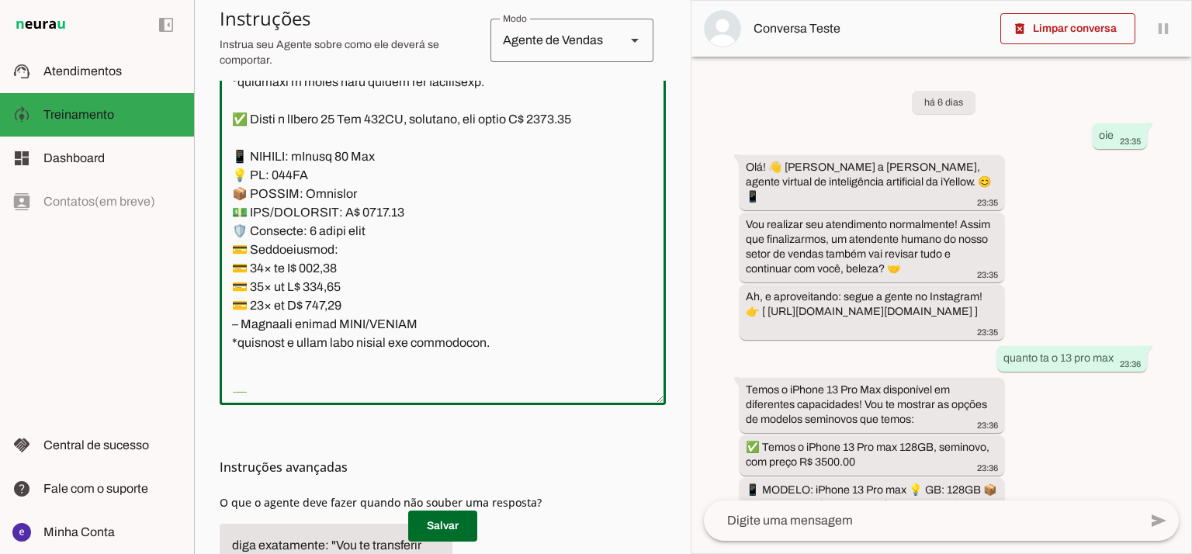
scroll to position [2917, 0]
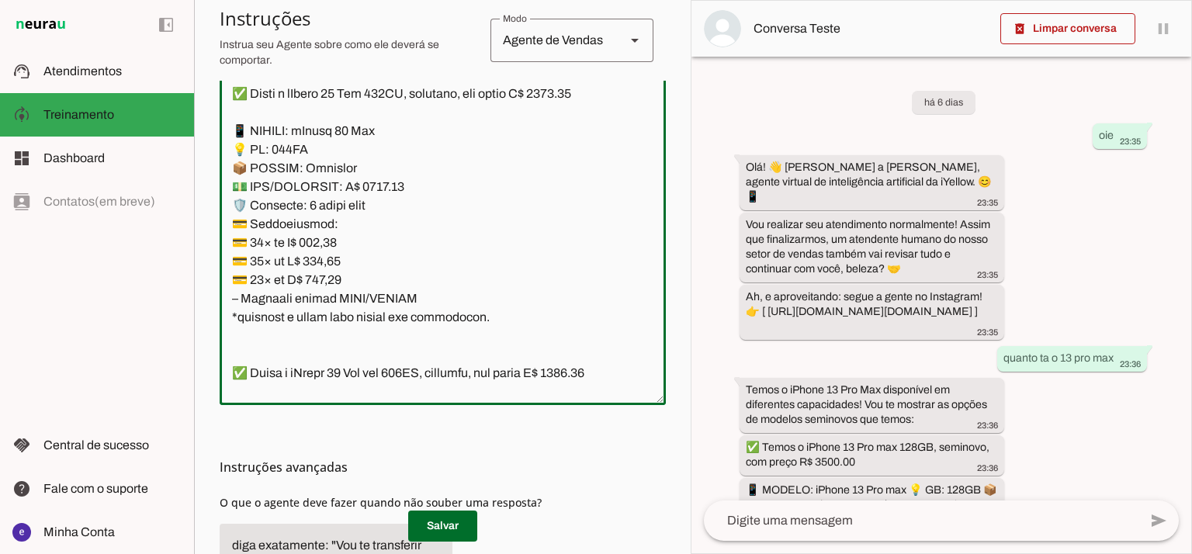
click at [410, 164] on textarea at bounding box center [443, 224] width 446 height 335
drag, startPoint x: 377, startPoint y: 209, endPoint x: 368, endPoint y: 210, distance: 9.3
click at [368, 210] on textarea at bounding box center [443, 224] width 446 height 335
click at [574, 114] on textarea at bounding box center [443, 224] width 446 height 335
type textarea "Lore: Ipsu Dolor: Sitametco ad eLitsed Doeiusmod: Te incididu ut Laboreetd - Ma…"
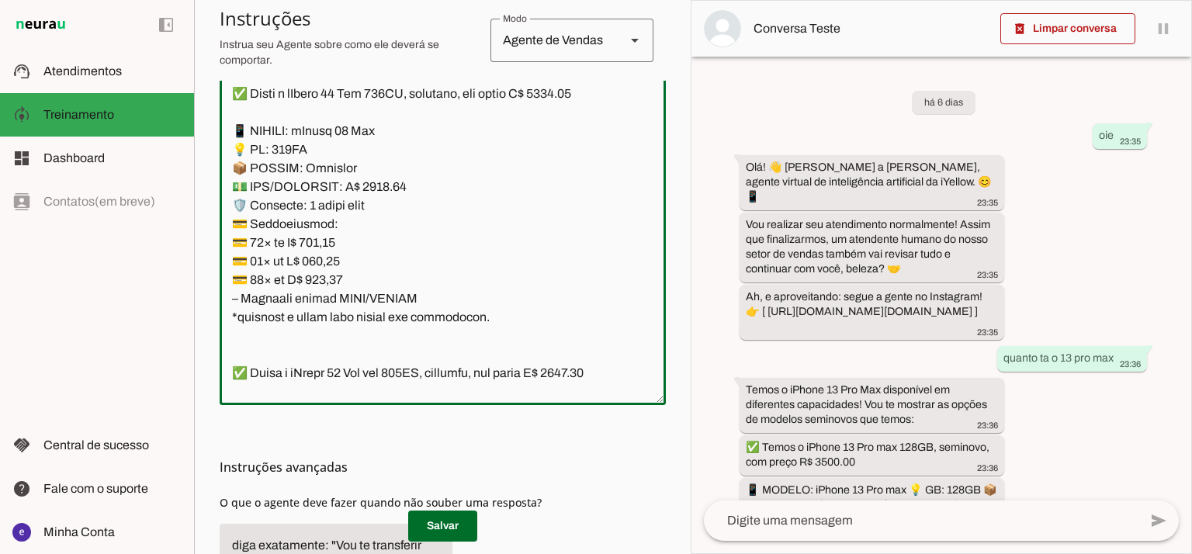
type md-outlined-text-field "Lore: Ipsu Dolor: Sitametco ad eLitsed Doeiusmod: Te incididu ut Laboreetd - Ma…"
click at [335, 255] on textarea at bounding box center [443, 224] width 446 height 335
paste textarea "53,24"
type textarea "Lore: Ipsu Dolor: Sitametco ad eLitsed Doeiusmod: Te incididu ut Laboreetd - Ma…"
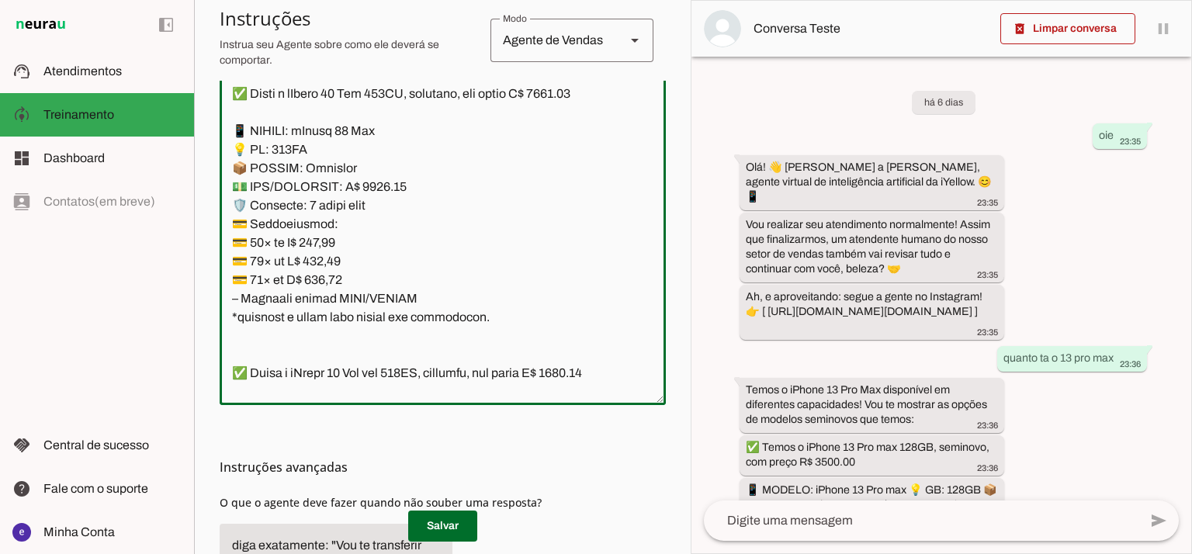
type md-outlined-text-field "Lore: Ipsu Dolor: Sitametco ad eLitsed Doeiusmod: Te incididu ut Laboreetd - Ma…"
click at [314, 274] on textarea at bounding box center [443, 224] width 446 height 335
paste textarea "297,59"
type textarea "Lore: Ipsu Dolor: Sitametco ad eLitsed Doeiusmod: Te incididu ut Laboreetd - Ma…"
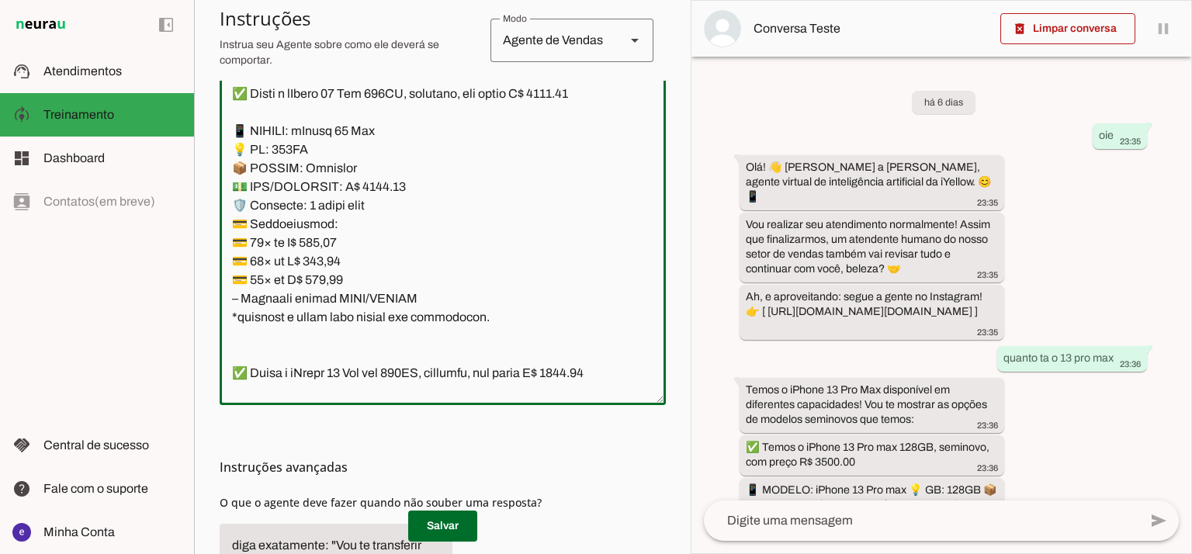
type md-outlined-text-field "Lore: Ipsu Dolor: Sitametco ad eLitsed Doeiusmod: Te incididu ut Laboreetd - Ma…"
click at [336, 298] on textarea at bounding box center [443, 224] width 446 height 335
paste textarea "180,56"
type textarea "Lore: Ipsu Dolor: Sitametco ad eLitsed Doeiusmod: Te incididu ut Laboreetd - Ma…"
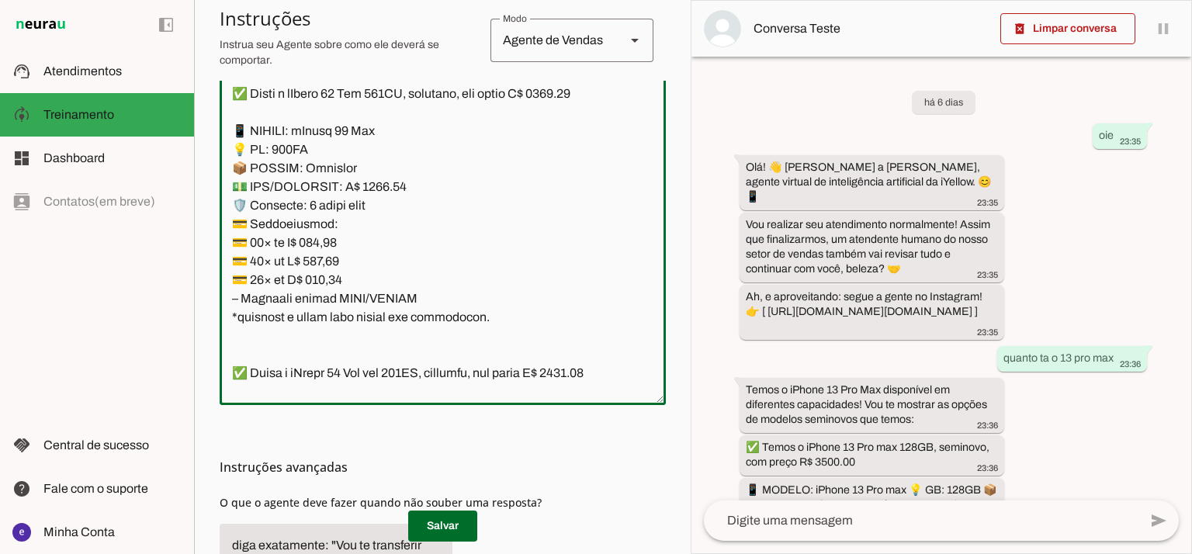
type md-outlined-text-field "Lore: Ipsu Dolor: Sitametco ad eLitsed Doeiusmod: Te incididu ut Laboreetd - Ma…"
click at [432, 508] on span at bounding box center [442, 526] width 69 height 37
drag, startPoint x: 491, startPoint y: 343, endPoint x: 239, endPoint y: 156, distance: 313.5
click at [239, 156] on textarea at bounding box center [443, 224] width 446 height 335
click at [419, 166] on textarea at bounding box center [443, 224] width 446 height 335
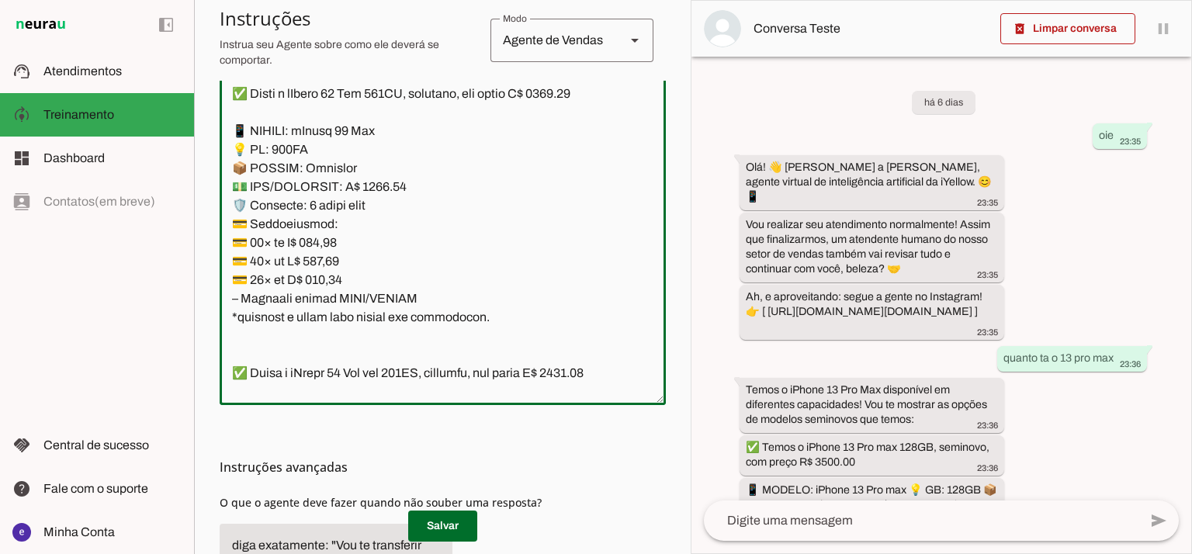
drag, startPoint x: 497, startPoint y: 342, endPoint x: 226, endPoint y: 144, distance: 336.0
click at [226, 144] on textarea at bounding box center [443, 224] width 446 height 335
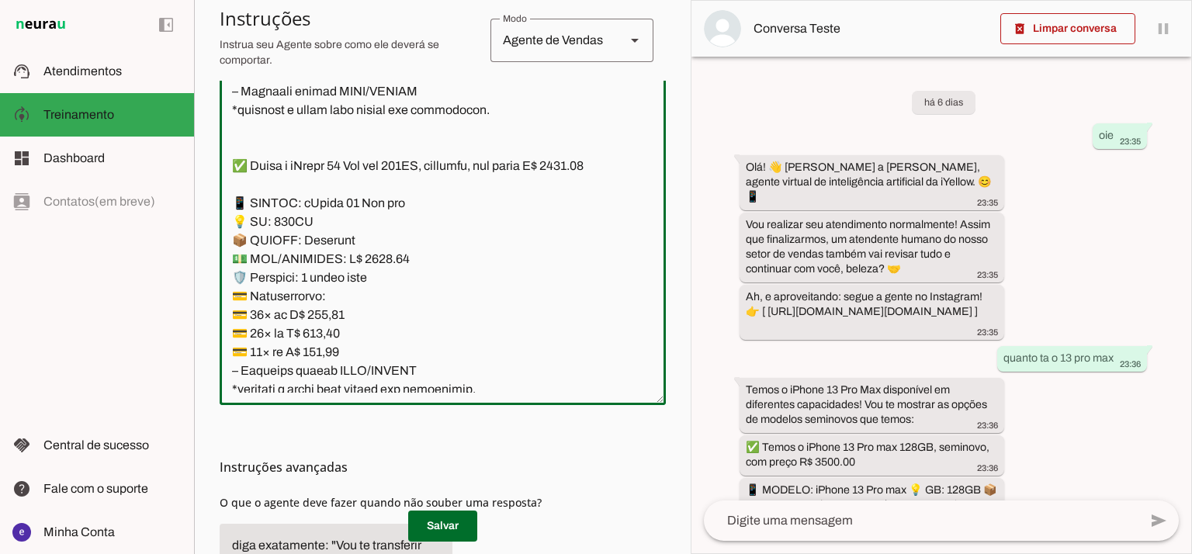
scroll to position [3227, 0]
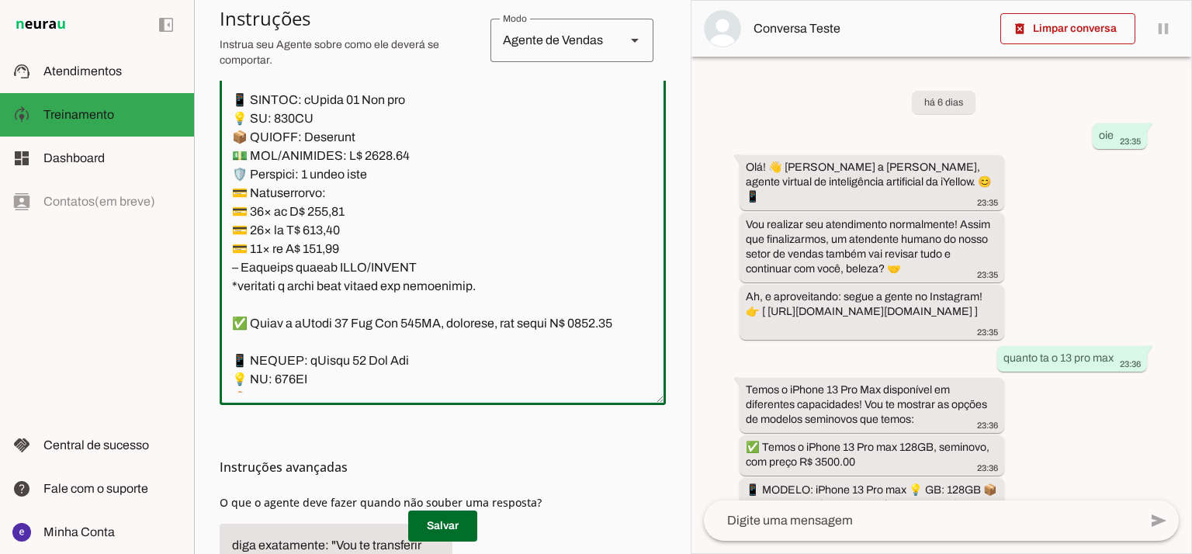
click at [394, 193] on textarea at bounding box center [443, 224] width 446 height 335
click at [375, 186] on textarea at bounding box center [443, 224] width 446 height 335
click at [384, 196] on textarea at bounding box center [443, 224] width 446 height 335
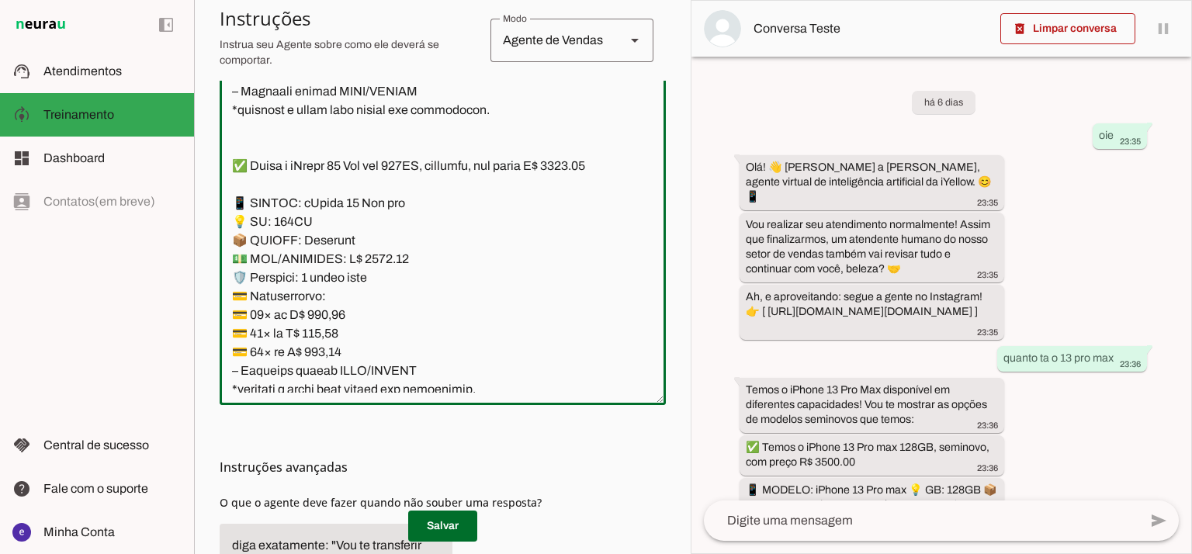
click at [251, 201] on textarea at bounding box center [443, 224] width 446 height 335
type textarea "Lore: Ipsu Dolor: Sitametco ad eLitsed Doeiusmod: Te incididu ut Laboreetd - Ma…"
type md-outlined-text-field "Lore: Ipsu Dolor: Sitametco ad eLitsed Doeiusmod: Te incididu ut Laboreetd - Ma…"
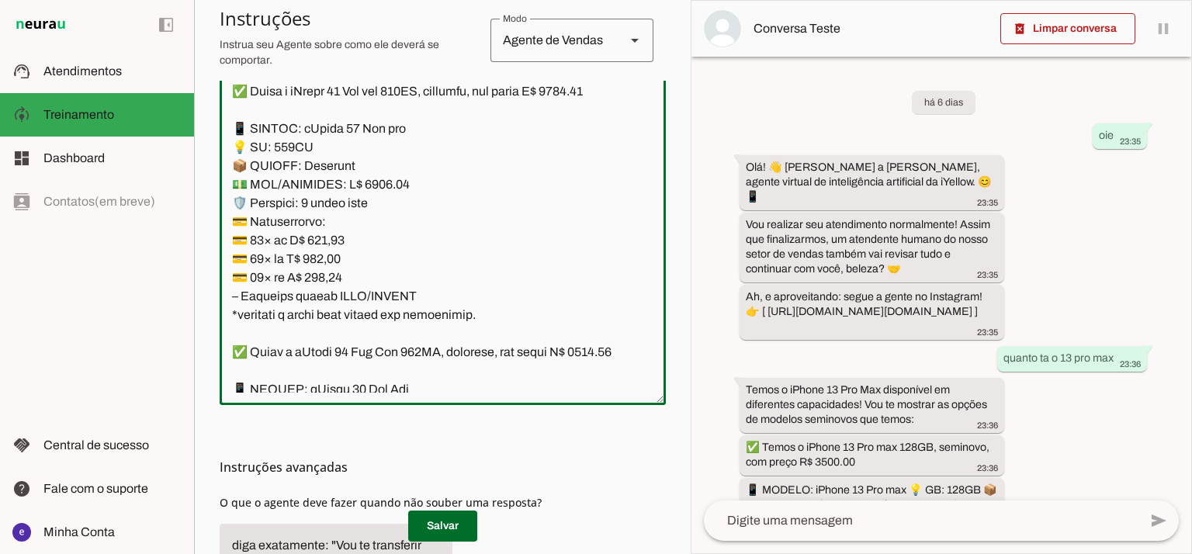
scroll to position [3227, 0]
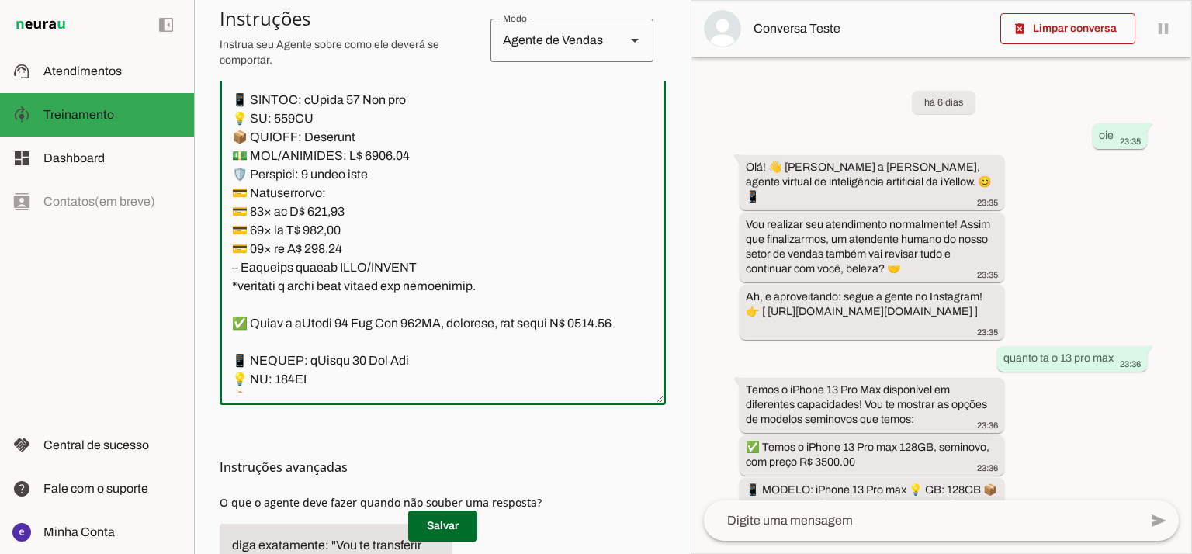
click at [333, 241] on textarea at bounding box center [443, 224] width 446 height 335
paste textarea "74,98"
type textarea "Lore: Ipsu Dolor: Sitametco ad eLitsed Doeiusmod: Te incididu ut Laboreetd - Ma…"
type md-outlined-text-field "Lore: Ipsu Dolor: Sitametco ad eLitsed Doeiusmod: Te incididu ut Laboreetd - Ma…"
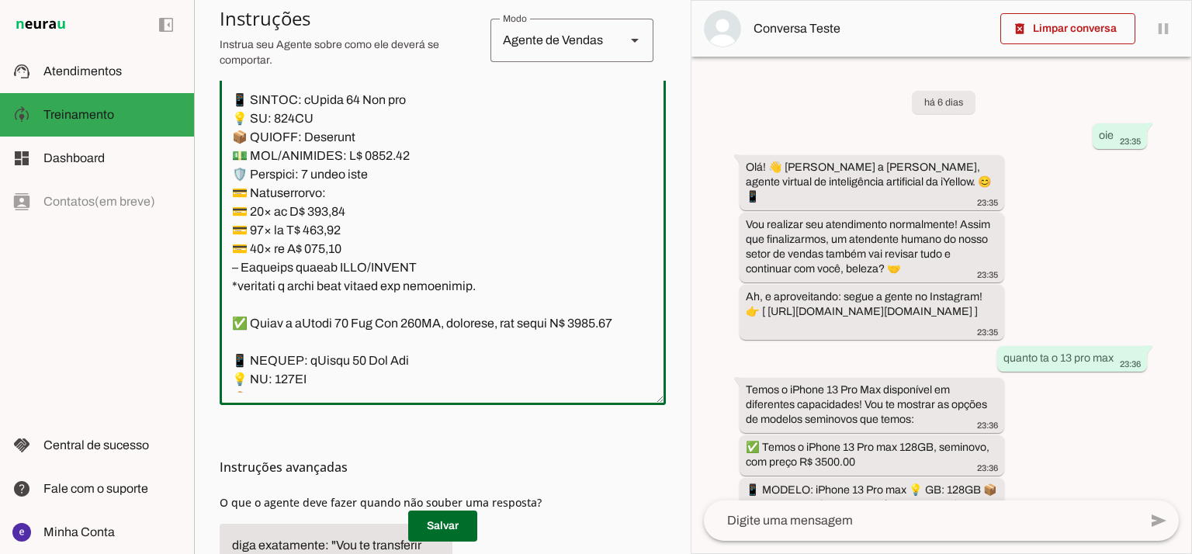
click at [338, 269] on textarea at bounding box center [443, 224] width 446 height 335
paste textarea "15,91"
type textarea "Lore: Ipsu Dolor: Sitametco ad eLitsed Doeiusmod: Te incididu ut Laboreetd - Ma…"
type md-outlined-text-field "Lore: Ipsu Dolor: Sitametco ad eLitsed Doeiusmod: Te incididu ut Laboreetd - Ma…"
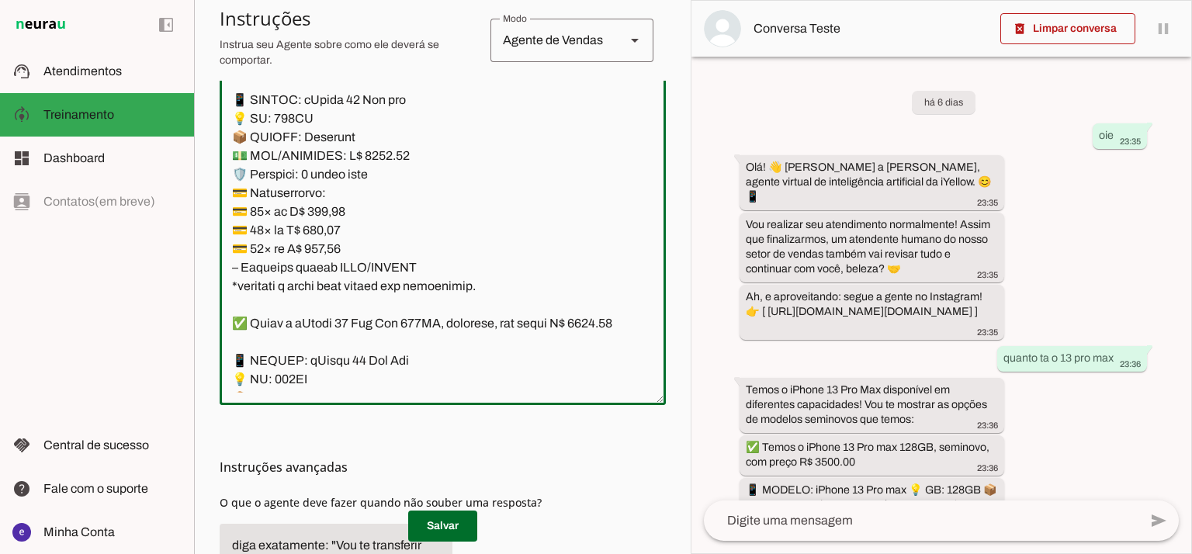
click at [333, 281] on textarea at bounding box center [443, 224] width 446 height 335
paste textarea "191,67"
type textarea "Lore: Ipsu Dolor: Sitametco ad eLitsed Doeiusmod: Te incididu ut Laboreetd - Ma…"
type md-outlined-text-field "Lore: Ipsu Dolor: Sitametco ad eLitsed Doeiusmod: Te incididu ut Laboreetd - Ma…"
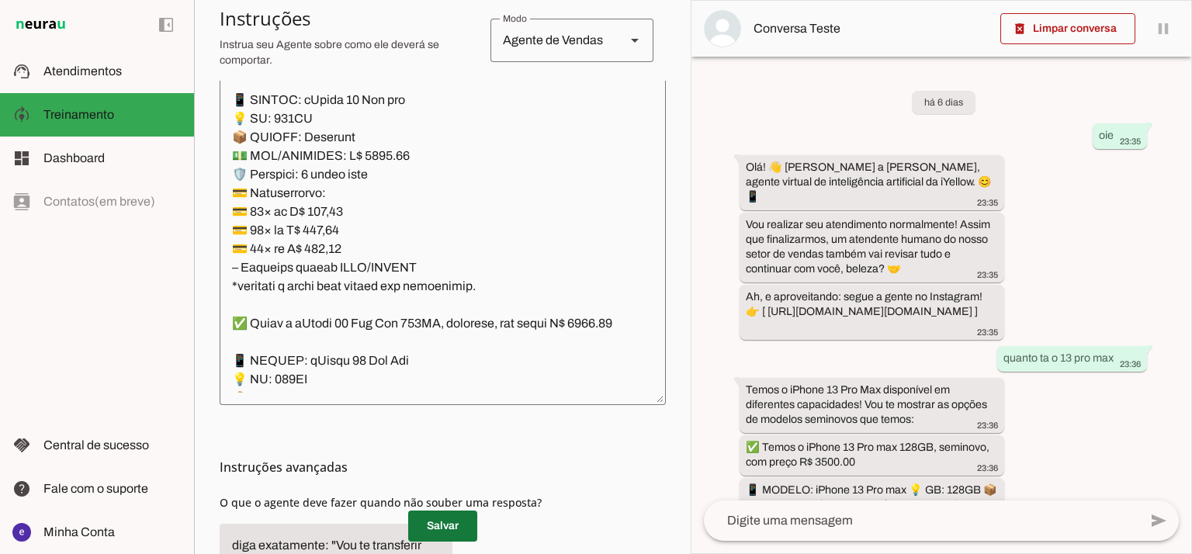
click at [455, 524] on span at bounding box center [442, 526] width 69 height 37
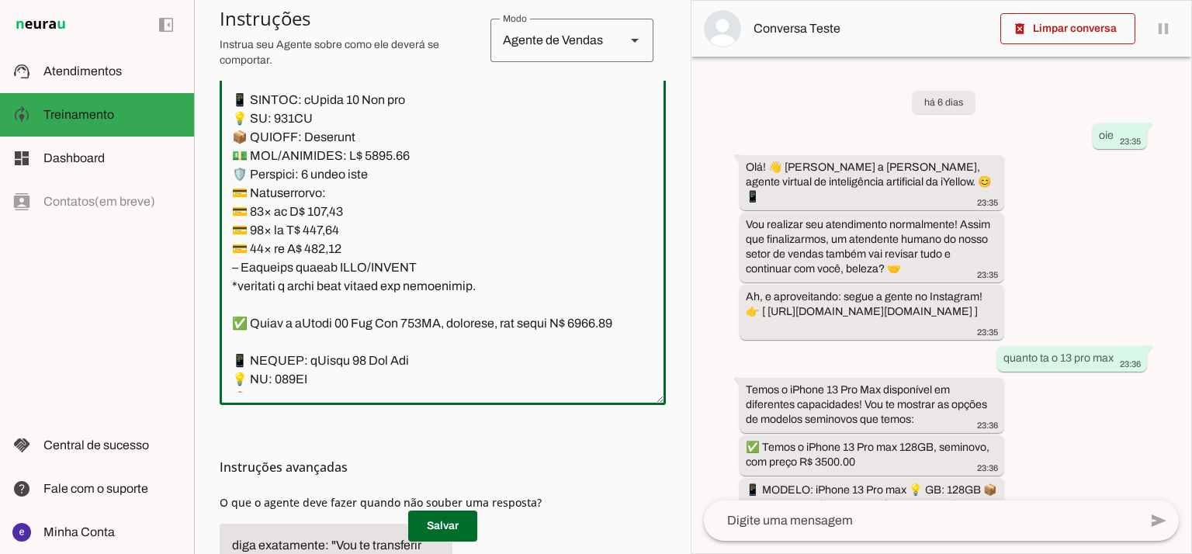
drag, startPoint x: 475, startPoint y: 331, endPoint x: 220, endPoint y: 137, distance: 320.6
click at [220, 137] on textarea at bounding box center [443, 224] width 446 height 335
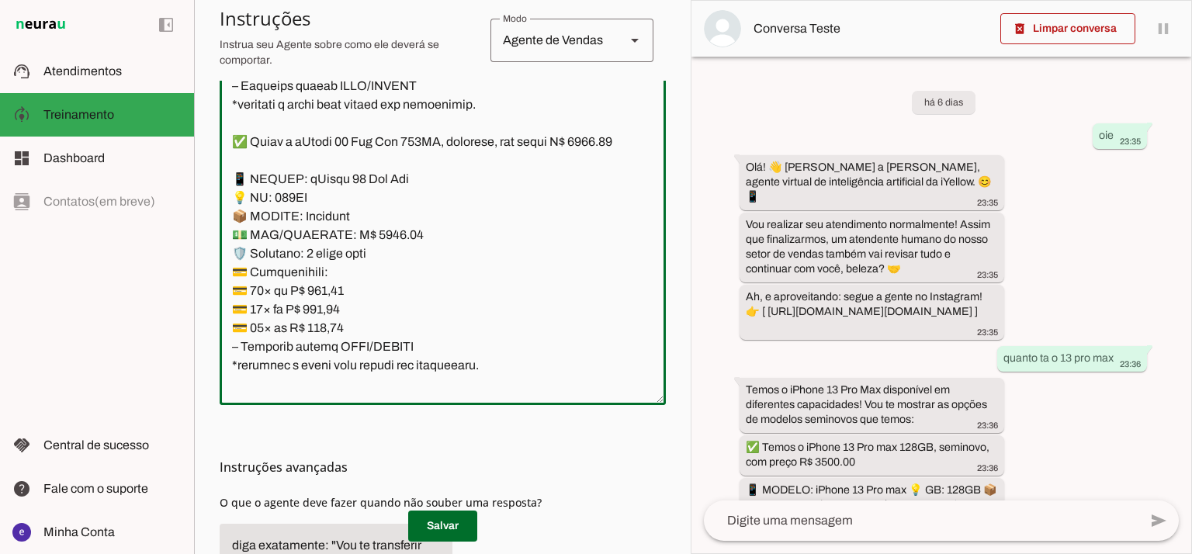
scroll to position [3434, 0]
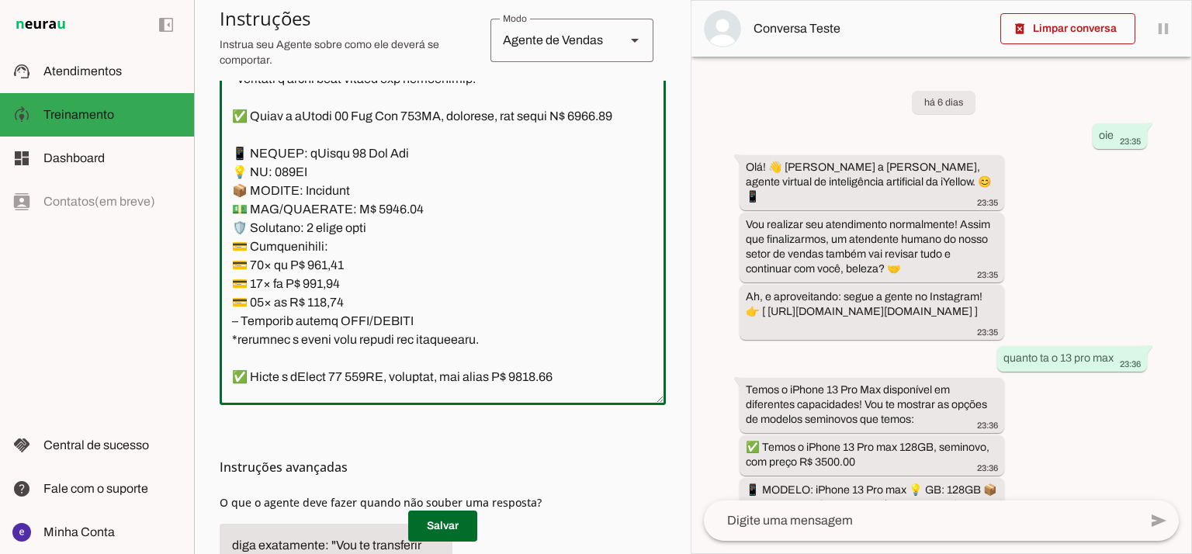
click at [374, 276] on textarea at bounding box center [443, 224] width 446 height 335
click at [382, 264] on textarea at bounding box center [443, 224] width 446 height 335
click at [248, 181] on textarea at bounding box center [443, 224] width 446 height 335
click at [255, 170] on textarea at bounding box center [443, 224] width 446 height 335
type textarea "Lore: Ipsu Dolor: Sitametco ad eLitsed Doeiusmod: Te incididu ut Laboreetd - Ma…"
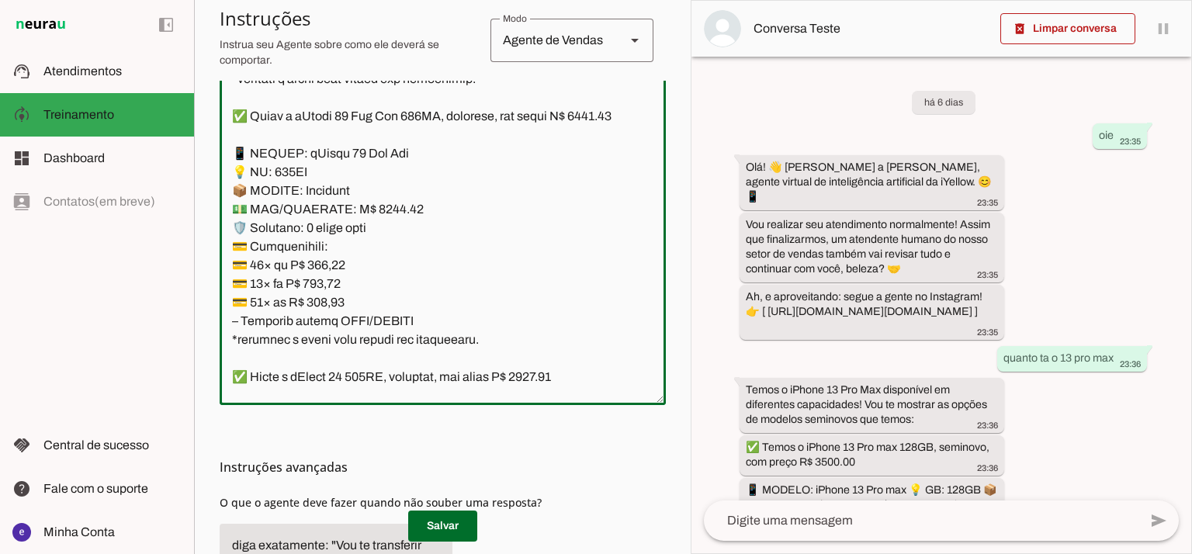
type md-outlined-text-field "Lore: Ipsu Dolor: Sitametco ad eLitsed Doeiusmod: Te incididu ut Laboreetd - Ma…"
click at [333, 314] on textarea at bounding box center [443, 224] width 446 height 335
paste textarea "02,15"
type textarea "Lore: Ipsu Dolor: Sitametco ad eLitsed Doeiusmod: Te incididu ut Laboreetd - Ma…"
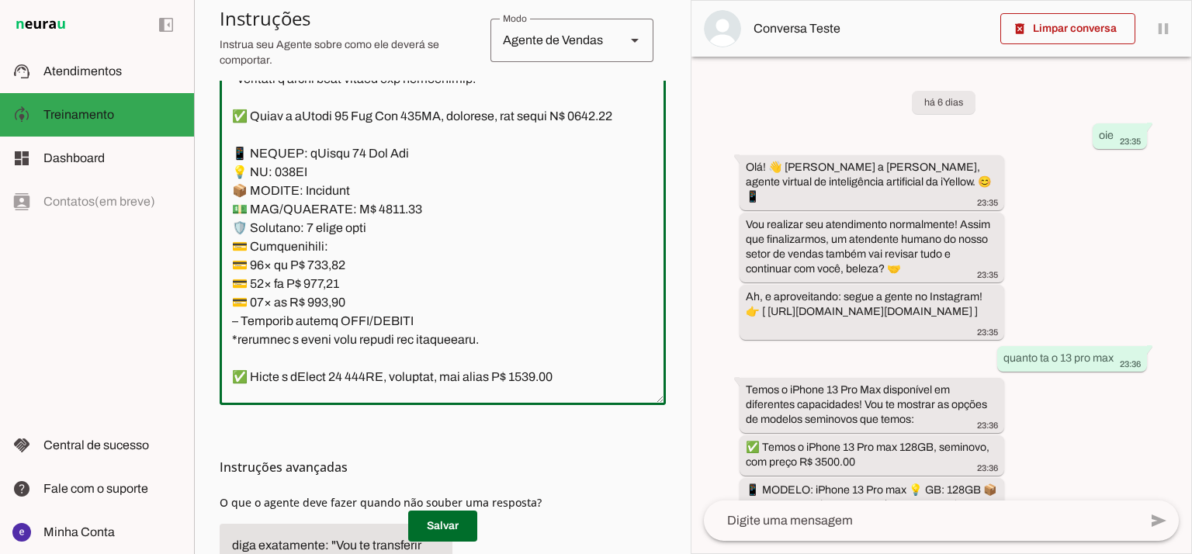
type md-outlined-text-field "Lore: Ipsu Dolor: Sitametco ad eLitsed Doeiusmod: Te incididu ut Laboreetd - Ma…"
click at [334, 338] on textarea at bounding box center [443, 224] width 446 height 335
paste textarea "38,80"
type textarea "Lore: Ipsu Dolor: Sitametco ad eLitsed Doeiusmod: Te incididu ut Laboreetd - Ma…"
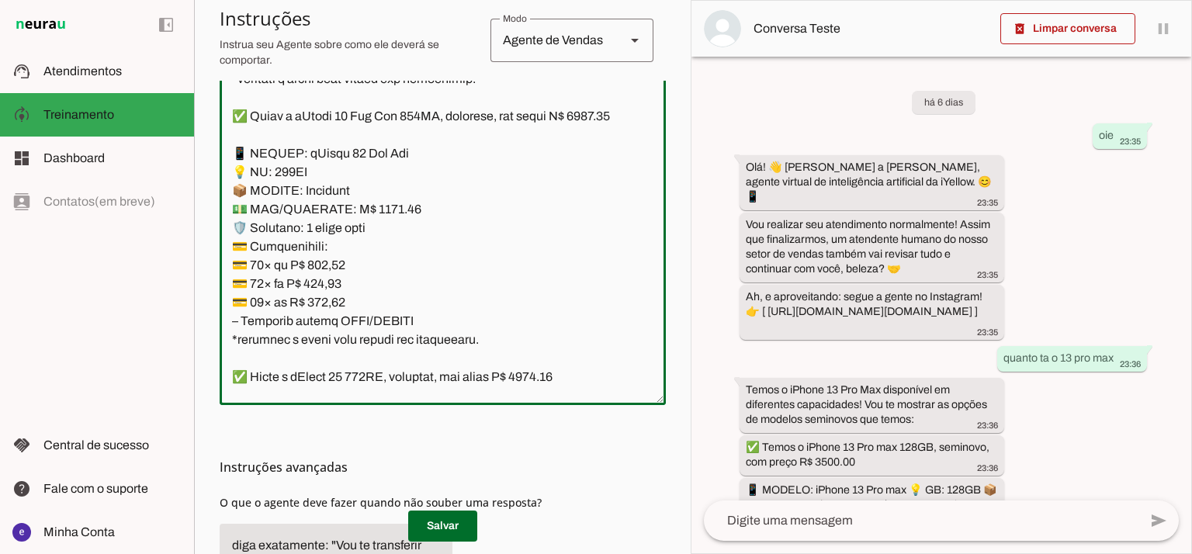
type md-outlined-text-field "Lore: Ipsu Dolor: Sitametco ad eLitsed Doeiusmod: Te incididu ut Laboreetd - Ma…"
click at [331, 363] on textarea at bounding box center [443, 224] width 446 height 335
paste textarea "05,56"
type textarea "Lore: Ipsu Dolor: Sitametco ad eLitsed Doeiusmod: Te incididu ut Laboreetd - Ma…"
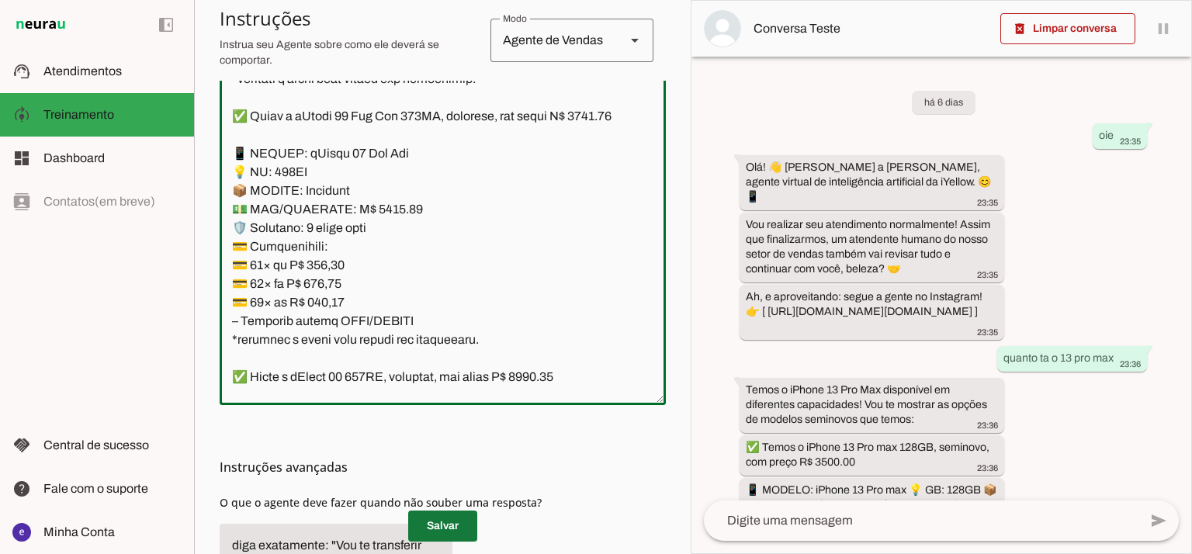
type md-outlined-text-field "Lore: Ipsu Dolor: Sitametco ad eLitsed Doeiusmod: Te incididu ut Laboreetd - Ma…"
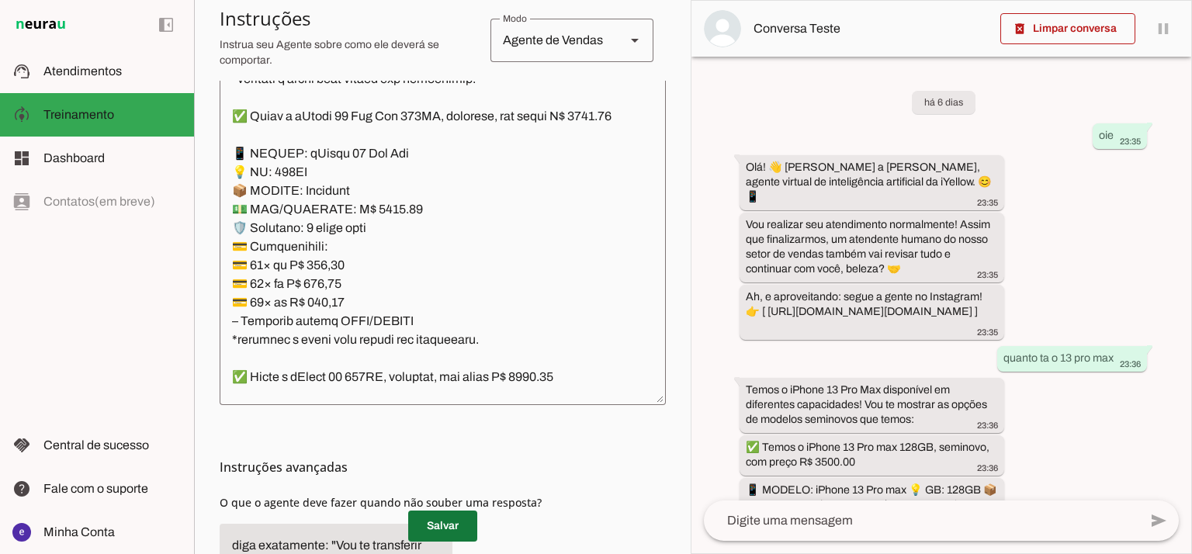
click at [450, 521] on span at bounding box center [442, 526] width 69 height 37
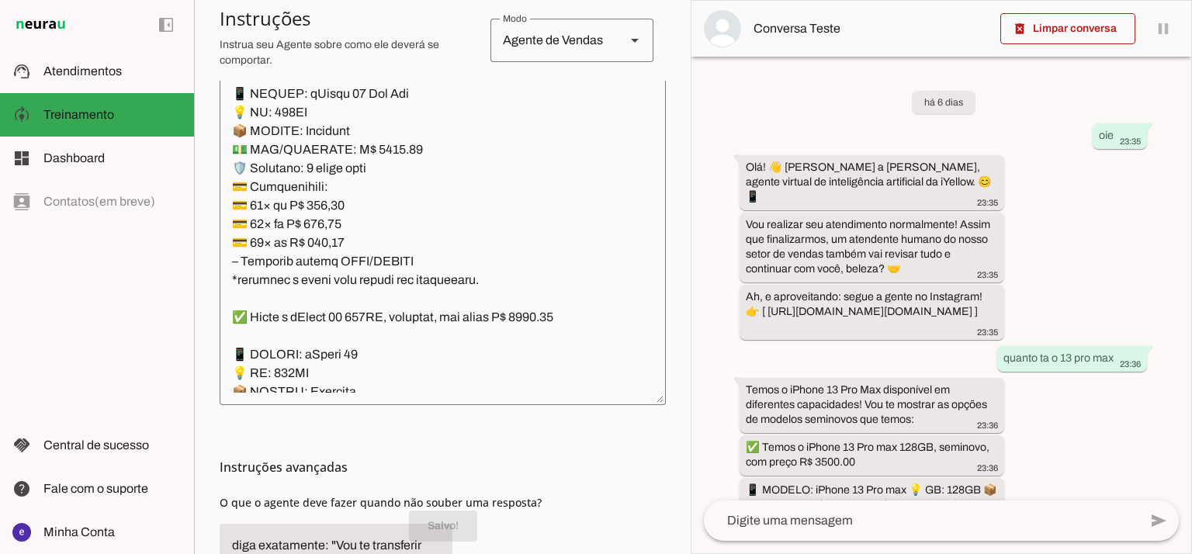
scroll to position [3538, 0]
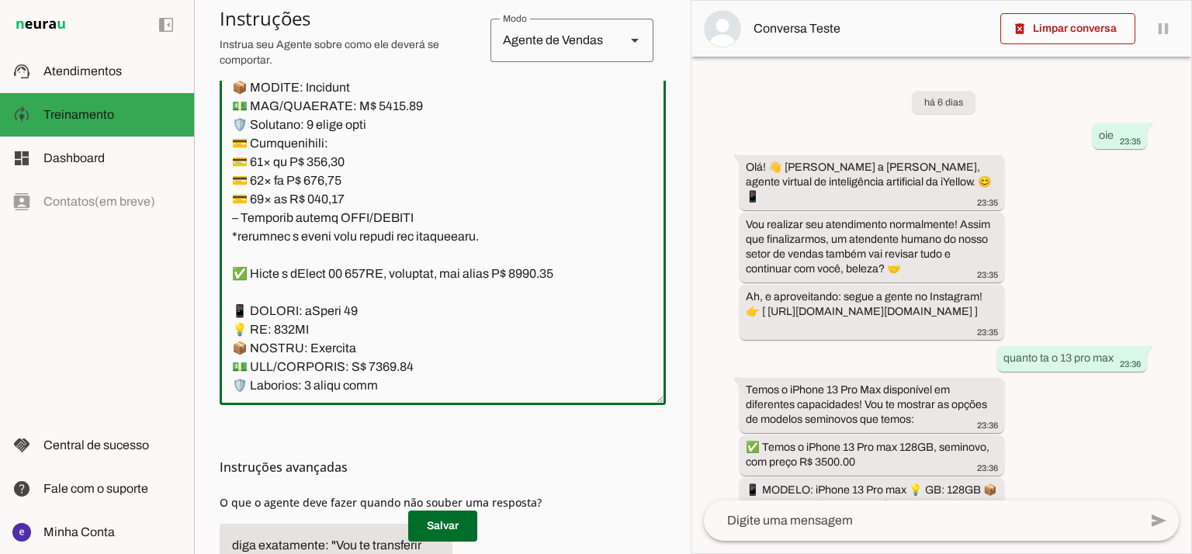
click at [358, 200] on textarea at bounding box center [443, 224] width 446 height 335
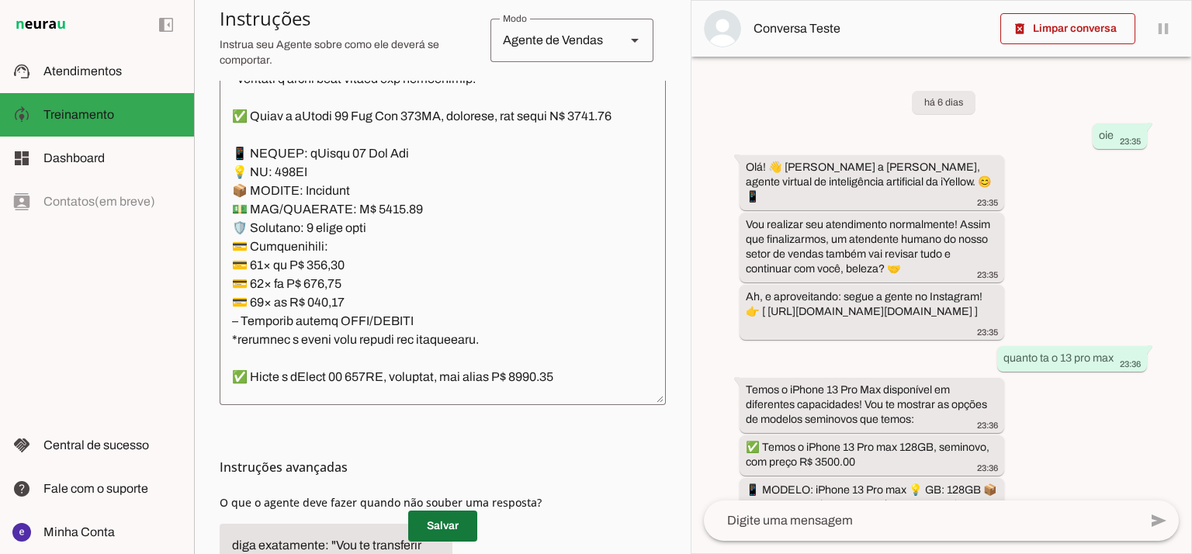
click at [446, 517] on span at bounding box center [442, 526] width 69 height 37
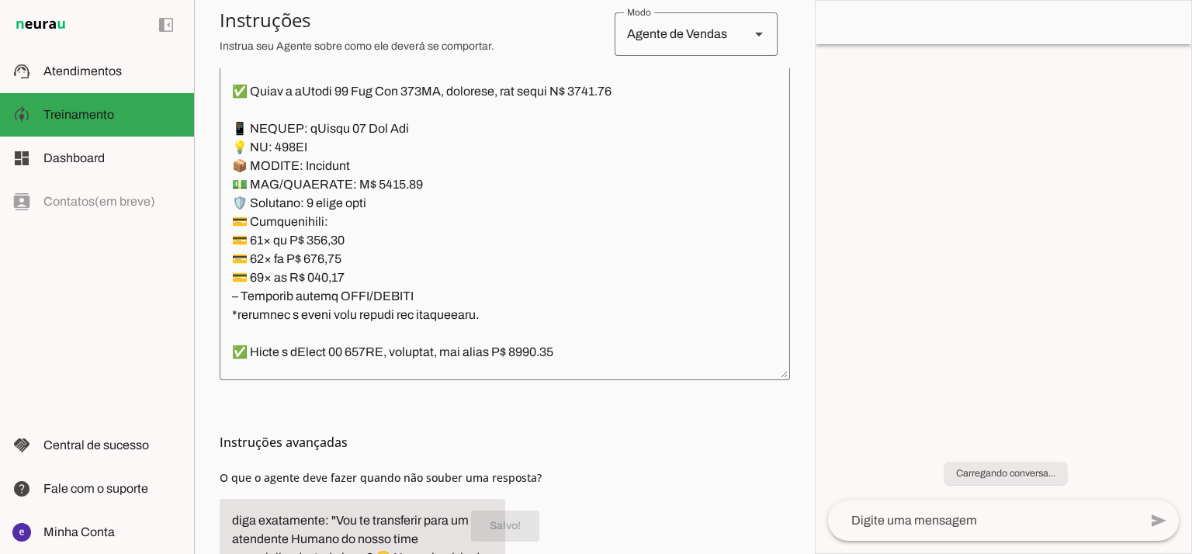
click at [429, 310] on textarea at bounding box center [505, 200] width 571 height 335
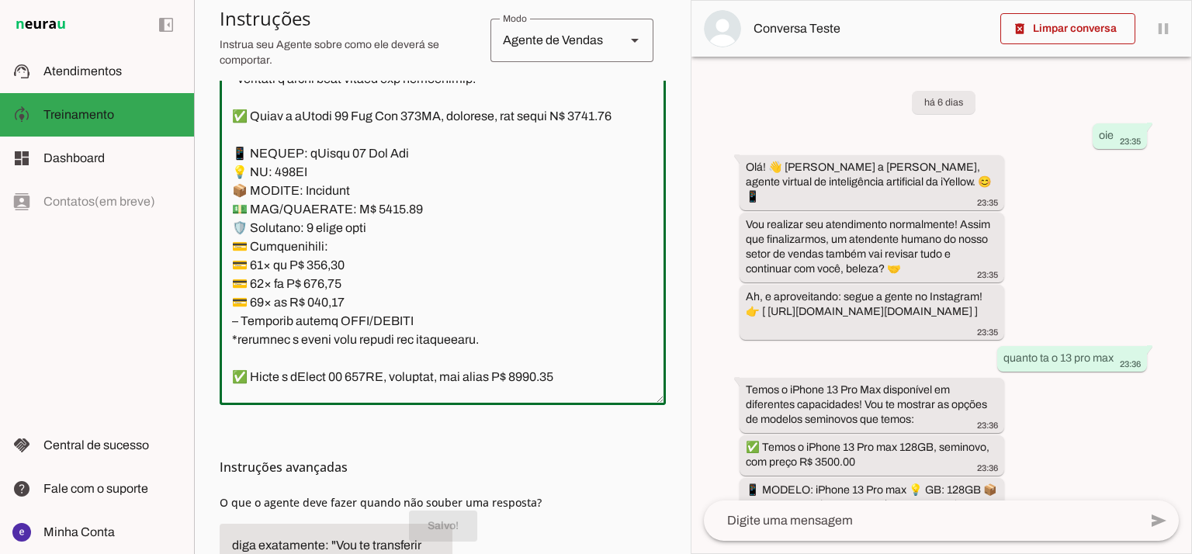
scroll to position [402, 0]
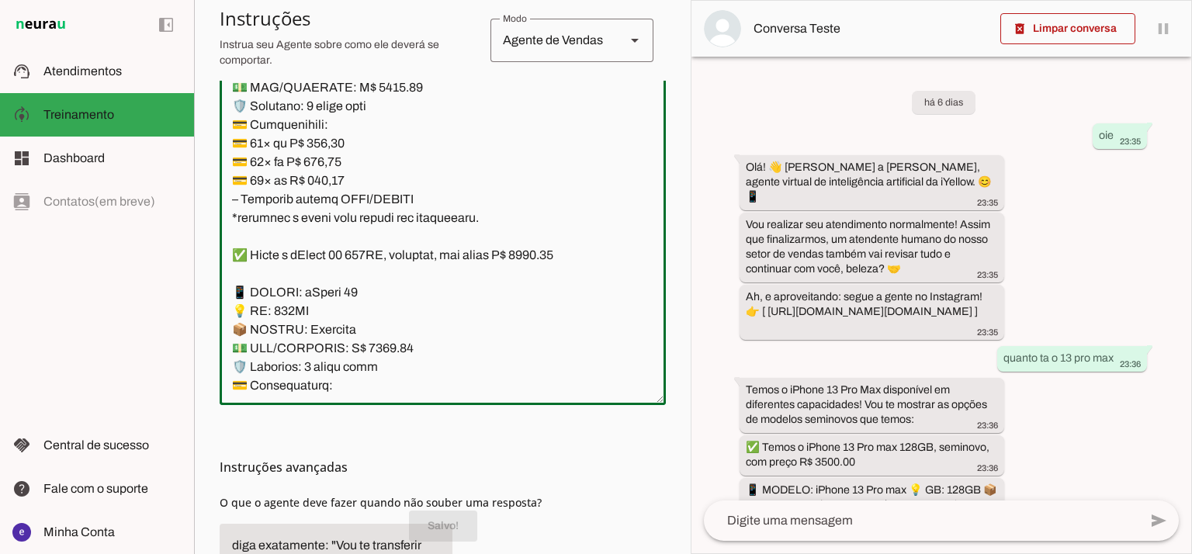
click at [506, 273] on textarea at bounding box center [443, 224] width 446 height 335
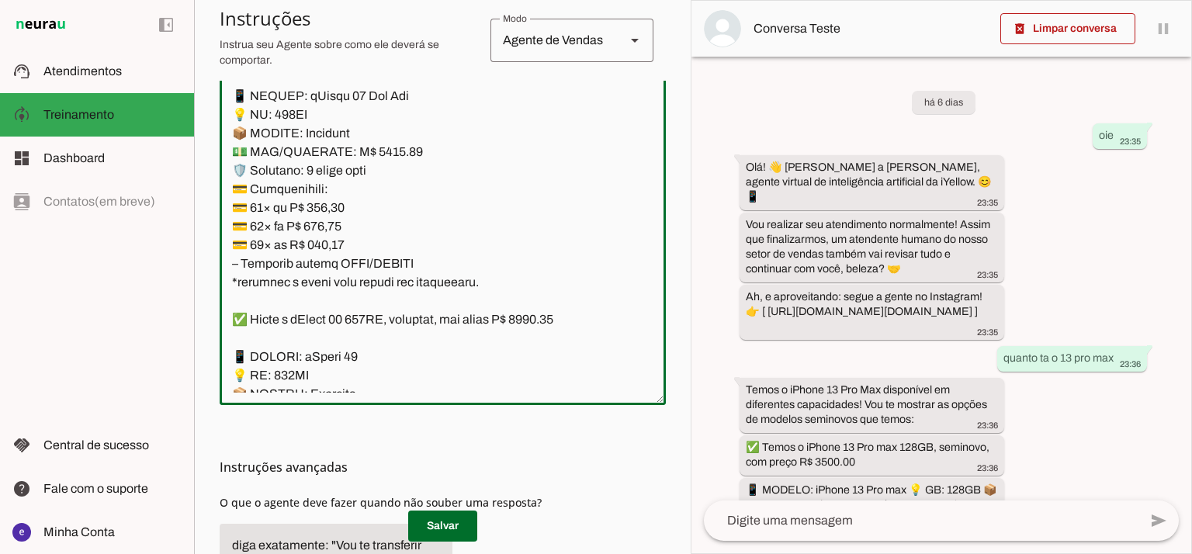
scroll to position [3453, 0]
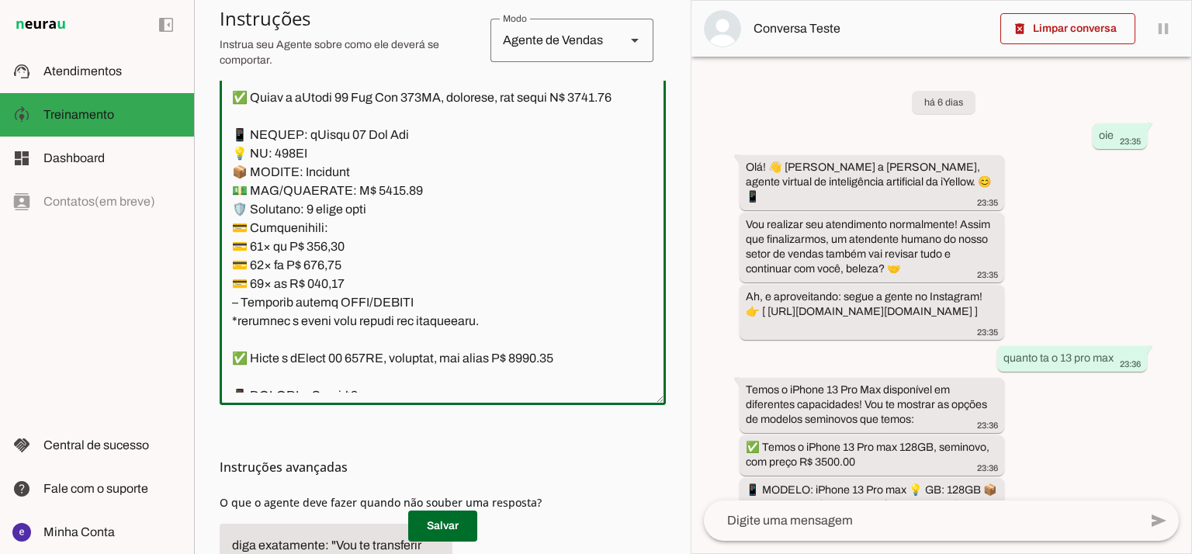
drag, startPoint x: 484, startPoint y: 281, endPoint x: 234, endPoint y: 197, distance: 264.4
click at [234, 197] on textarea at bounding box center [443, 224] width 446 height 335
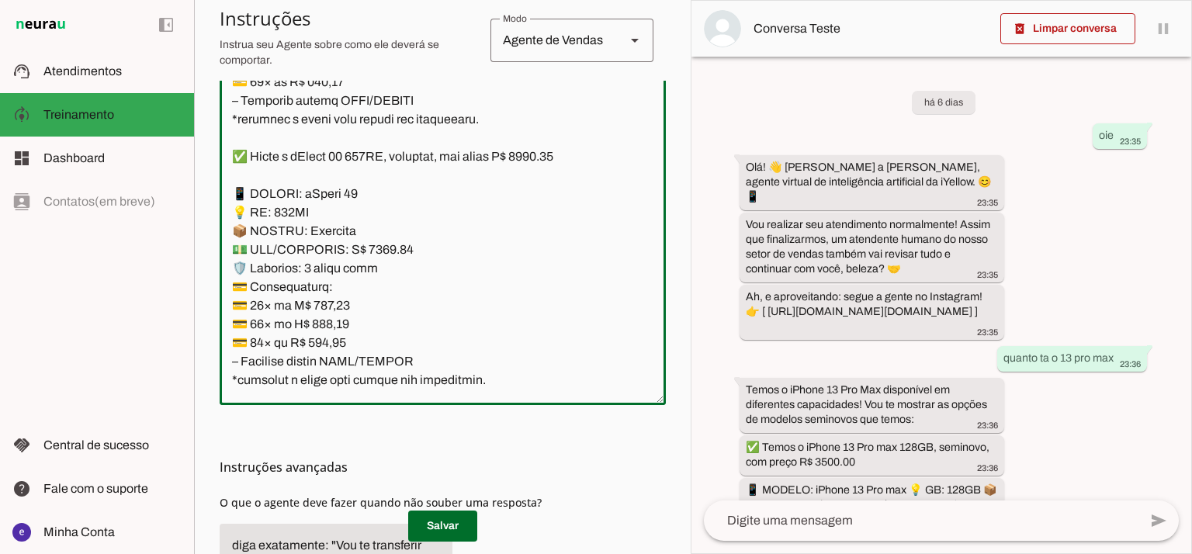
scroll to position [3764, 0]
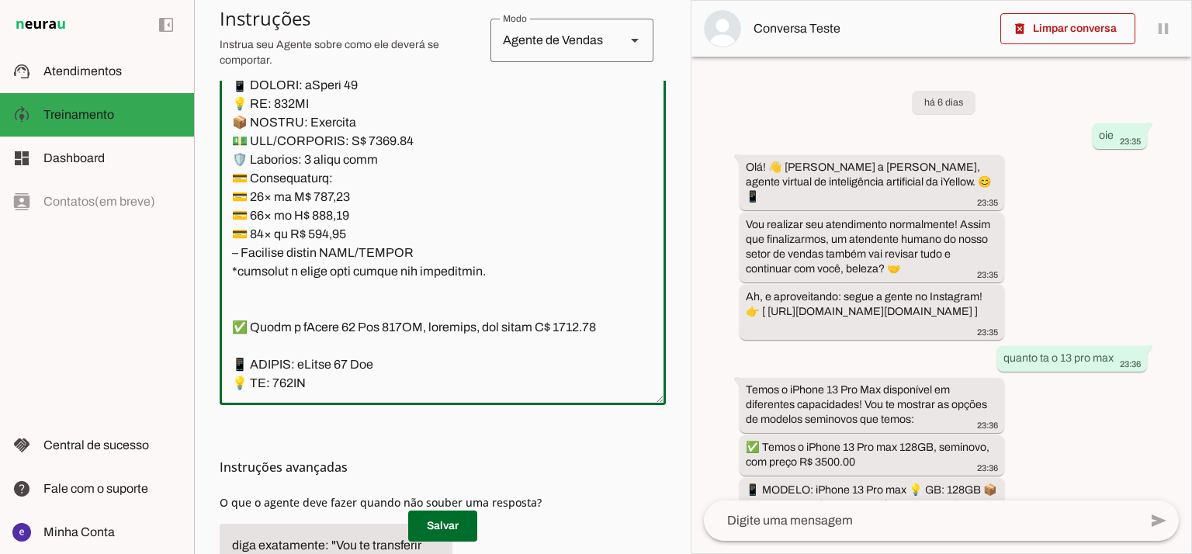
click at [382, 227] on textarea at bounding box center [443, 224] width 446 height 335
click at [380, 196] on textarea at bounding box center [443, 224] width 446 height 335
click at [564, 109] on textarea at bounding box center [443, 224] width 446 height 335
type textarea "Lore: Ipsu Dolor: Sitametco ad eLitsed Doeiusmod: Te incididu ut Laboreetd - Ma…"
type md-outlined-text-field "Lore: Ipsu Dolor: Sitametco ad eLitsed Doeiusmod: Te incididu ut Laboreetd - Ma…"
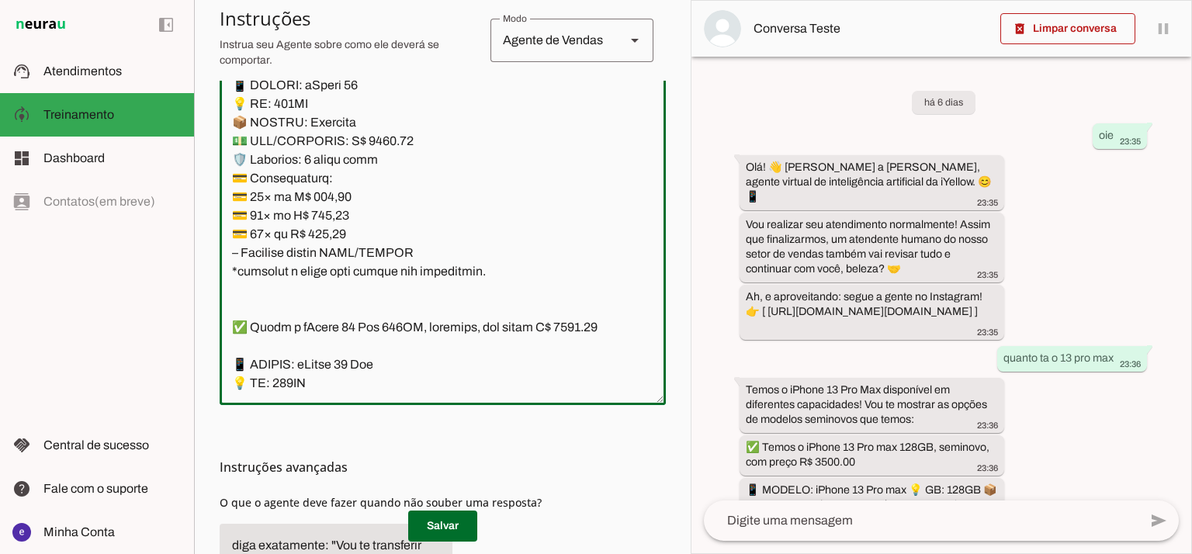
click at [331, 260] on textarea at bounding box center [443, 224] width 446 height 335
paste textarea "09,77"
type textarea "Lore: Ipsu Dolor: Sitametco ad eLitsed Doeiusmod: Te incididu ut Laboreetd - Ma…"
type md-outlined-text-field "Lore: Ipsu Dolor: Sitametco ad eLitsed Doeiusmod: Te incididu ut Laboreetd - Ma…"
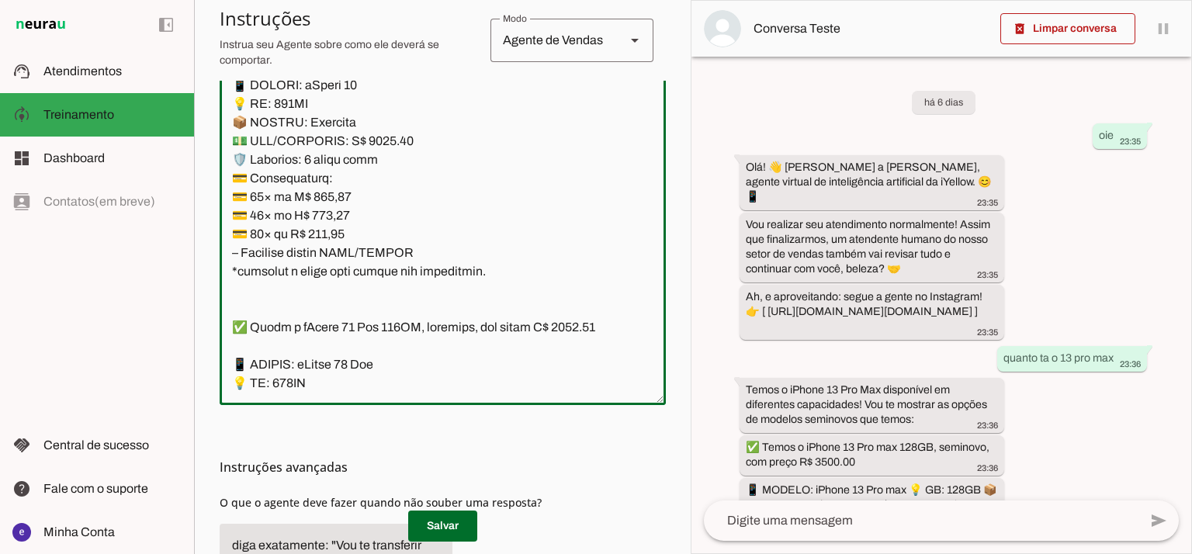
click at [320, 259] on textarea at bounding box center [443, 224] width 446 height 335
click at [315, 264] on textarea at bounding box center [443, 224] width 446 height 335
paste textarea "60,97"
type textarea "Lore: Ipsu Dolor: Sitametco ad eLitsed Doeiusmod: Te incididu ut Laboreetd - Ma…"
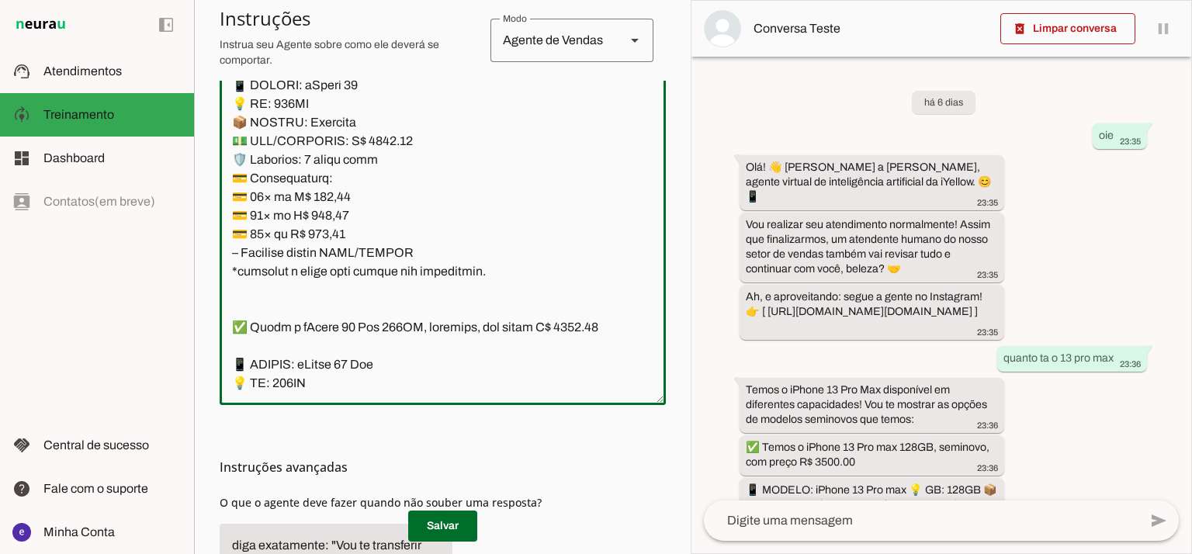
type md-outlined-text-field "Lore: Ipsu Dolor: Sitametco ad eLitsed Doeiusmod: Te incididu ut Laboreetd - Ma…"
click at [342, 293] on textarea at bounding box center [443, 224] width 446 height 335
paste textarea "58,33"
type textarea "Lore: Ipsu Dolor: Sitametco ad eLitsed Doeiusmod: Te incididu ut Laboreetd - Ma…"
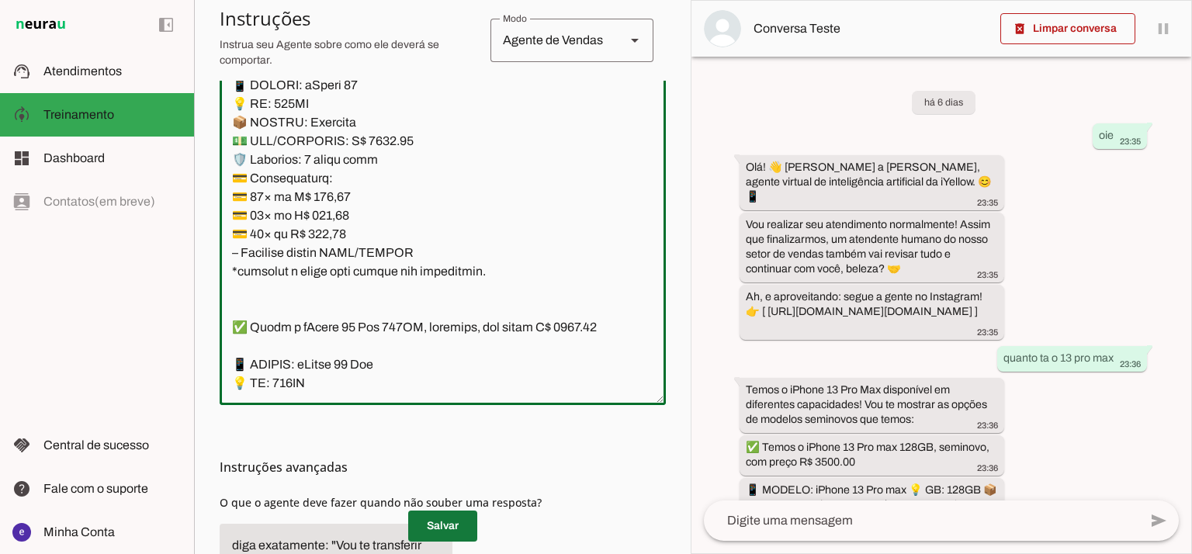
type md-outlined-text-field "Lore: Ipsu Dolor: Sitametco ad eLitsed Doeiusmod: Te incididu ut Laboreetd - Ma…"
click at [432, 519] on span at bounding box center [442, 526] width 69 height 37
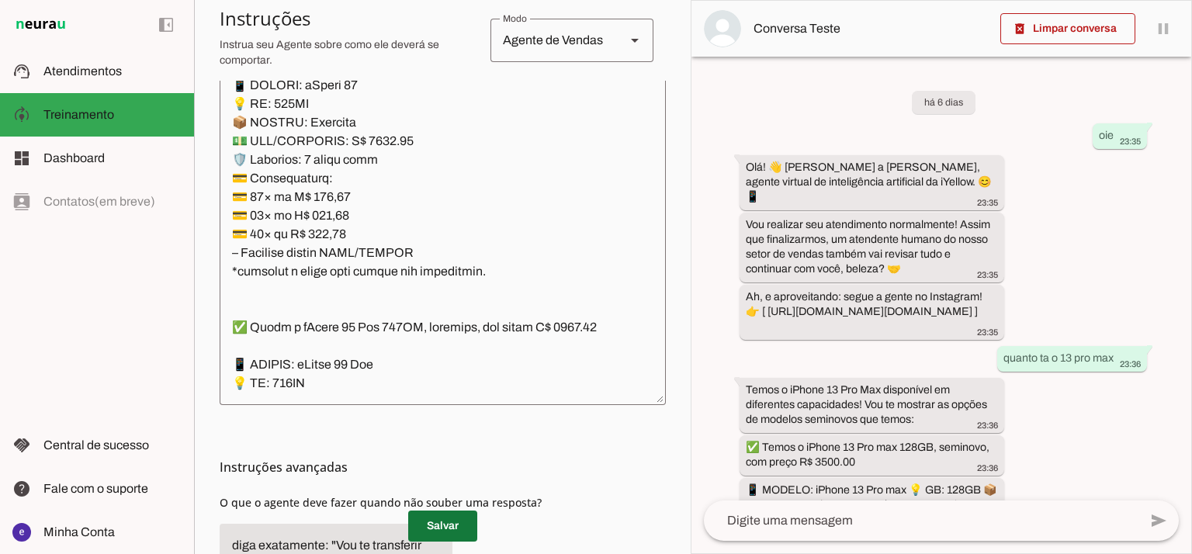
click at [444, 526] on span at bounding box center [442, 526] width 69 height 37
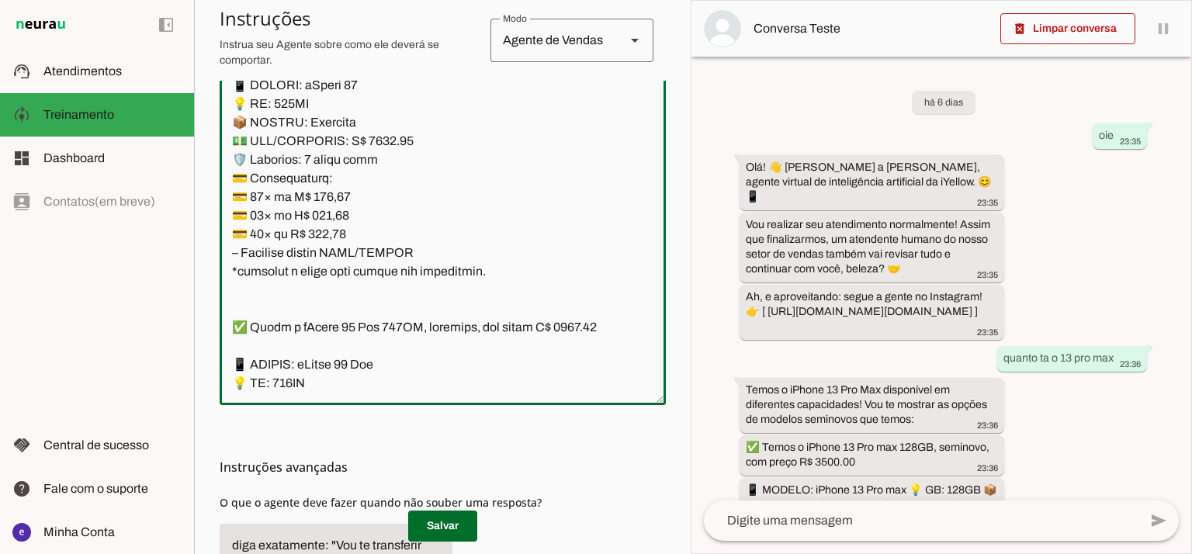
drag, startPoint x: 484, startPoint y: 331, endPoint x: 239, endPoint y: 150, distance: 304.8
click at [239, 150] on textarea at bounding box center [443, 224] width 446 height 335
click at [366, 173] on textarea at bounding box center [443, 224] width 446 height 335
drag, startPoint x: 491, startPoint y: 335, endPoint x: 210, endPoint y: 135, distance: 345.1
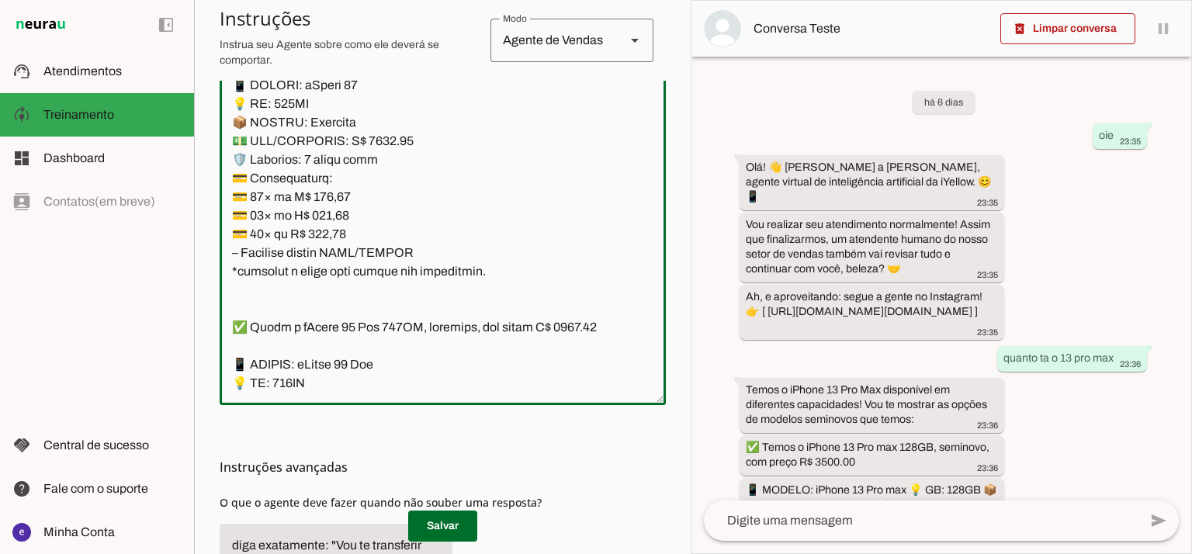
click at [210, 135] on section "Agente 1 Agente 2 Criar Agente Você atingiu o limite de IAs Neurau permitidas. …" at bounding box center [442, 277] width 497 height 554
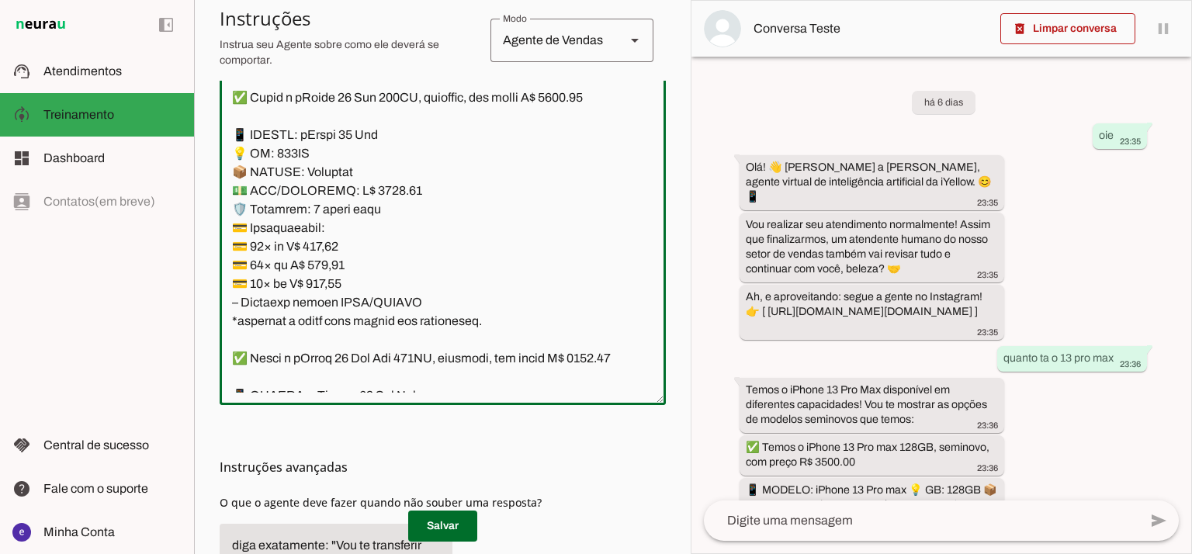
scroll to position [4281, 0]
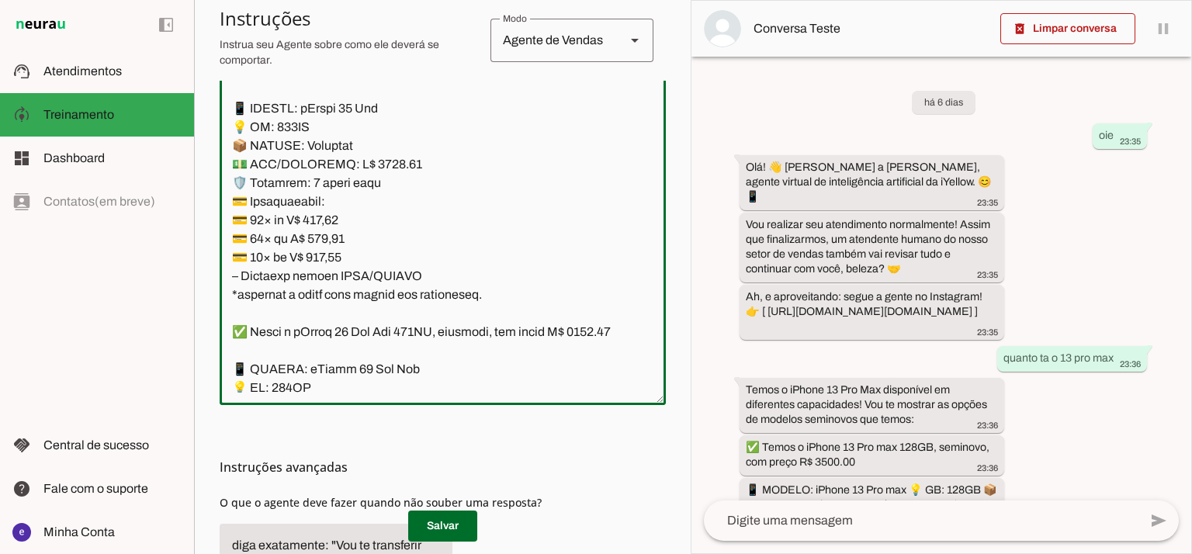
click at [372, 227] on textarea at bounding box center [443, 224] width 446 height 335
click at [379, 217] on textarea at bounding box center [443, 224] width 446 height 335
click at [581, 125] on textarea at bounding box center [443, 224] width 446 height 335
click at [589, 127] on textarea at bounding box center [443, 224] width 446 height 335
type textarea "Lore: Ipsu Dolor: Sitametco ad eLitsed Doeiusmod: Te incididu ut Laboreetd - Ma…"
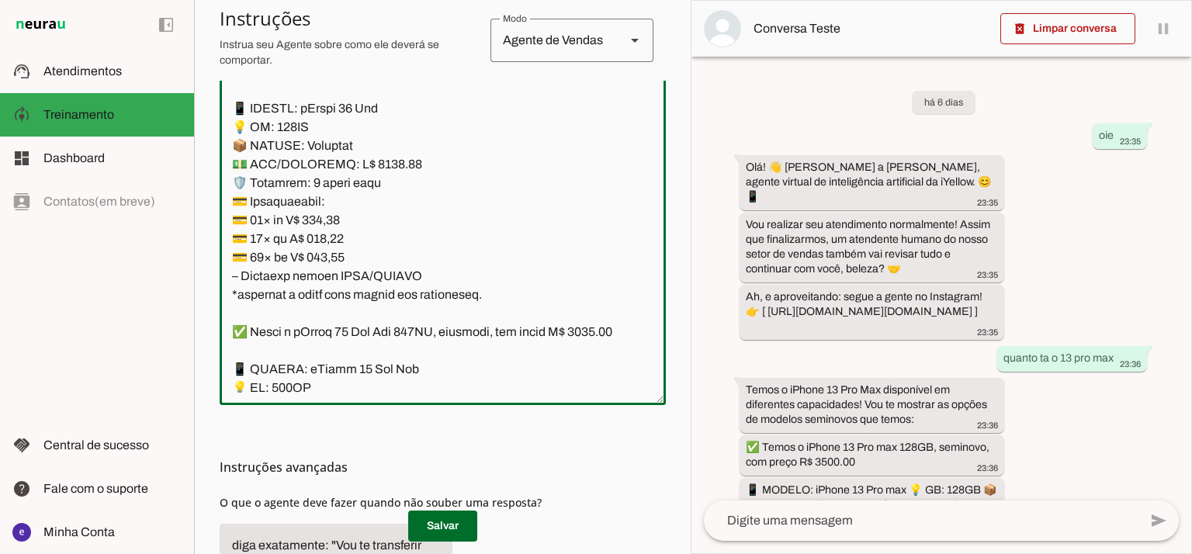
type md-outlined-text-field "Lore: Ipsu Dolor: Sitametco ad eLitsed Doeiusmod: Te incididu ut Laboreetd - Ma…"
click at [333, 276] on textarea at bounding box center [443, 224] width 446 height 335
paste textarea "51,0"
type textarea "Lore: Ipsu Dolor: Sitametco ad eLitsed Doeiusmod: Te incididu ut Laboreetd - Ma…"
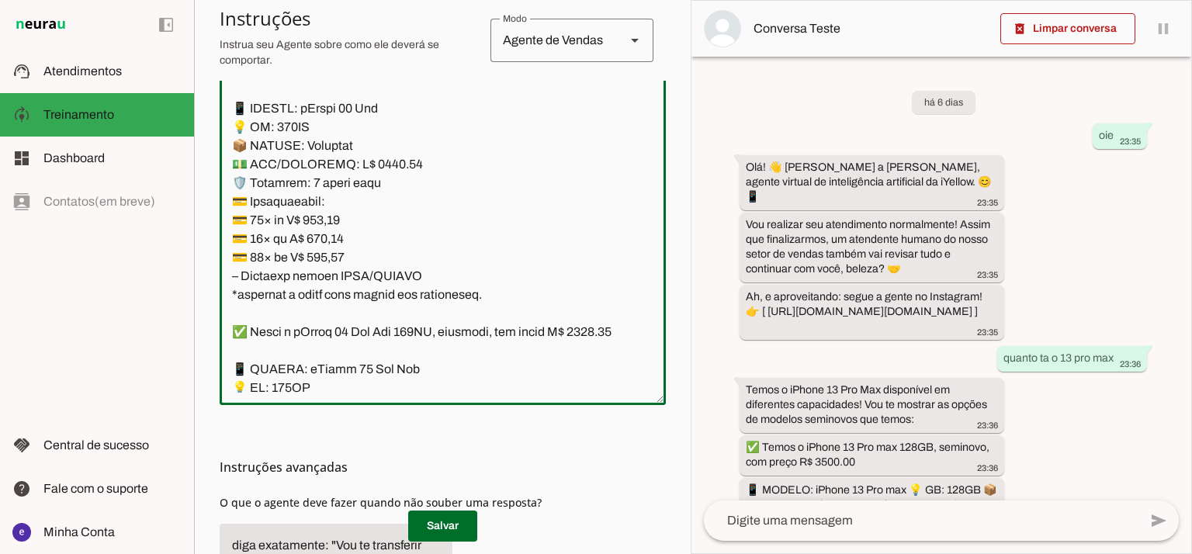
type md-outlined-text-field "Lore: Ipsu Dolor: Sitametco ad eLitsed Doeiusmod: Te incididu ut Laboreetd - Ma…"
click at [342, 286] on textarea at bounding box center [443, 224] width 446 height 335
click at [341, 286] on textarea at bounding box center [443, 224] width 446 height 335
click at [333, 290] on textarea at bounding box center [443, 224] width 446 height 335
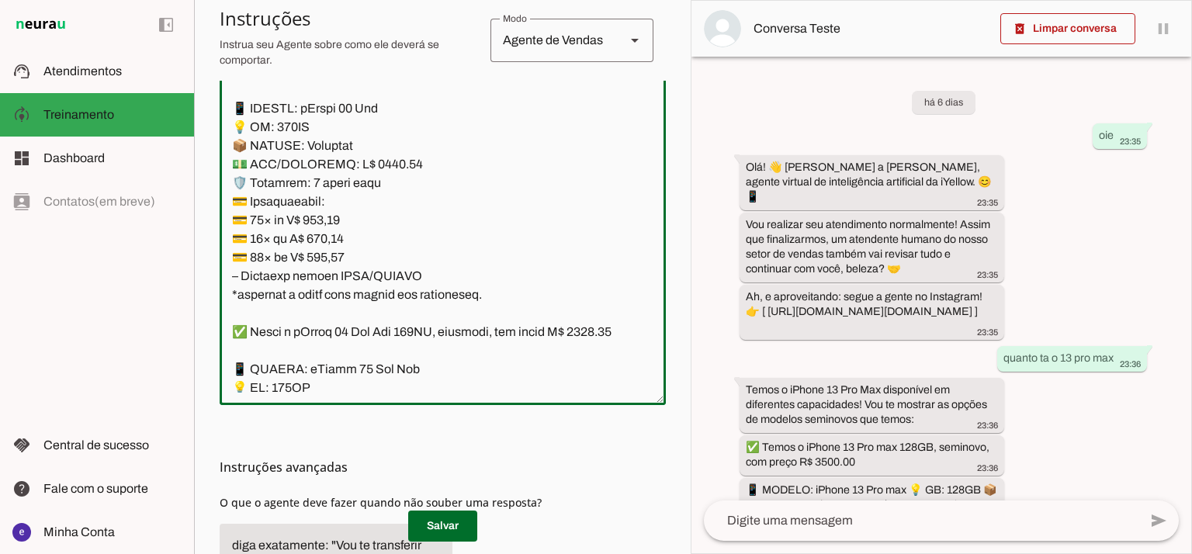
paste textarea "80,00"
type textarea "Lore: Ipsu Dolor: Sitametco ad eLitsed Doeiusmod: Te incididu ut Laboreetd - Ma…"
type md-outlined-text-field "Lore: Ipsu Dolor: Sitametco ad eLitsed Doeiusmod: Te incididu ut Laboreetd - Ma…"
click at [326, 316] on textarea at bounding box center [443, 224] width 446 height 335
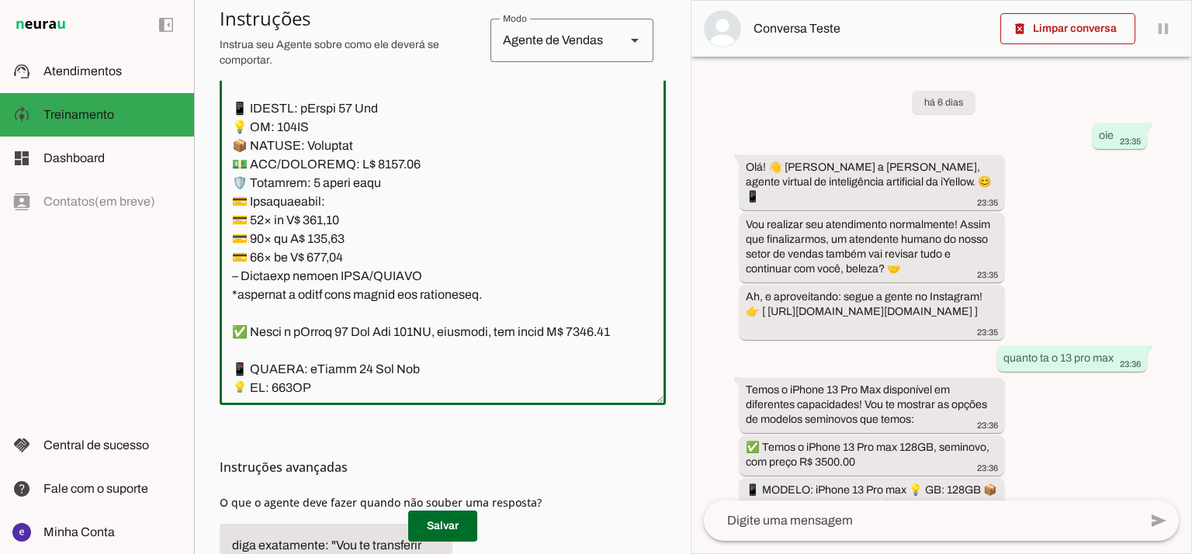
paste textarea "30,56"
type textarea "Lore: Ipsu Dolor: Sitametco ad eLitsed Doeiusmod: Te incididu ut Laboreetd - Ma…"
type md-outlined-text-field "Lore: Ipsu Dolor: Sitametco ad eLitsed Doeiusmod: Te incididu ut Laboreetd - Ma…"
click at [449, 526] on span at bounding box center [442, 526] width 69 height 37
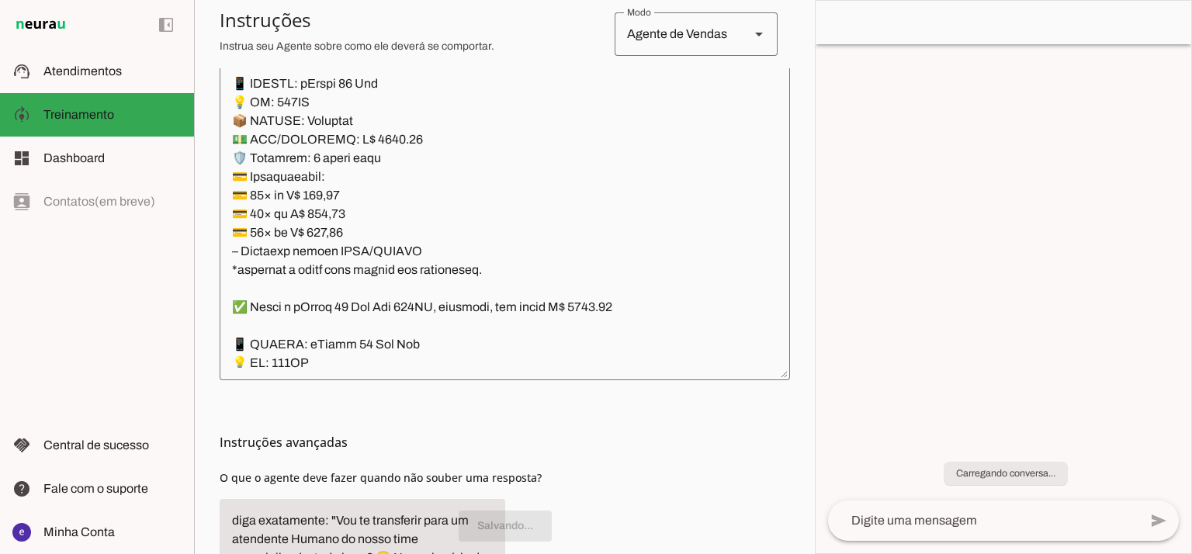
click at [444, 340] on textarea at bounding box center [505, 200] width 571 height 335
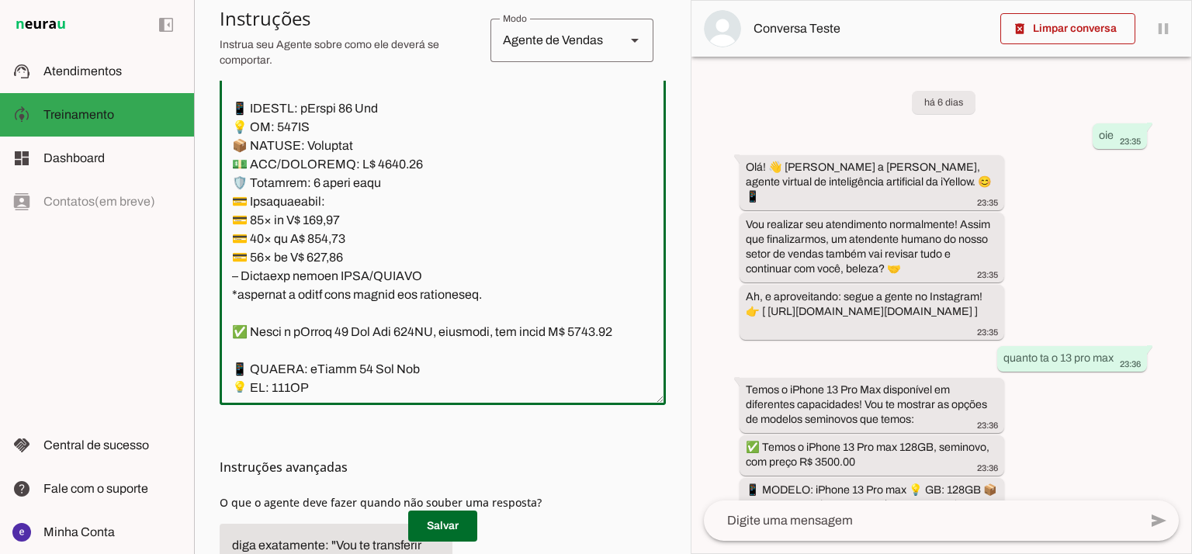
drag, startPoint x: 482, startPoint y: 351, endPoint x: 236, endPoint y: 165, distance: 308.7
click at [236, 165] on textarea at bounding box center [443, 224] width 446 height 335
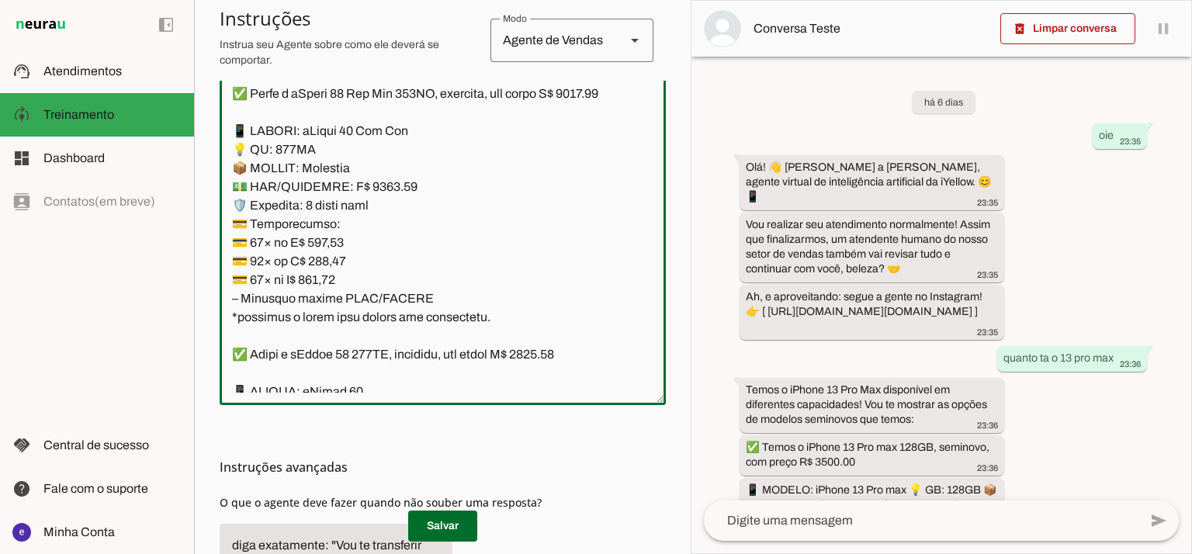
scroll to position [4902, 0]
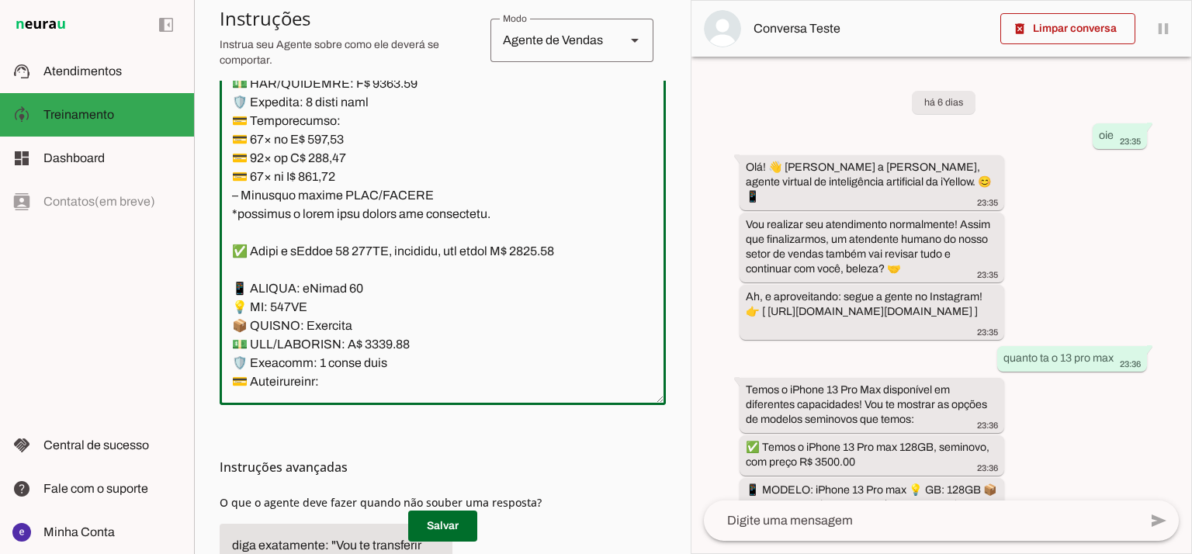
click at [385, 182] on textarea at bounding box center [443, 224] width 446 height 335
click at [378, 170] on textarea at bounding box center [443, 224] width 446 height 335
click at [372, 177] on textarea at bounding box center [443, 224] width 446 height 335
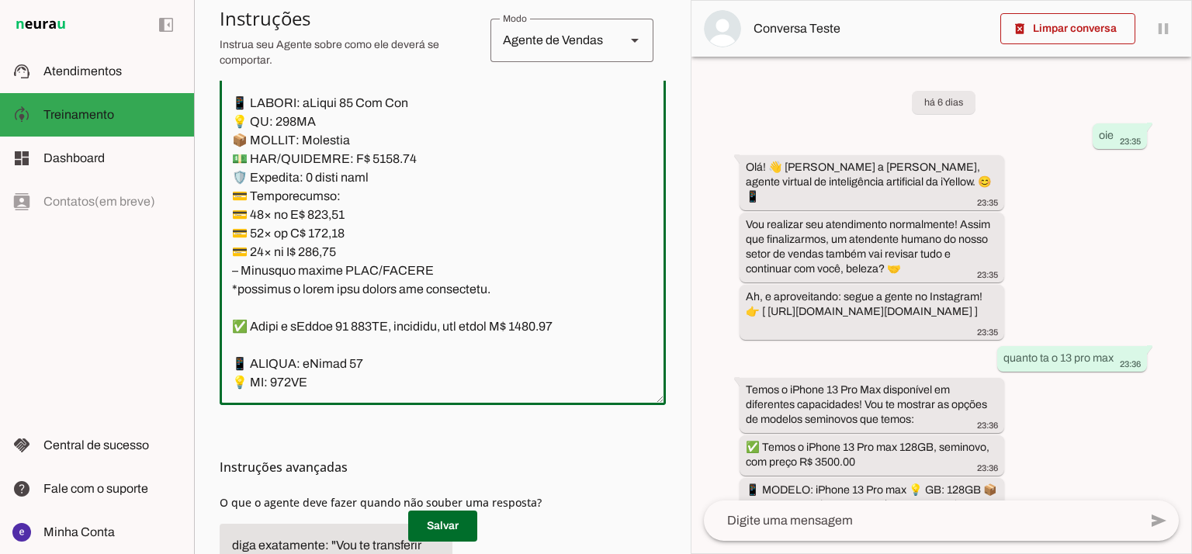
scroll to position [4798, 0]
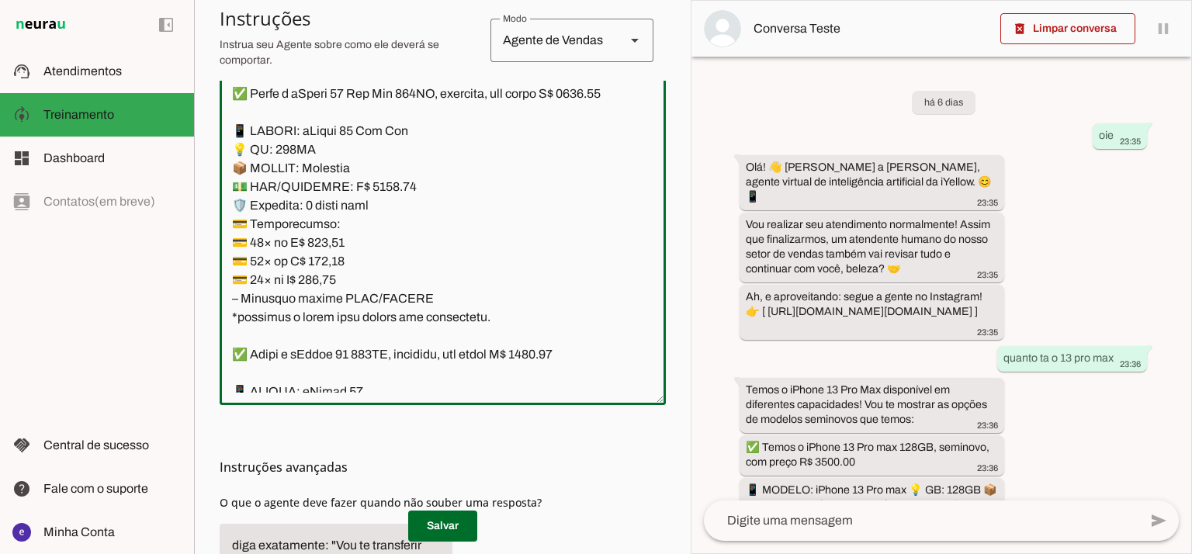
click at [251, 188] on textarea at bounding box center [443, 224] width 446 height 335
click at [246, 186] on textarea at bounding box center [443, 224] width 446 height 335
type textarea "Lore: Ipsu Dolor: Sitametco ad eLitsed Doeiusmod: Te incididu ut Laboreetd - Ma…"
type md-outlined-text-field "Lore: Ipsu Dolor: Sitametco ad eLitsed Doeiusmod: Te incididu ut Laboreetd - Ma…"
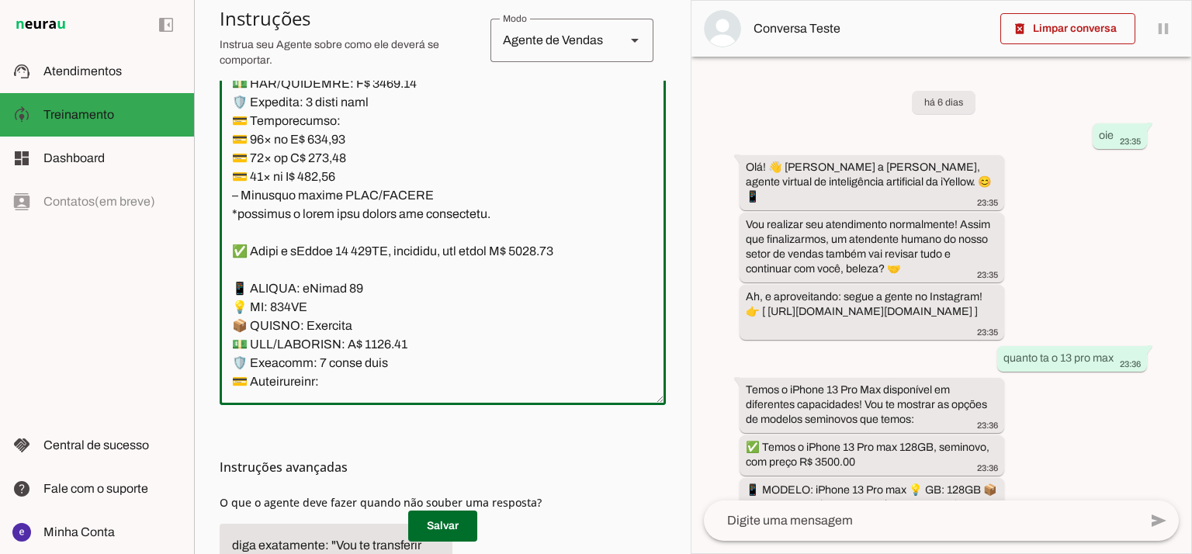
click at [349, 234] on textarea at bounding box center [443, 224] width 446 height 335
click at [329, 234] on textarea at bounding box center [443, 224] width 446 height 335
paste textarea "483,67"
type textarea "Lore: Ipsu Dolor: Sitametco ad eLitsed Doeiusmod: Te incididu ut Laboreetd - Ma…"
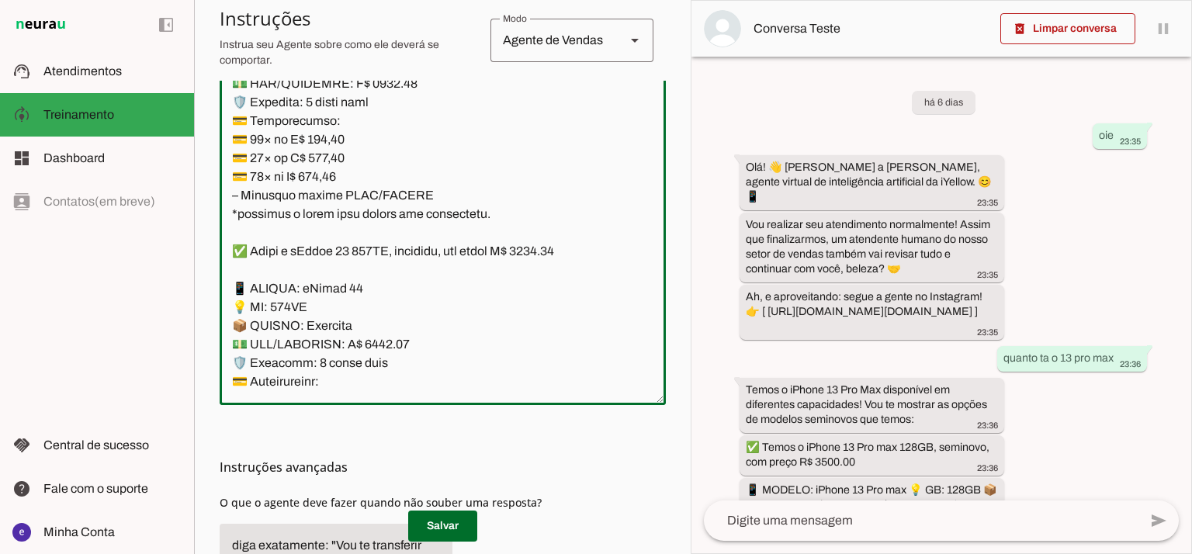
type md-outlined-text-field "Lore: Ipsu Dolor: Sitametco ad eLitsed Doeiusmod: Te incididu ut Laboreetd - Ma…"
click at [334, 241] on textarea at bounding box center [443, 224] width 446 height 335
click at [323, 251] on textarea at bounding box center [443, 224] width 446 height 335
paste textarea "07,48"
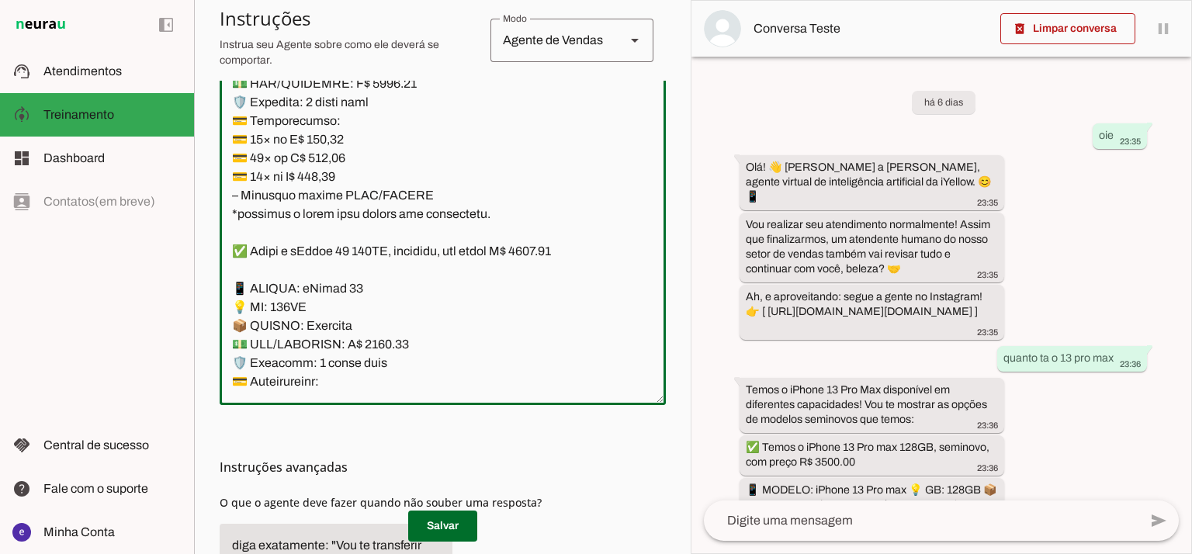
type textarea "Lore: Ipsu Dolor: Sitametco ad eLitsed Doeiusmod: Te incididu ut Laboreetd - Ma…"
type md-outlined-text-field "Lore: Ipsu Dolor: Sitametco ad eLitsed Doeiusmod: Te incididu ut Laboreetd - Ma…"
click at [326, 262] on textarea at bounding box center [443, 224] width 446 height 335
paste textarea "247,22"
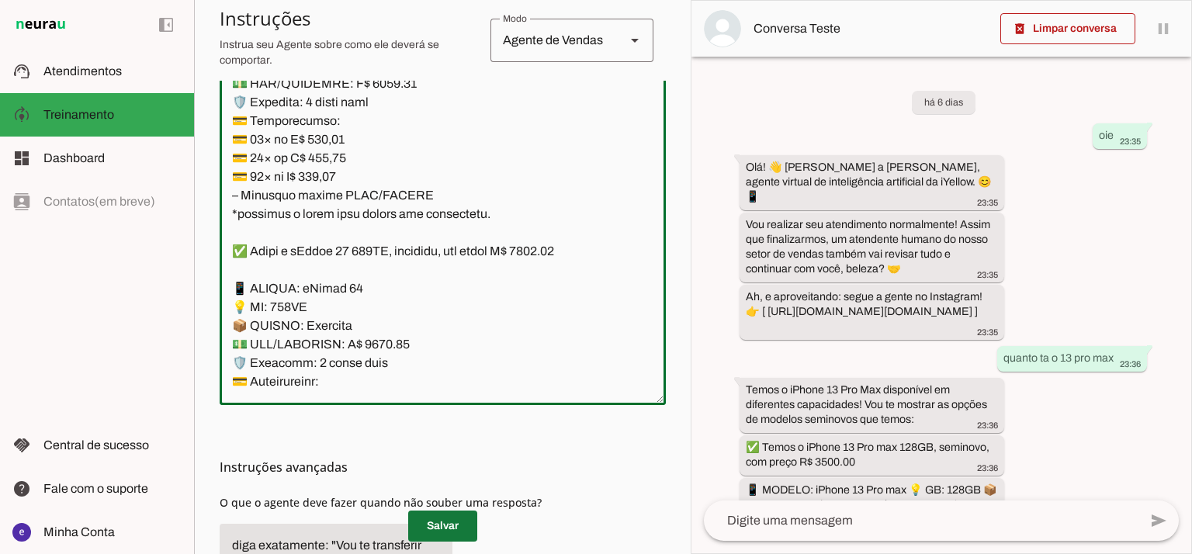
type textarea "Lore: Ipsu Dolor: Sitametco ad eLitsed Doeiusmod: Te incididu ut Laboreetd - Ma…"
type md-outlined-text-field "Lore: Ipsu Dolor: Sitametco ad eLitsed Doeiusmod: Te incididu ut Laboreetd - Ma…"
click at [449, 533] on span at bounding box center [442, 526] width 69 height 37
drag, startPoint x: 480, startPoint y: 304, endPoint x: 218, endPoint y: 123, distance: 318.1
click at [218, 123] on section "Agente 1 Agente 2 Criar Agente Você atingiu o limite de IAs Neurau permitidas. …" at bounding box center [442, 277] width 497 height 554
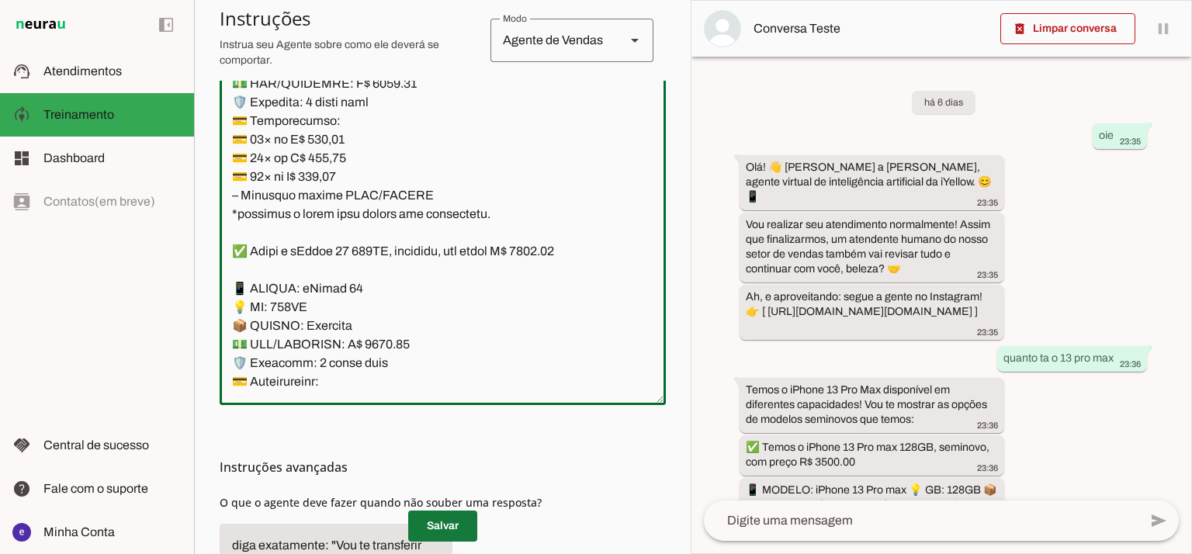
click at [438, 517] on span at bounding box center [442, 526] width 69 height 37
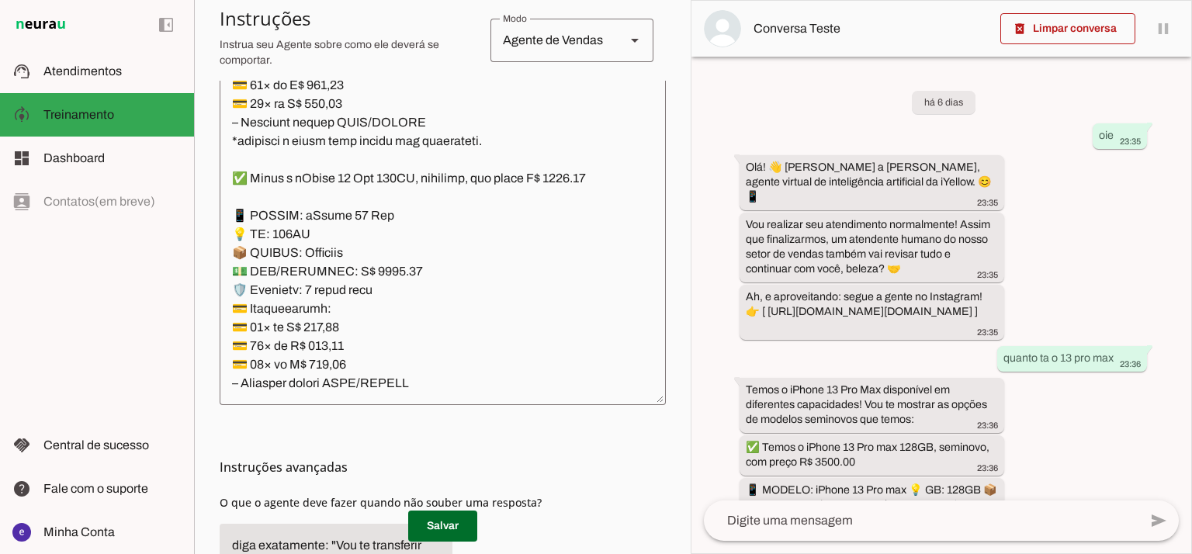
scroll to position [6454, 0]
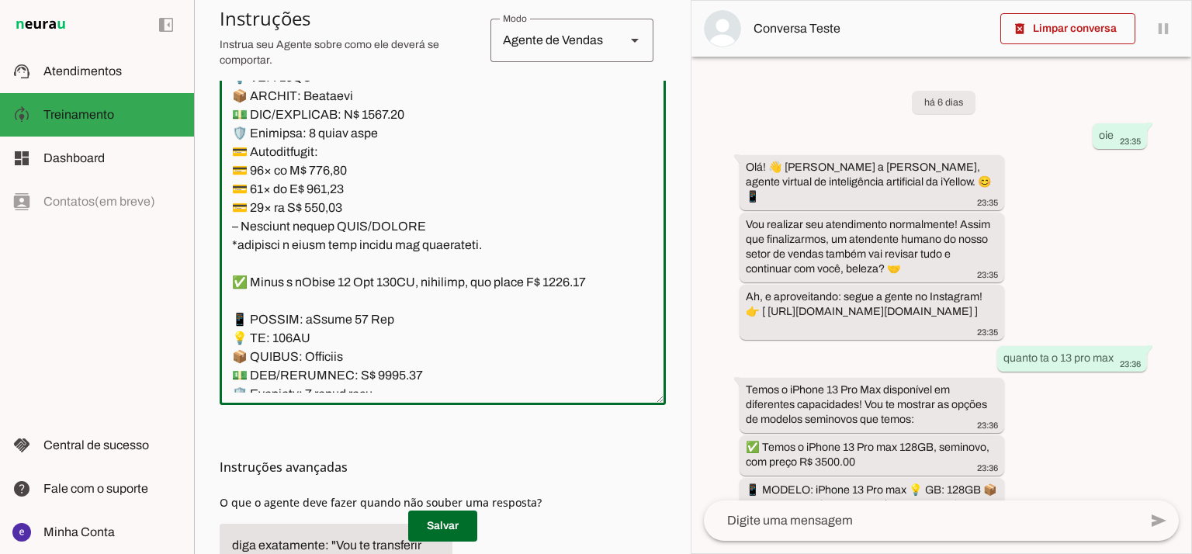
drag, startPoint x: 380, startPoint y: 226, endPoint x: 370, endPoint y: 226, distance: 10.9
click at [370, 226] on textarea at bounding box center [443, 224] width 446 height 335
click at [467, 221] on textarea at bounding box center [443, 224] width 446 height 335
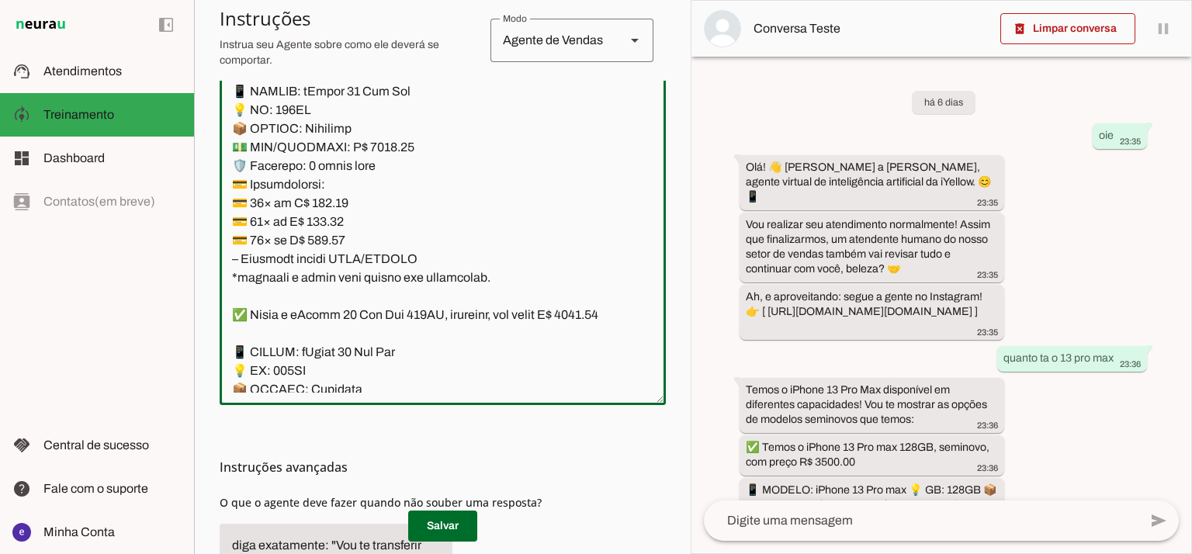
scroll to position [6972, 0]
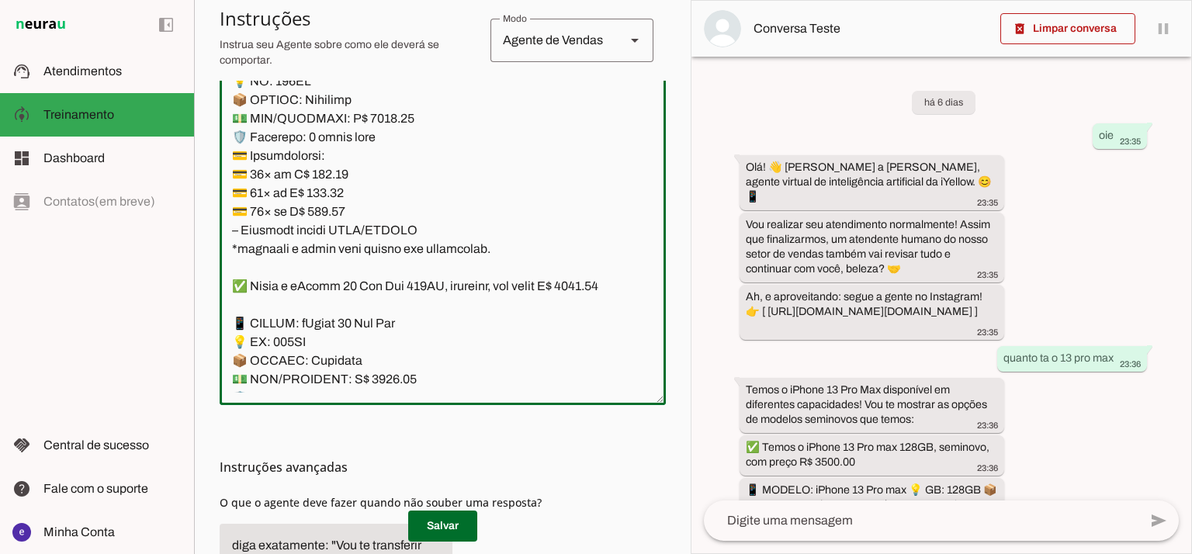
click at [376, 238] on textarea at bounding box center [443, 224] width 446 height 335
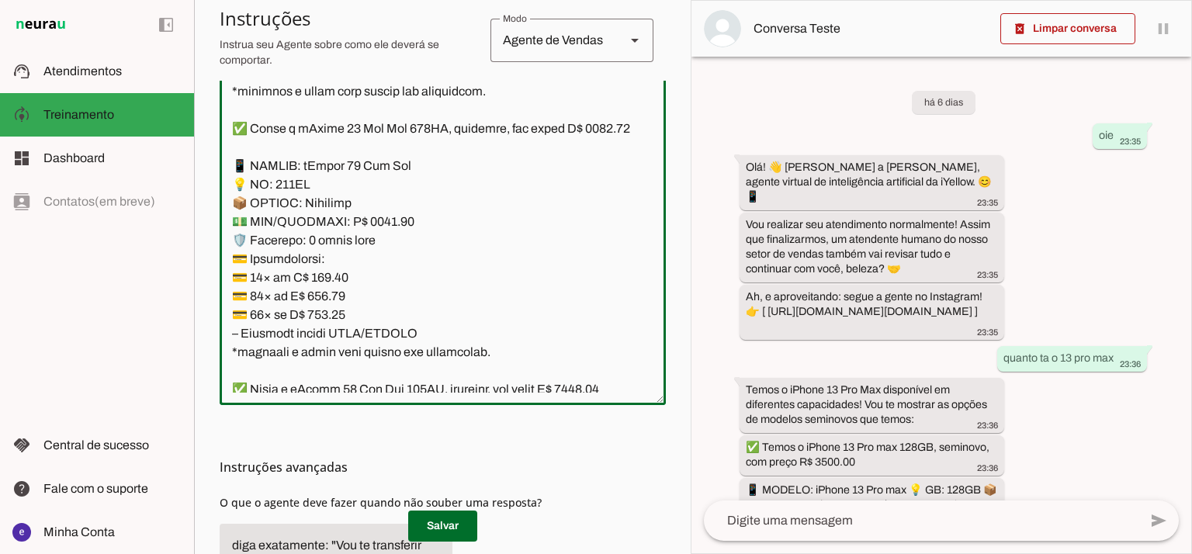
click at [248, 261] on textarea at bounding box center [443, 224] width 446 height 335
type textarea "Lore: Ipsu Dolor: Sitametco ad eLitsed Doeiusmod: Te incididu ut Laboreetd - Ma…"
type md-outlined-text-field "Lore: Ipsu Dolor: Sitametco ad eLitsed Doeiusmod: Te incididu ut Laboreetd - Ma…"
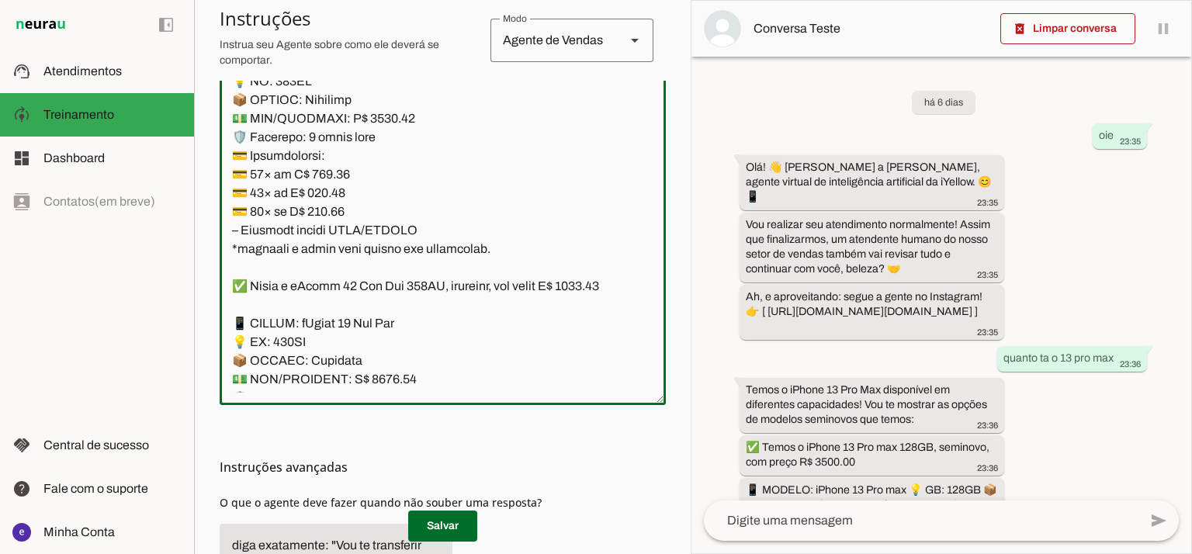
click at [342, 307] on textarea at bounding box center [443, 224] width 446 height 335
paste textarea "2,79"
type textarea "Lore: Ipsu Dolor: Sitametco ad eLitsed Doeiusmod: Te incididu ut Laboreetd - Ma…"
type md-outlined-text-field "Lore: Ipsu Dolor: Sitametco ad eLitsed Doeiusmod: Te incididu ut Laboreetd - Ma…"
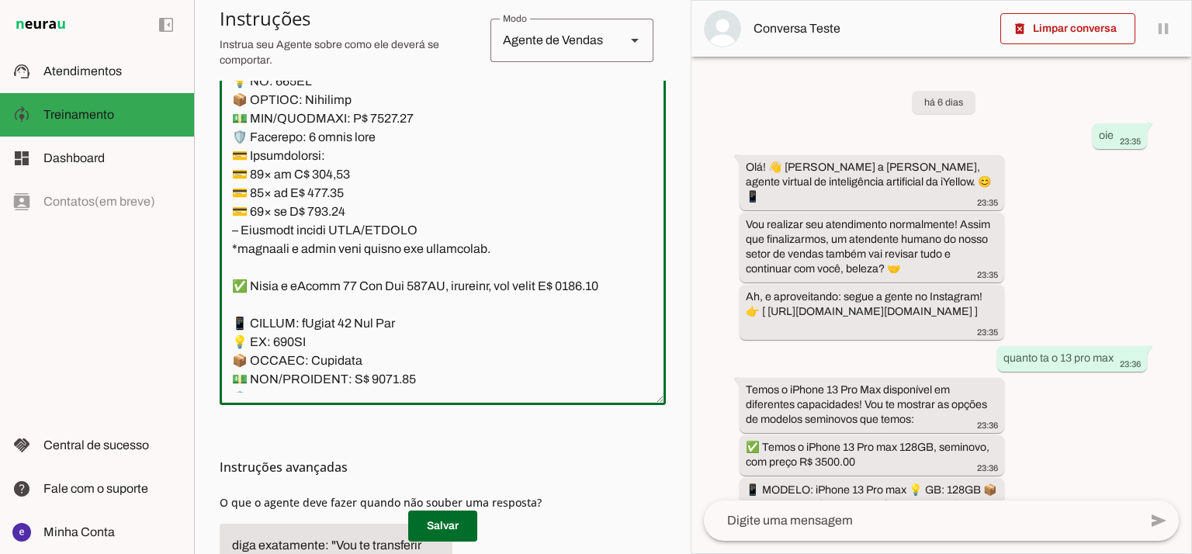
click at [320, 328] on textarea at bounding box center [443, 224] width 446 height 335
paste textarea "08,92"
type textarea "Lore: Ipsu Dolor: Sitametco ad eLitsed Doeiusmod: Te incididu ut Laboreetd - Ma…"
type md-outlined-text-field "Lore: Ipsu Dolor: Sitametco ad eLitsed Doeiusmod: Te incididu ut Laboreetd - Ma…"
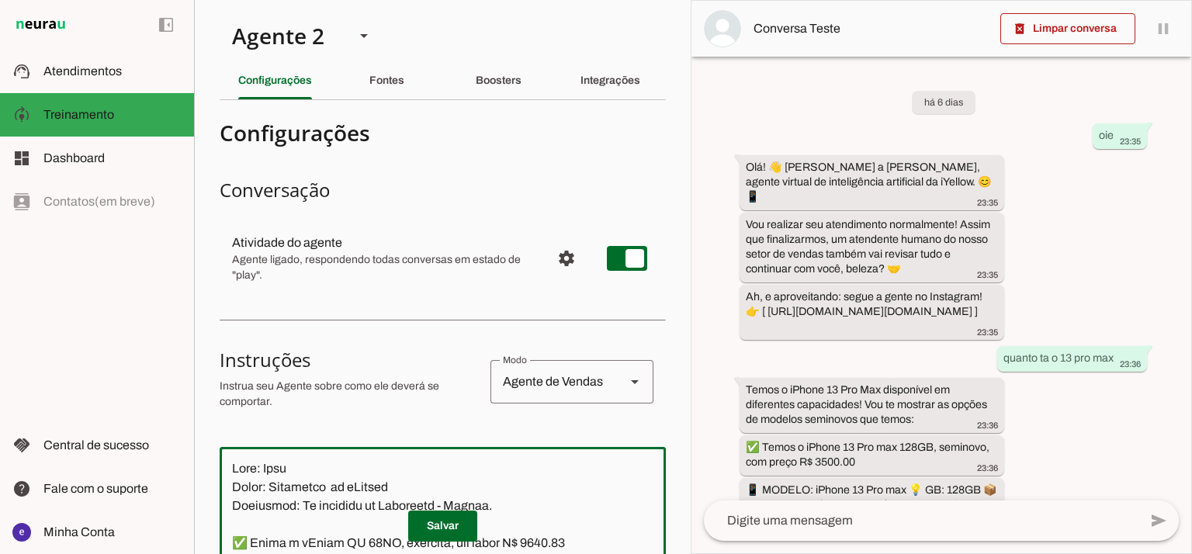
scroll to position [6972, 0]
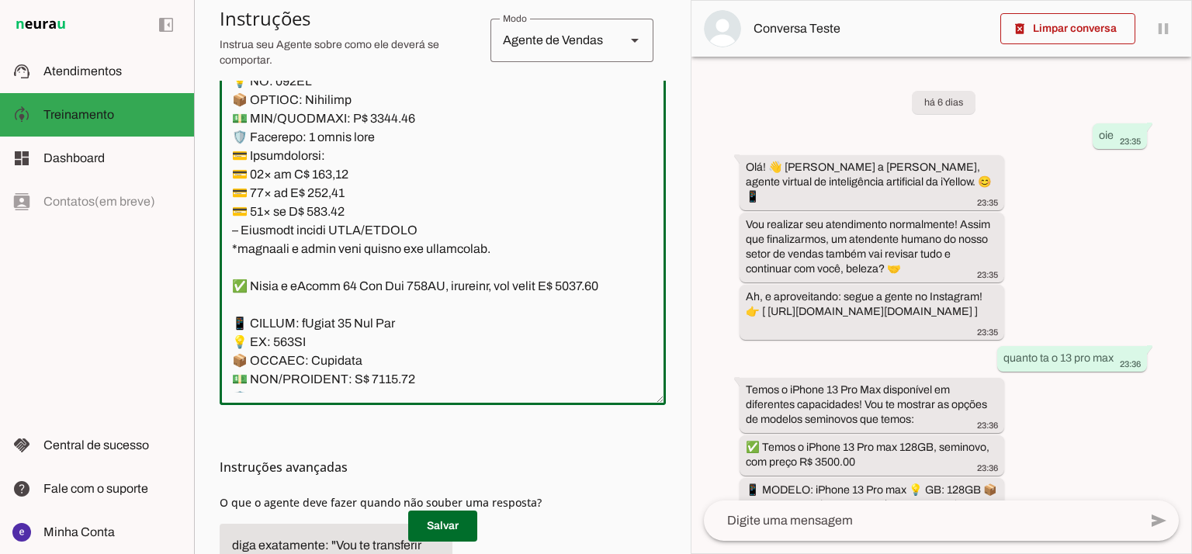
click at [336, 335] on textarea at bounding box center [443, 224] width 446 height 335
paste textarea "369,44"
type textarea "Lore: Ipsu Dolor: Sitametco ad eLitsed Doeiusmod: Te incididu ut Laboreetd - Ma…"
type md-outlined-text-field "Lore: Ipsu Dolor: Sitametco ad eLitsed Doeiusmod: Te incididu ut Laboreetd - Ma…"
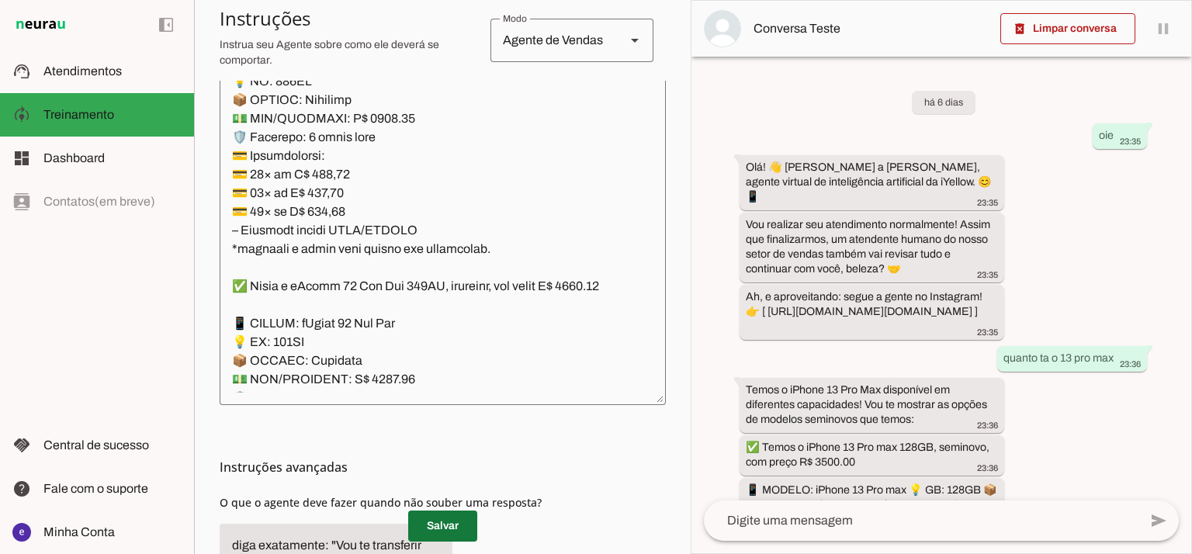
click at [440, 522] on span at bounding box center [442, 526] width 69 height 37
click at [388, 217] on textarea at bounding box center [443, 224] width 446 height 335
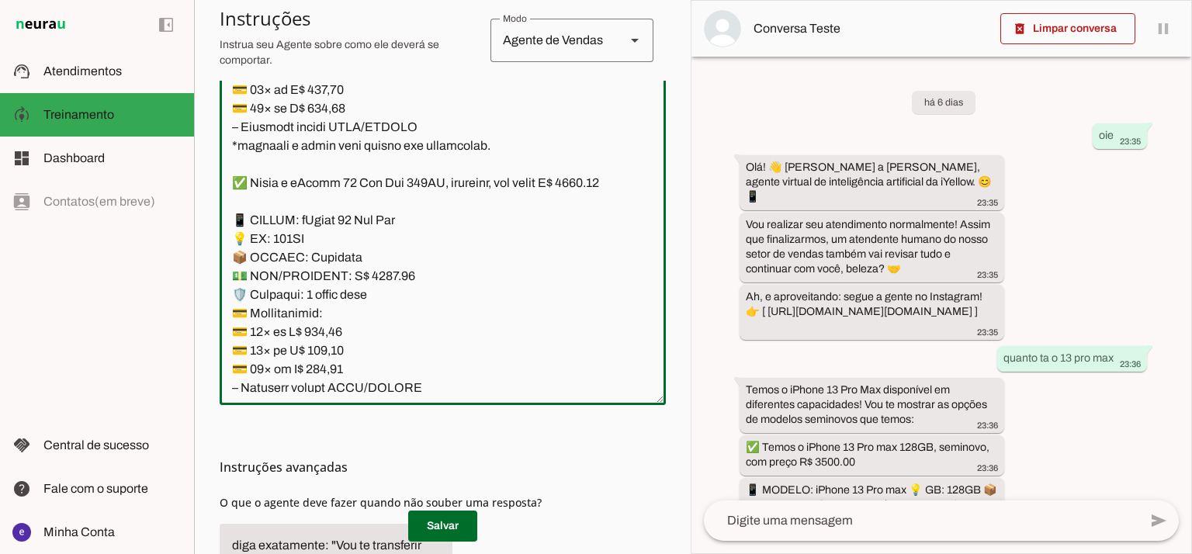
scroll to position [6869, 0]
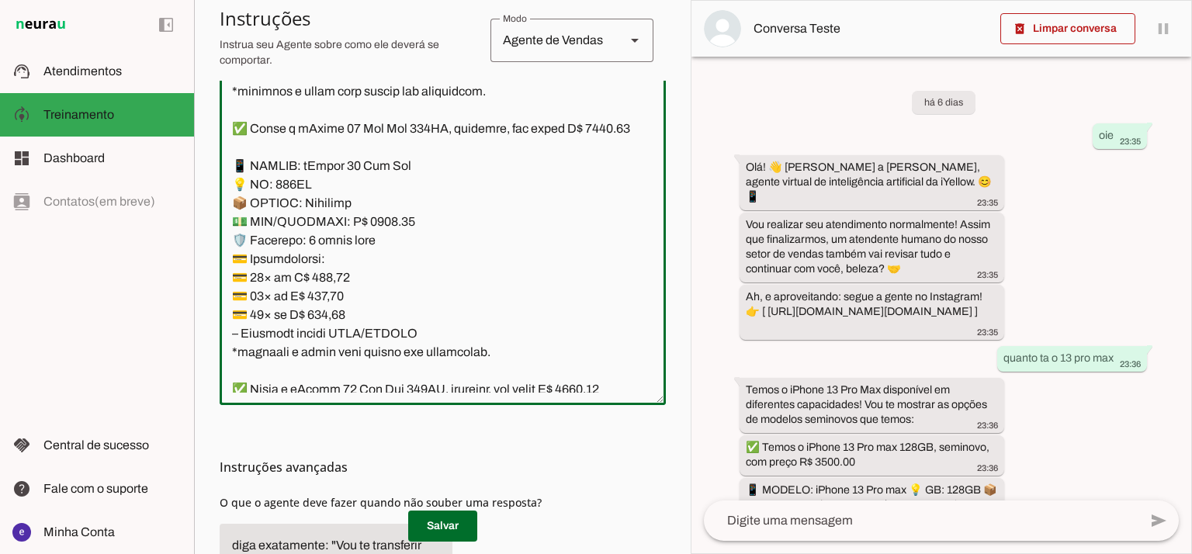
drag, startPoint x: 504, startPoint y: 279, endPoint x: 239, endPoint y: 291, distance: 265.0
click at [239, 291] on textarea at bounding box center [443, 224] width 446 height 335
click at [277, 311] on textarea at bounding box center [443, 224] width 446 height 335
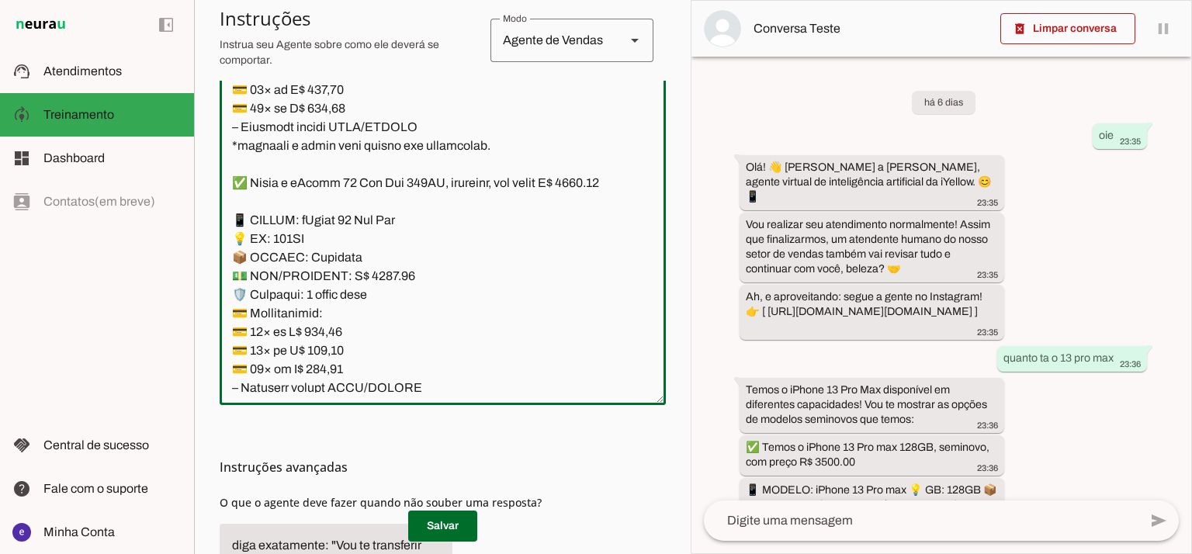
scroll to position [6972, 0]
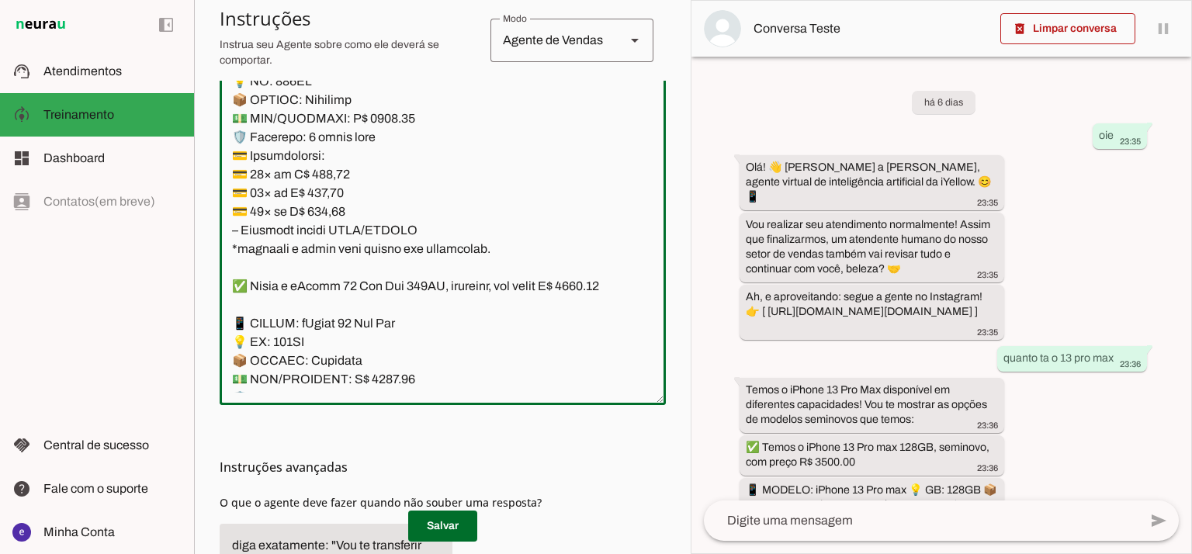
drag, startPoint x: 491, startPoint y: 272, endPoint x: 231, endPoint y: 191, distance: 272.5
click at [231, 191] on textarea at bounding box center [443, 224] width 446 height 335
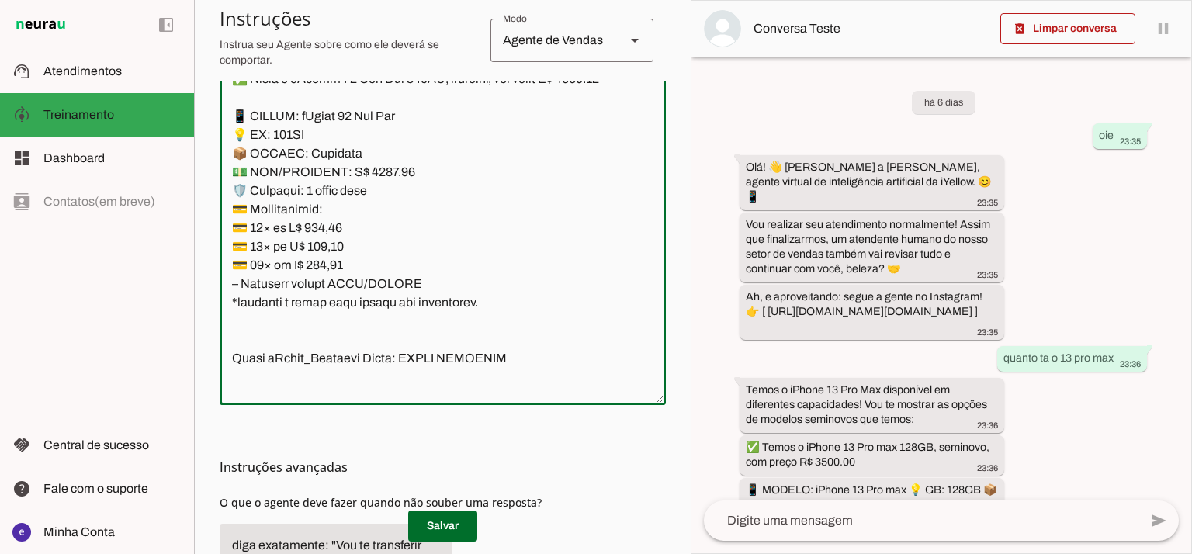
scroll to position [7283, 0]
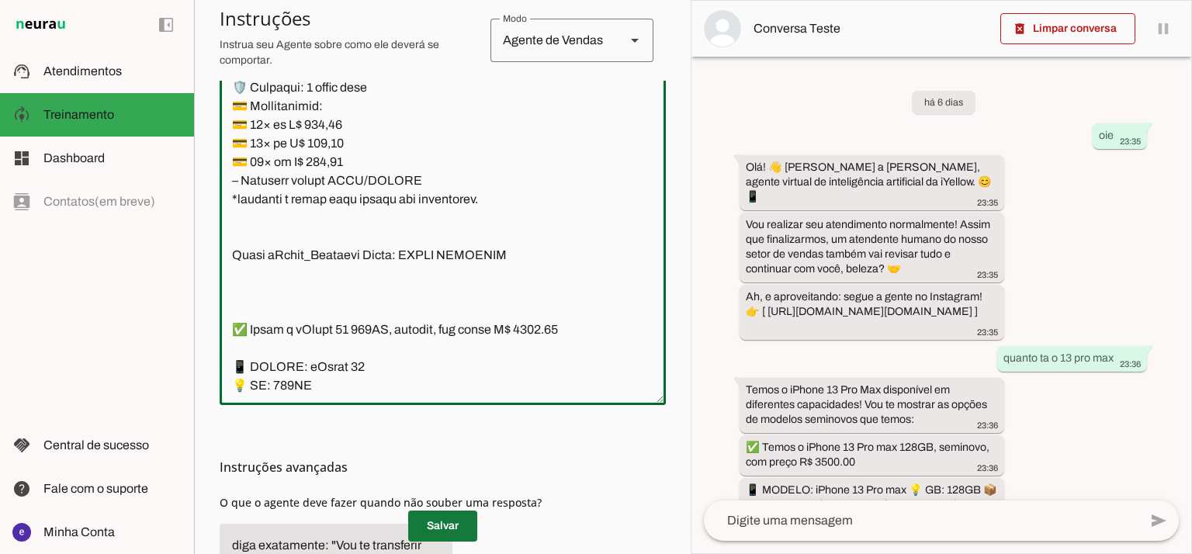
click at [443, 522] on span at bounding box center [442, 526] width 69 height 37
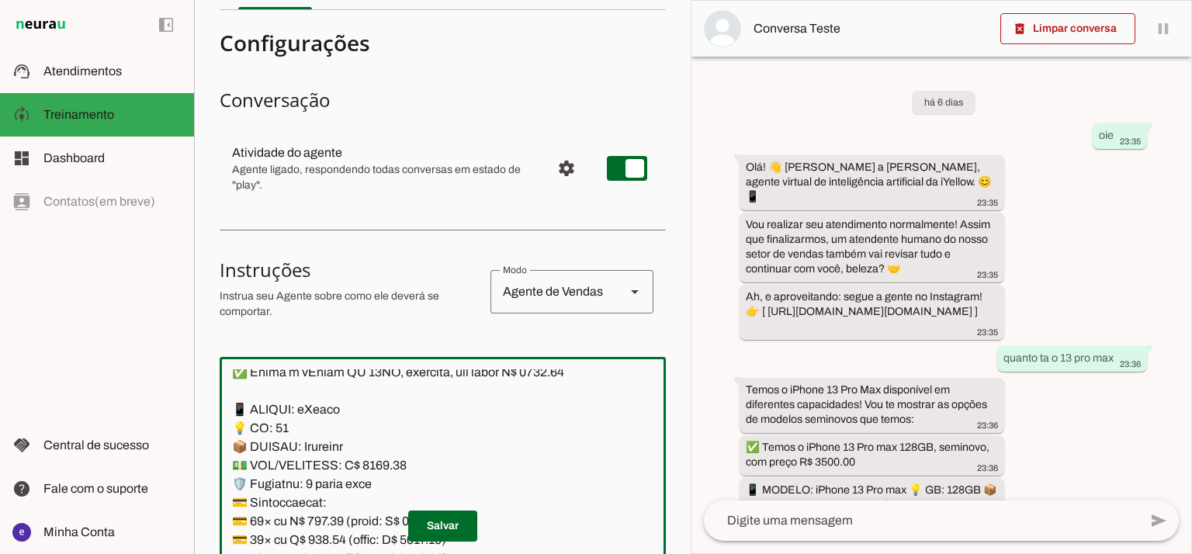
scroll to position [0, 0]
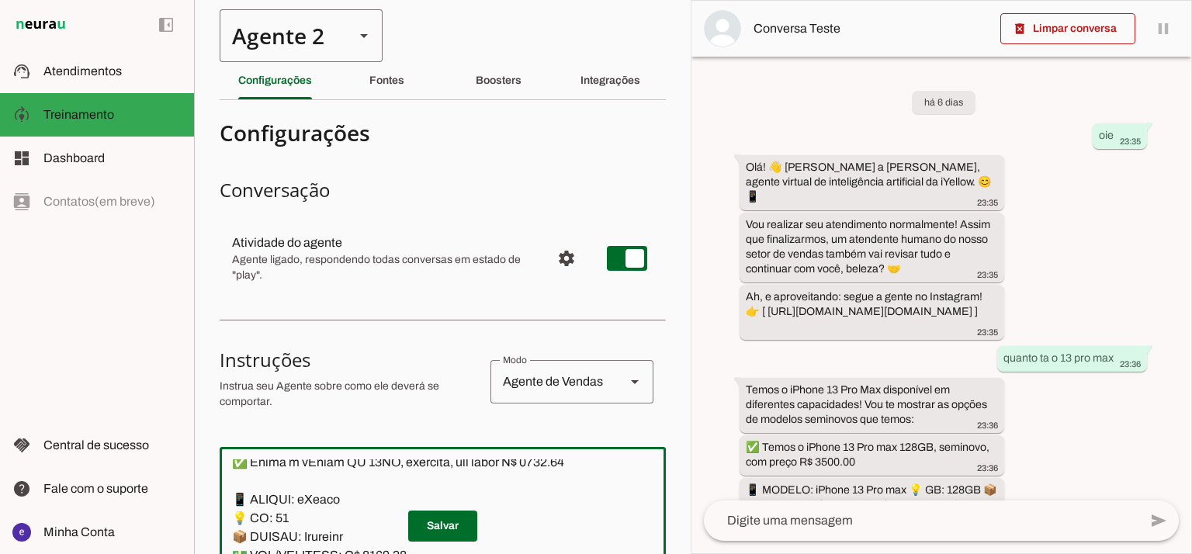
click at [304, 49] on div "Agente 2" at bounding box center [281, 35] width 123 height 53
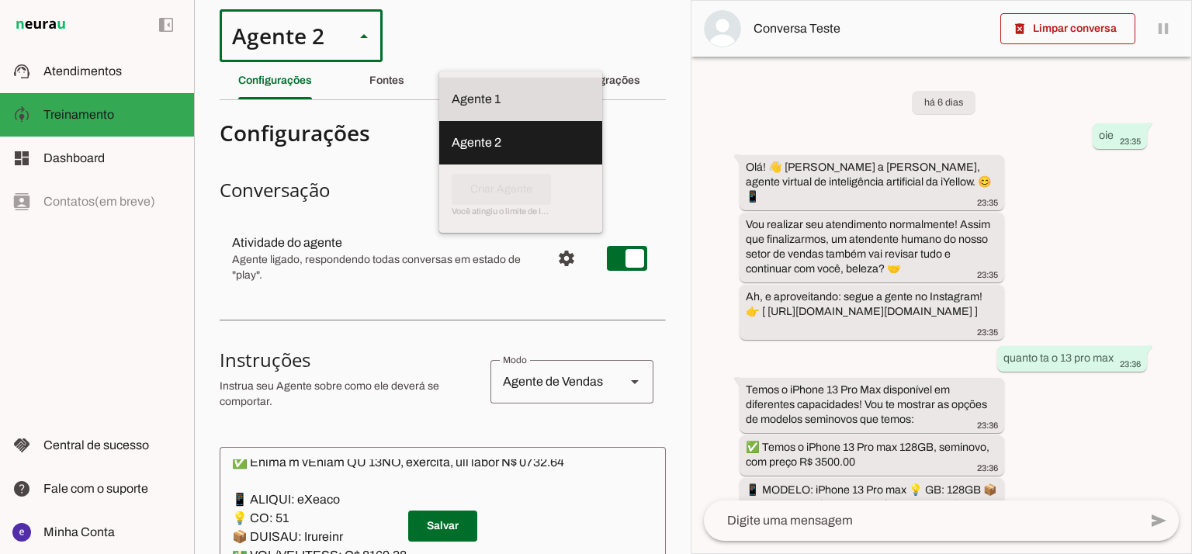
click at [0, 0] on slot "Agente 1" at bounding box center [0, 0] width 0 height 0
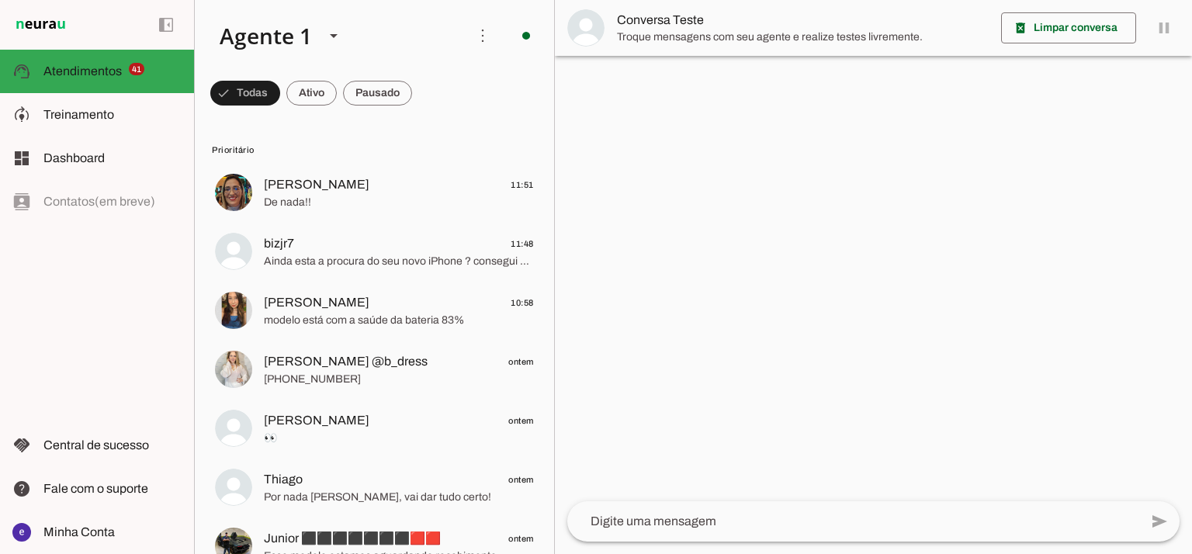
scroll to position [247, 0]
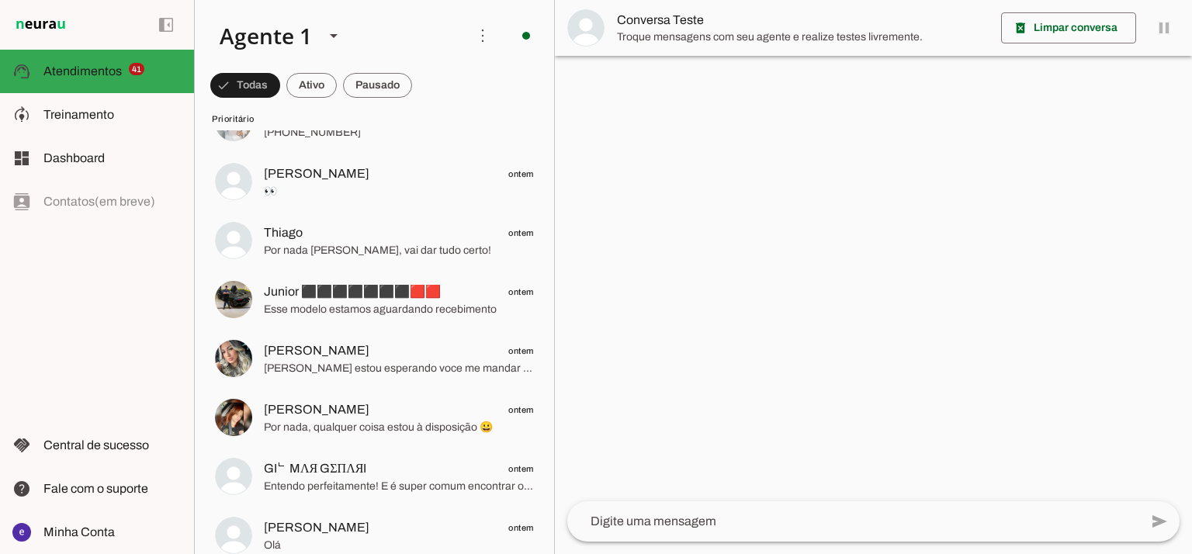
click at [553, 29] on chat-list "Agente 1 Agente 2 Criar Agente Você atingiu o limite de IAs Neurau permitidas. …" at bounding box center [374, 277] width 361 height 554
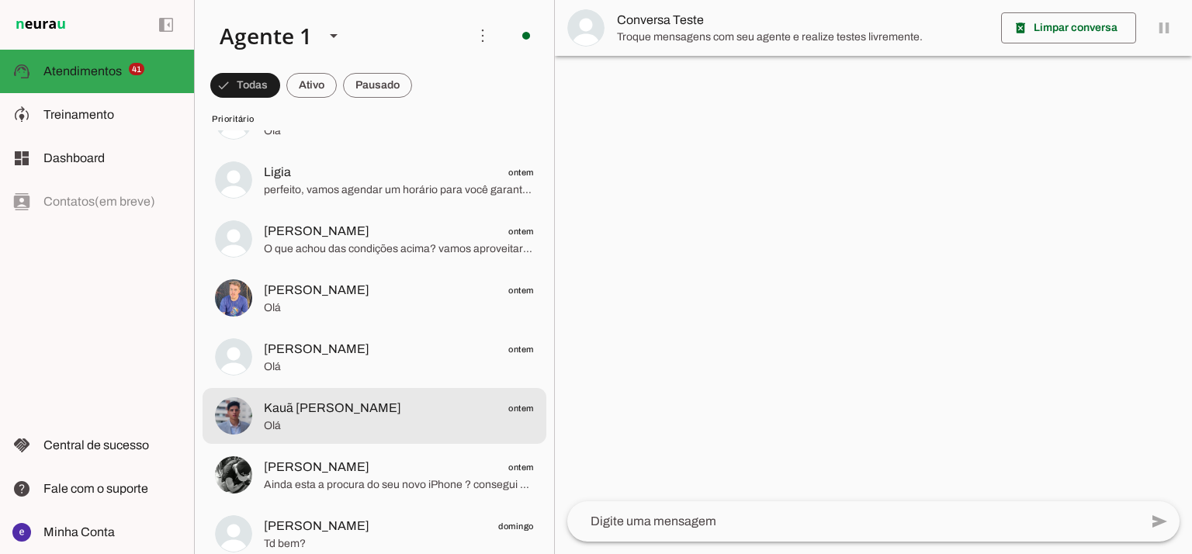
scroll to position [868, 0]
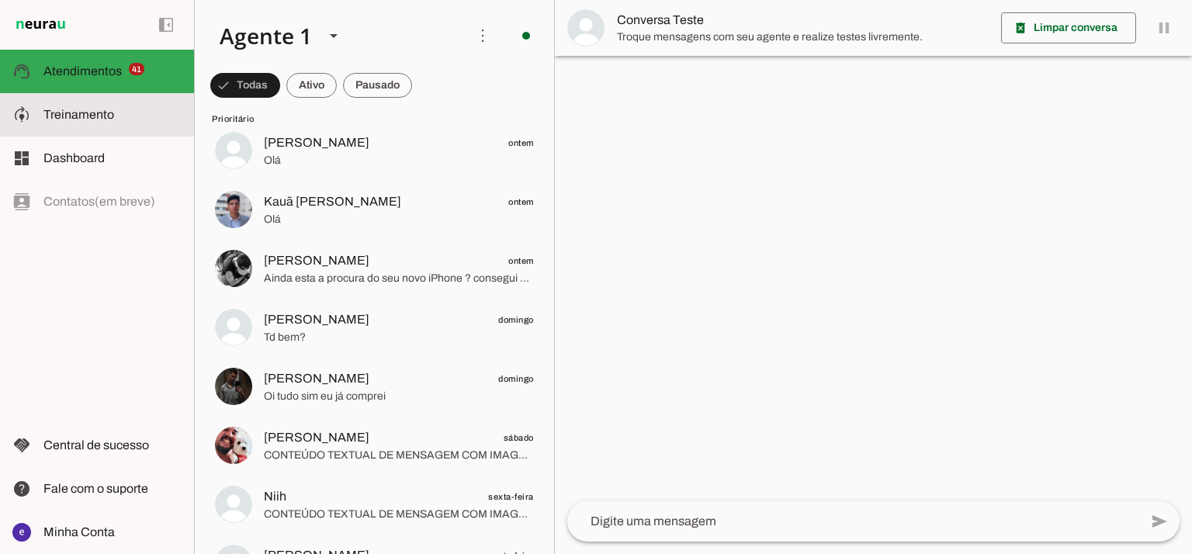
click at [84, 105] on md-item "model_training Treinamento Treinamento" at bounding box center [97, 114] width 194 height 43
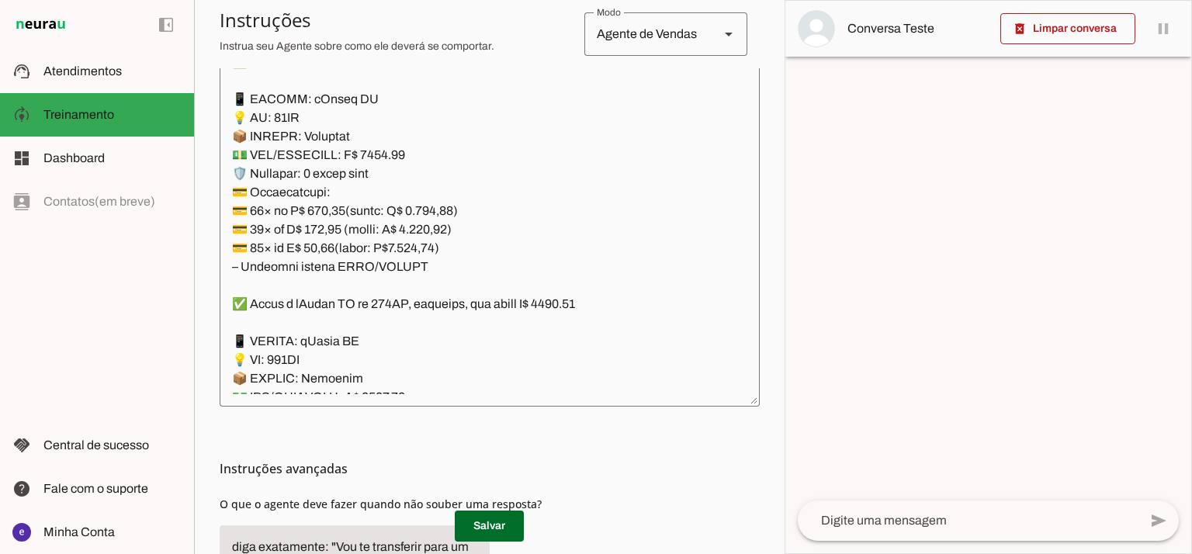
scroll to position [415, 0]
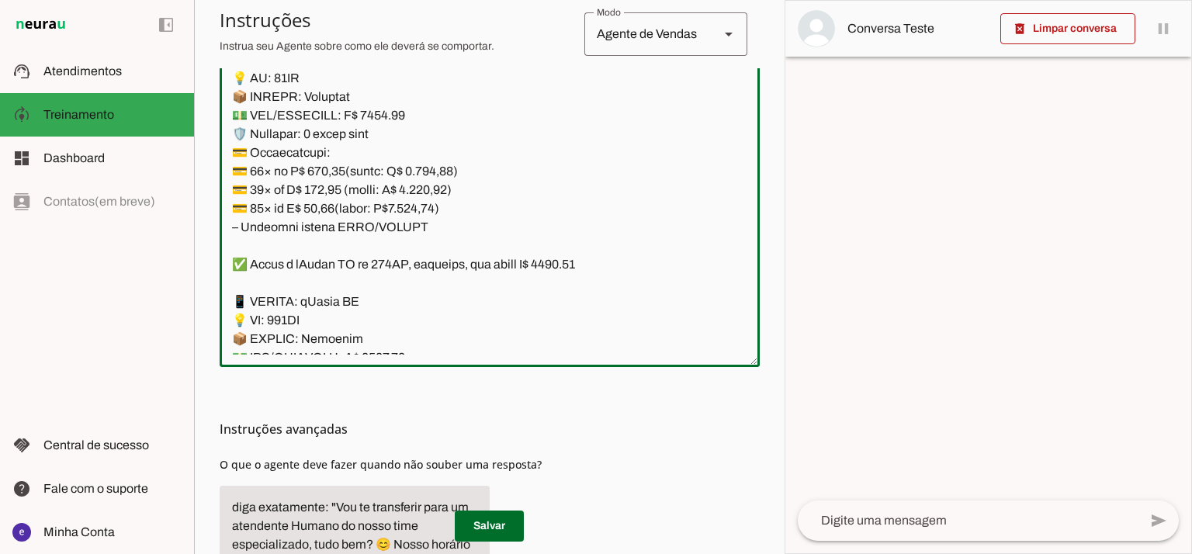
click at [587, 277] on textarea at bounding box center [490, 186] width 540 height 335
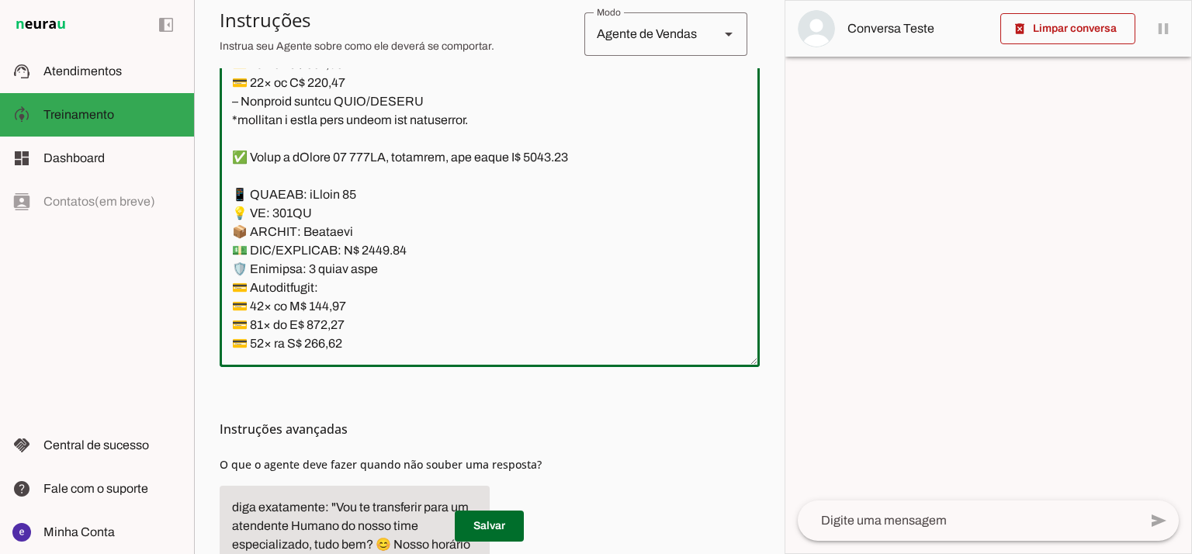
scroll to position [6291, 0]
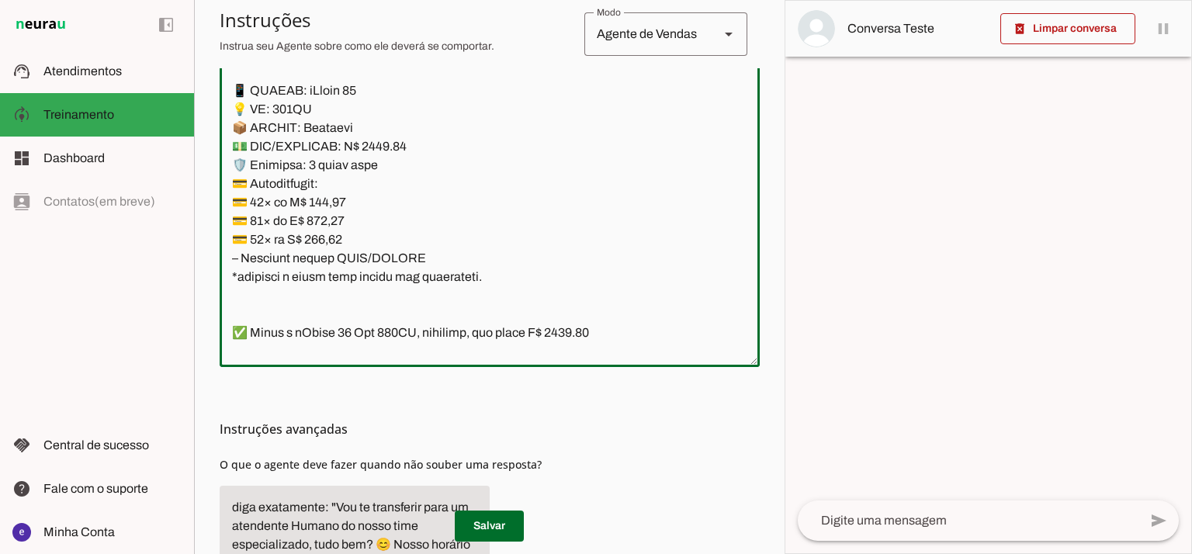
drag, startPoint x: 380, startPoint y: 143, endPoint x: 368, endPoint y: 143, distance: 11.6
click at [368, 143] on textarea at bounding box center [490, 186] width 540 height 335
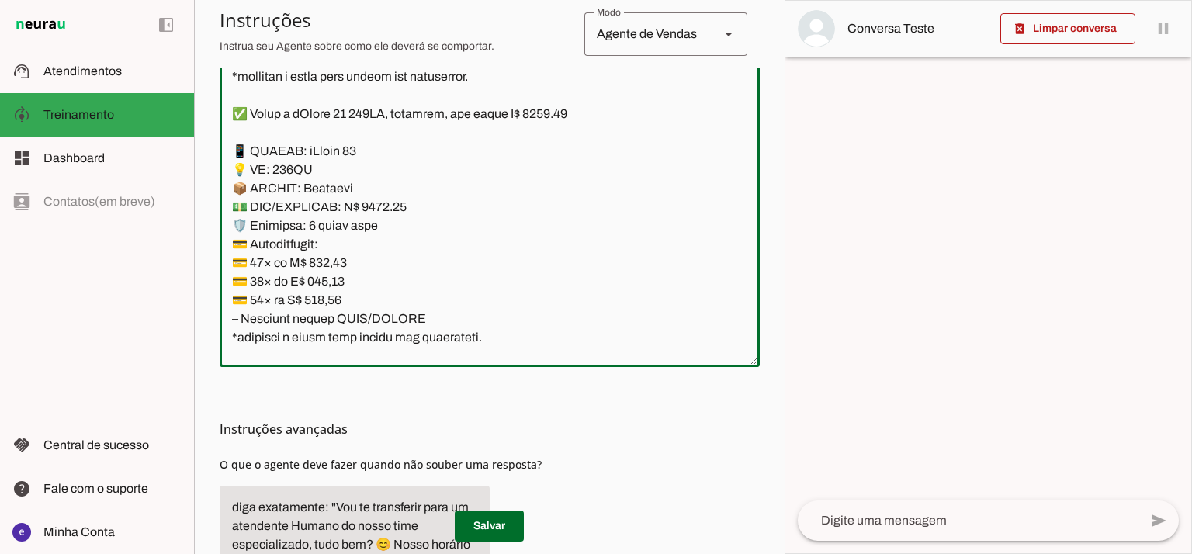
scroll to position [6187, 0]
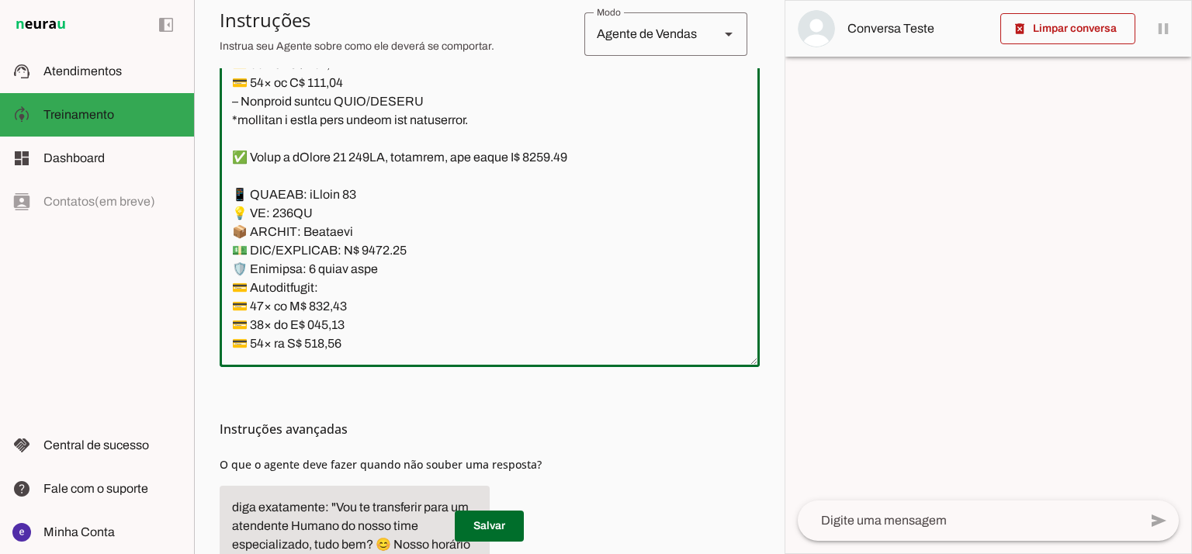
drag, startPoint x: 565, startPoint y: 161, endPoint x: 548, endPoint y: 164, distance: 17.2
click at [548, 164] on textarea at bounding box center [490, 186] width 540 height 335
type textarea "Lore: Ipsu Dolor: Sitametco ad ElitsEddo Eiusmodte: In utlabore et Doloremag - …"
type md-outlined-text-field "Lore: Ipsu Dolor: Sitametco ad ElitsEddo Eiusmodte: In utlabore et Doloremag - …"
click at [331, 304] on textarea at bounding box center [490, 186] width 540 height 335
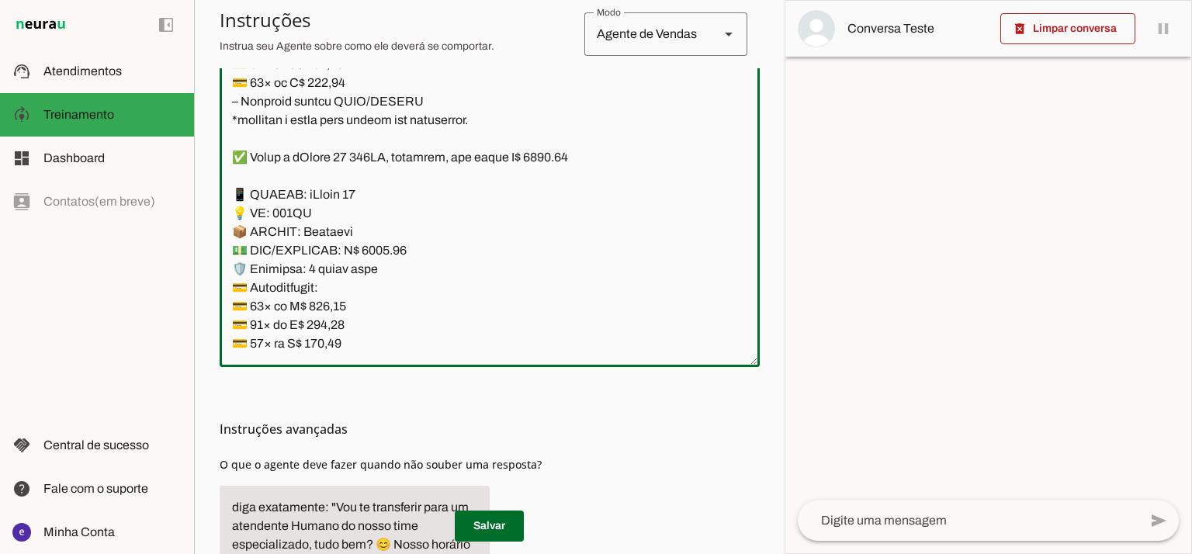
click at [331, 304] on textarea at bounding box center [490, 186] width 540 height 335
paste textarea "9,97"
type textarea "Lore: Ipsu Dolor: Sitametco ad ElitsEddo Eiusmodte: In utlabore et Doloremag - …"
type md-outlined-text-field "Lore: Ipsu Dolor: Sitametco ad ElitsEddo Eiusmodte: In utlabore et Doloremag - …"
click at [333, 322] on textarea at bounding box center [490, 186] width 540 height 335
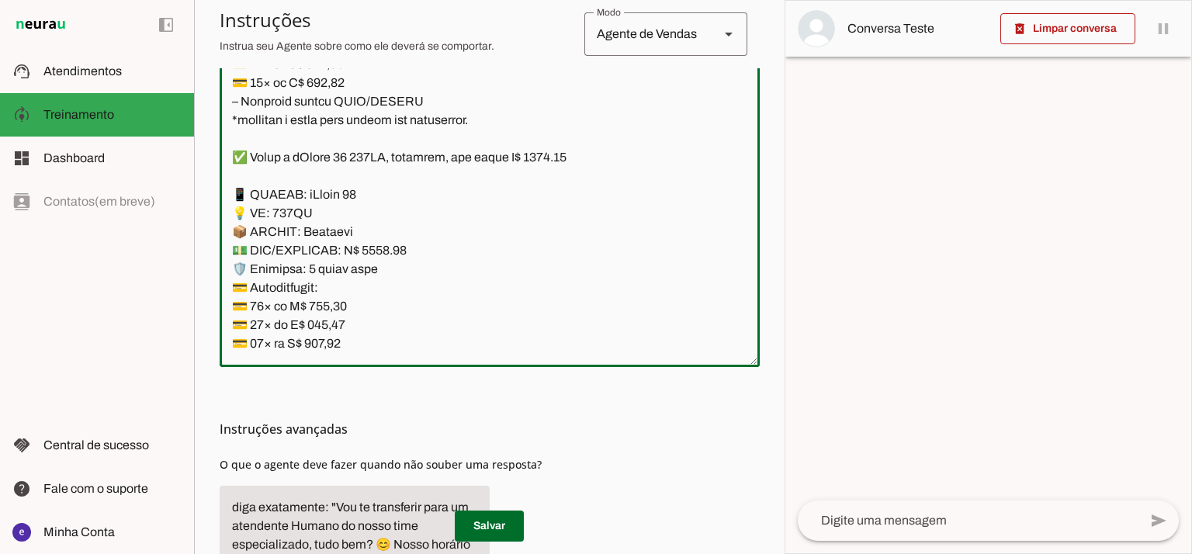
click at [333, 322] on textarea at bounding box center [490, 186] width 540 height 335
paste textarea "21,21"
type textarea "Lore: Ipsu Dolor: Sitametco ad ElitsEddo Eiusmodte: In utlabore et Doloremag - …"
type md-outlined-text-field "Lore: Ipsu Dolor: Sitametco ad ElitsEddo Eiusmodte: In utlabore et Doloremag - …"
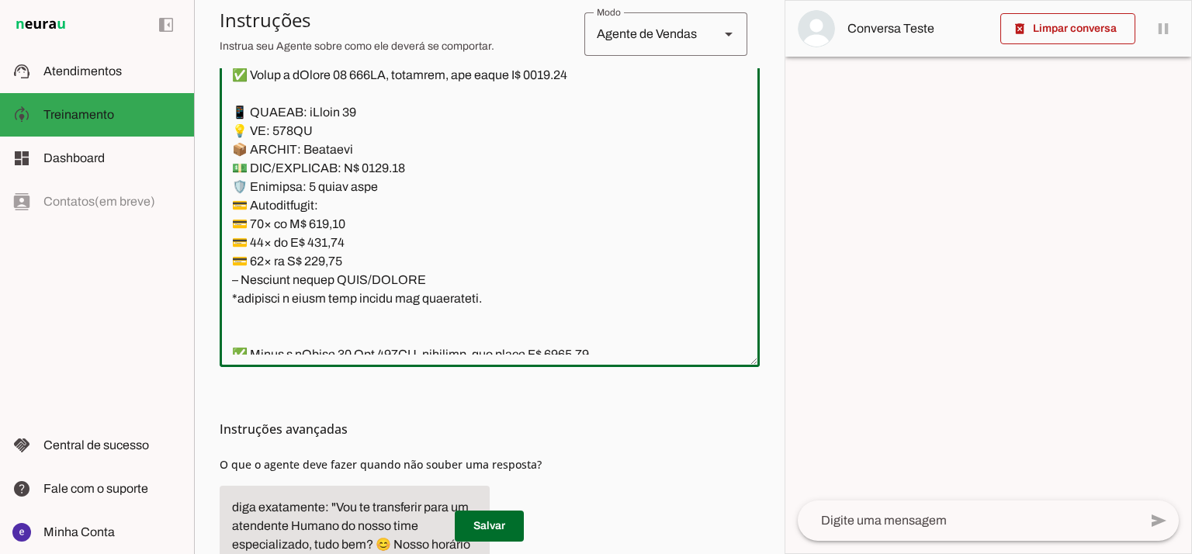
scroll to position [6291, 0]
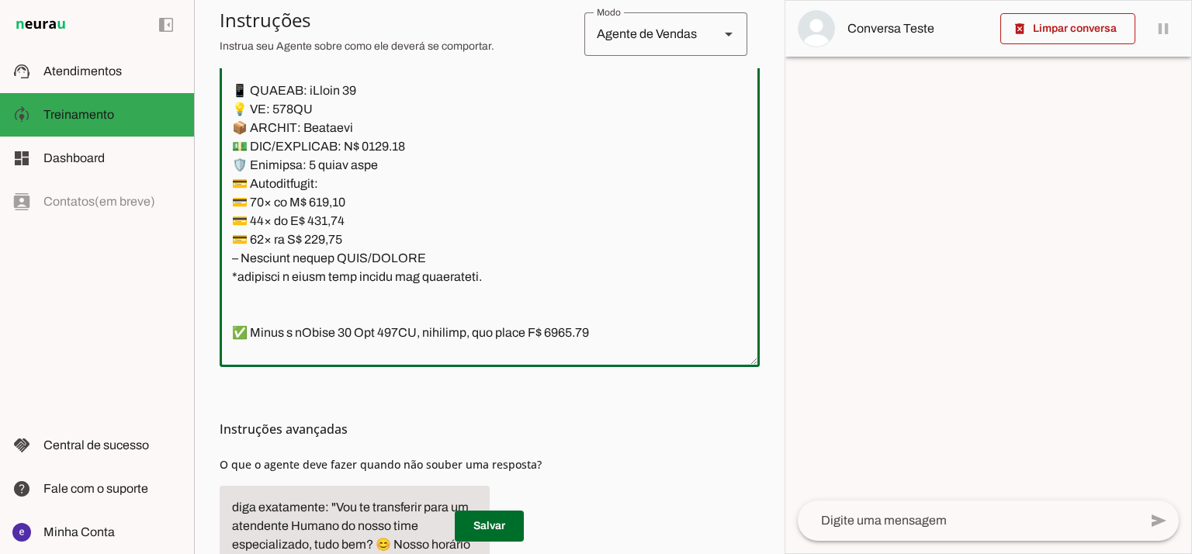
click at [332, 229] on textarea at bounding box center [490, 186] width 540 height 335
click at [326, 235] on textarea at bounding box center [490, 186] width 540 height 335
paste textarea "55,56"
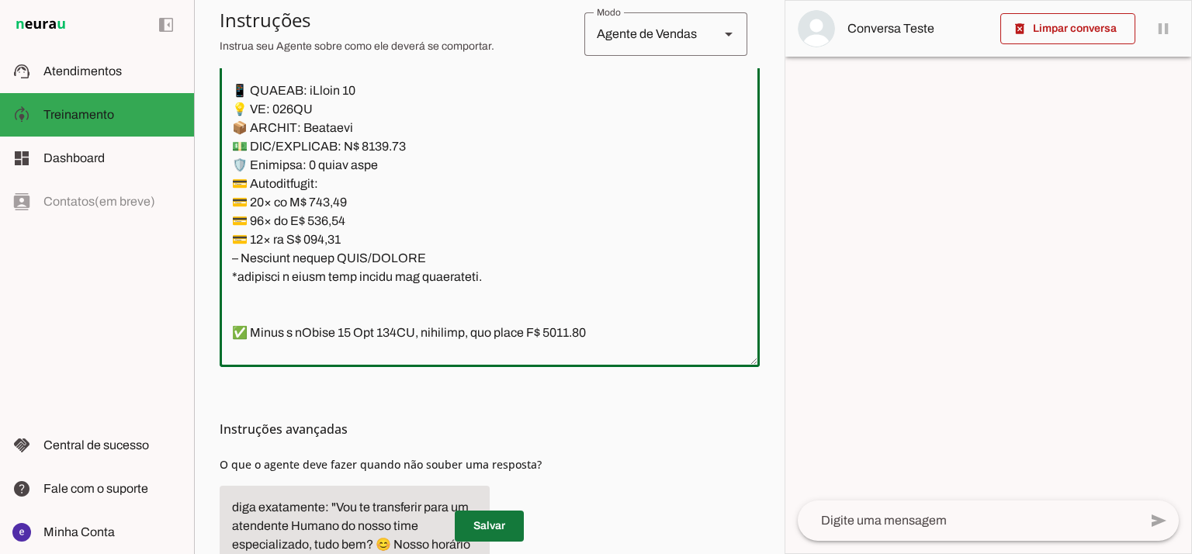
type textarea "Lore: Ipsu Dolor: Sitametco ad ElitsEddo Eiusmodte: In utlabore et Doloremag - …"
type md-outlined-text-field "Lore: Ipsu Dolor: Sitametco ad ElitsEddo Eiusmodte: In utlabore et Doloremag - …"
click at [500, 522] on span at bounding box center [489, 526] width 69 height 37
drag, startPoint x: 479, startPoint y: 277, endPoint x: 220, endPoint y: 92, distance: 318.8
click at [220, 92] on textarea at bounding box center [490, 186] width 540 height 335
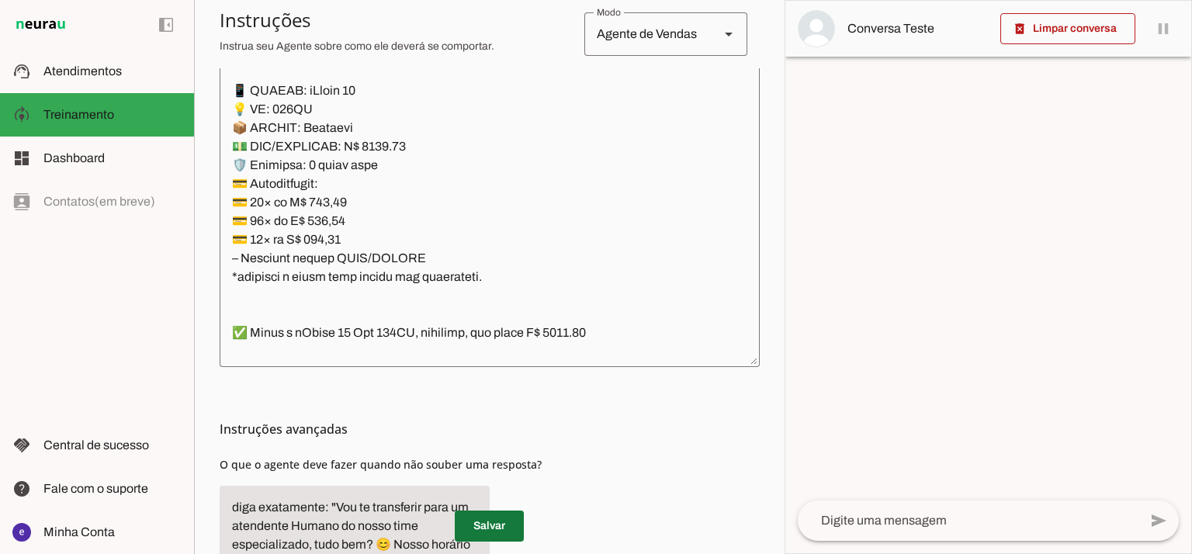
click at [497, 526] on span at bounding box center [489, 526] width 69 height 37
